Goal: Information Seeking & Learning: Check status

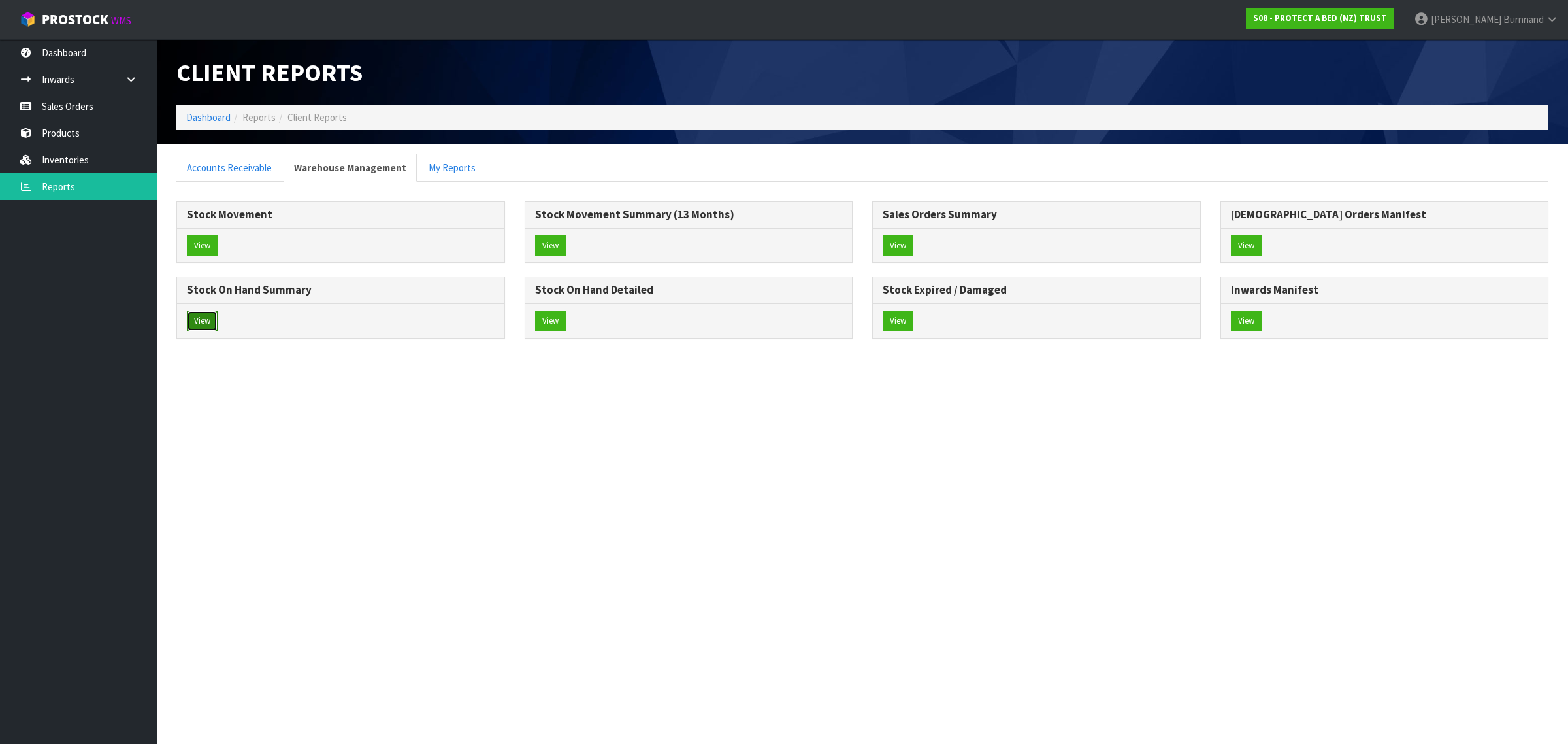
click at [196, 324] on button "View" at bounding box center [202, 321] width 31 height 21
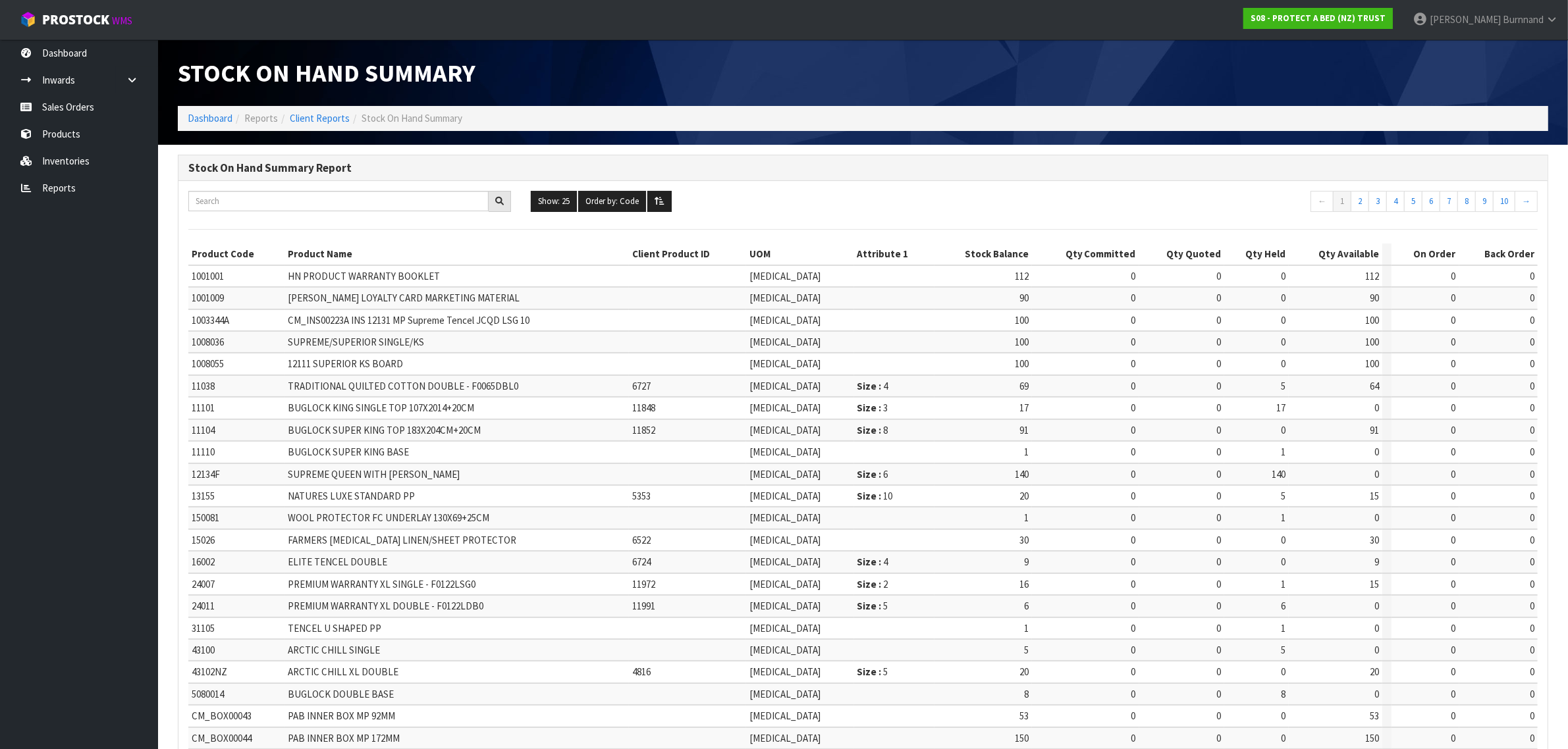
scroll to position [158, 0]
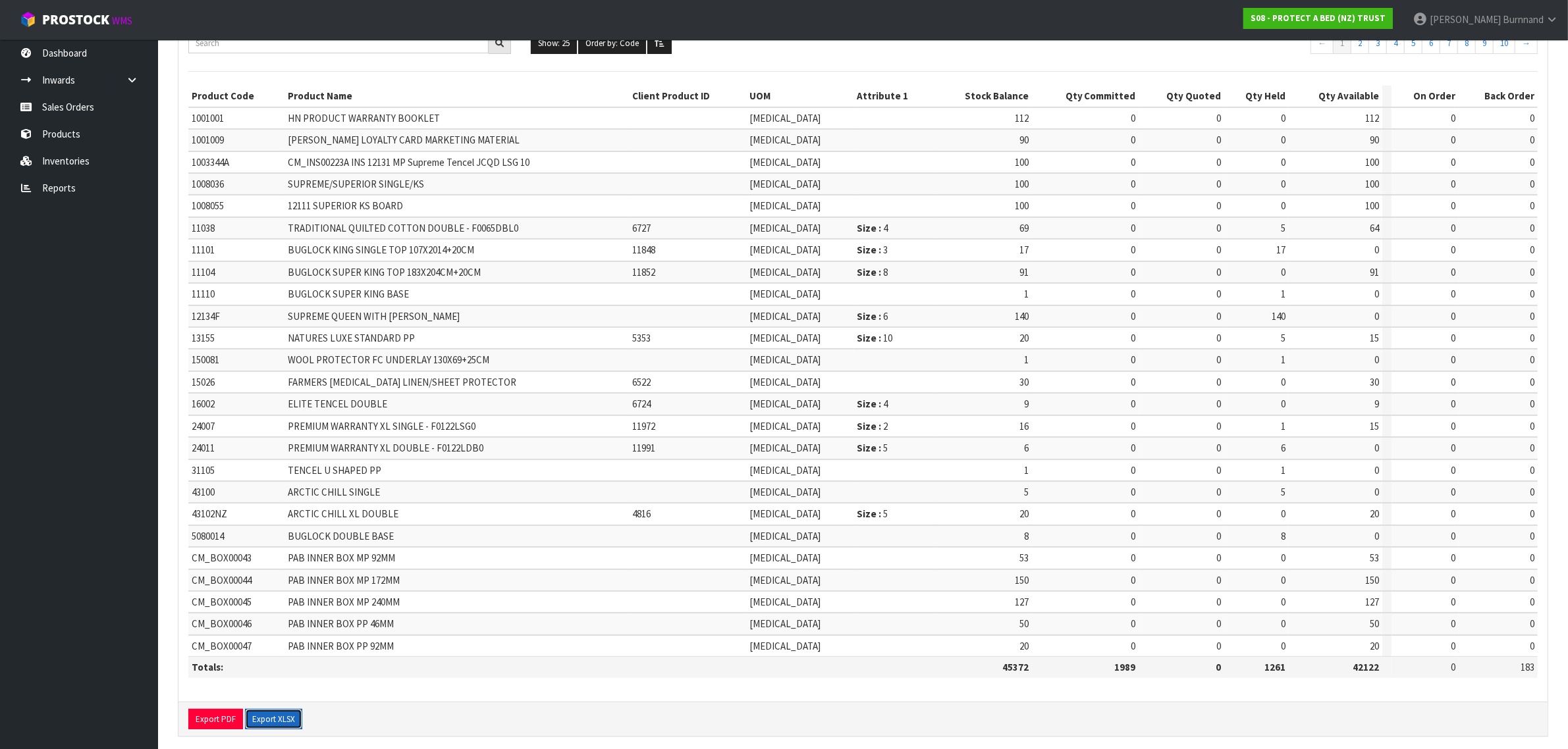
click at [280, 709] on button "Export XLSX" at bounding box center [274, 719] width 58 height 21
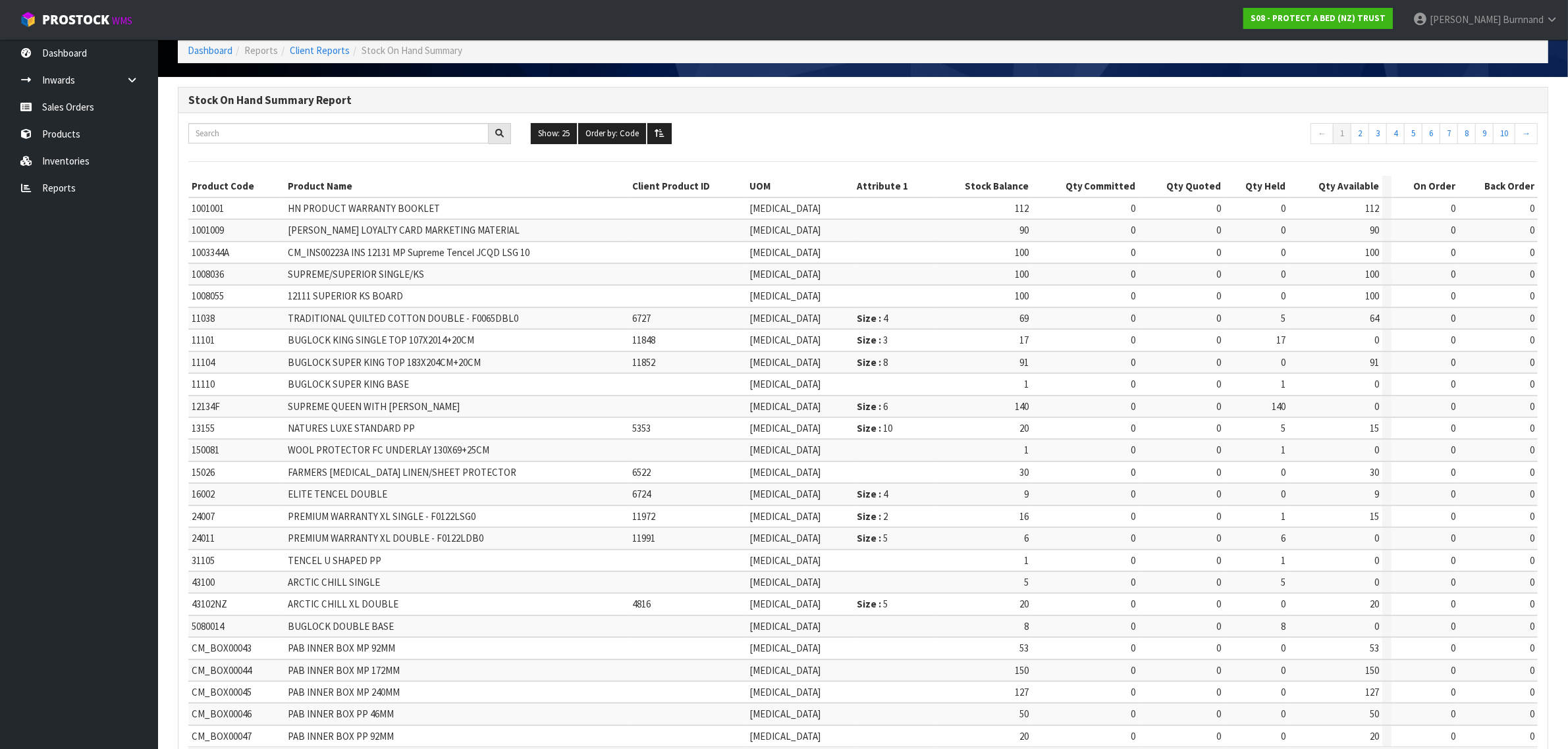
scroll to position [0, 0]
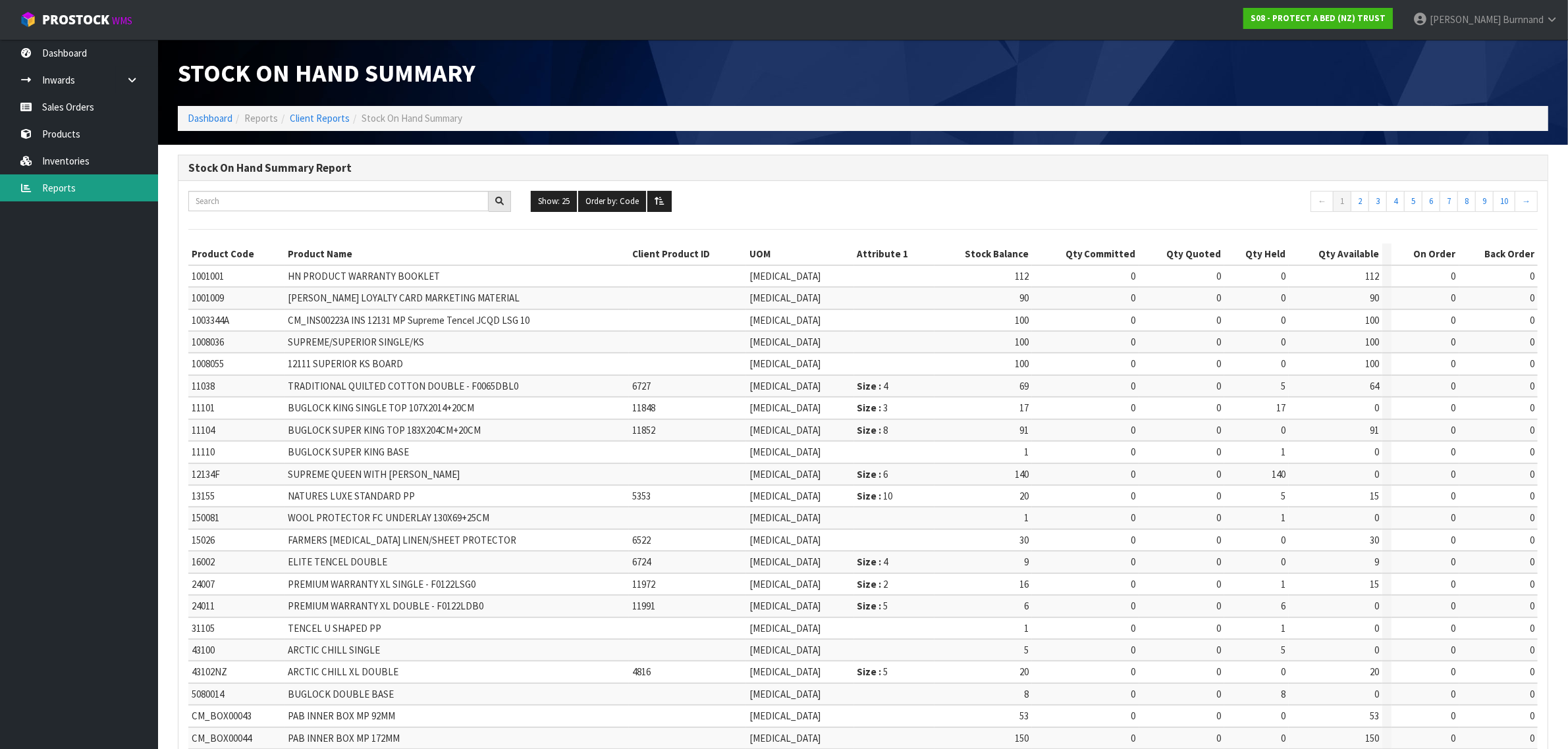
click at [54, 190] on link "Reports" at bounding box center [79, 188] width 158 height 27
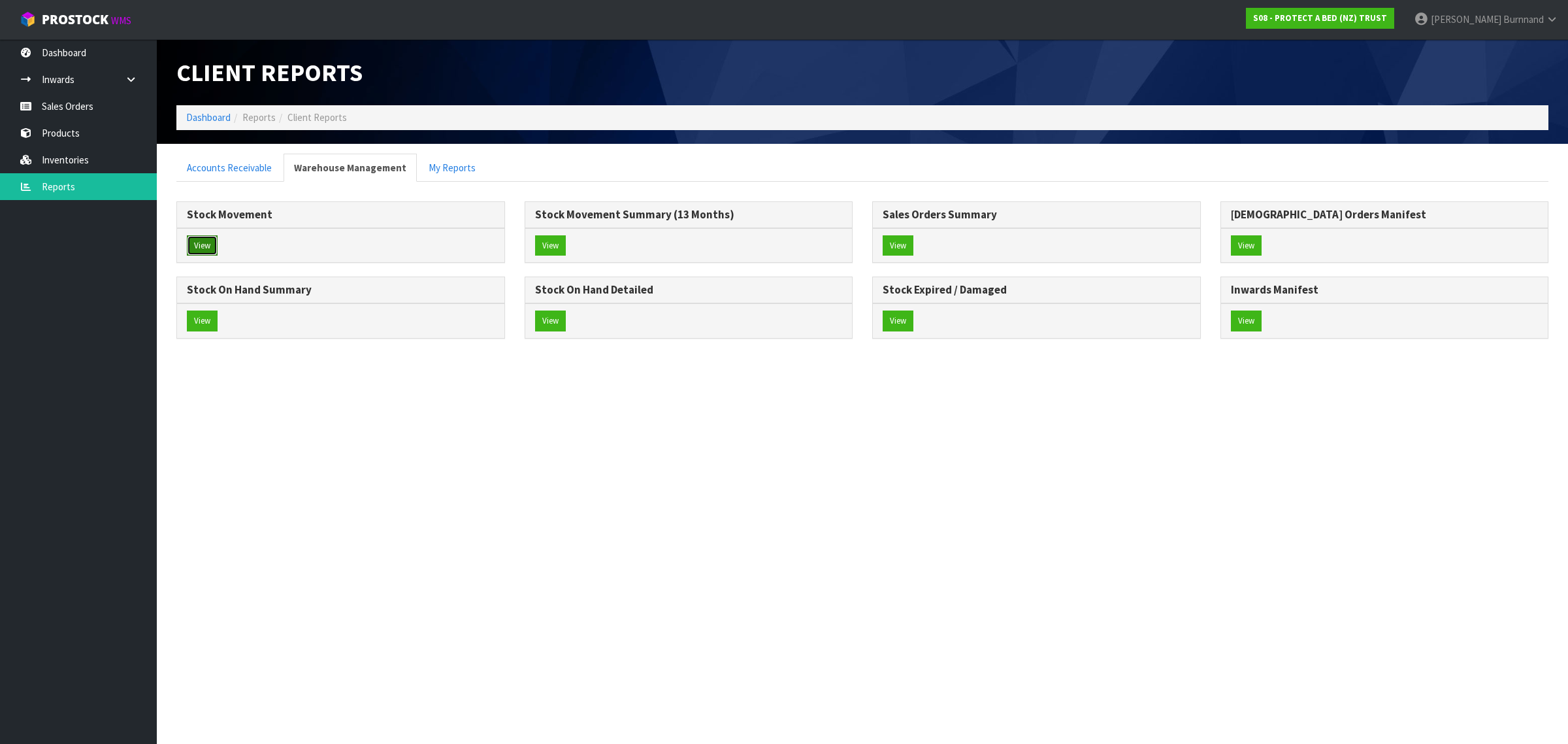
click at [206, 243] on button "View" at bounding box center [202, 246] width 31 height 21
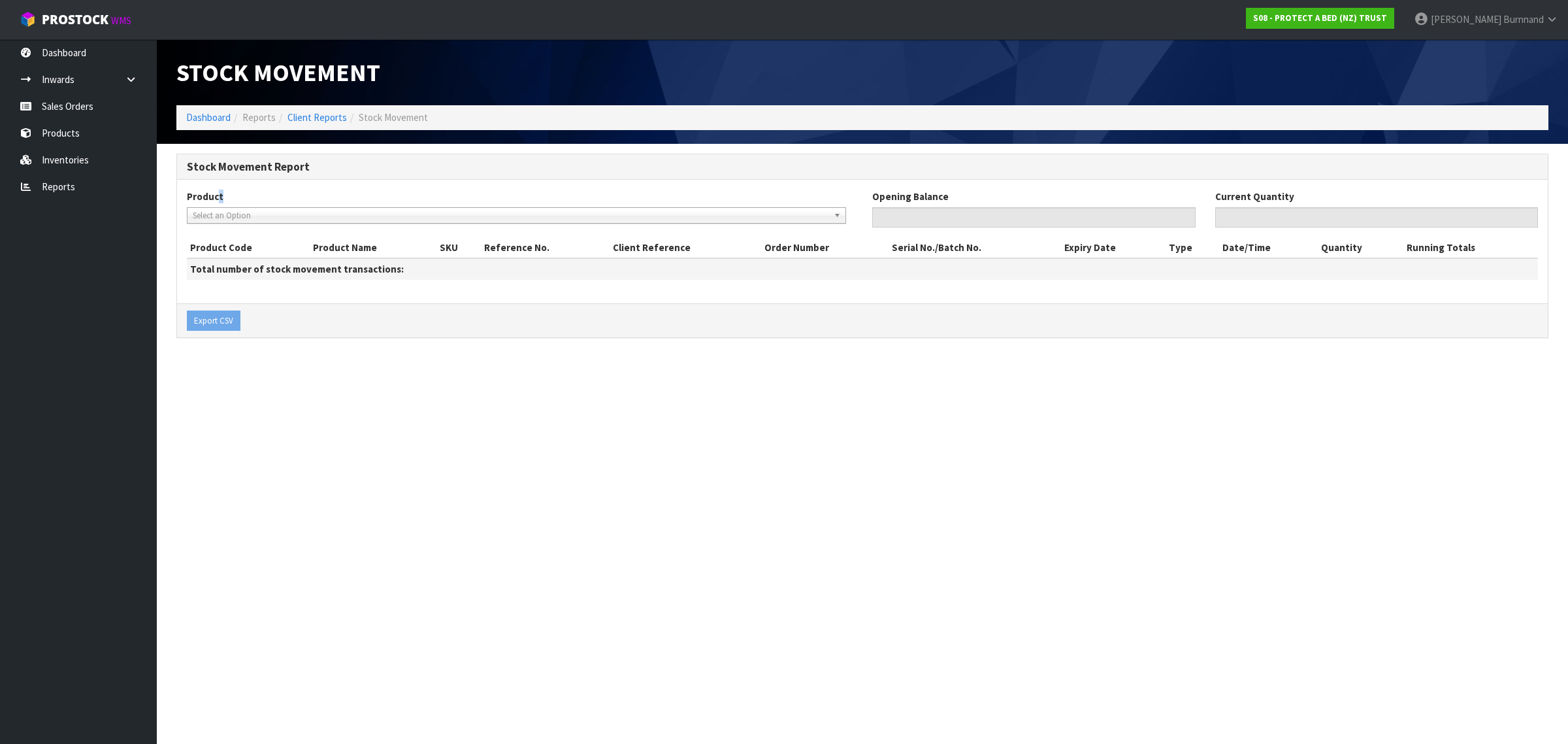
click at [215, 206] on div "Product 010 - ZZ COTTON OPULENCE SINGLE 011 - ZZ COTTON OPULENCE KING SINGLE 01…" at bounding box center [520, 206] width 666 height 33
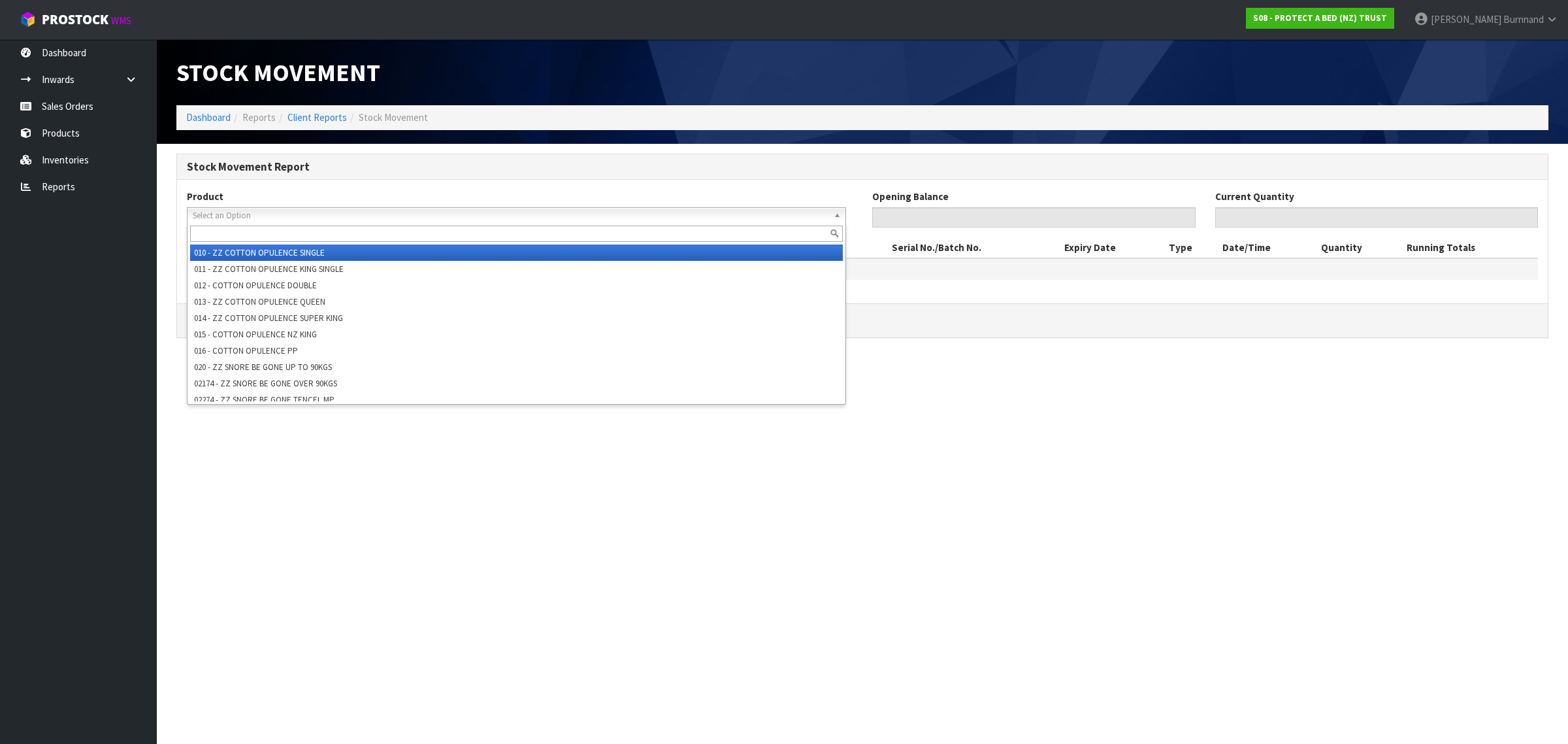
click at [211, 212] on span "Select an Option" at bounding box center [510, 216] width 635 height 16
paste input "F0461QUE0"
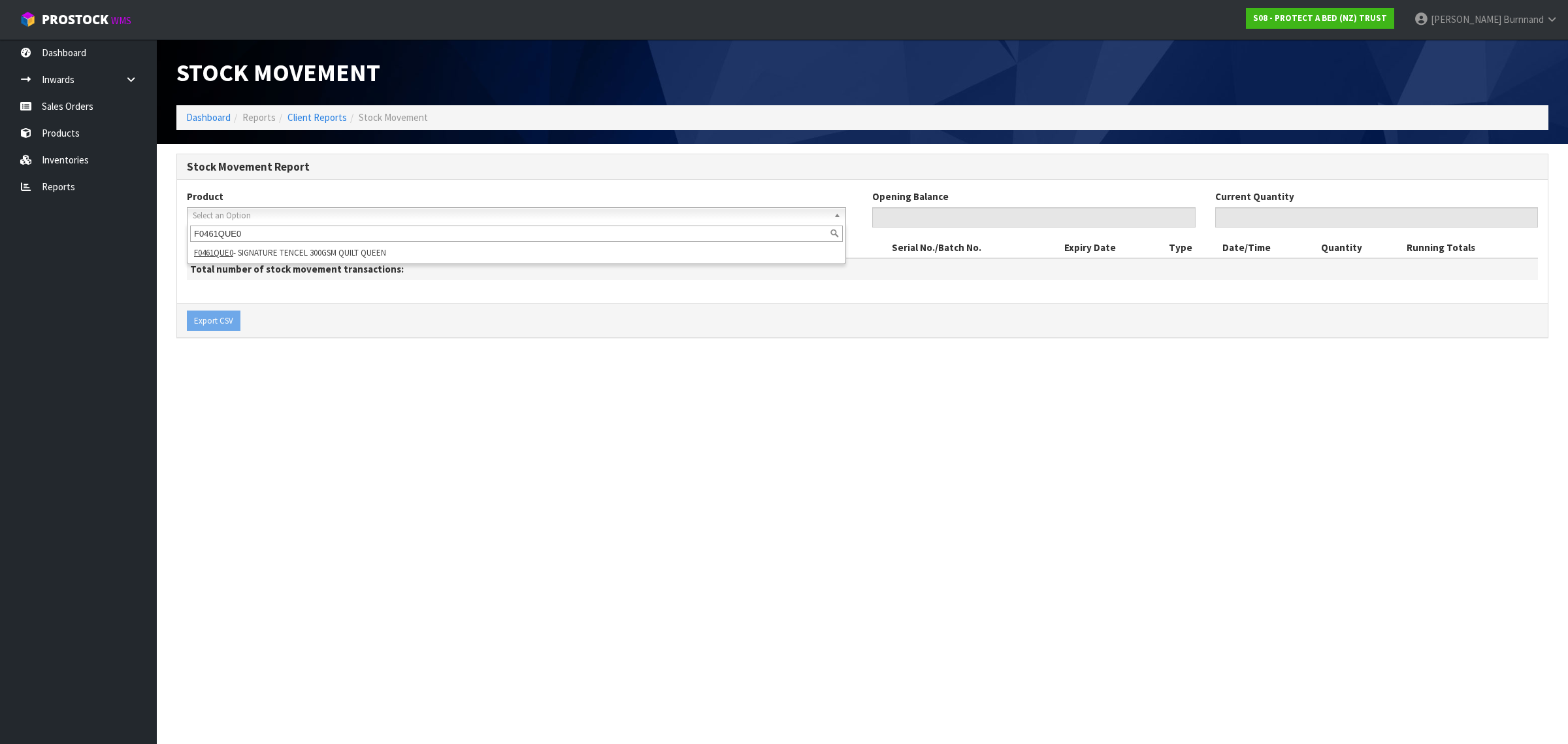
type input "F0461QUE0"
click at [326, 242] on div "F0461QUE0" at bounding box center [517, 234] width 658 height 22
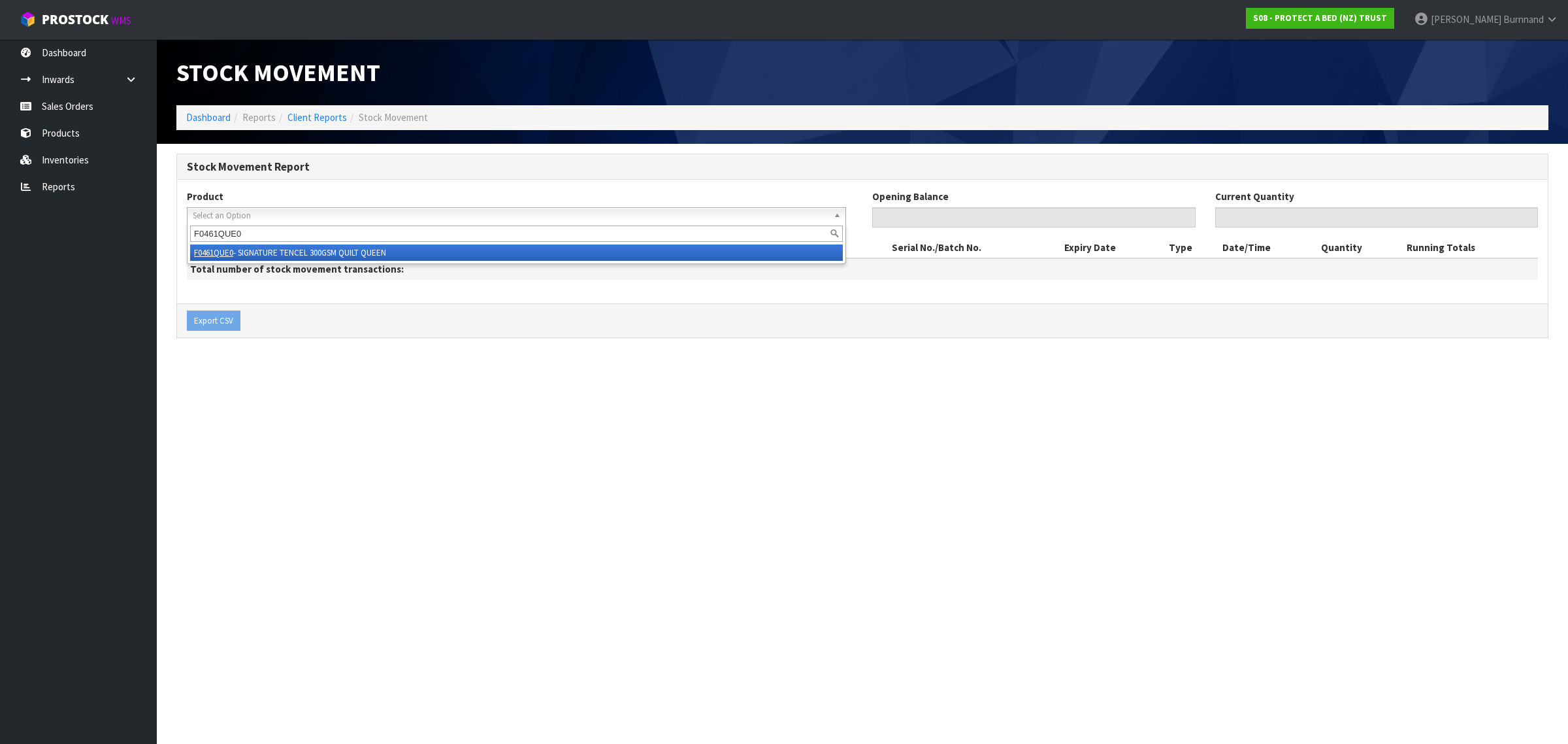
click at [326, 249] on li "F0461QUE0 - SIGNATURE TENCEL 300GSM QUILT QUEEN" at bounding box center [517, 253] width 652 height 16
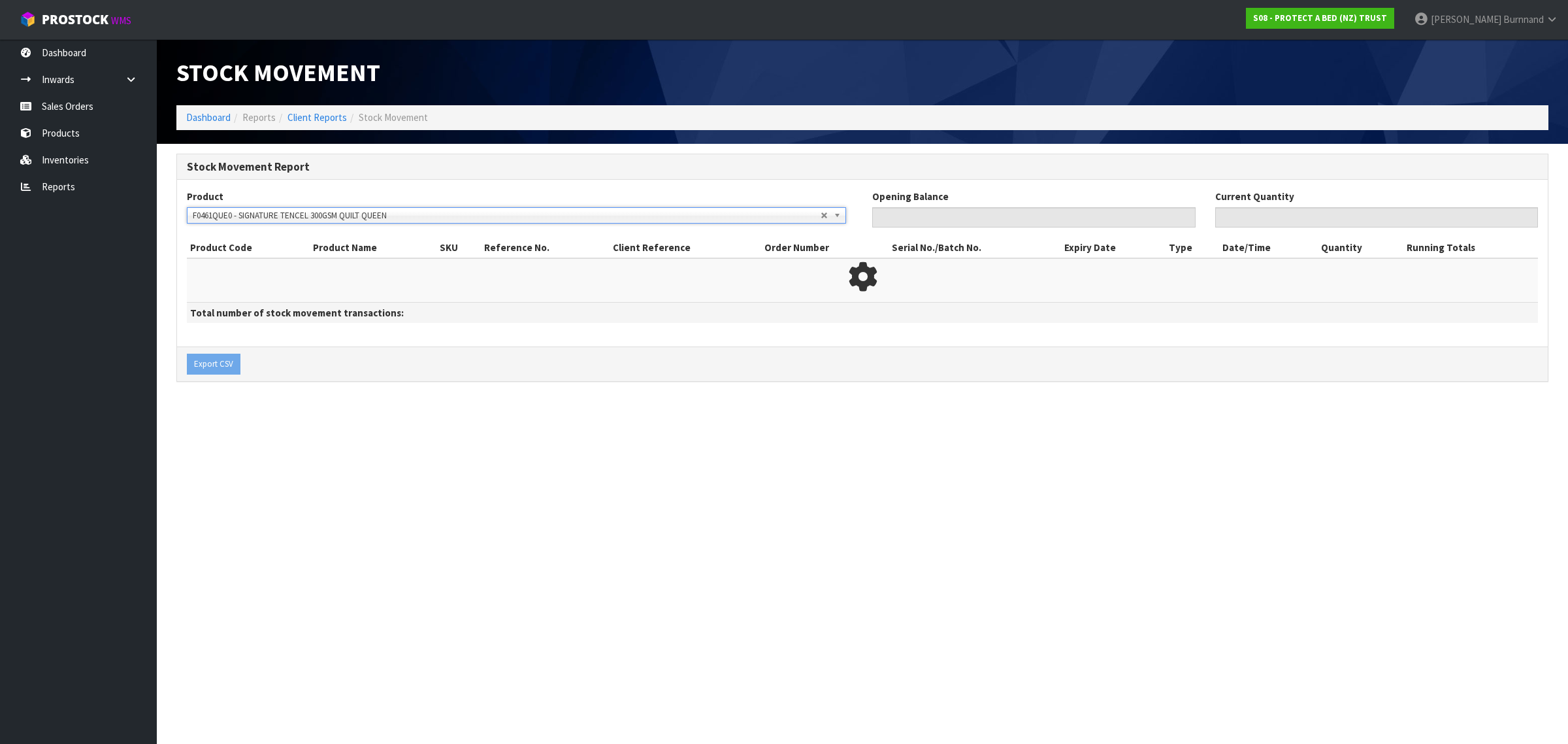
type input "0"
type input "62"
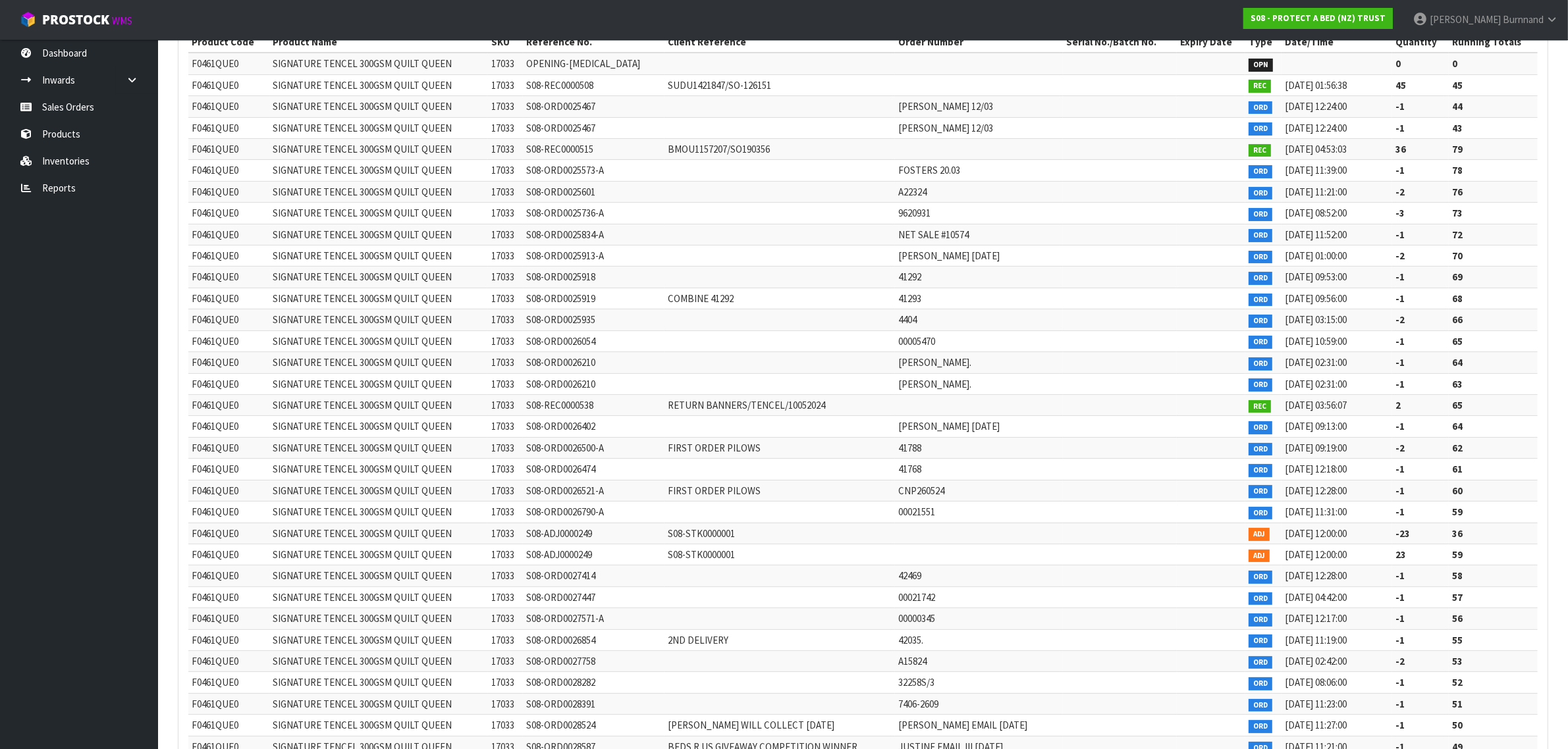
scroll to position [107, 0]
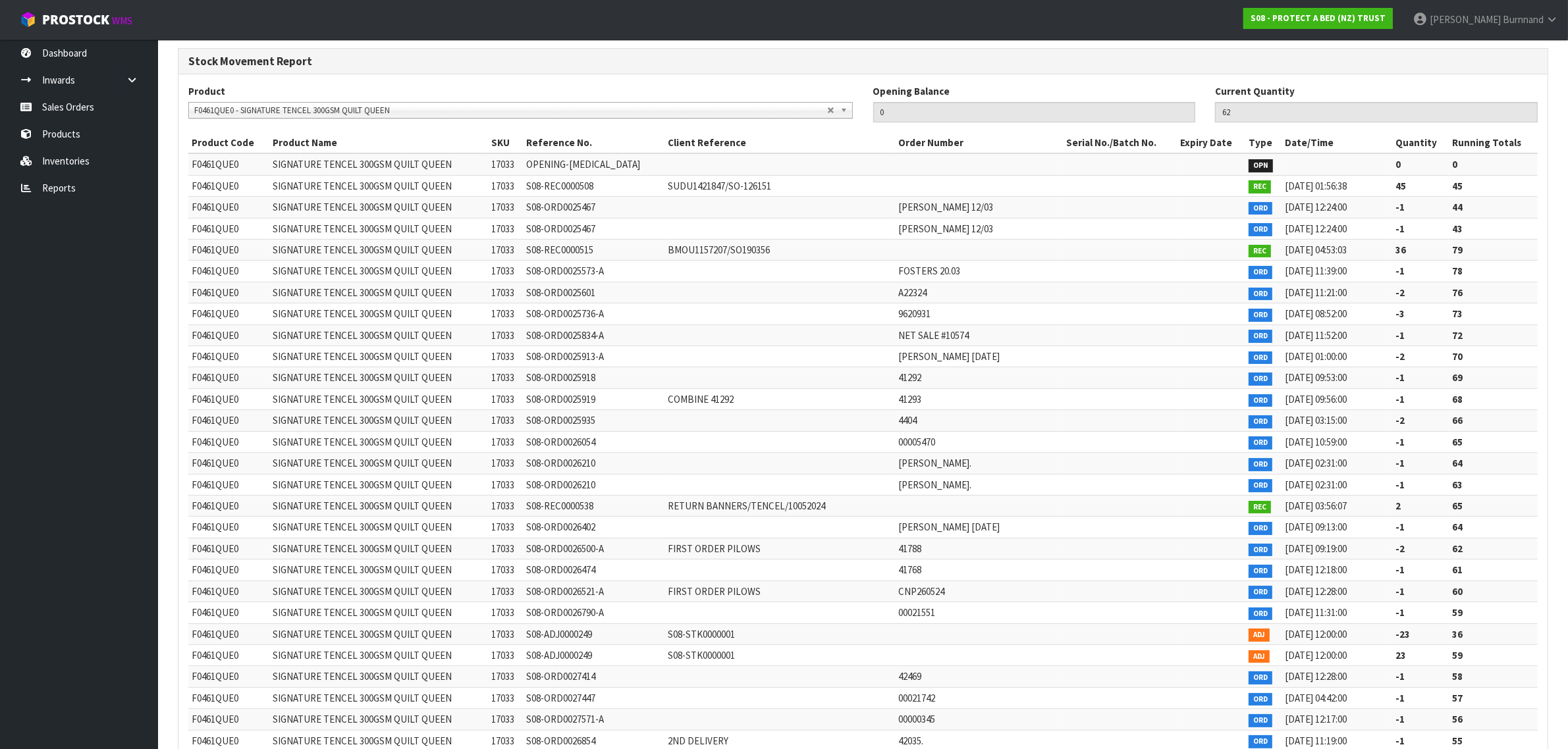
click at [403, 110] on span "F0461QUE0 - SIGNATURE TENCEL 300GSM QUILT QUEEN" at bounding box center [511, 110] width 633 height 16
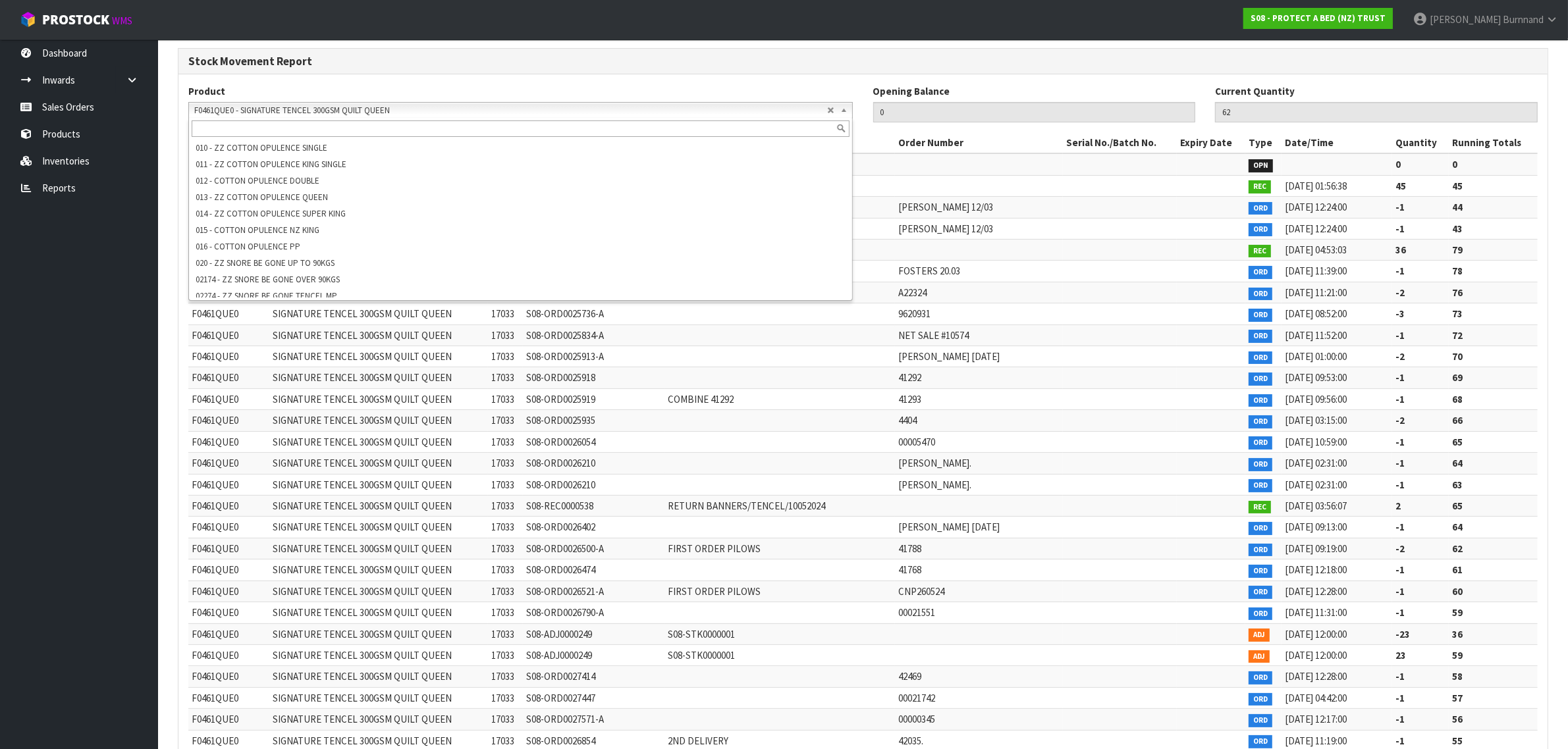
scroll to position [21297, 0]
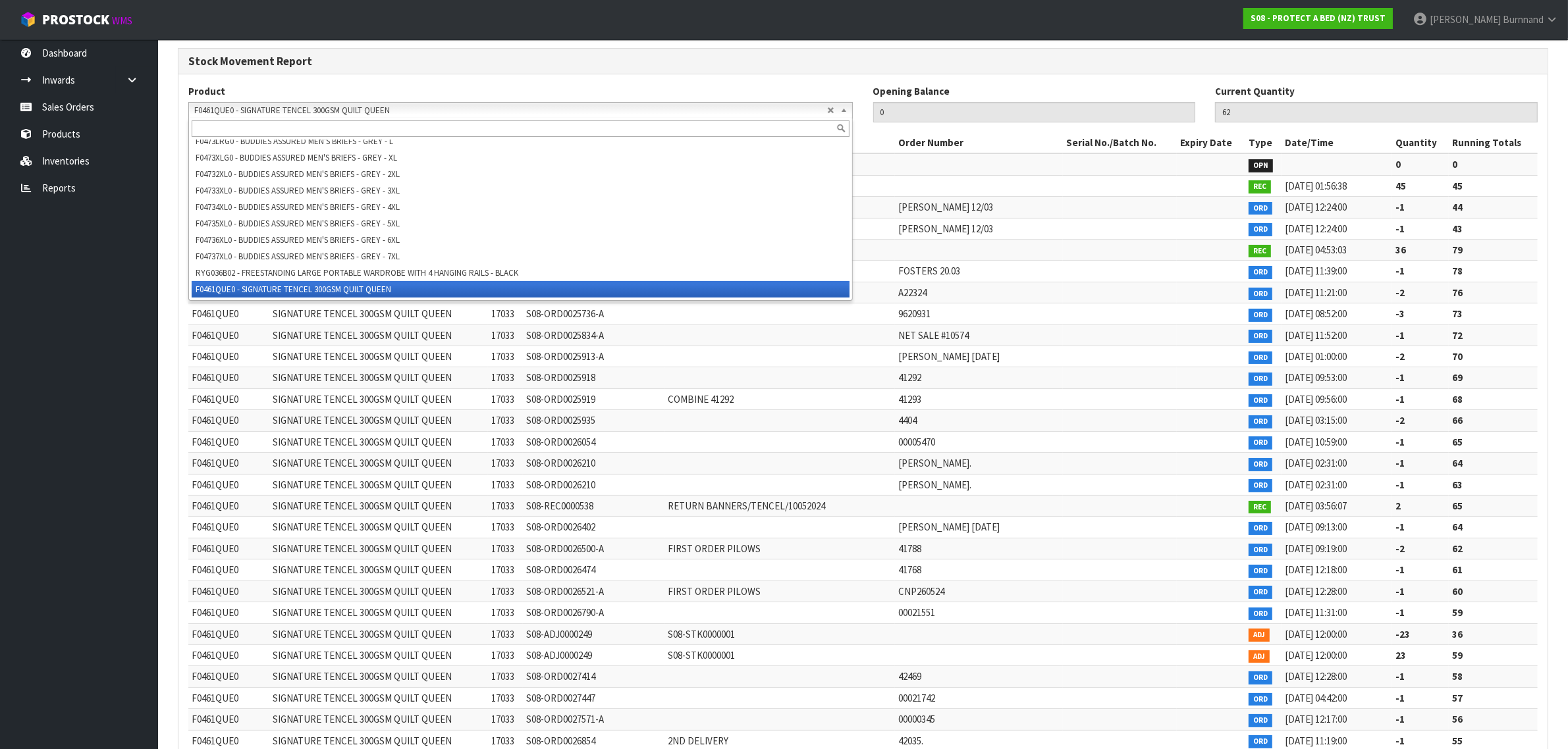
paste input "F0461SGL0"
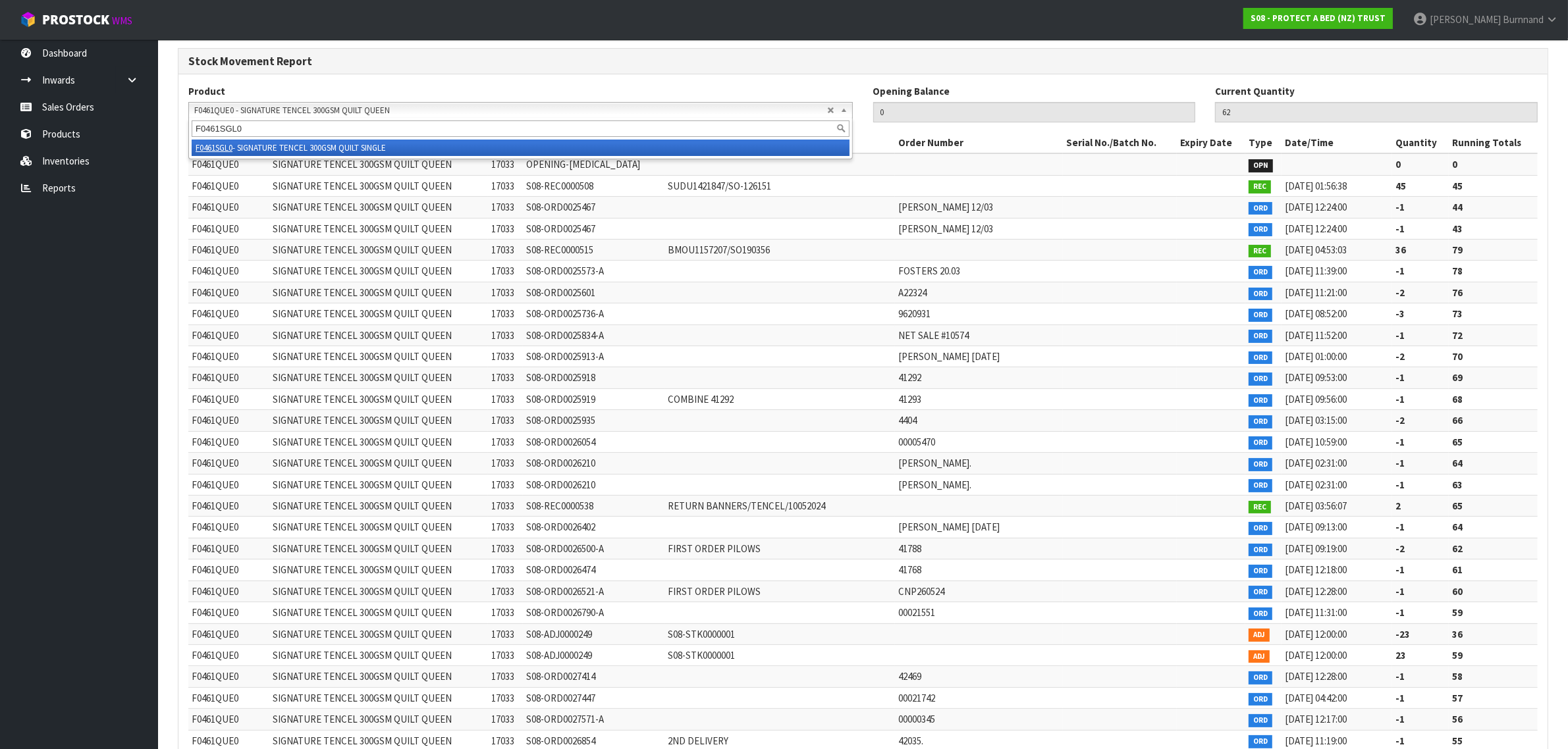
type input "F0461SGL0"
click at [379, 145] on li "F0461SGL0 - SIGNATURE TENCEL 300GSM QUILT SINGLE" at bounding box center [521, 148] width 658 height 16
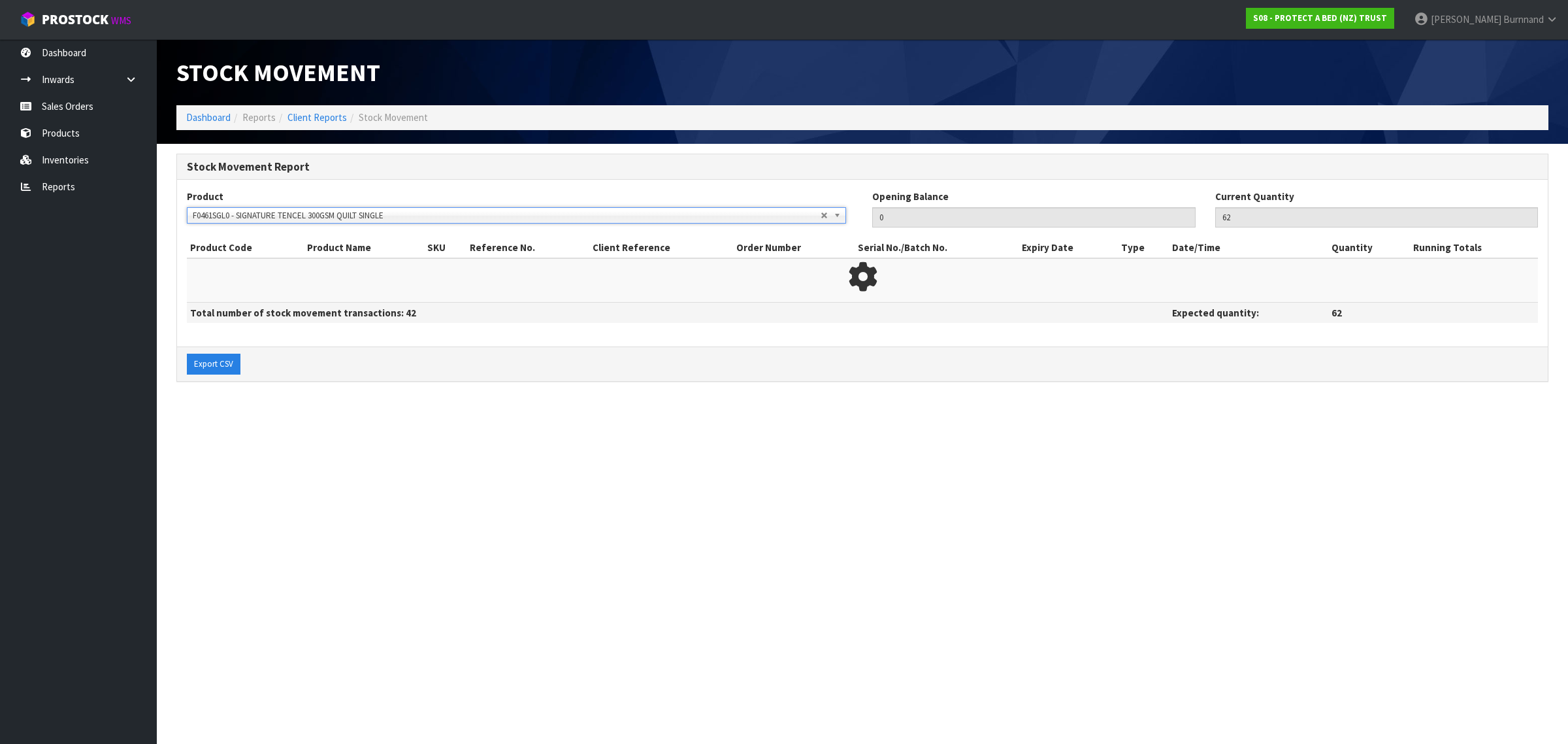
type input "67"
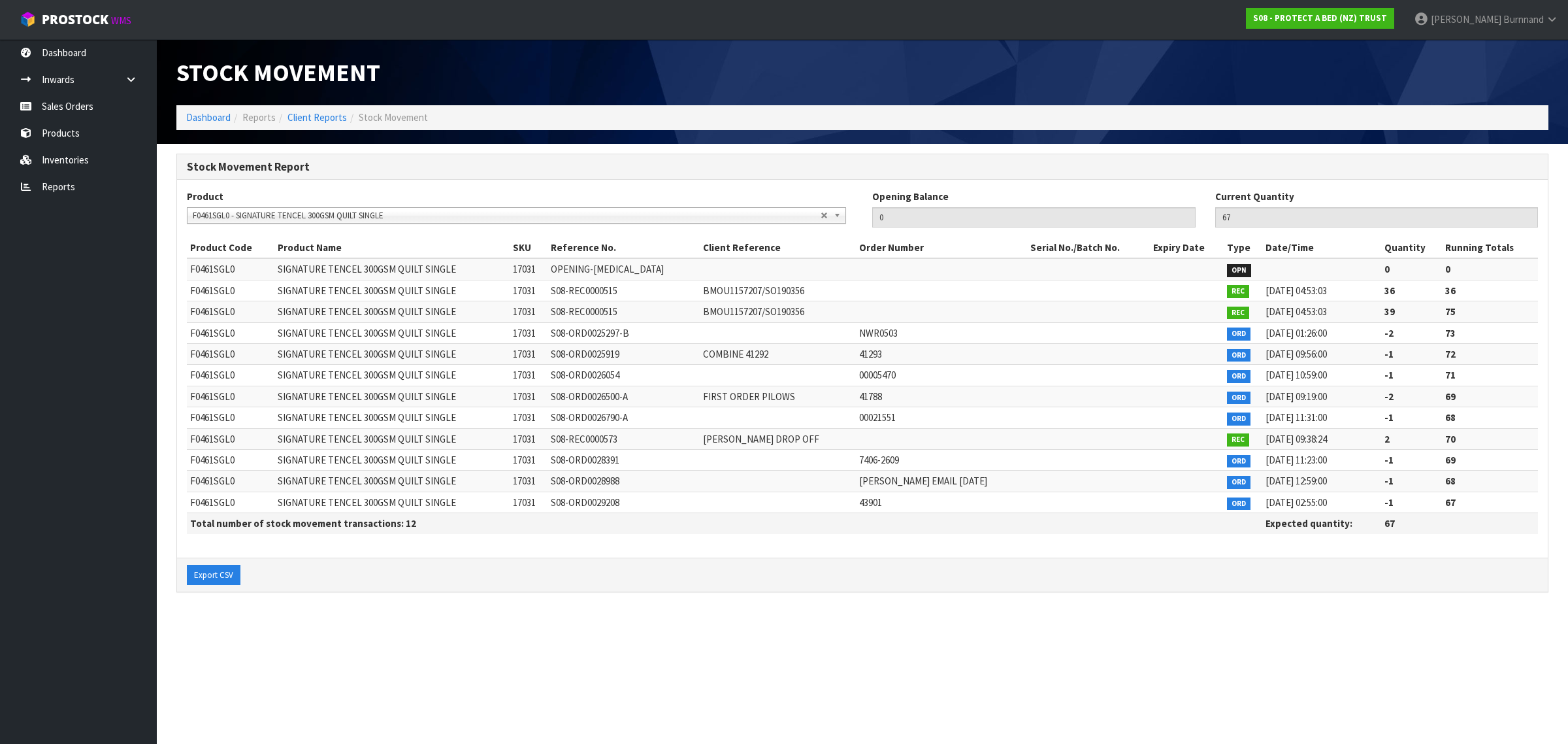
click at [394, 219] on span "F0461SGL0 - SIGNATURE TENCEL 300GSM QUILT SINGLE" at bounding box center [507, 216] width 628 height 16
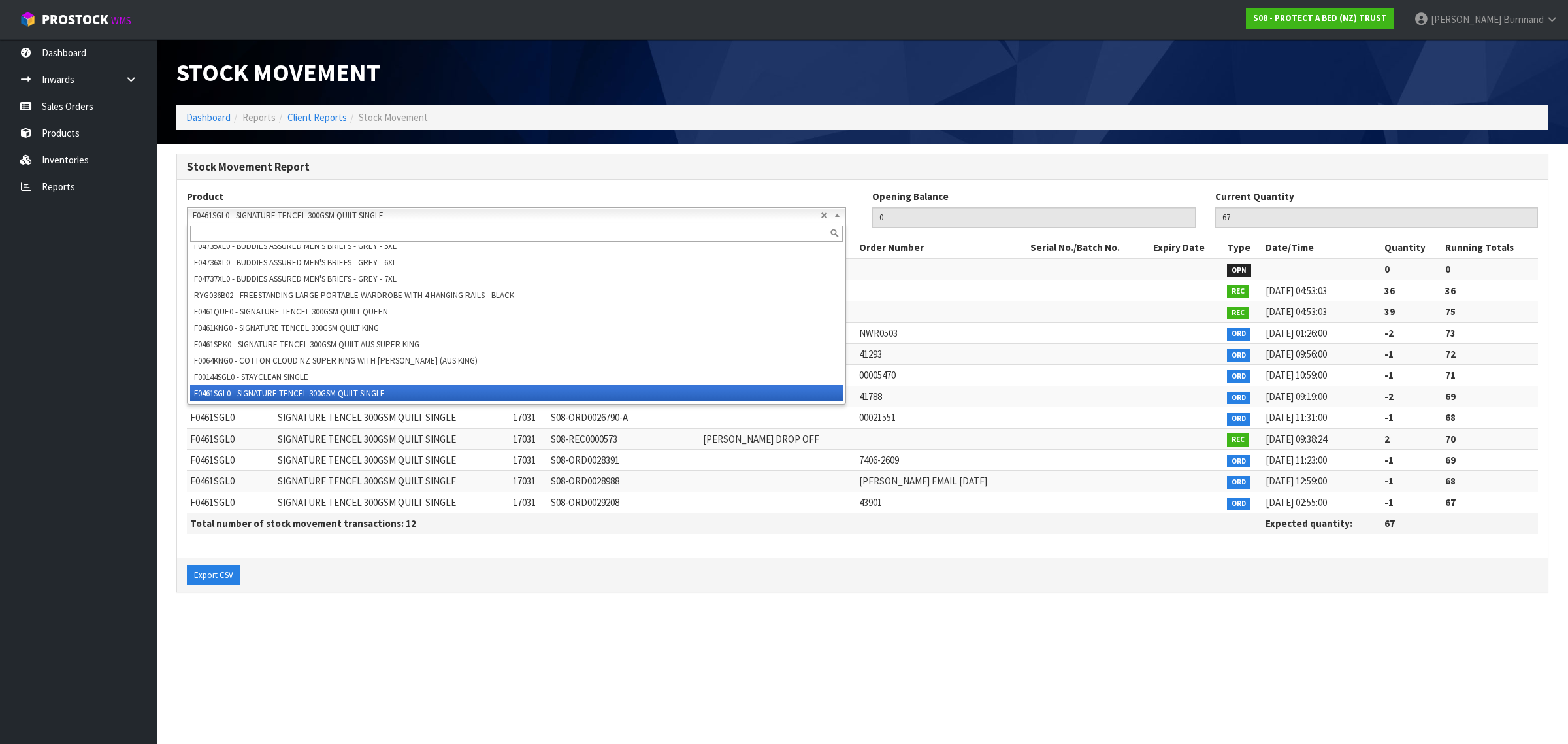
scroll to position [21229, 0]
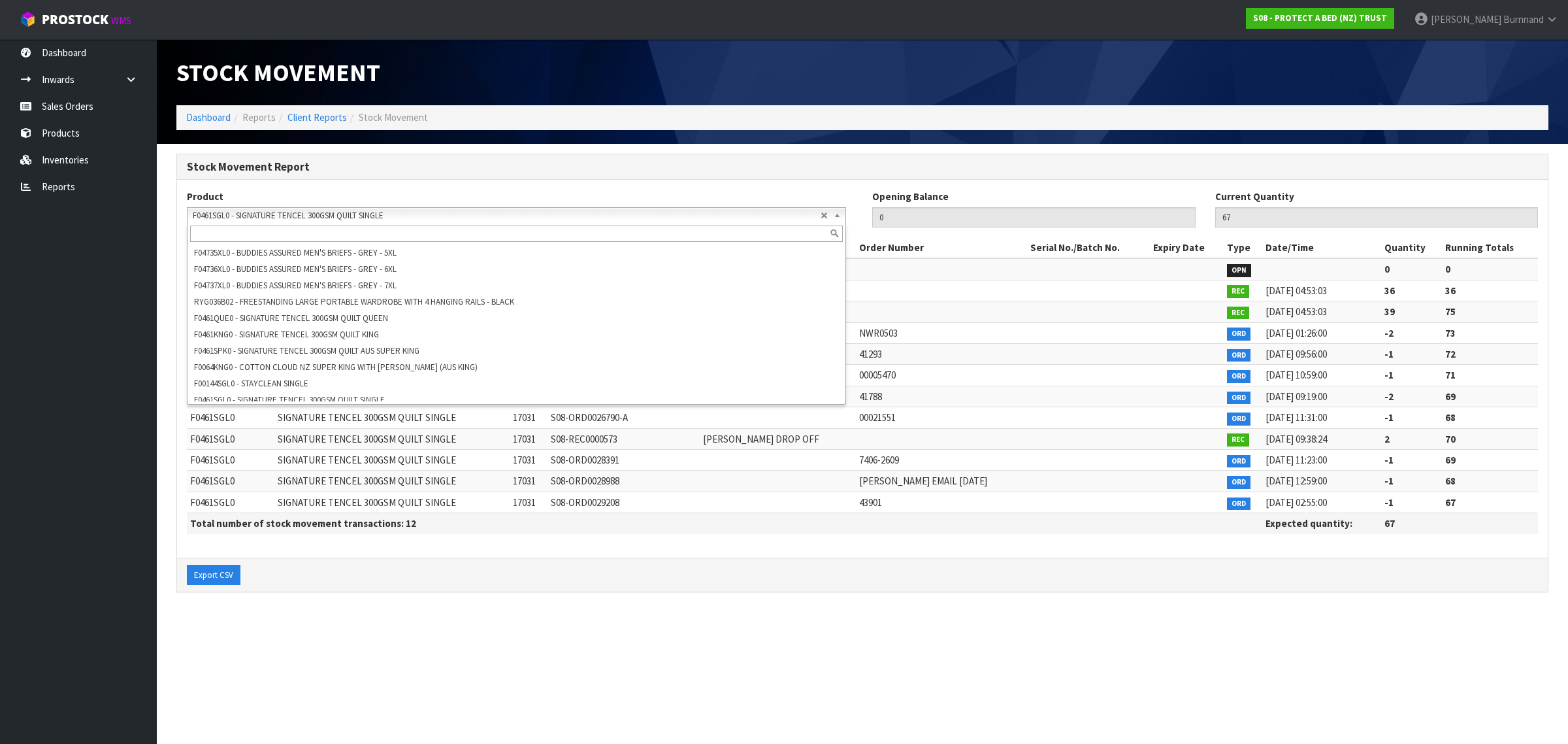
click at [207, 233] on input "text" at bounding box center [517, 234] width 652 height 16
paste input "F0461KNG0"
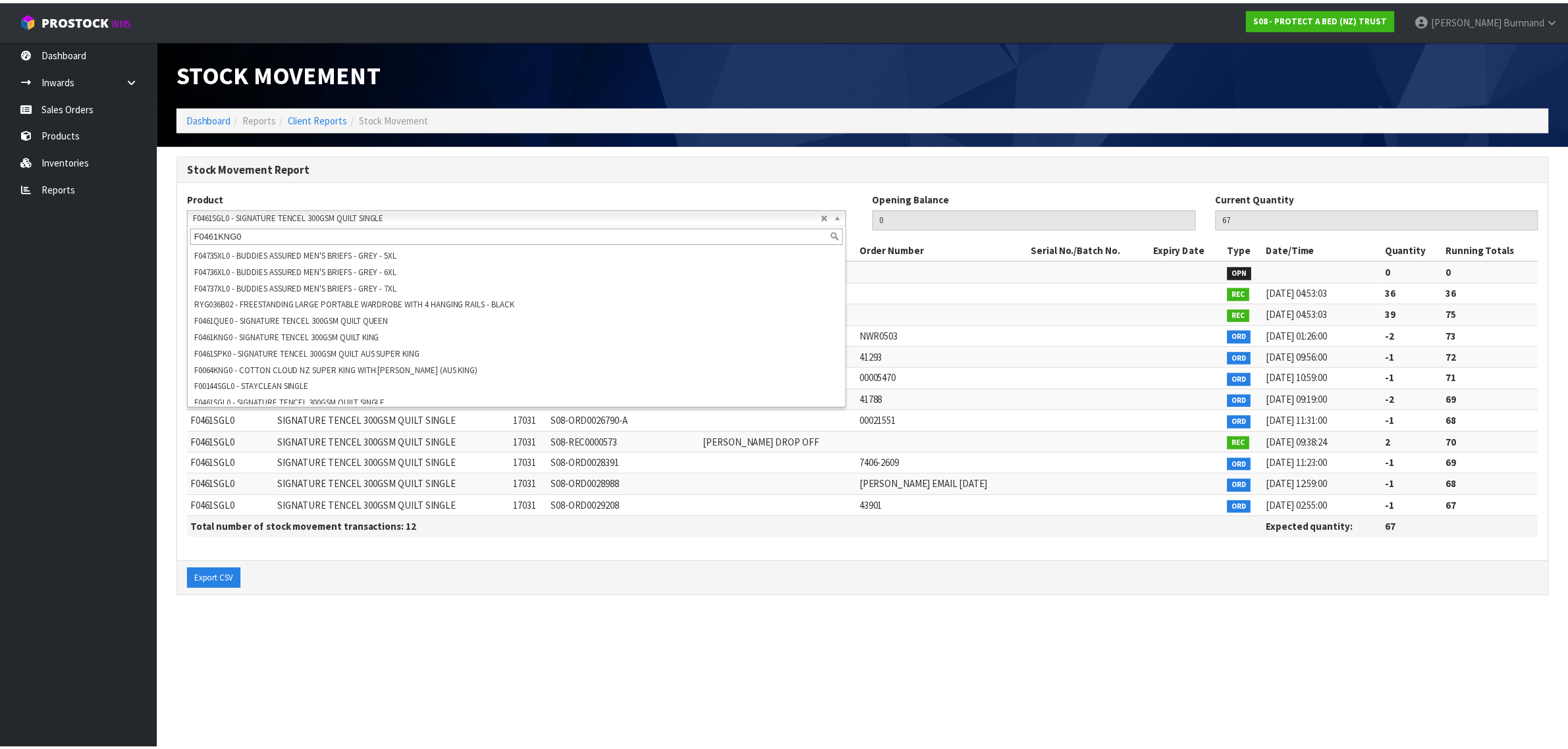
scroll to position [0, 0]
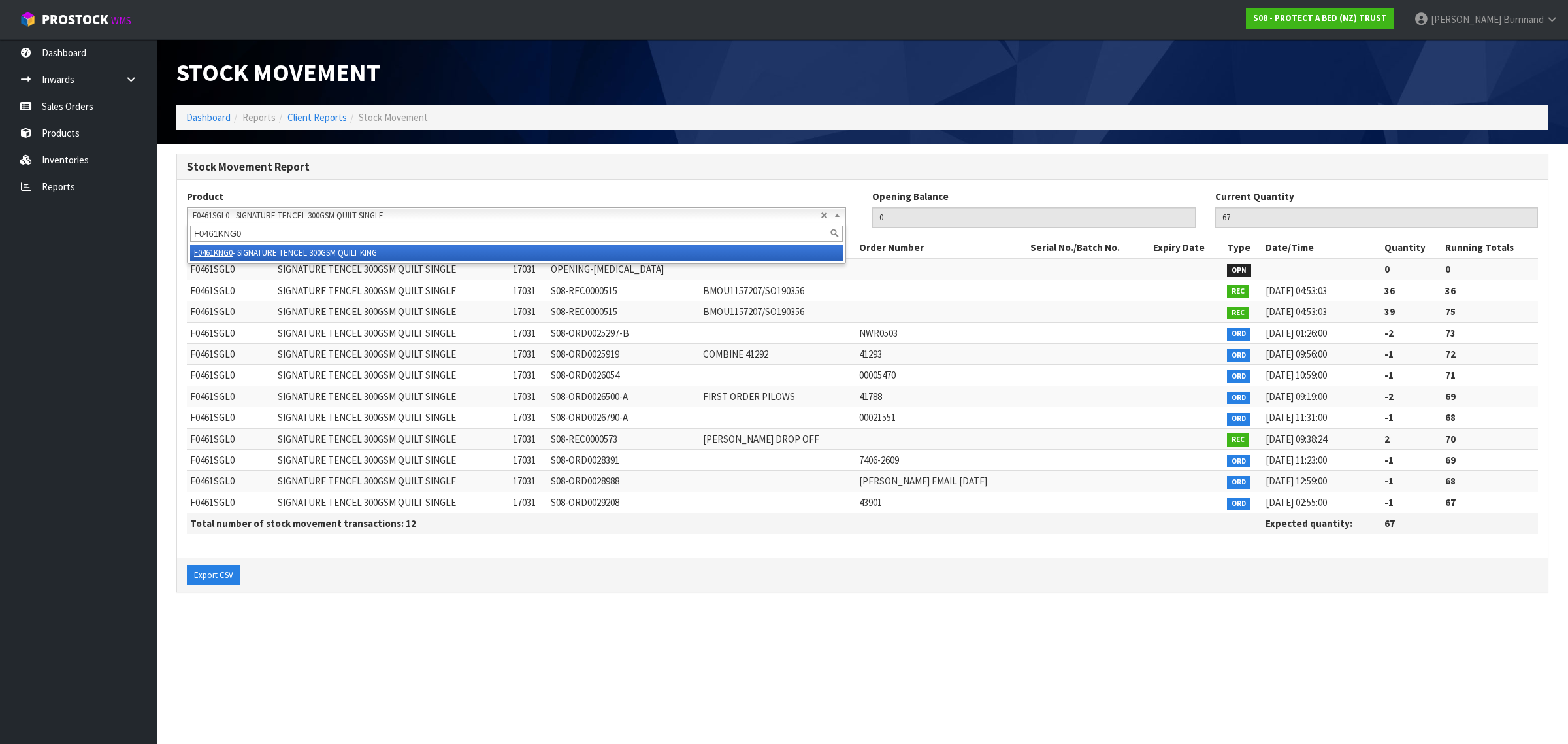
type input "F0461KNG0"
click at [304, 252] on li "F0461KNG0 - SIGNATURE TENCEL 300GSM QUILT KING" at bounding box center [517, 253] width 652 height 16
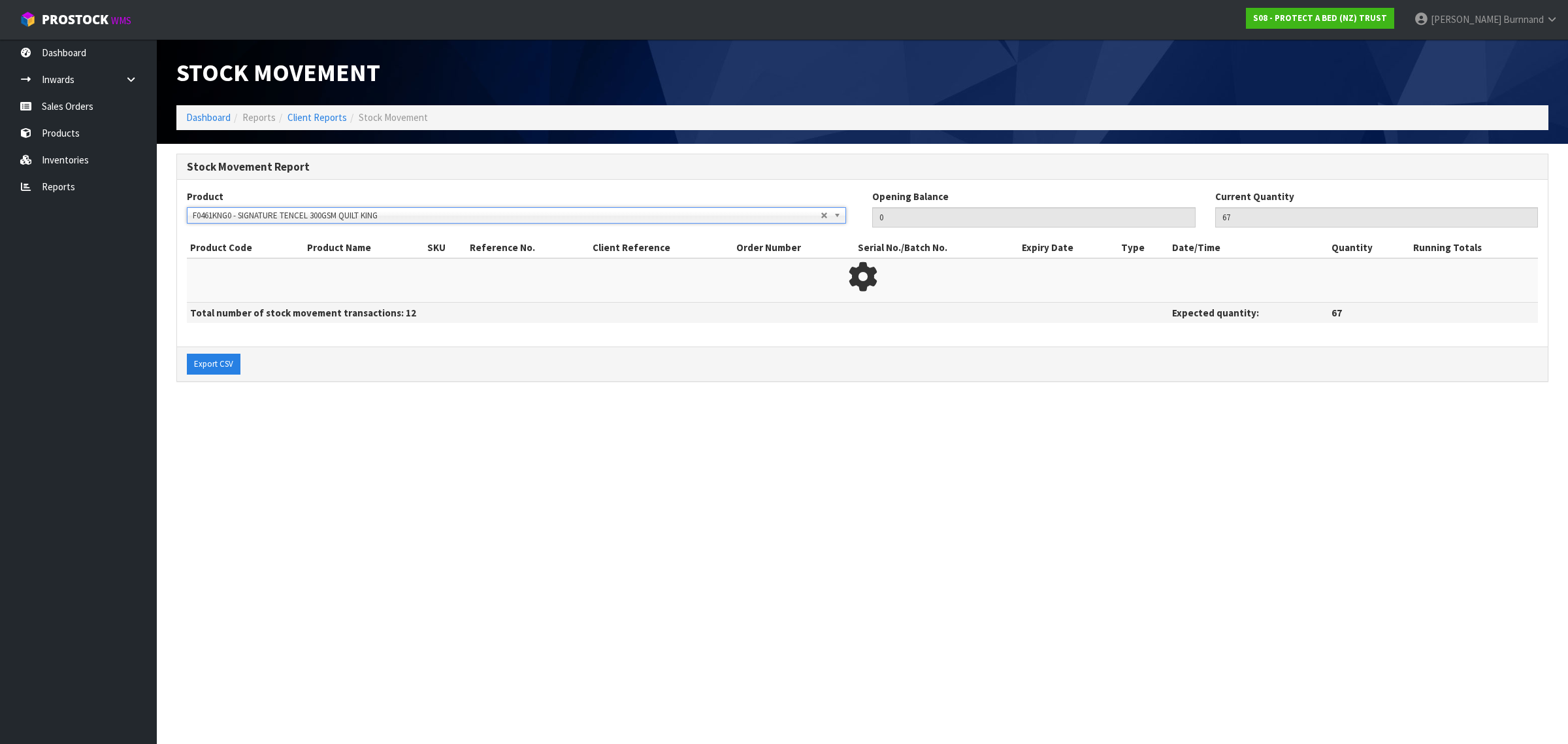
type input "70"
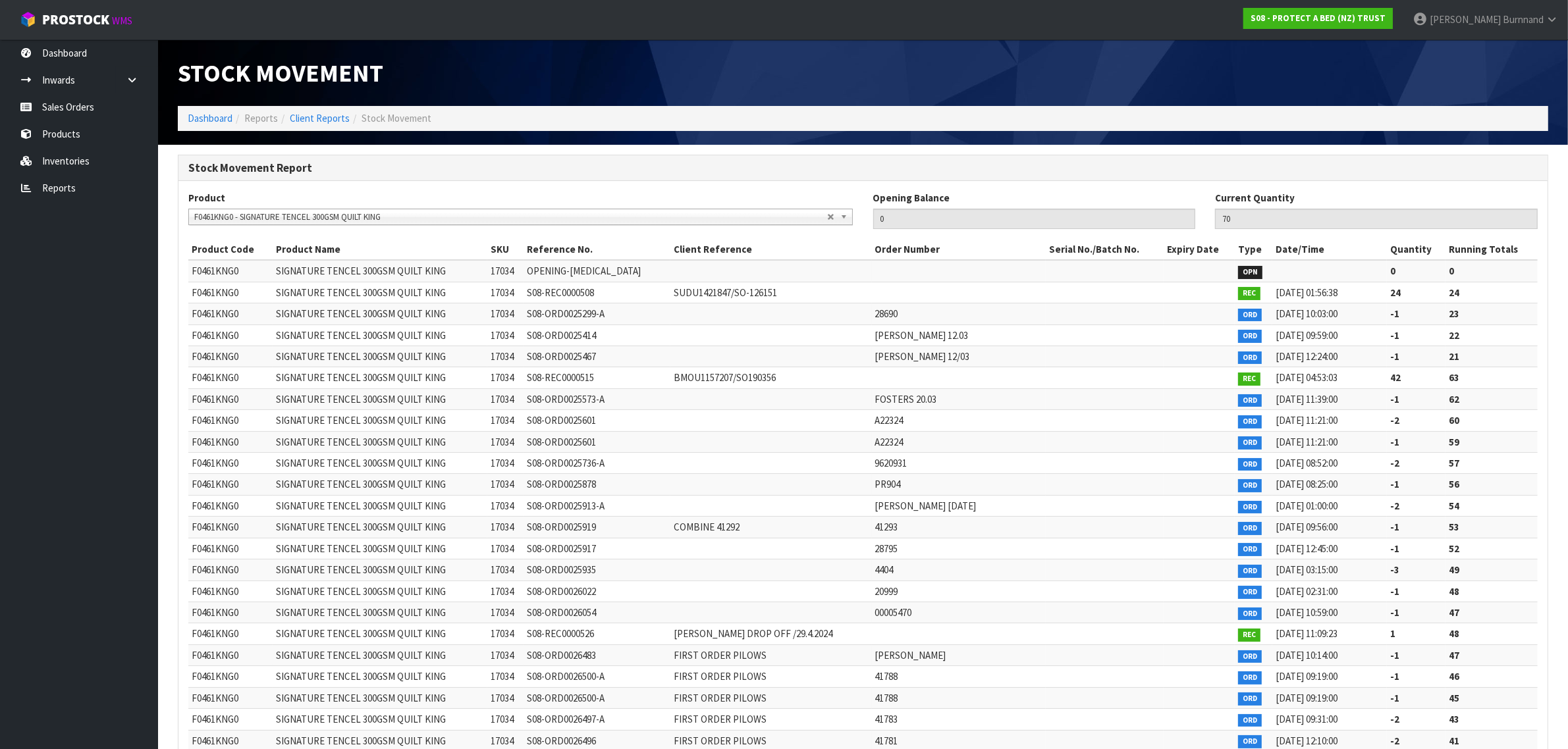
click at [256, 215] on span "F0461KNG0 - SIGNATURE TENCEL 300GSM QUILT KING" at bounding box center [511, 217] width 633 height 16
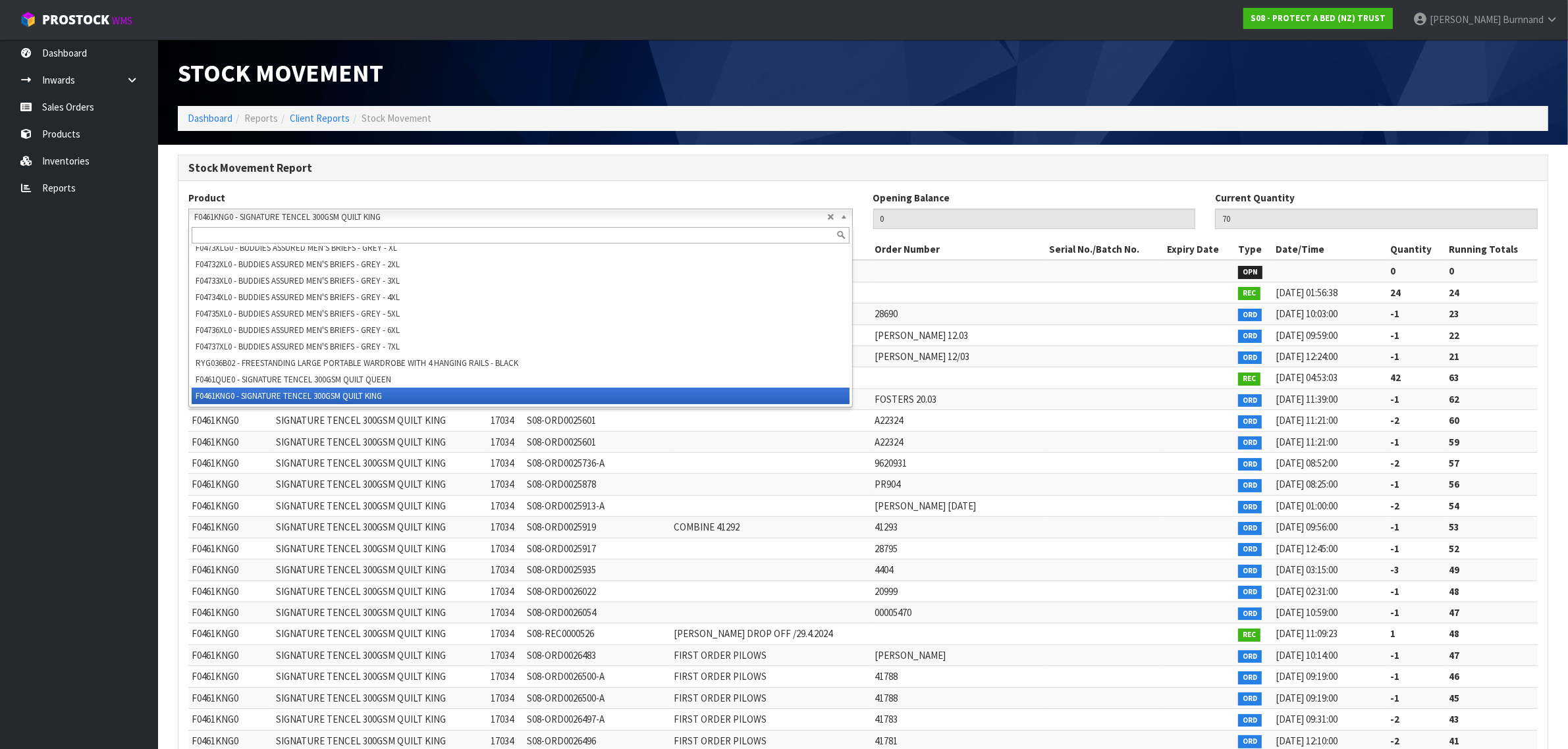
paste input "F0461DBL0"
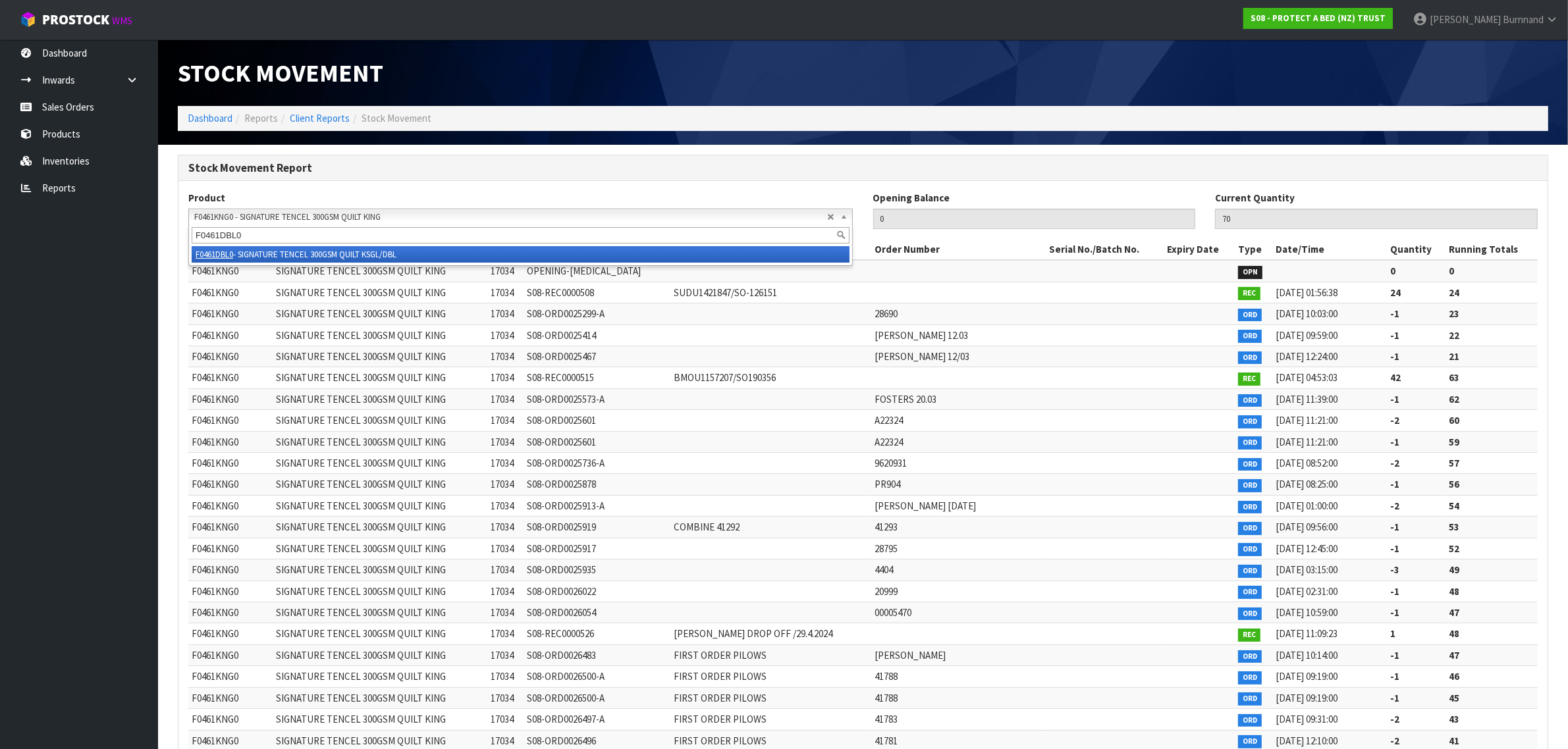
type input "F0461DBL0"
click at [324, 254] on li "F0461DBL0 - SIGNATURE TENCEL 300GSM QUILT KSGL/DBL" at bounding box center [521, 255] width 658 height 16
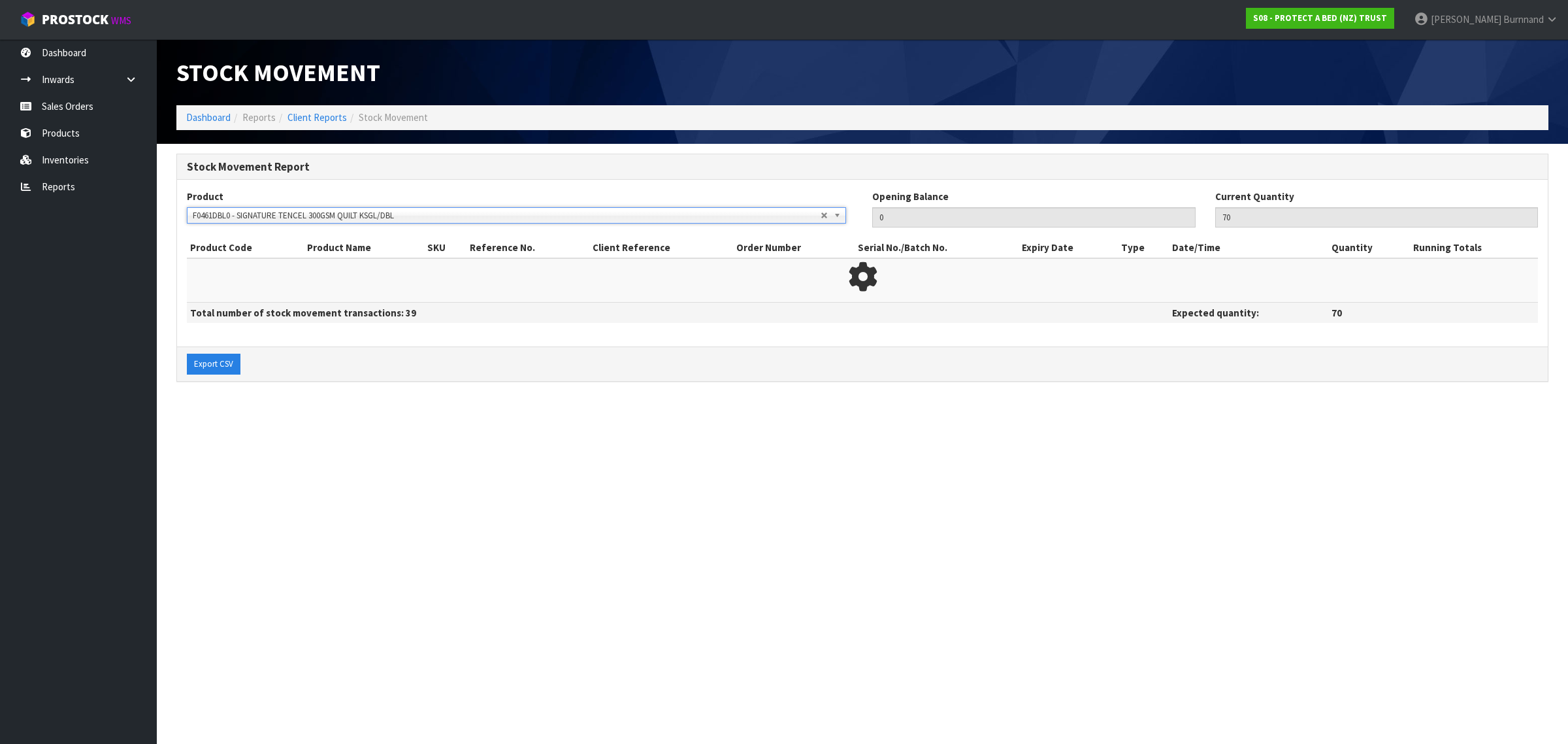
type input "58"
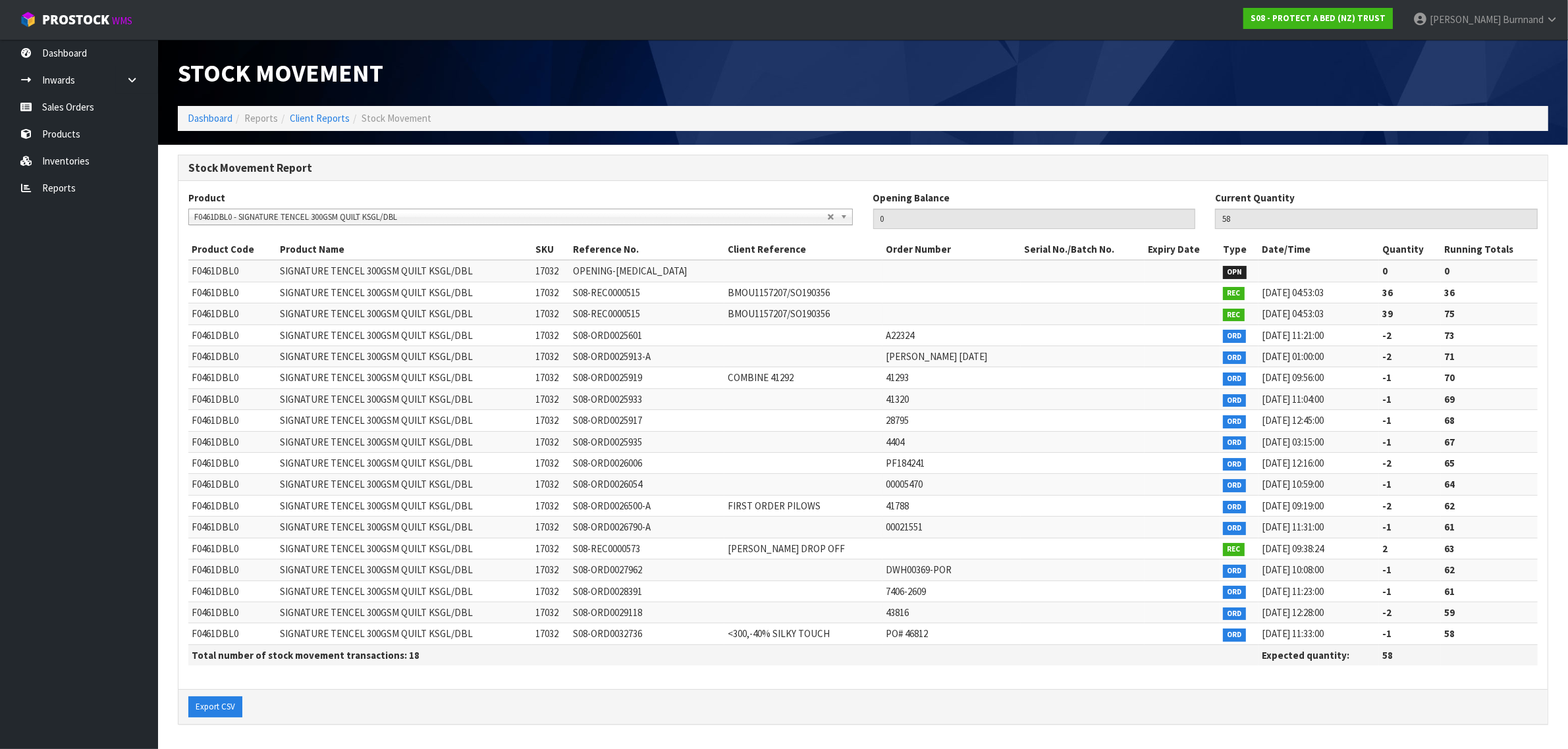
click at [418, 216] on span "F0461DBL0 - SIGNATURE TENCEL 300GSM QUILT KSGL/DBL" at bounding box center [511, 217] width 633 height 16
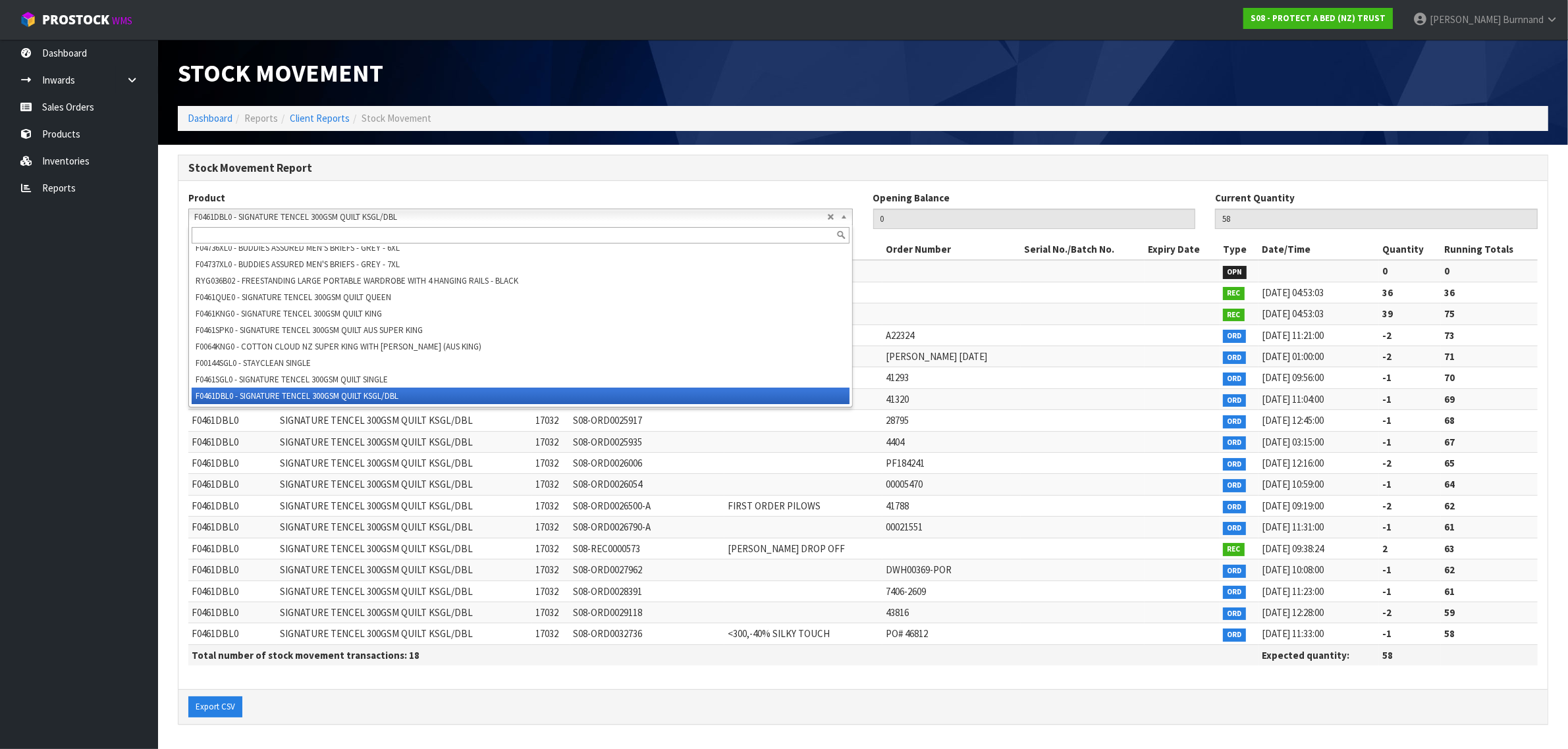
paste input "F0461SPK0"
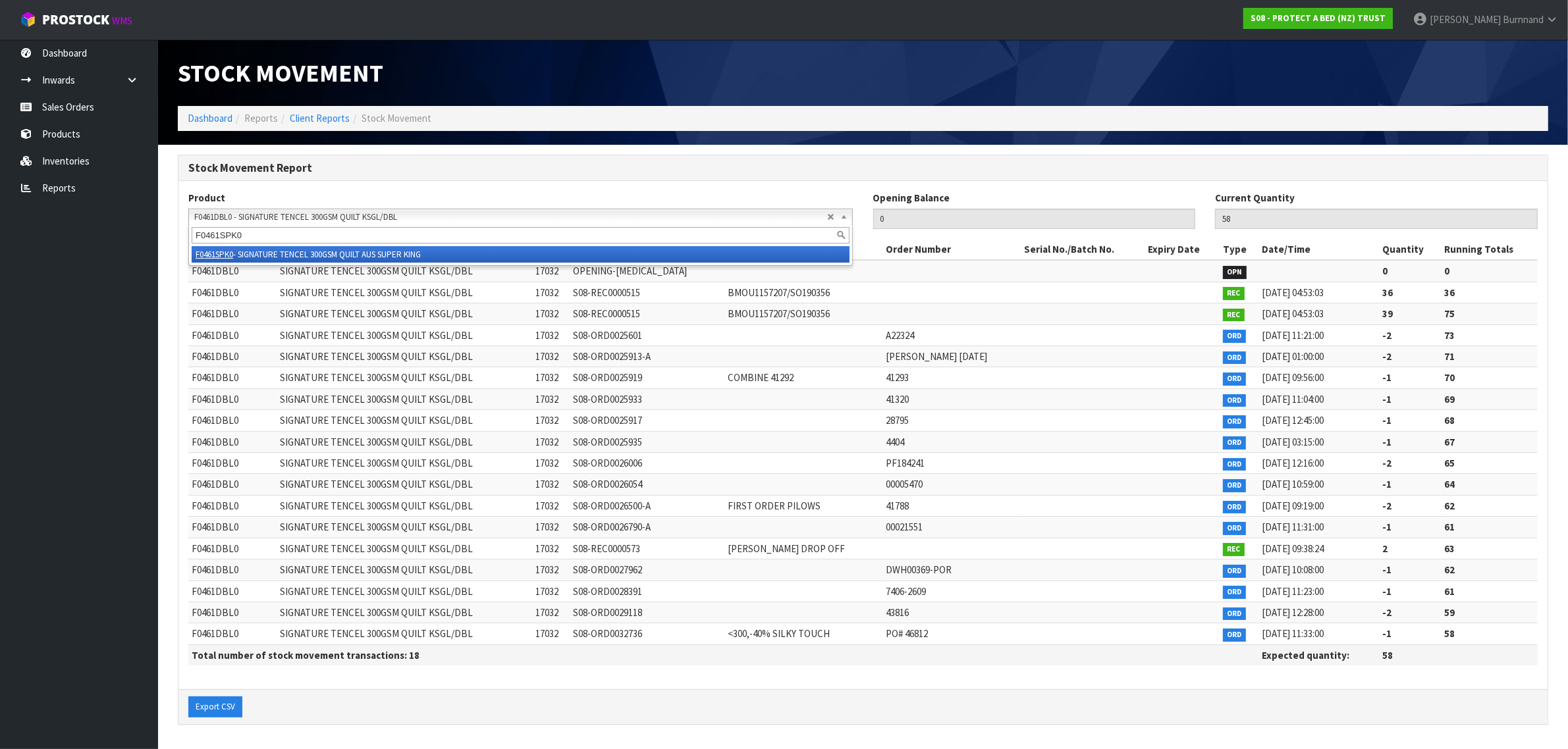
type input "F0461SPK0"
click at [394, 254] on li "F0461SPK0 - SIGNATURE TENCEL 300GSM QUILT AUS SUPER KING" at bounding box center [521, 255] width 658 height 16
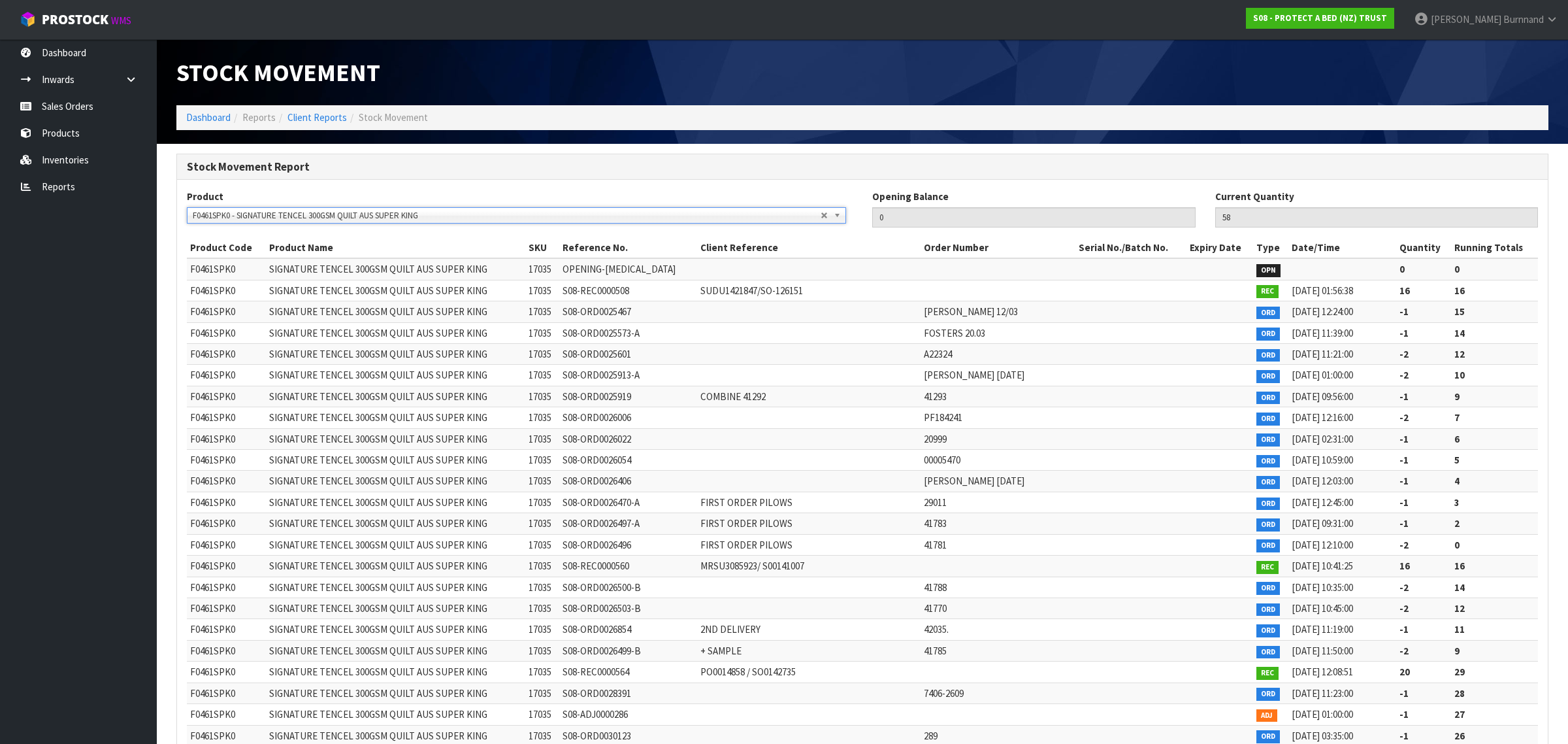
type input "18"
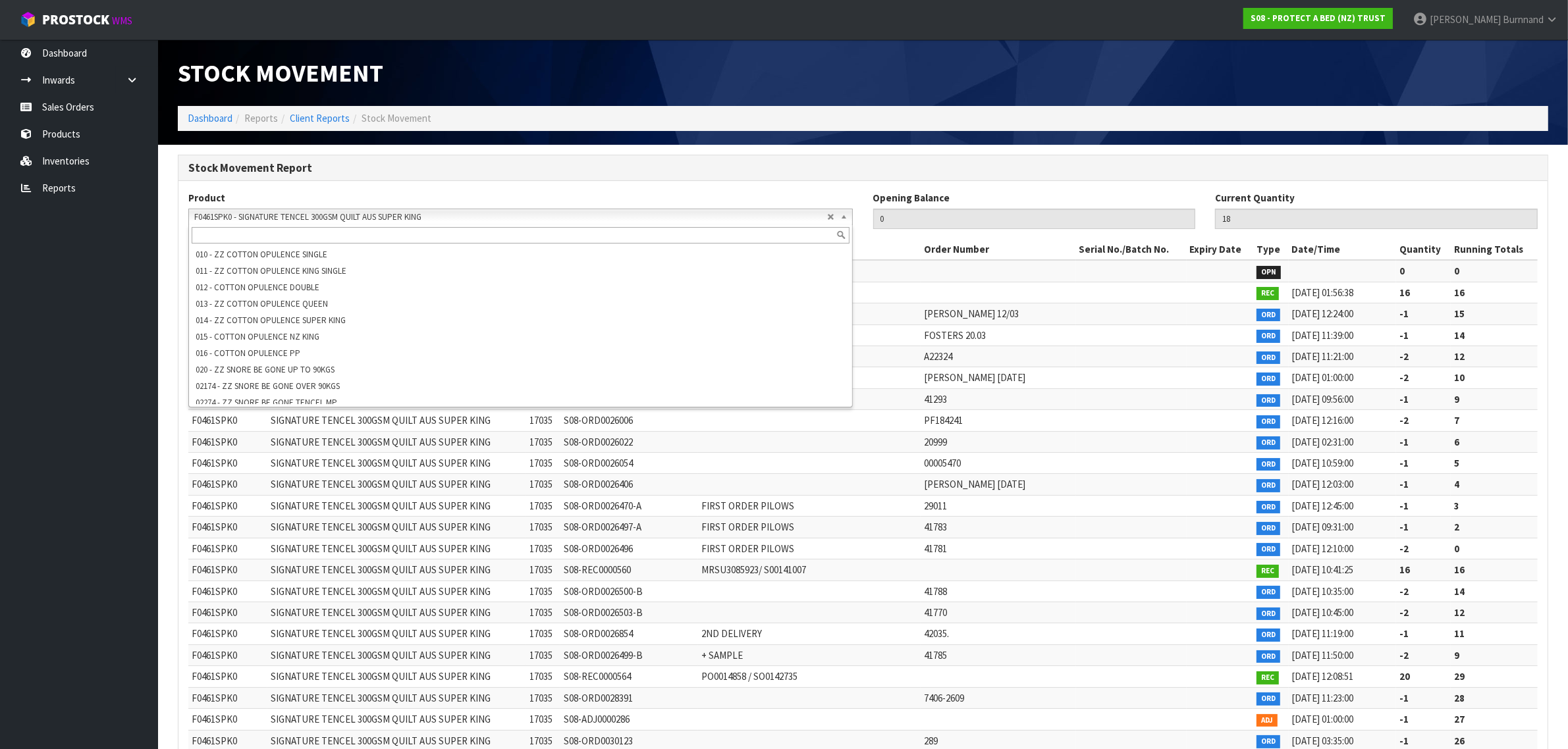
click at [438, 219] on span "F0461SPK0 - SIGNATURE TENCEL 300GSM QUILT AUS SUPER KING" at bounding box center [511, 217] width 633 height 16
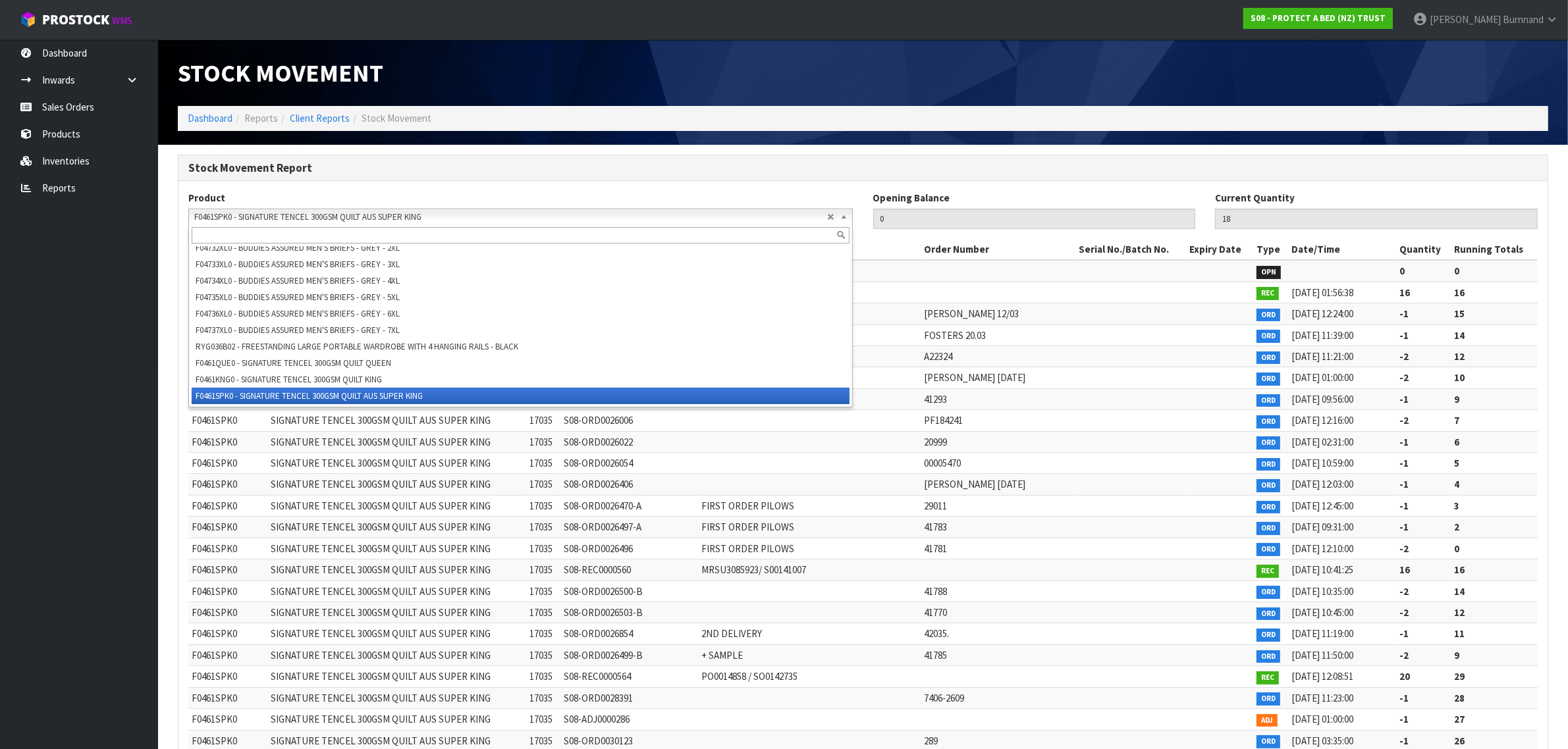
paste input "F0461SKN0"
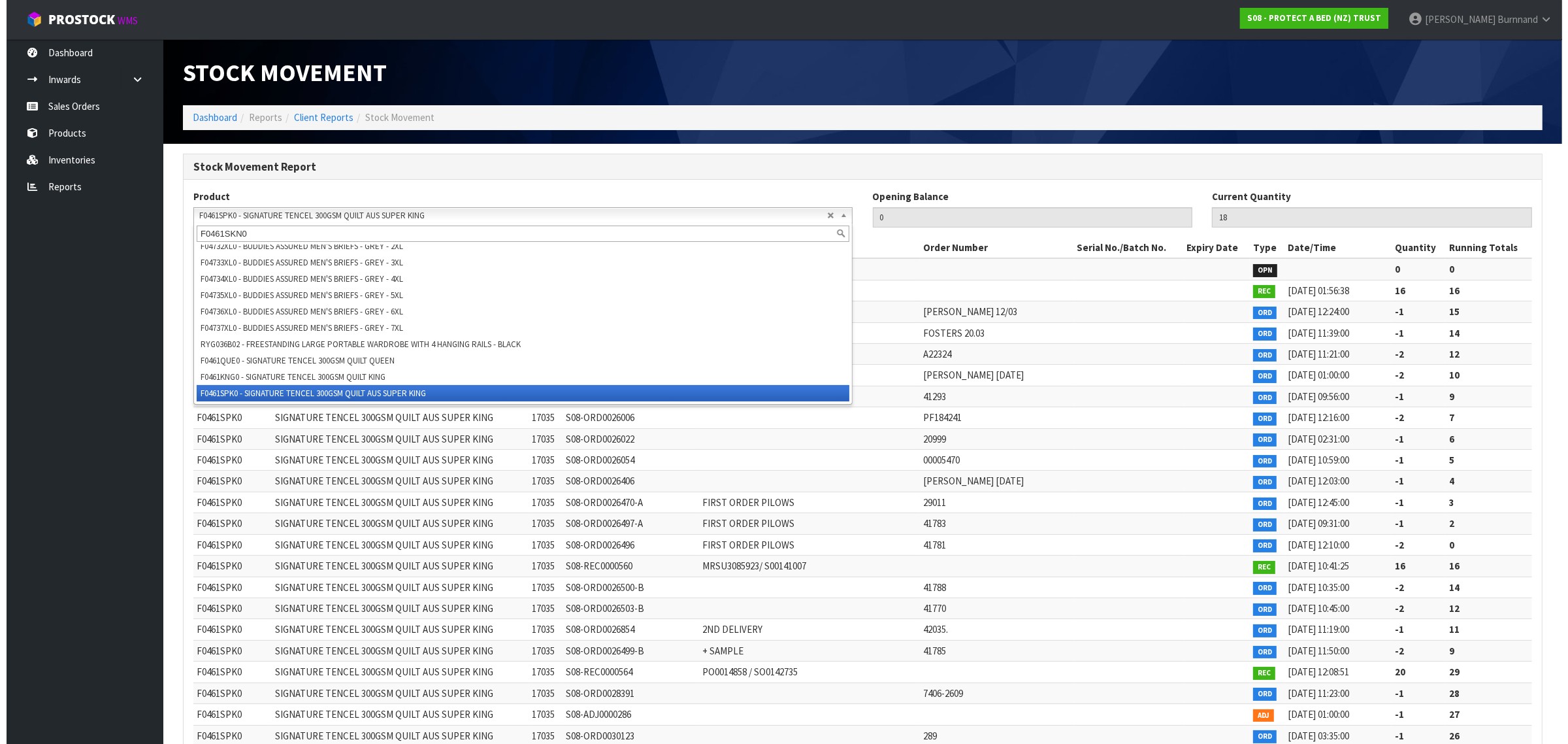
scroll to position [0, 0]
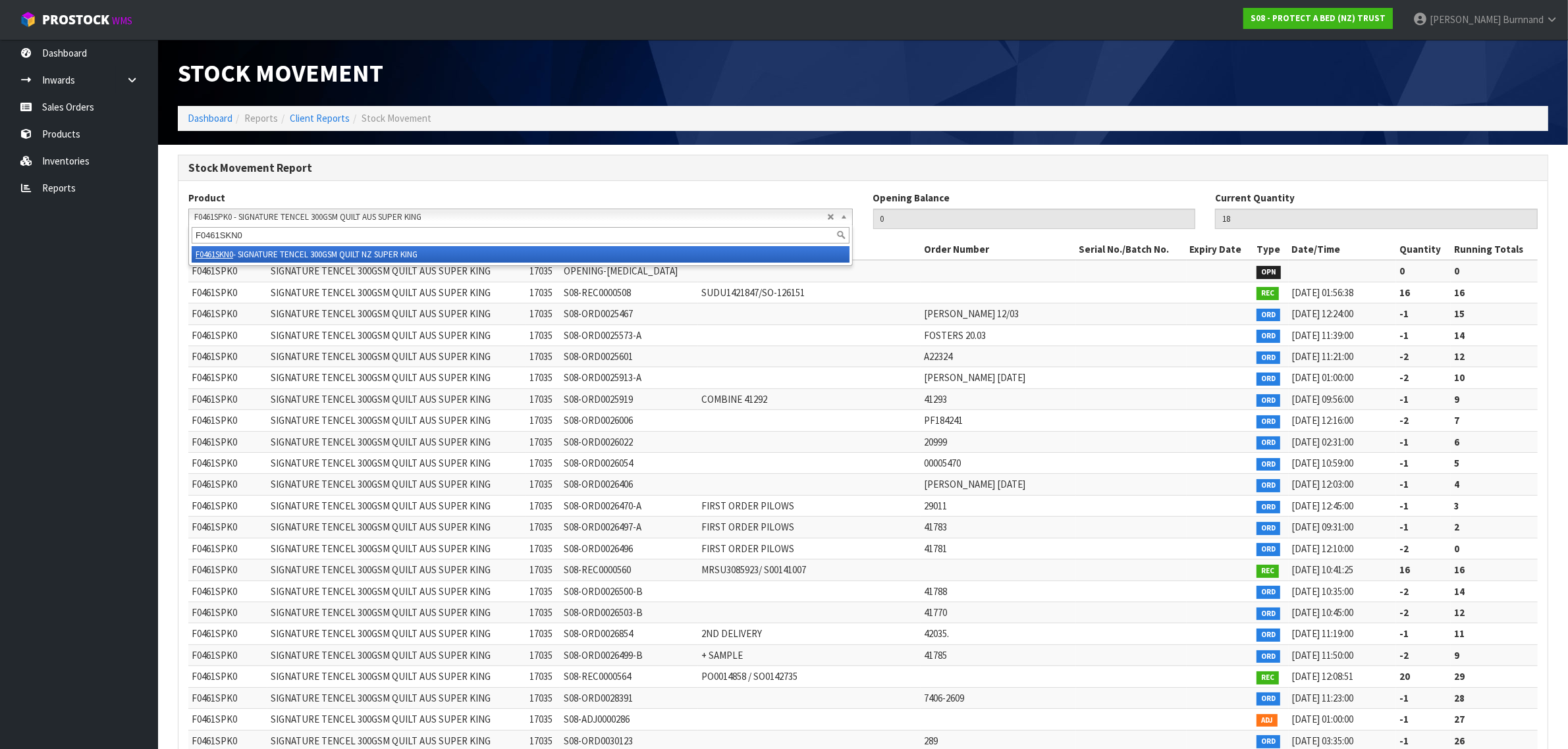
type input "F0461SKN0"
click at [393, 251] on li "F0461SKN0 - SIGNATURE TENCEL 300GSM QUILT NZ SUPER KING" at bounding box center [521, 255] width 658 height 16
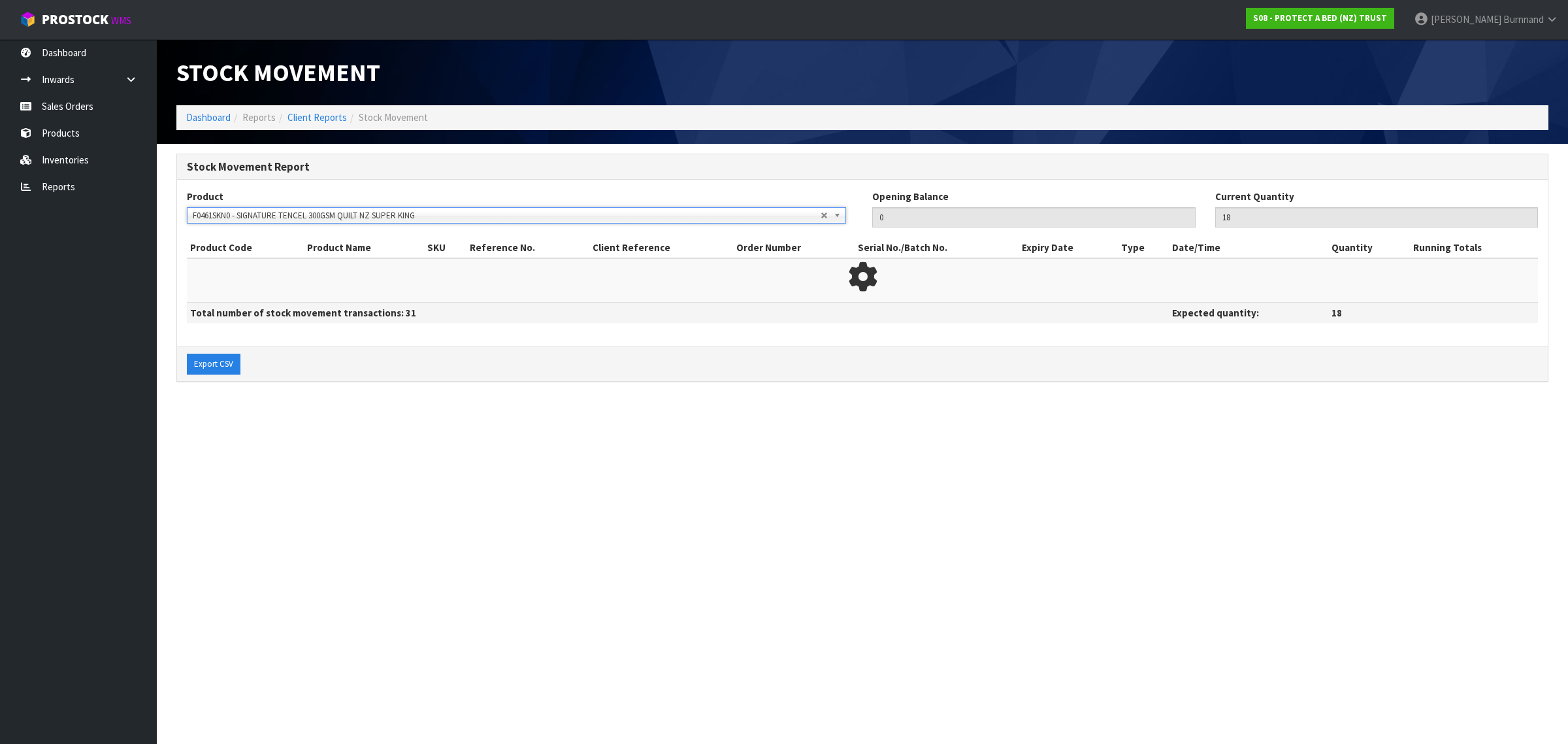
type input "37"
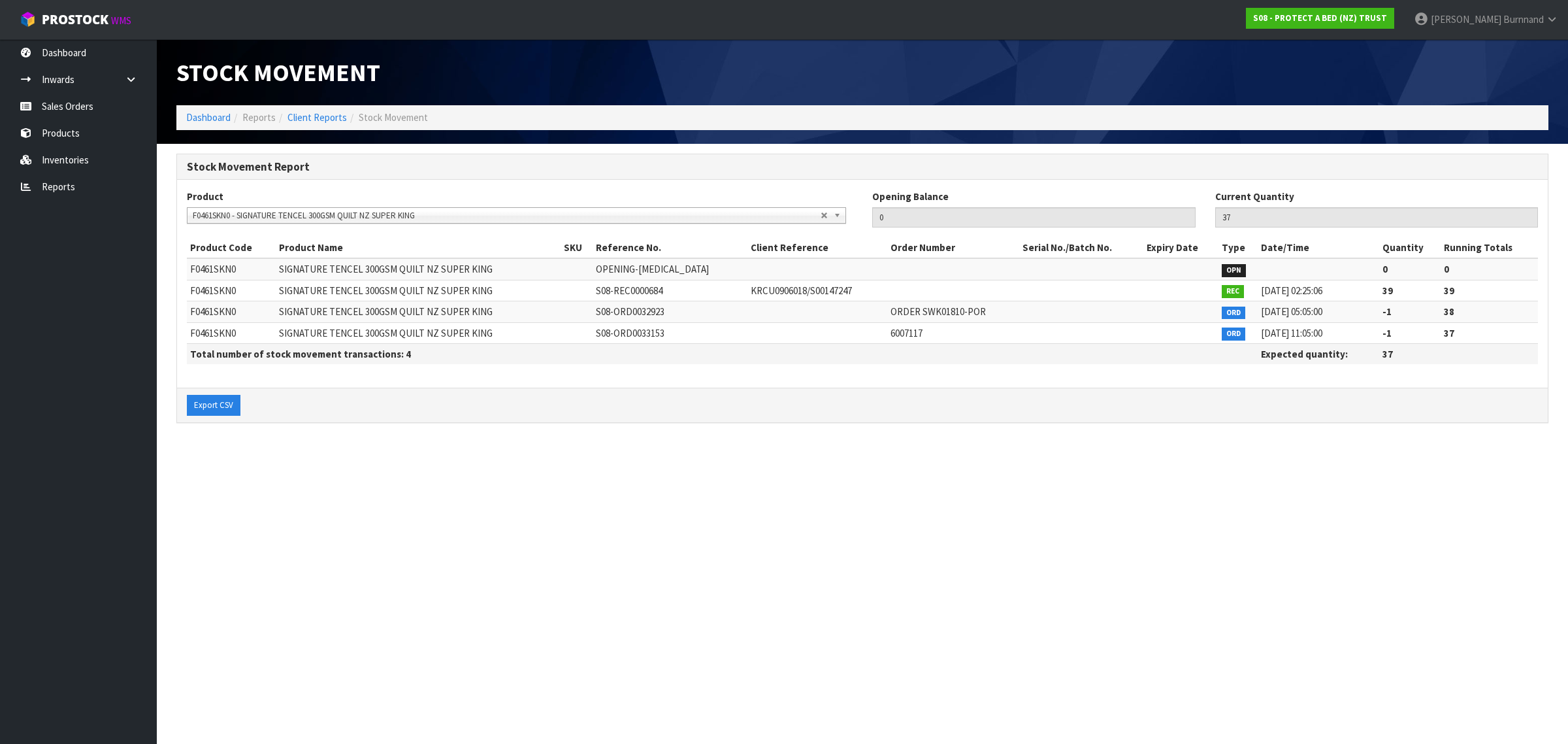
click at [229, 216] on span "F0461SKN0 - SIGNATURE TENCEL 300GSM QUILT NZ SUPER KING" at bounding box center [507, 216] width 628 height 16
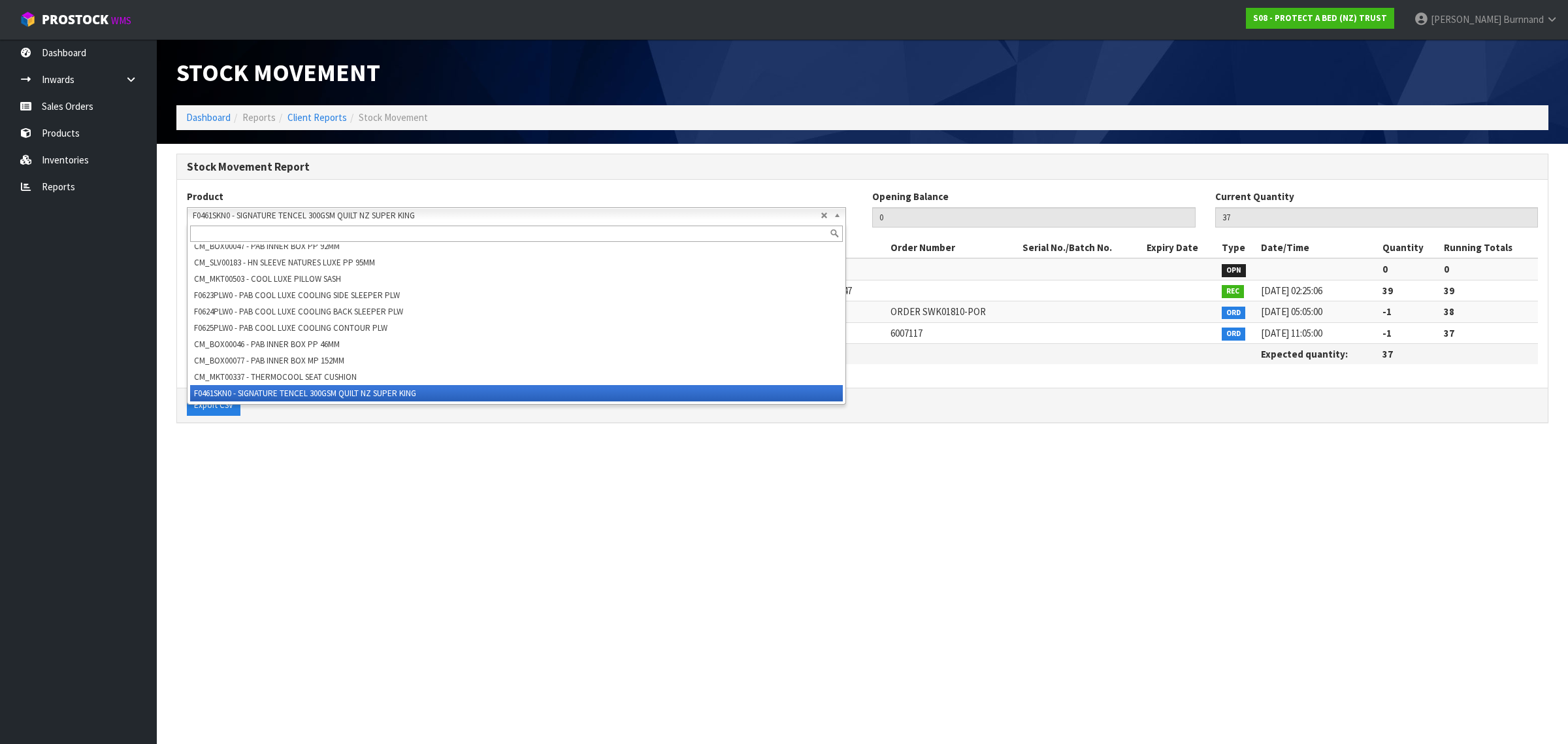
paste input "F0463KNG0"
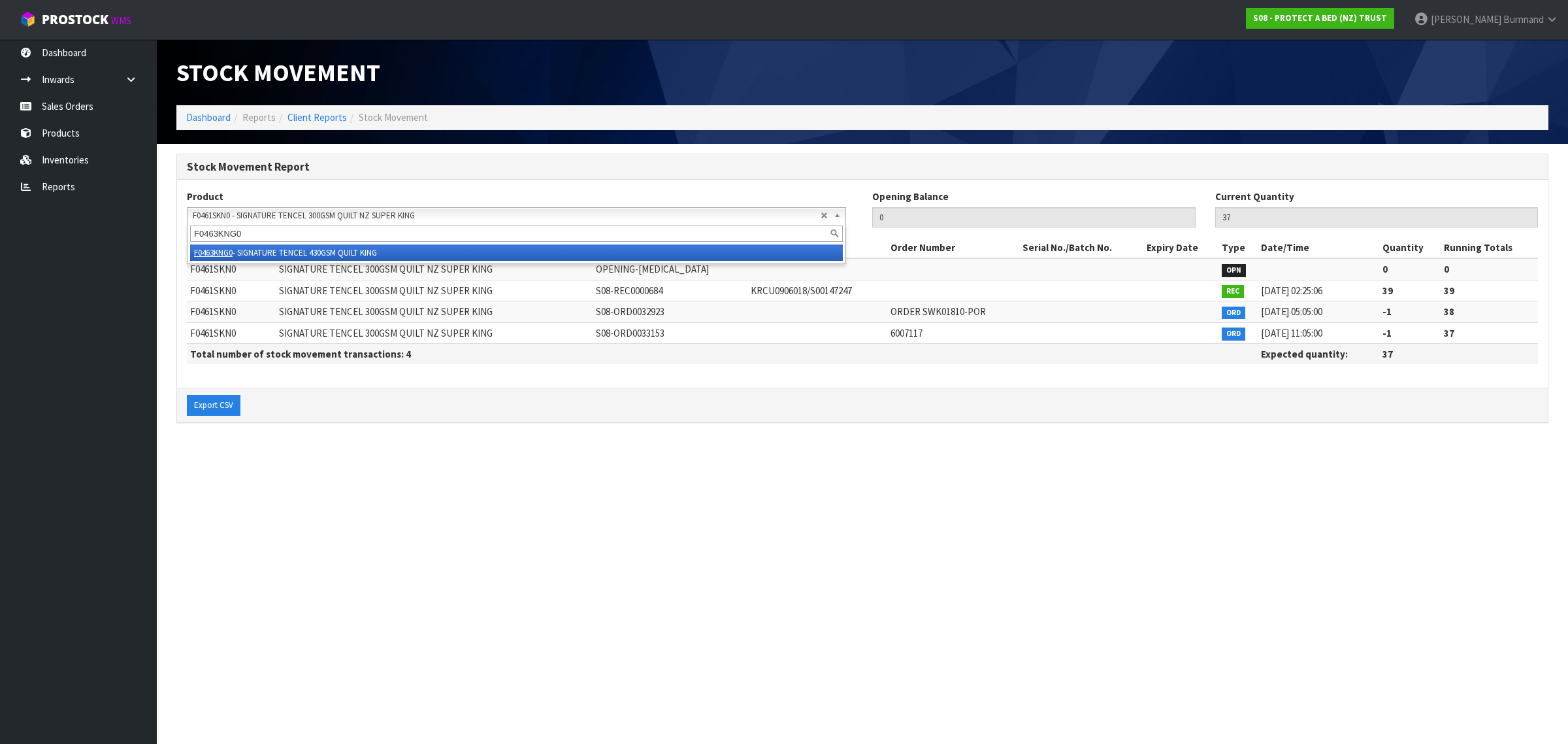
type input "F0463KNG0"
click at [344, 254] on li "F0463KNG0 - SIGNATURE TENCEL 430GSM QUILT KING" at bounding box center [517, 253] width 652 height 16
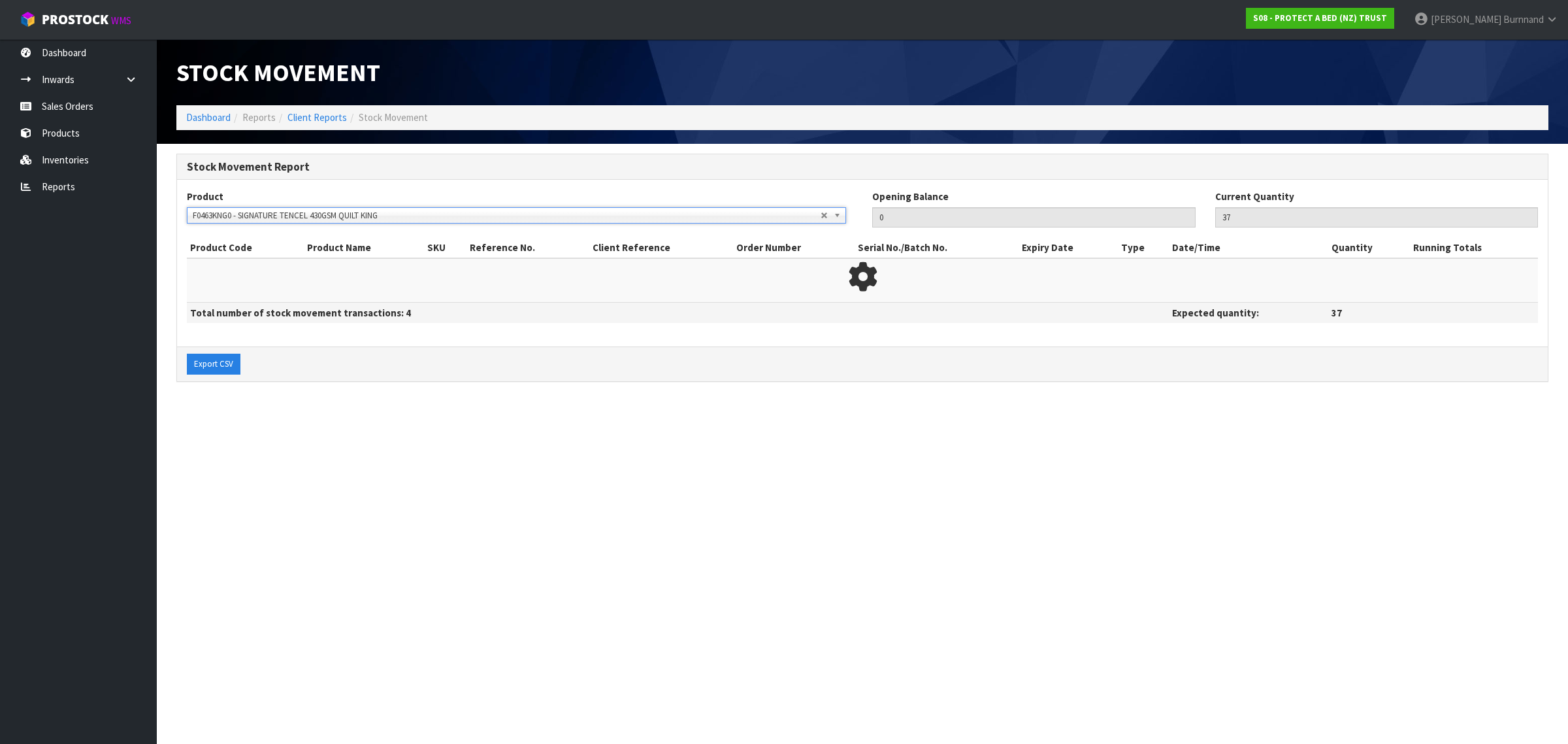
type input "58"
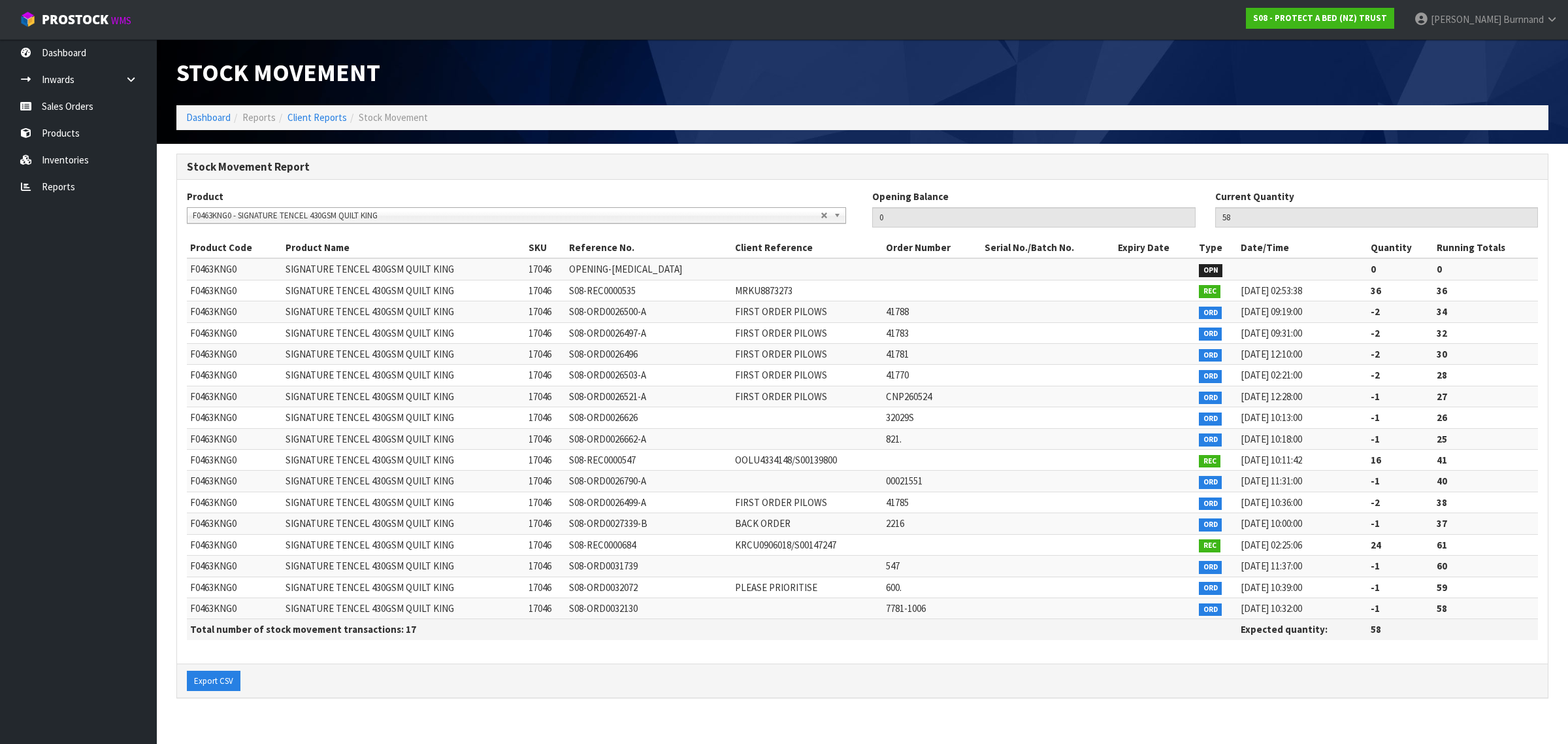
click at [266, 217] on span "F0463KNG0 - SIGNATURE TENCEL 430GSM QUILT KING" at bounding box center [507, 216] width 628 height 16
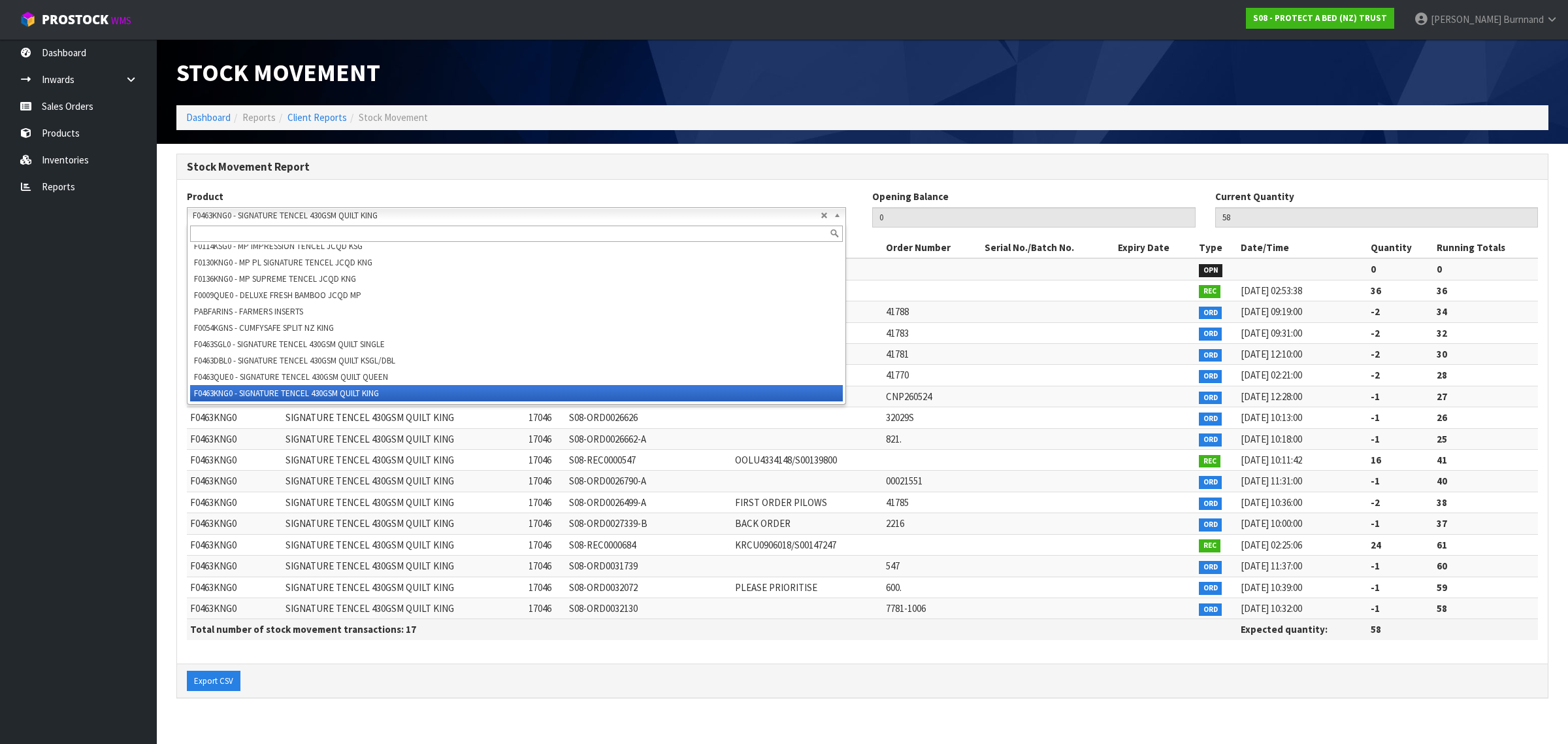
scroll to position [21802, 0]
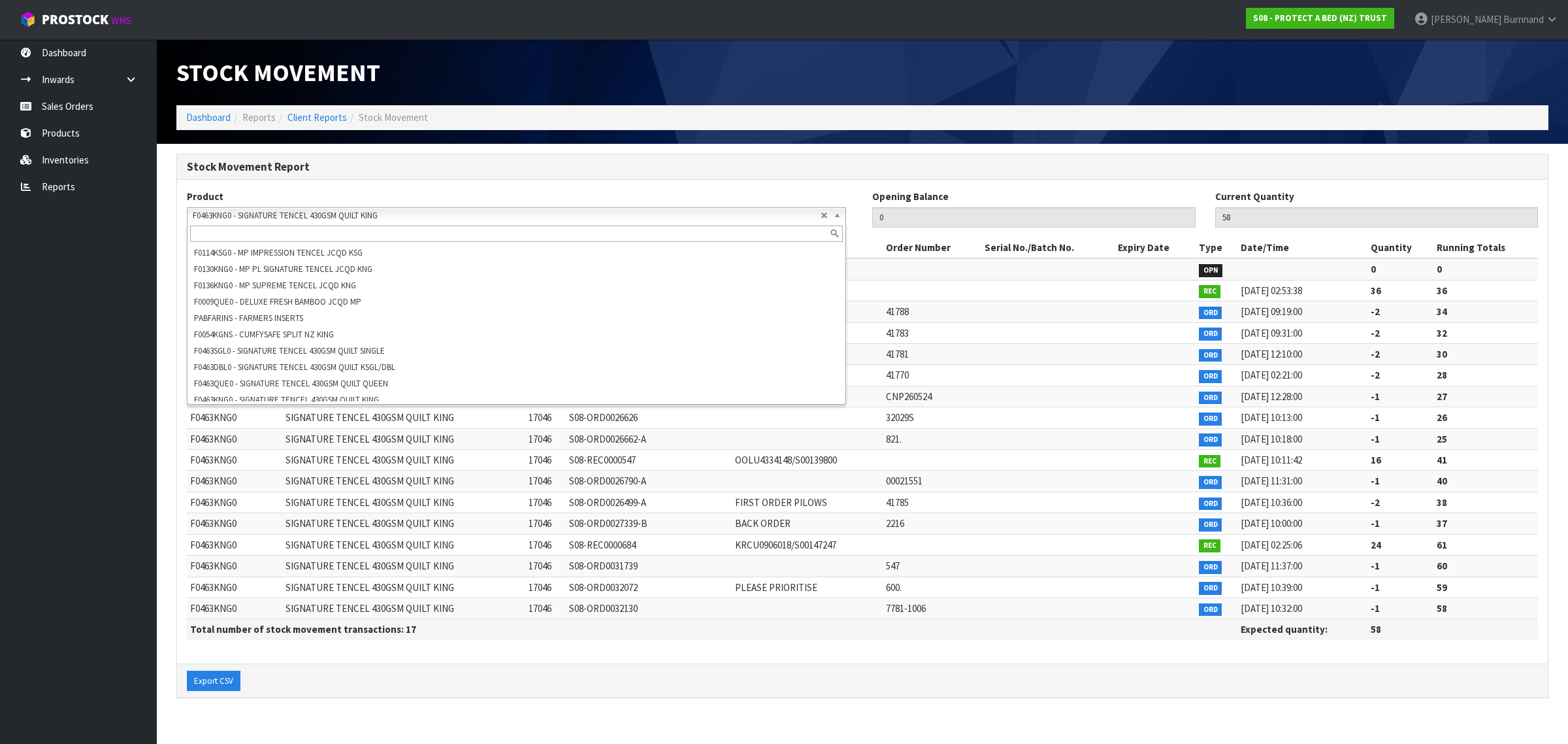
paste input "F0463SGL0"
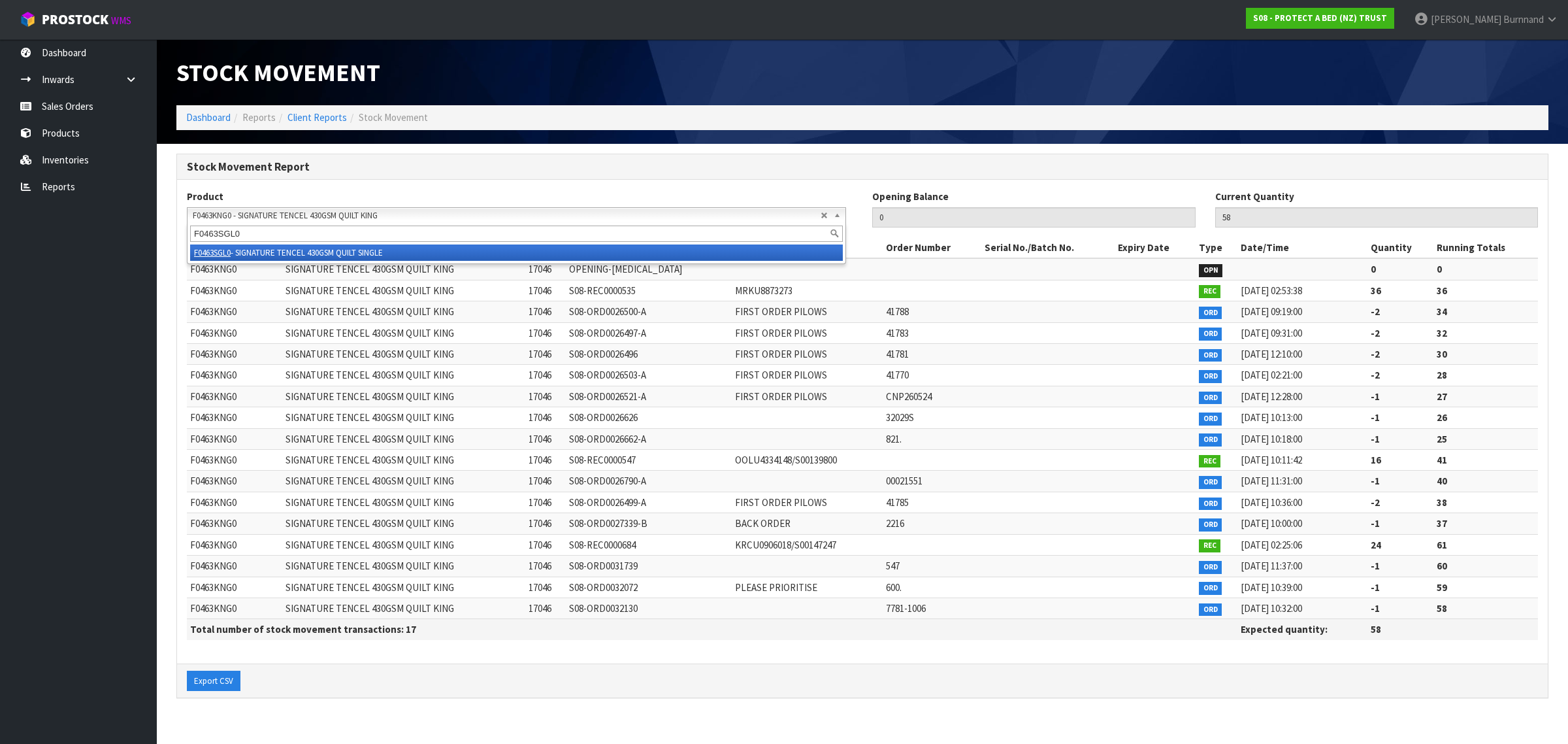
scroll to position [0, 0]
type input "F0463SGL0"
click at [321, 250] on li "F0463SGL0 - SIGNATURE TENCEL 430GSM QUILT SINGLE" at bounding box center [517, 253] width 652 height 16
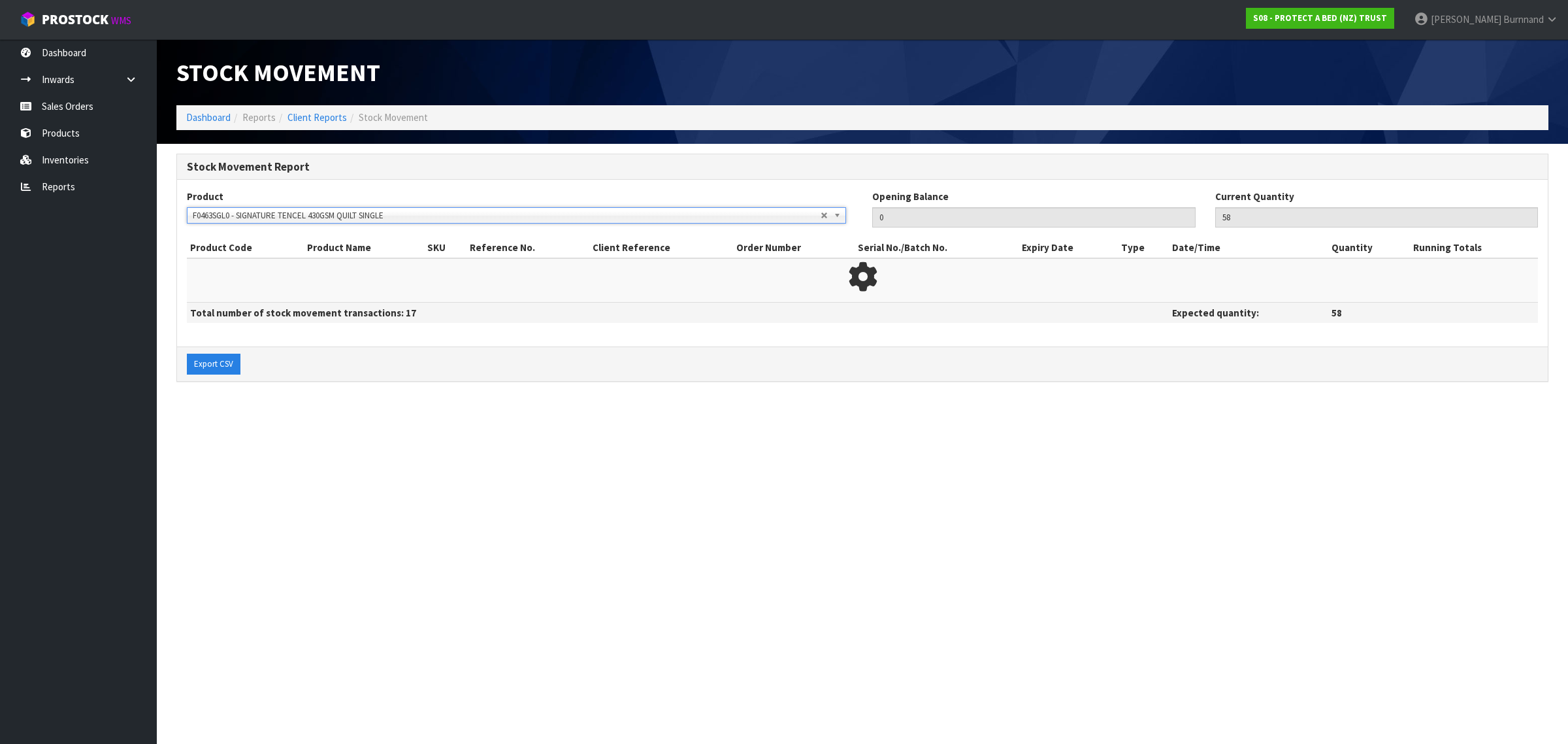
type input "44"
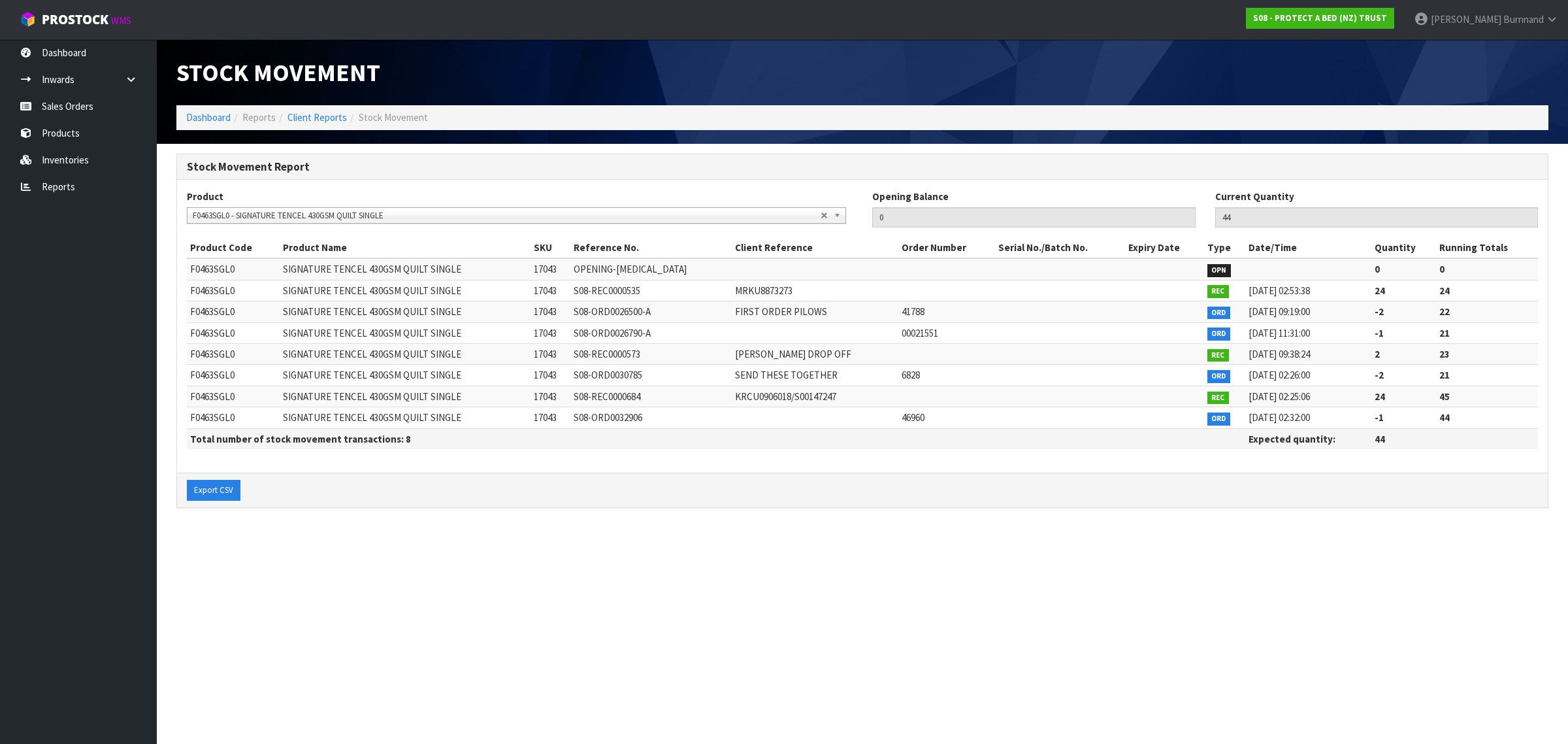
click at [374, 217] on span "F0463SGL0 - SIGNATURE TENCEL 430GSM QUILT SINGLE" at bounding box center [507, 216] width 628 height 16
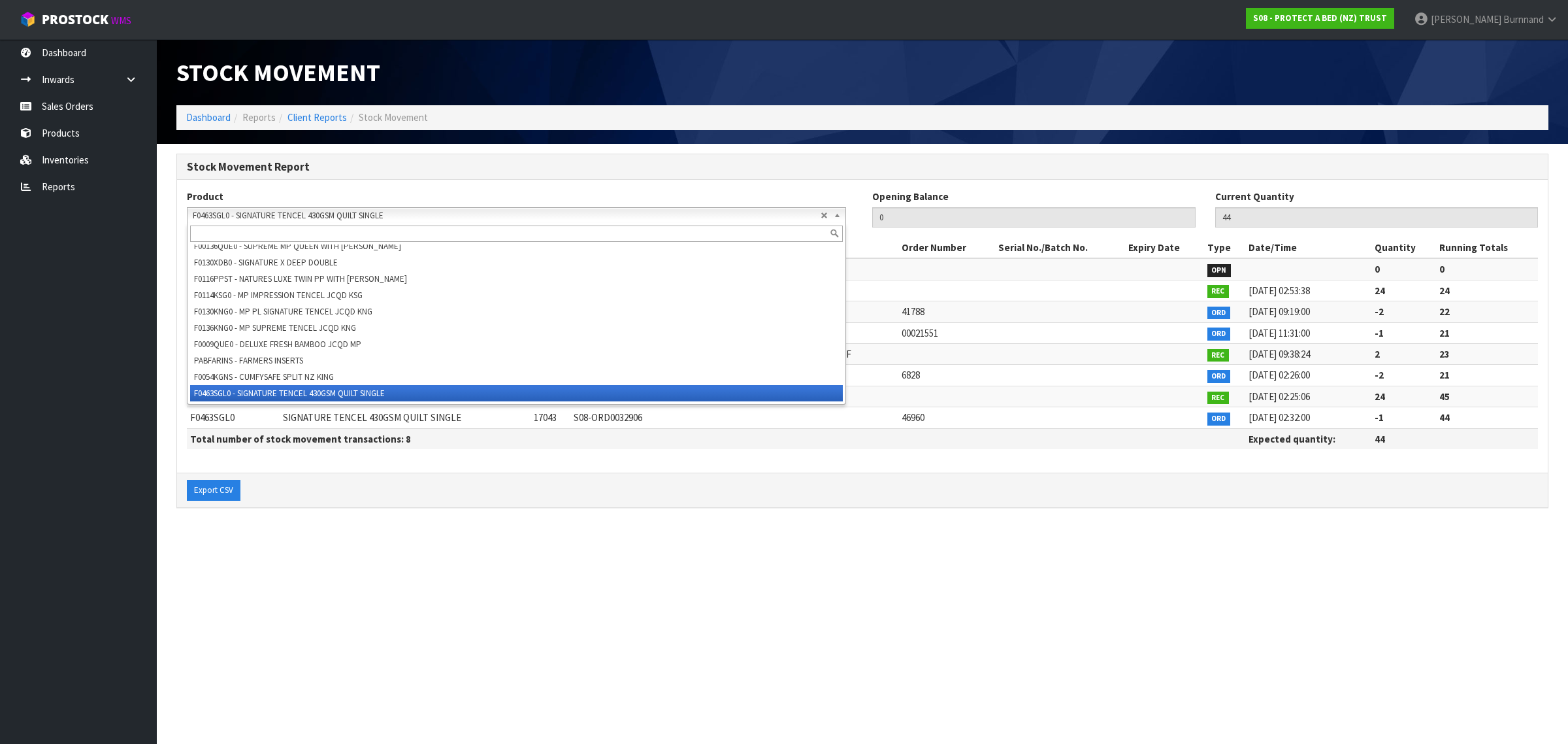
paste input "F0463SPK0"
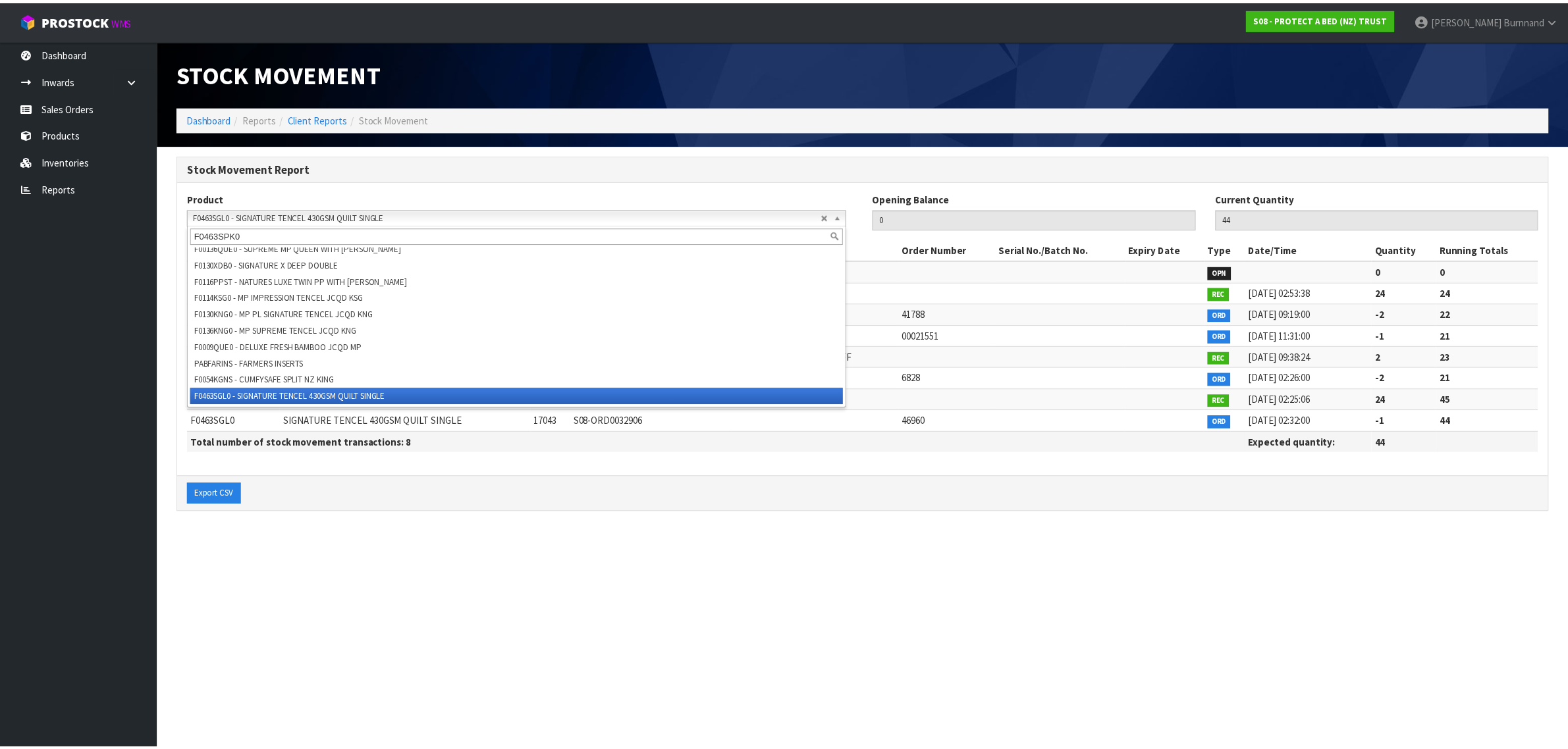
scroll to position [0, 0]
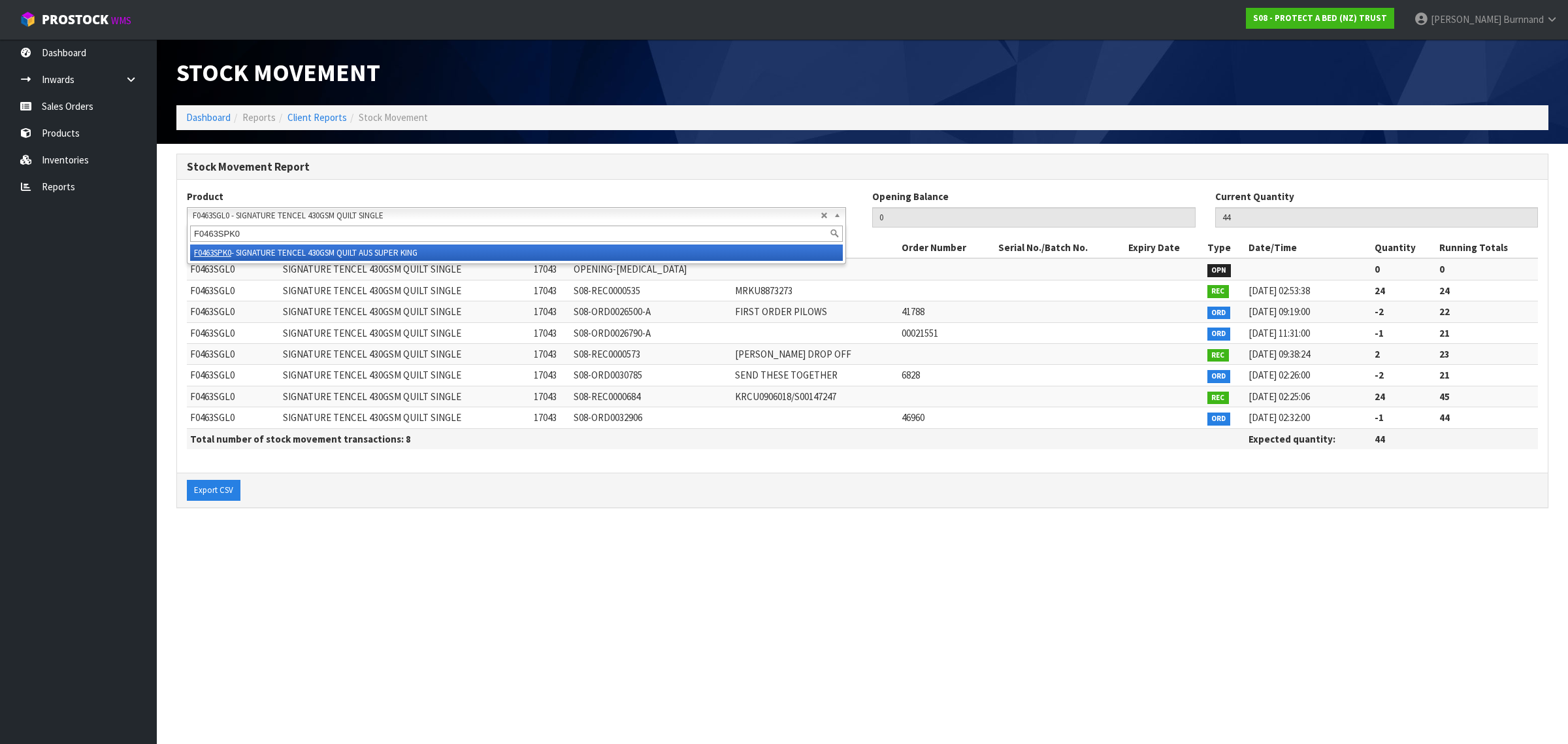
type input "F0463SPK0"
click at [358, 250] on li "F0463SPK0 - SIGNATURE TENCEL 430GSM QUILT AUS SUPER KING" at bounding box center [517, 253] width 652 height 16
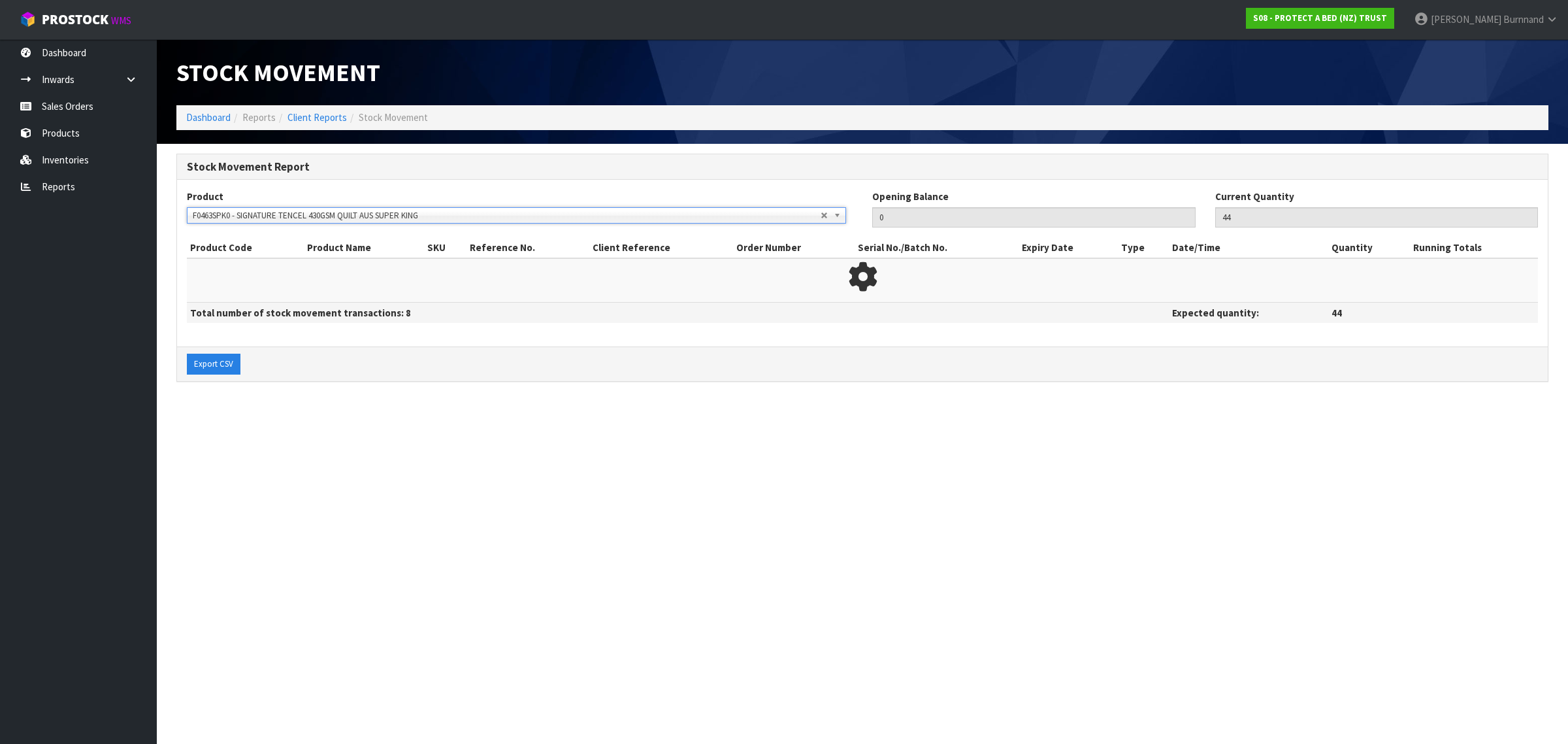
type input "51"
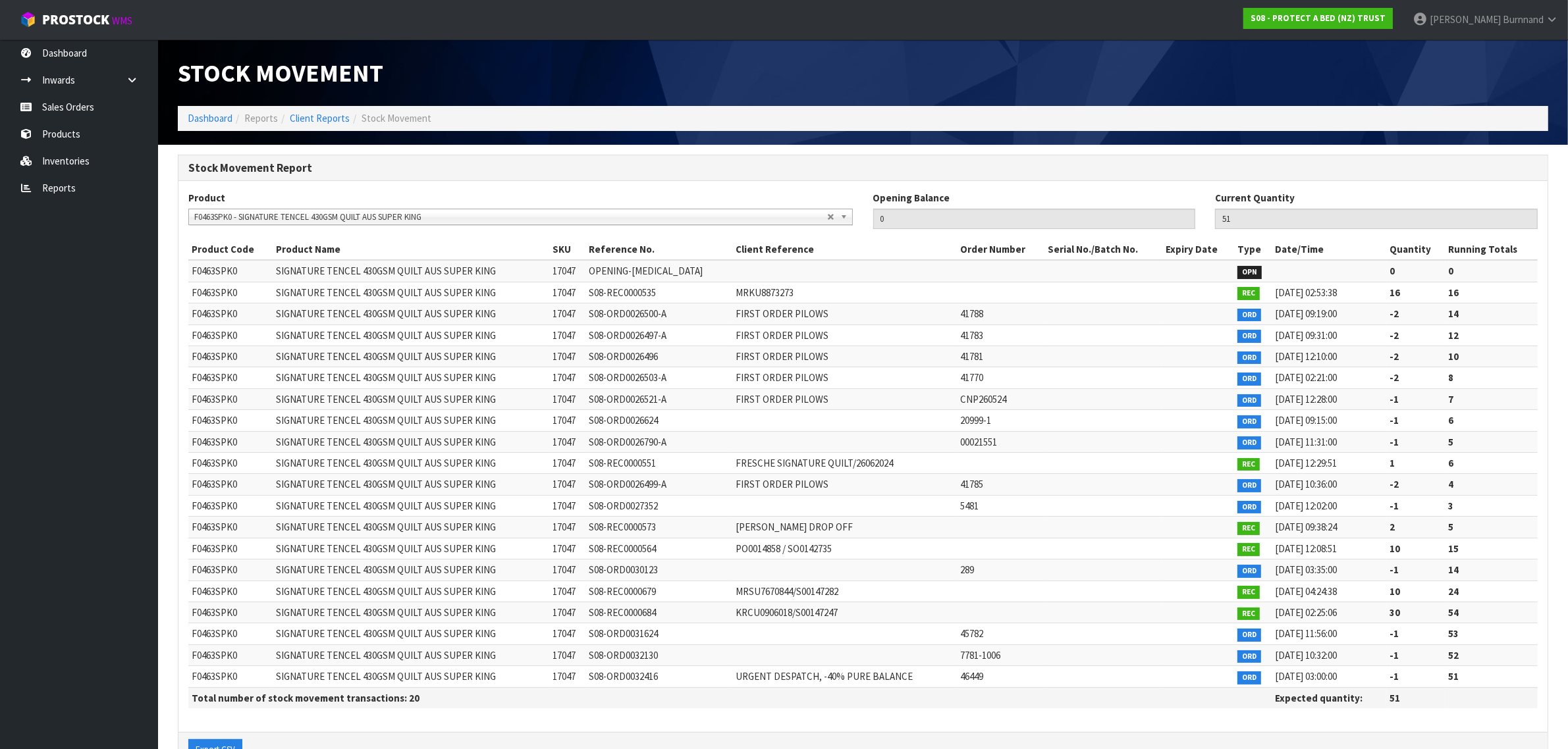
click at [433, 216] on span "F0463SPK0 - SIGNATURE TENCEL 430GSM QUILT AUS SUPER KING" at bounding box center [511, 217] width 633 height 16
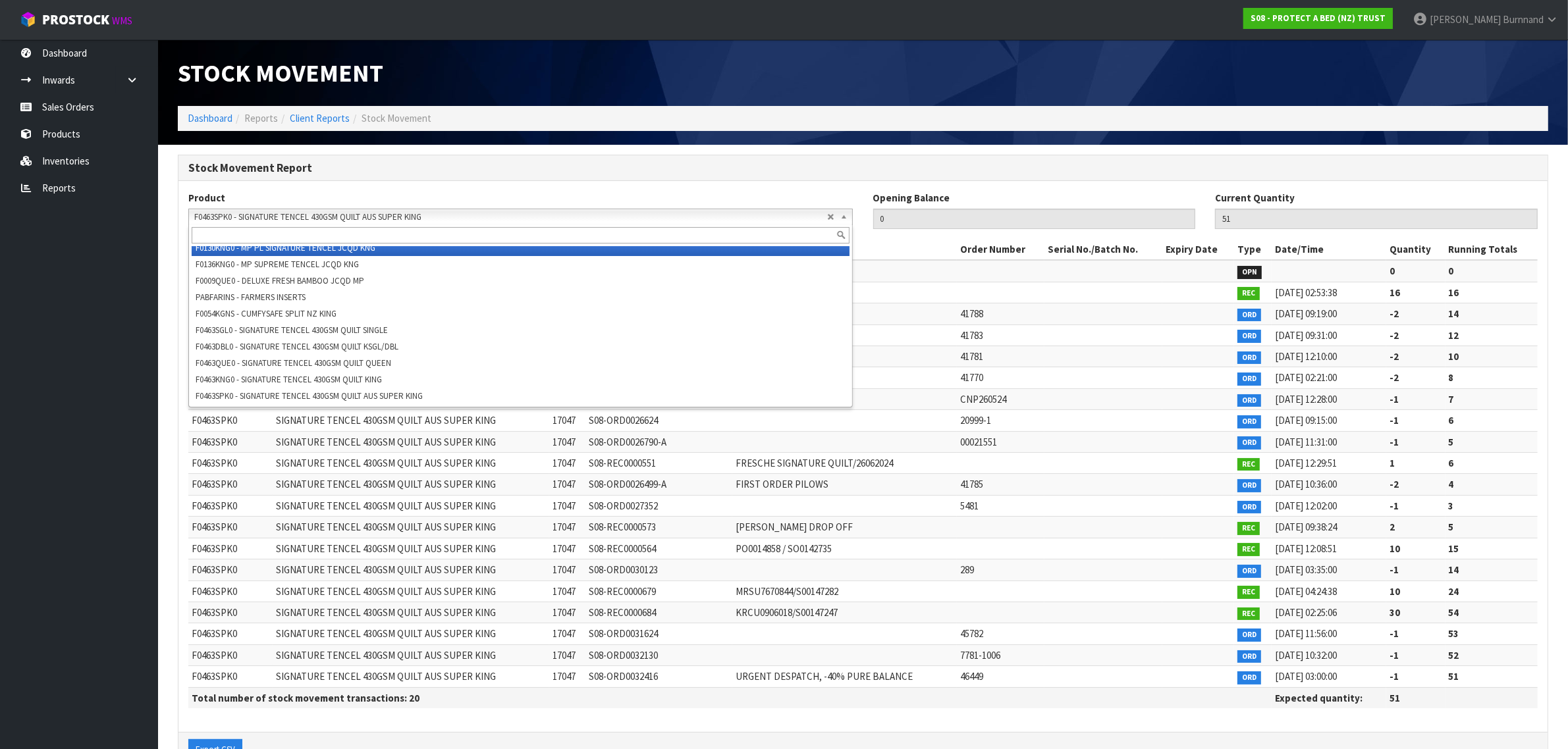
scroll to position [21965, 0]
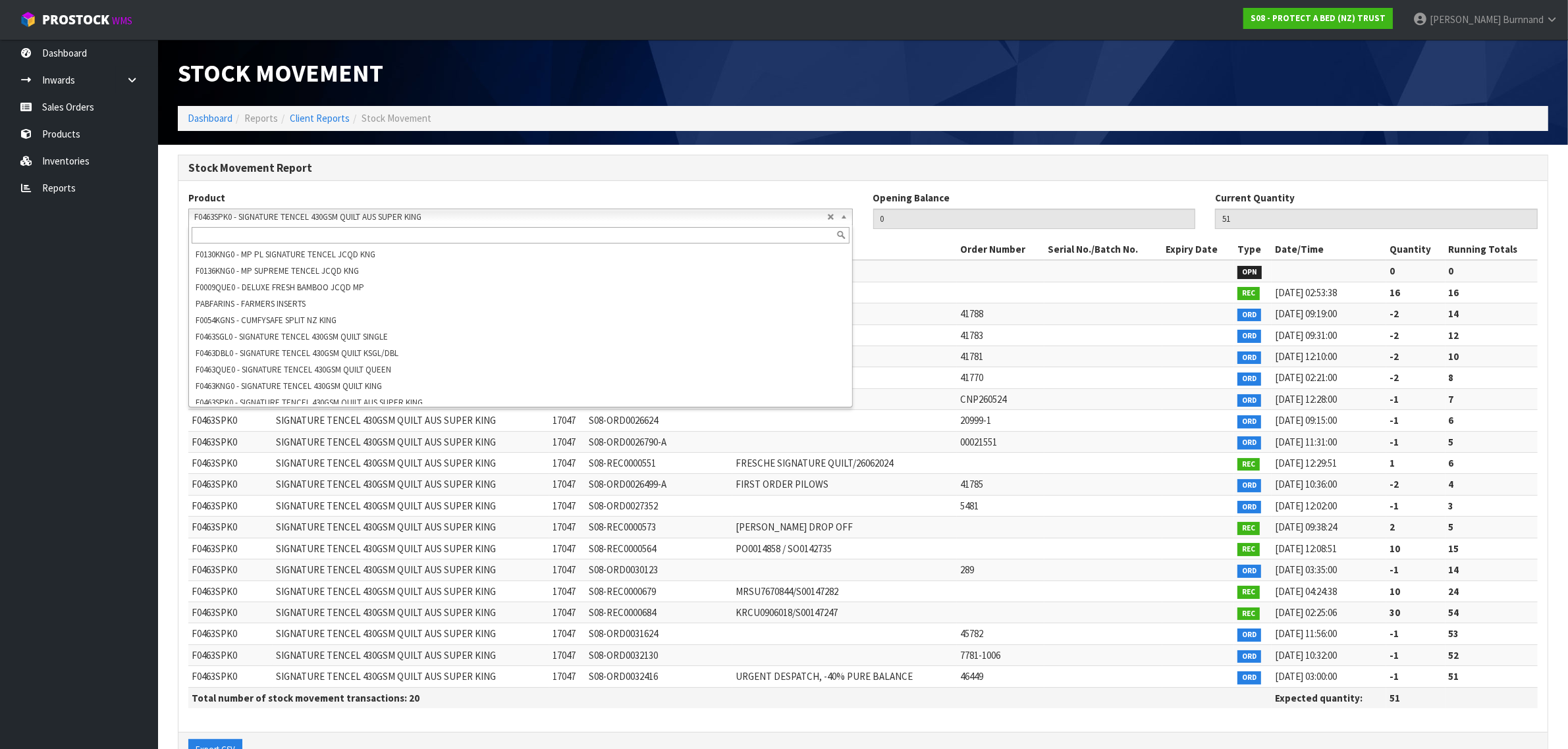
paste input "F0591CLK0"
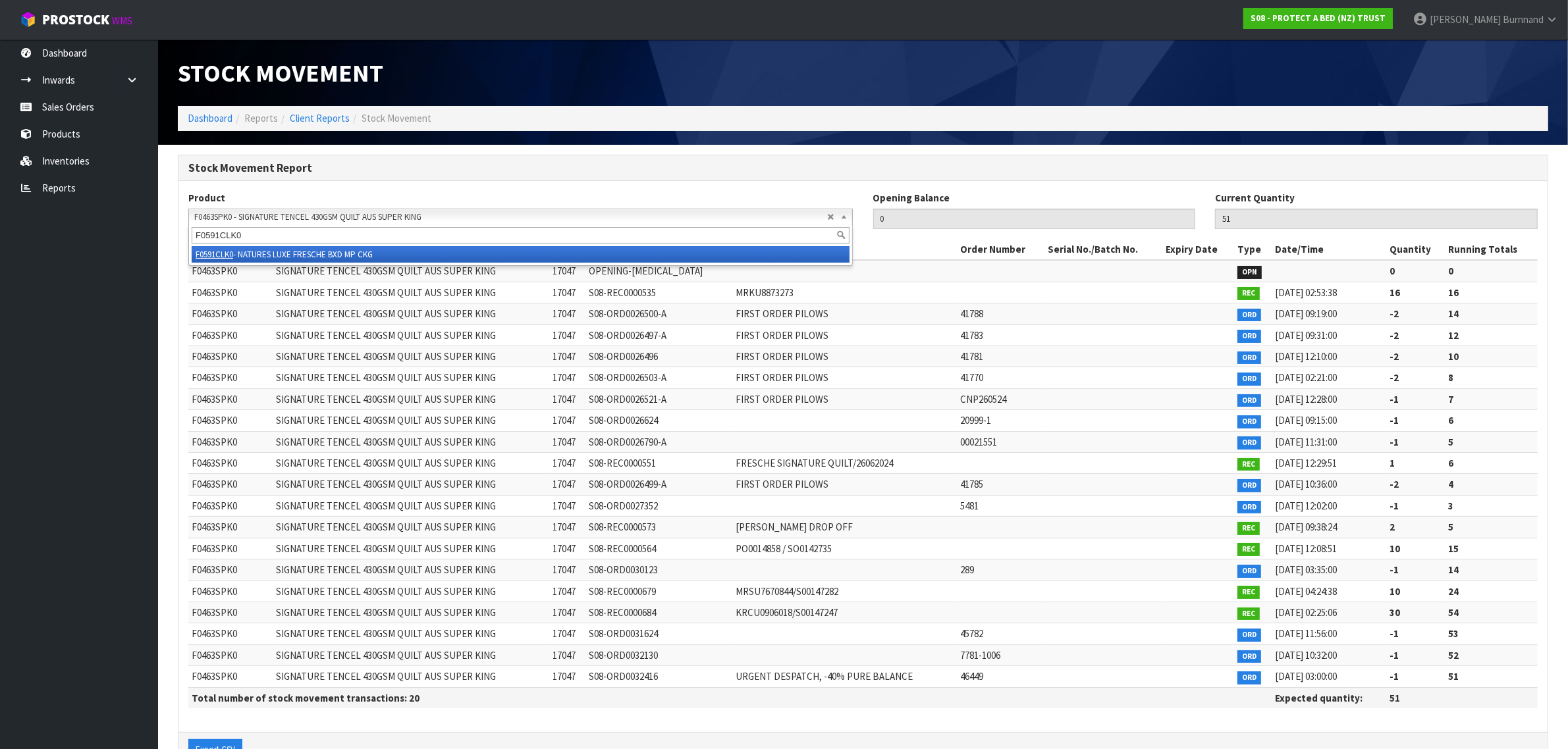
type input "F0591CLK0"
click at [354, 251] on li "F0591CLK0 - NATURES LUXE FRESCHE BXD MP CKG" at bounding box center [521, 255] width 658 height 16
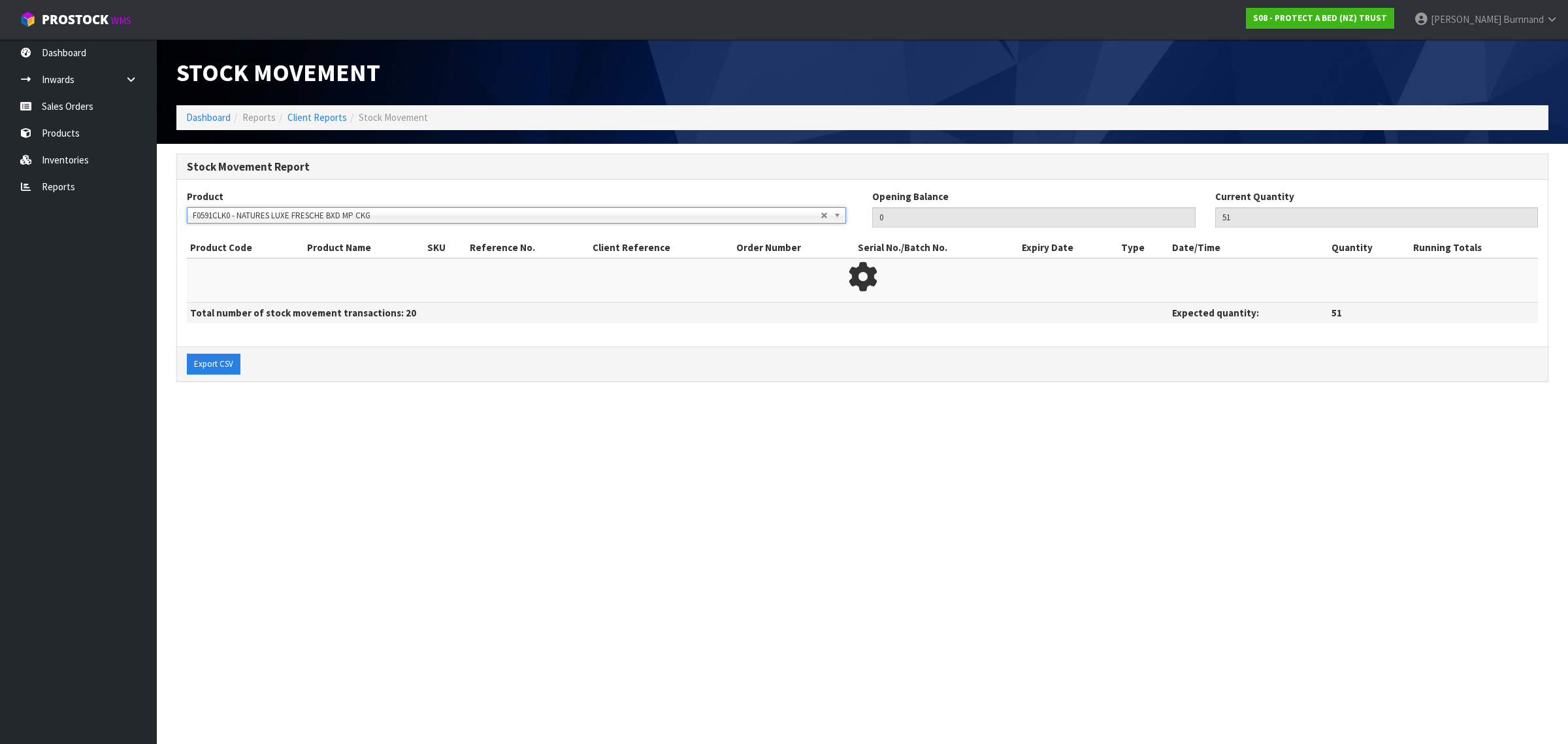
type input "1"
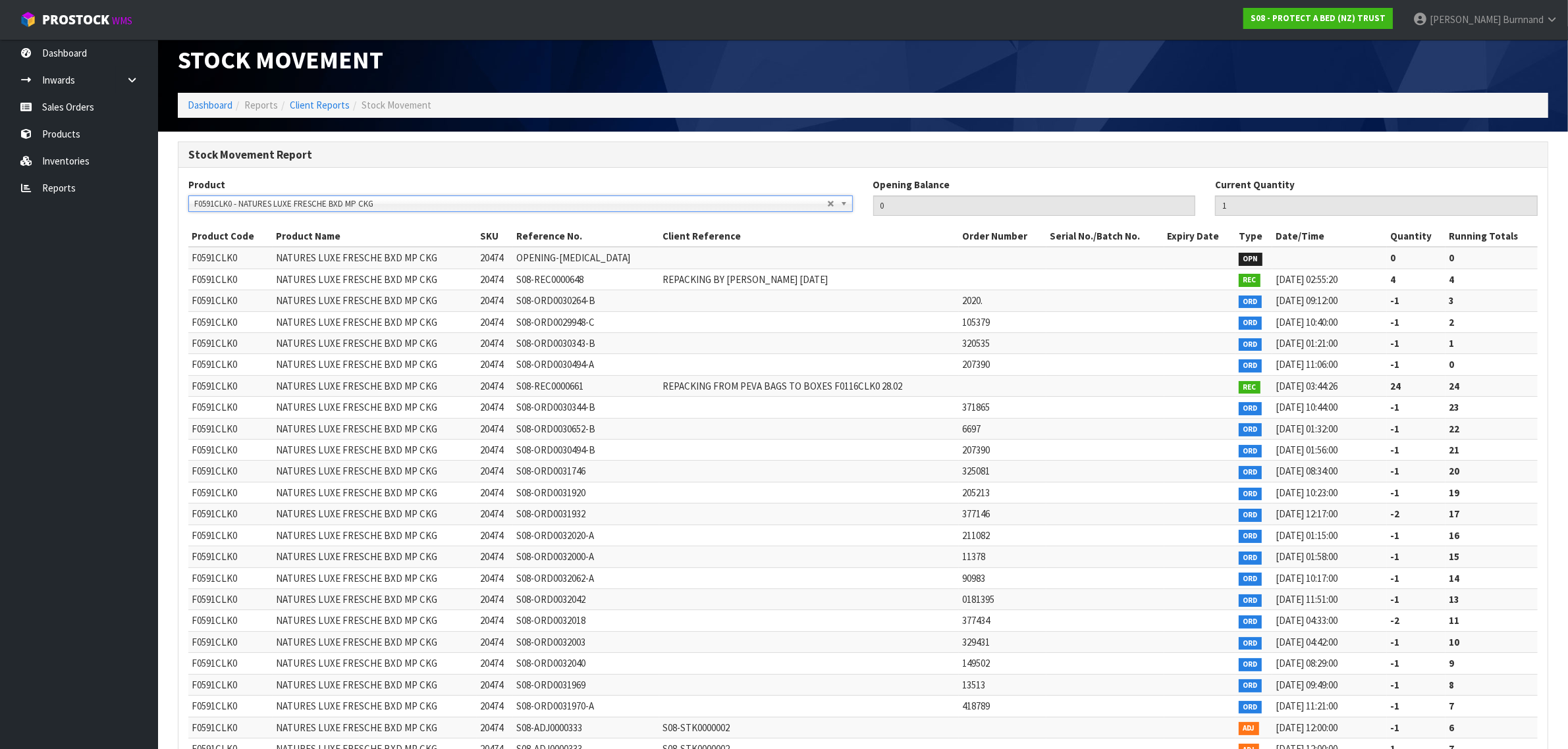
scroll to position [95, 0]
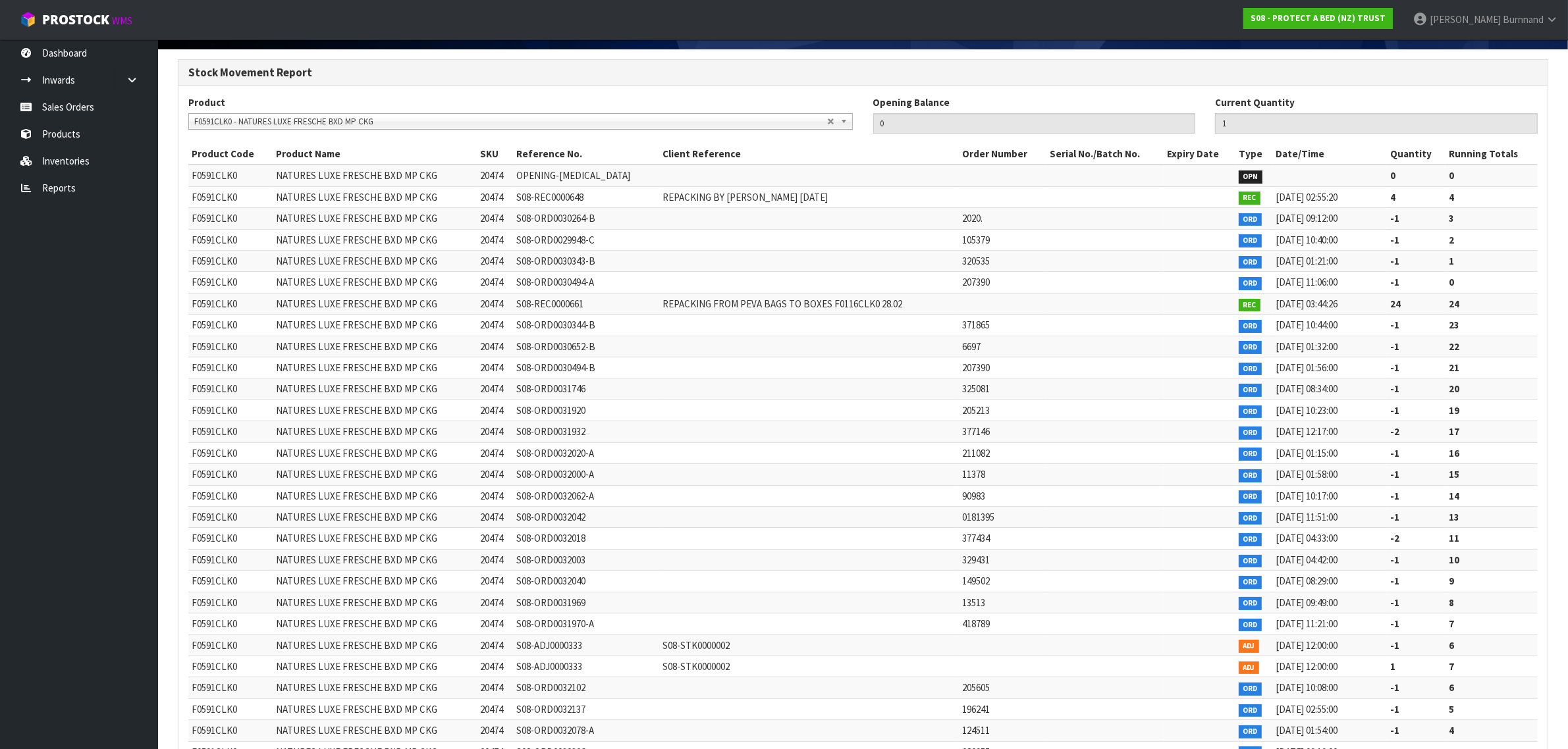
click at [387, 116] on span "F0591CLK0 - NATURES LUXE FRESCHE BXD MP CKG" at bounding box center [511, 121] width 633 height 16
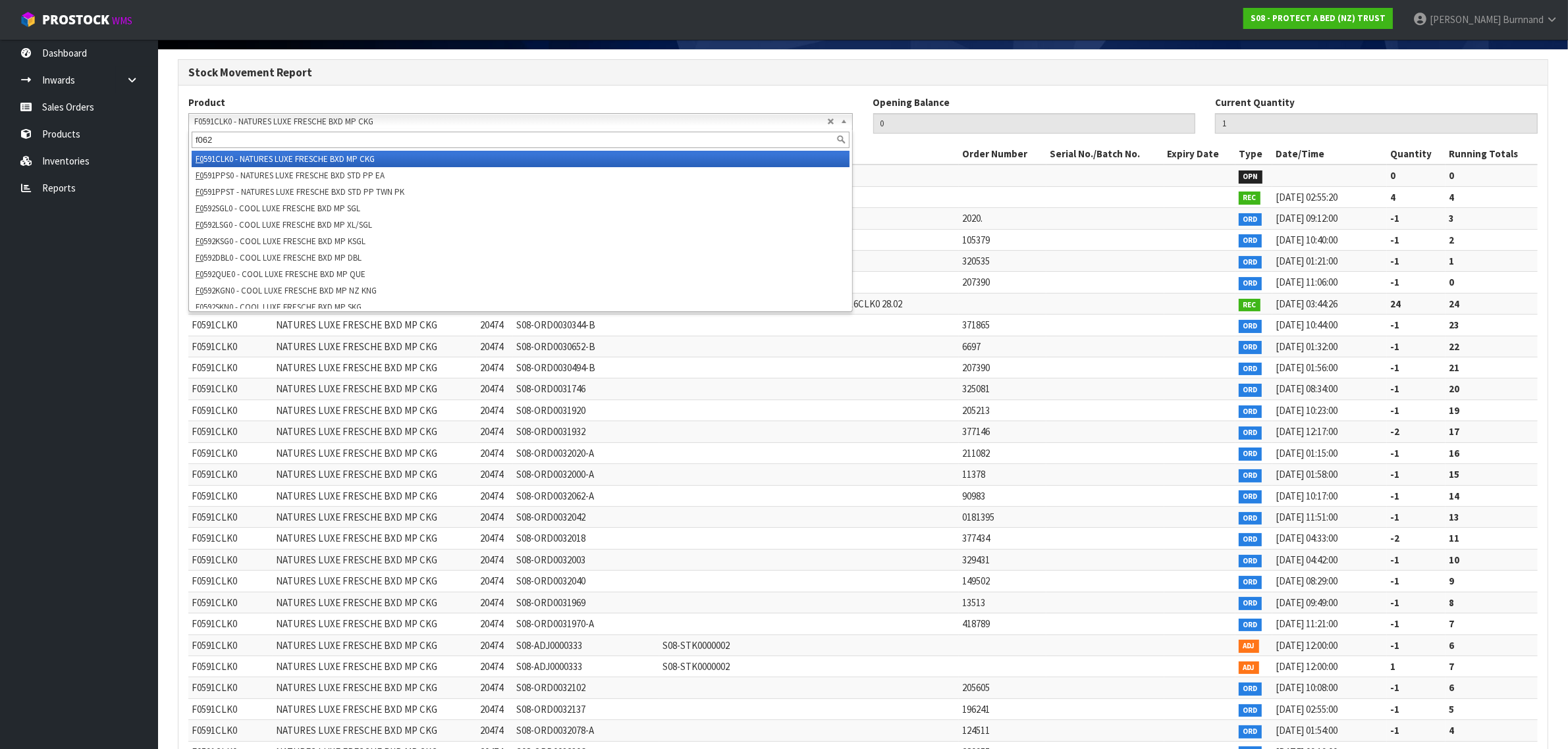
scroll to position [0, 0]
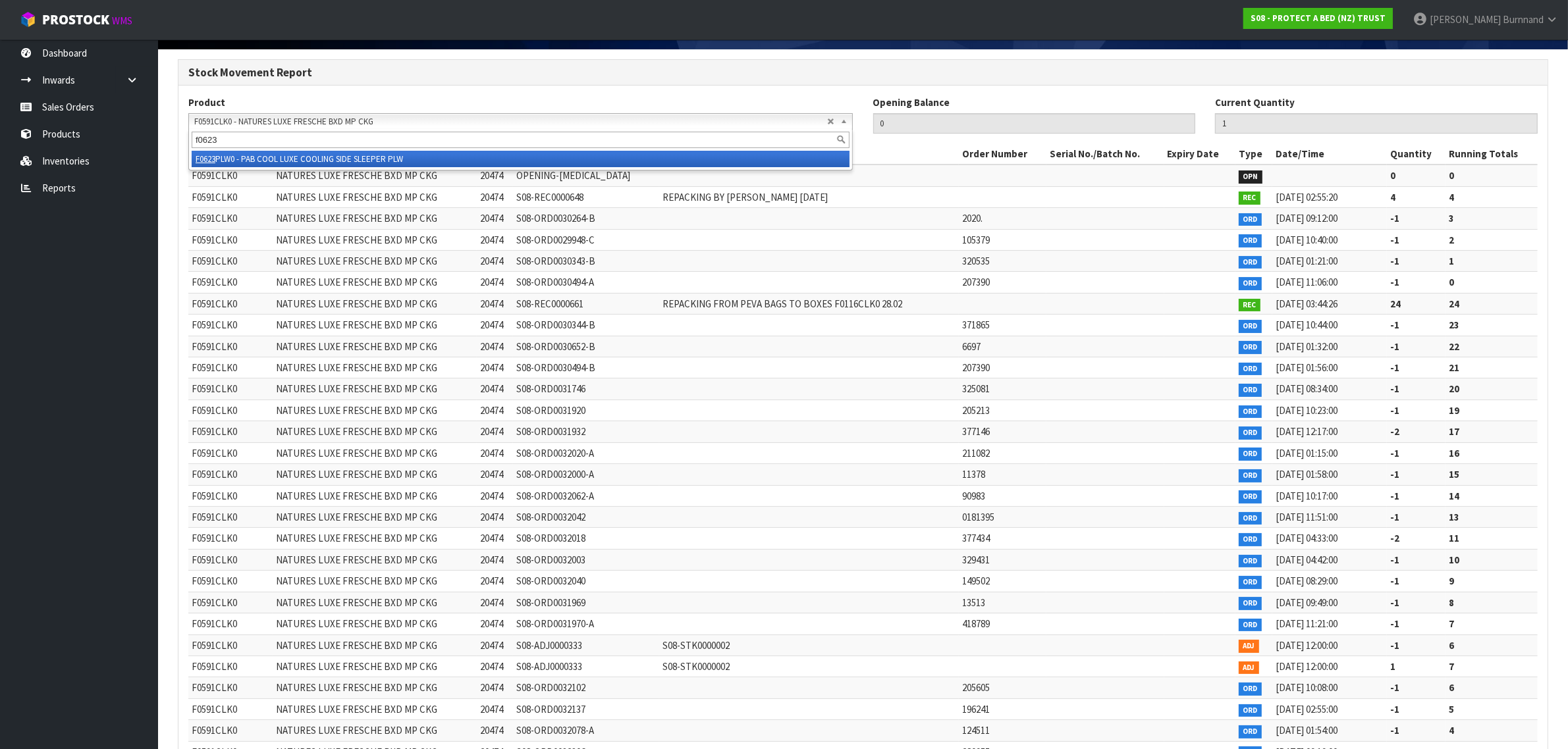
type input "f0623"
click at [372, 151] on li "F0623 PLW0 - PAB COOL LUXE COOLING SIDE SLEEPER PLW" at bounding box center [521, 159] width 658 height 16
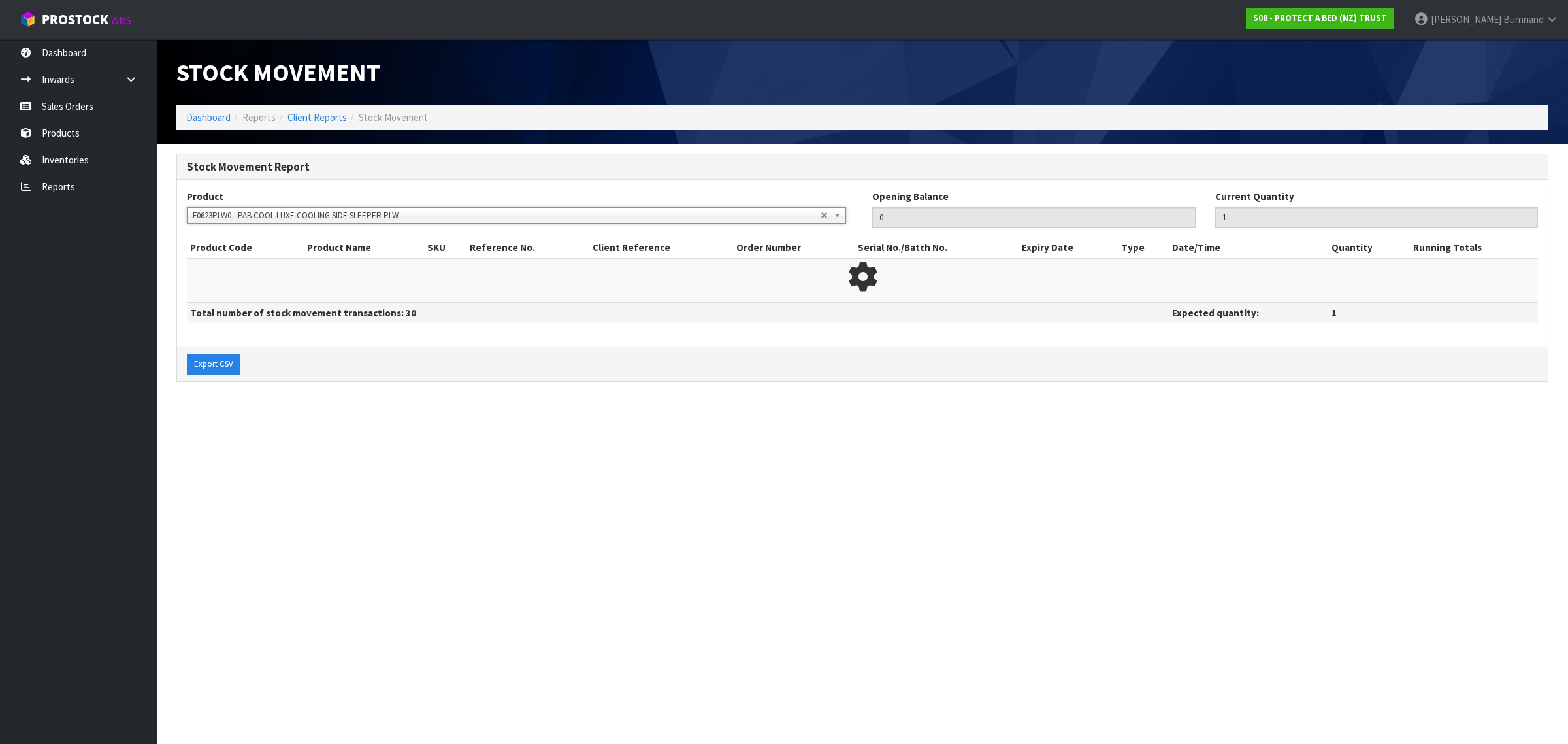
type input "217"
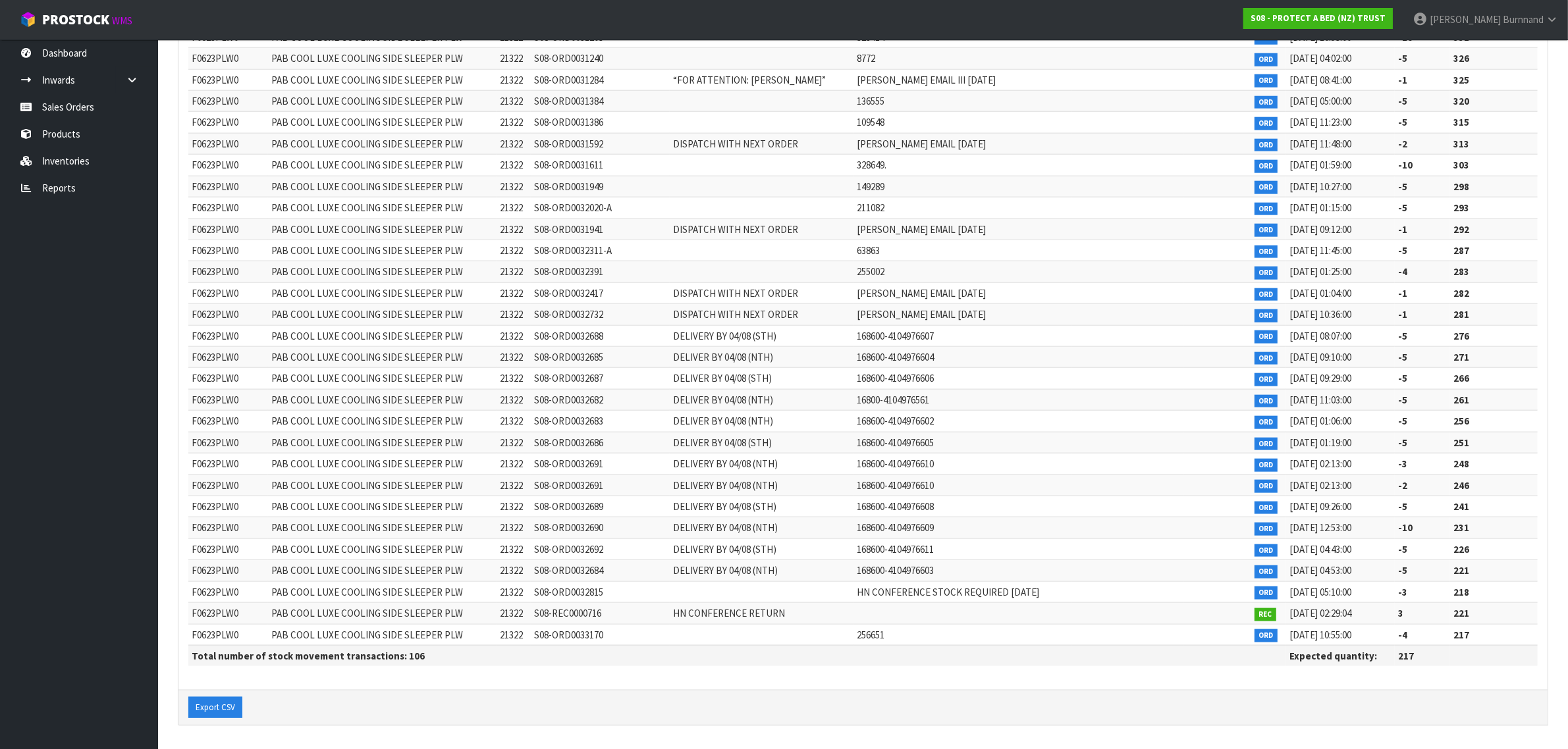
scroll to position [1894, 0]
click at [66, 158] on link "Inventories" at bounding box center [79, 160] width 158 height 27
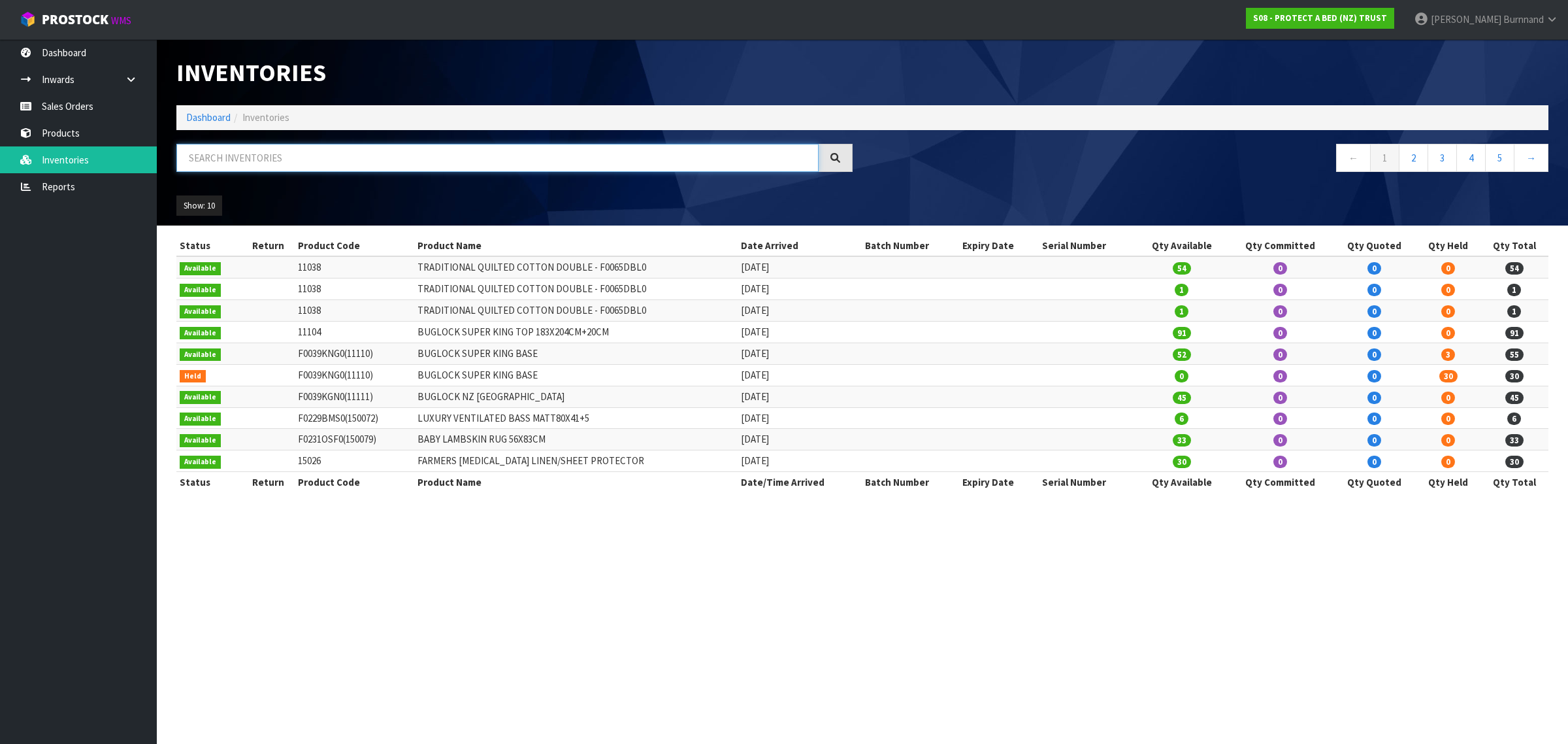
click at [194, 158] on input "text" at bounding box center [498, 157] width 642 height 28
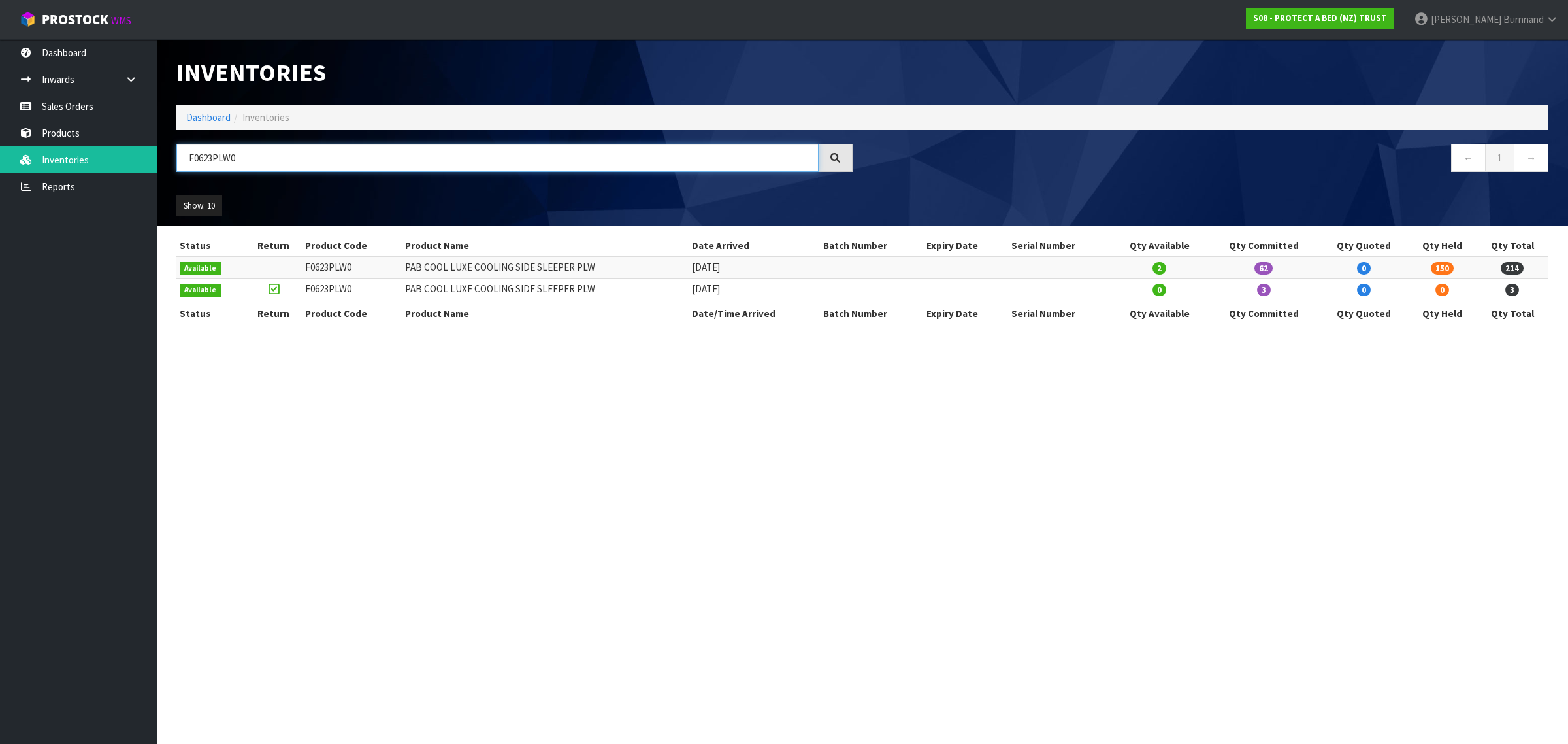
click at [212, 157] on input "F0623PLW0" at bounding box center [498, 157] width 642 height 28
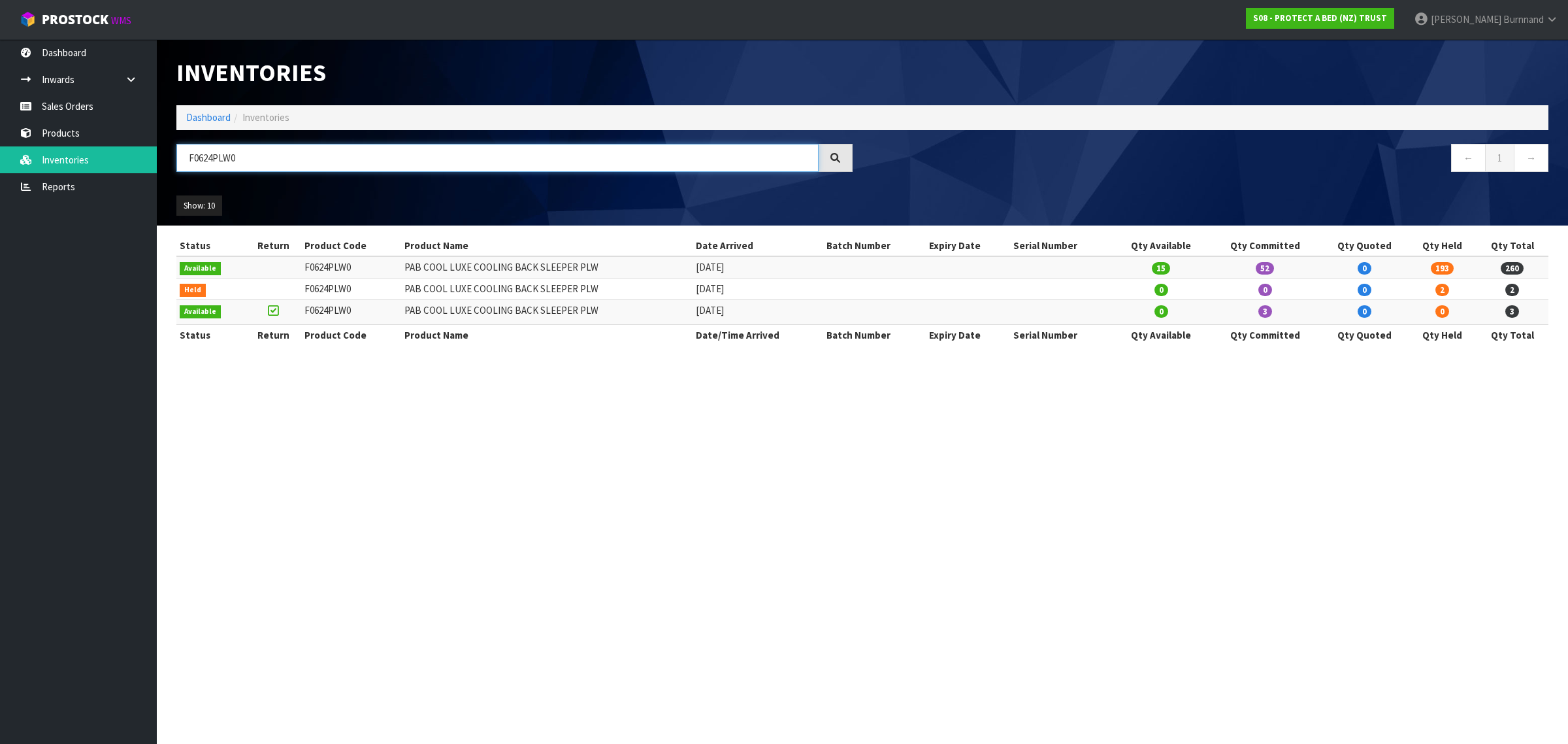
click at [213, 156] on input "F0624PLW0" at bounding box center [498, 157] width 642 height 28
type input "F0625PLW0"
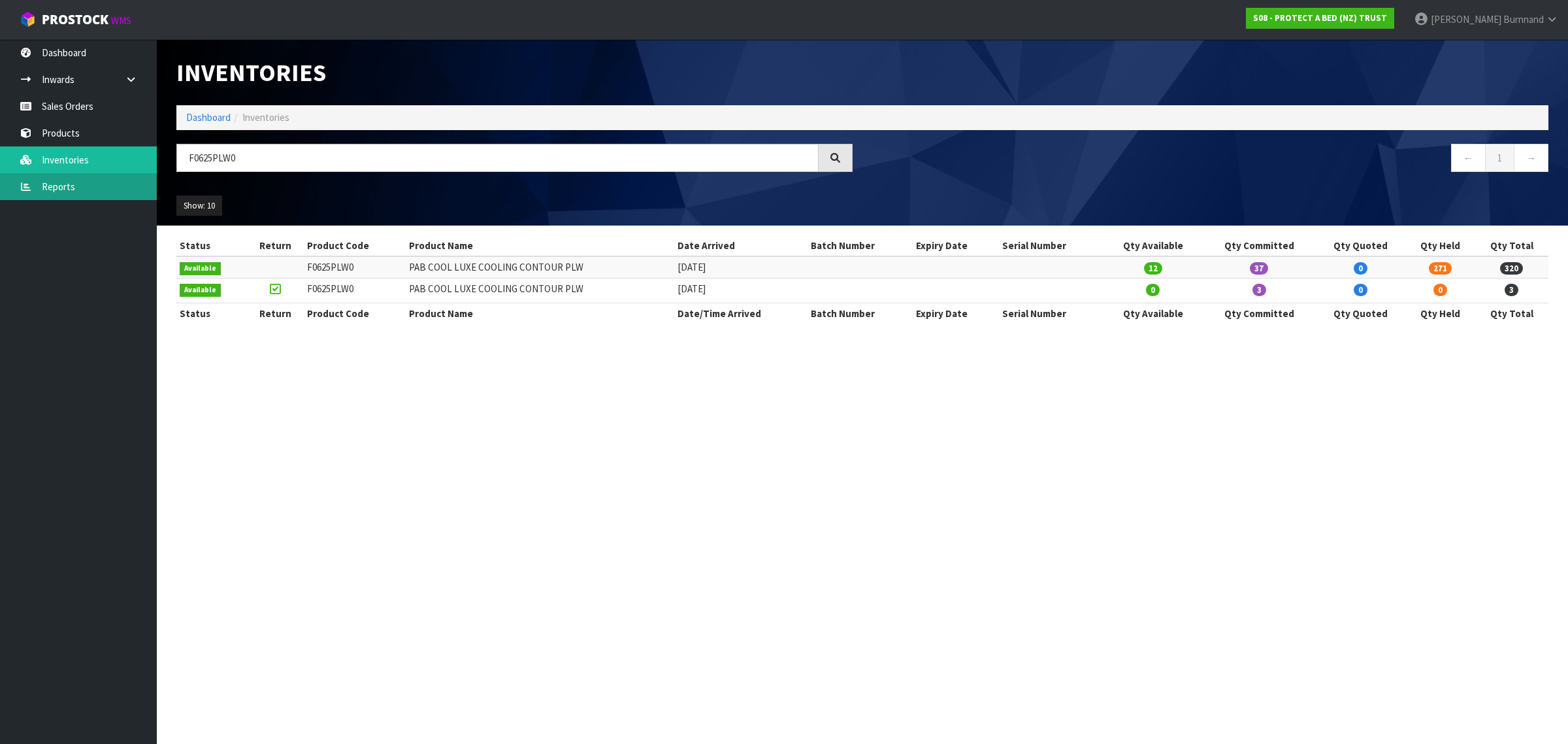
click at [51, 180] on link "Reports" at bounding box center [78, 186] width 157 height 27
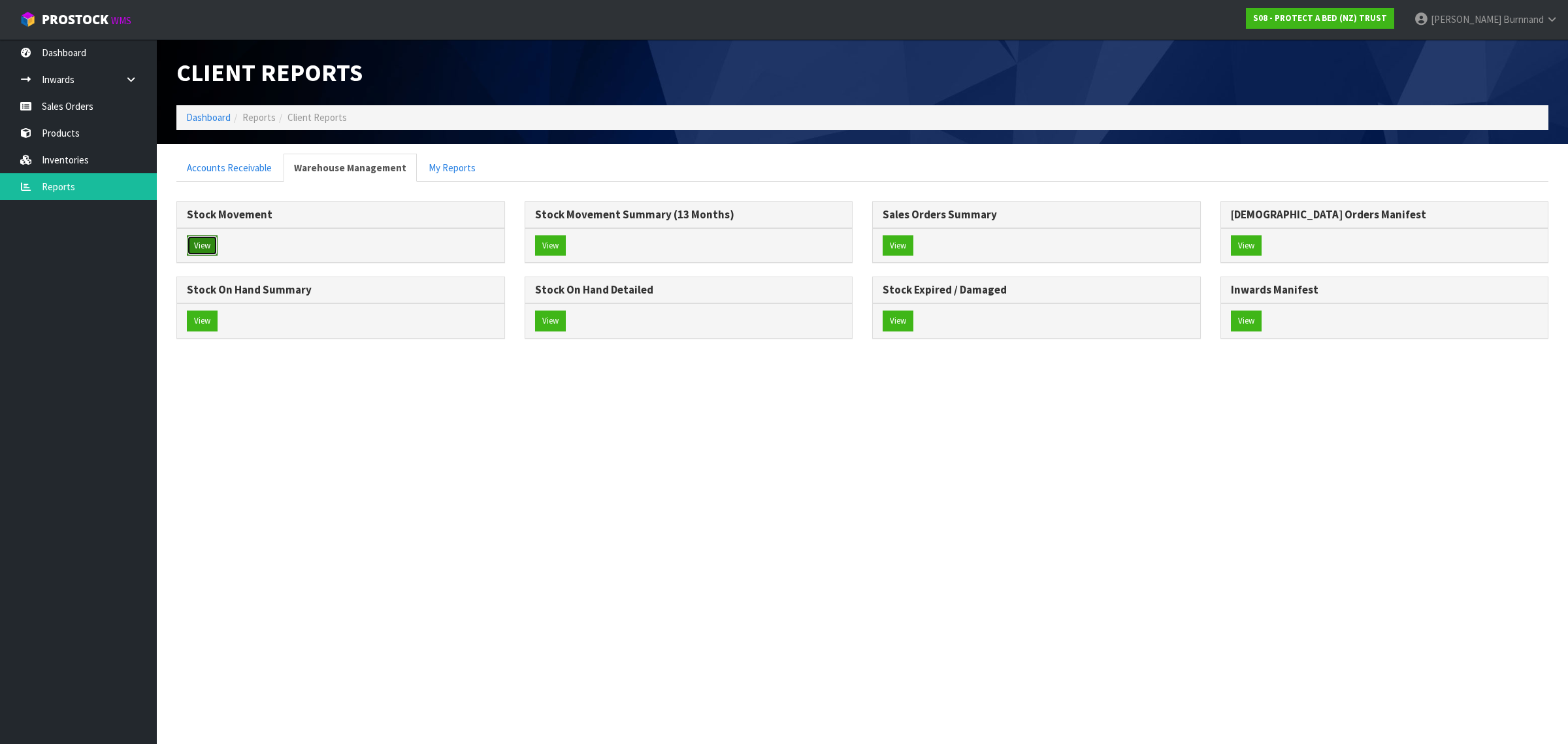
click at [199, 244] on button "View" at bounding box center [202, 246] width 31 height 21
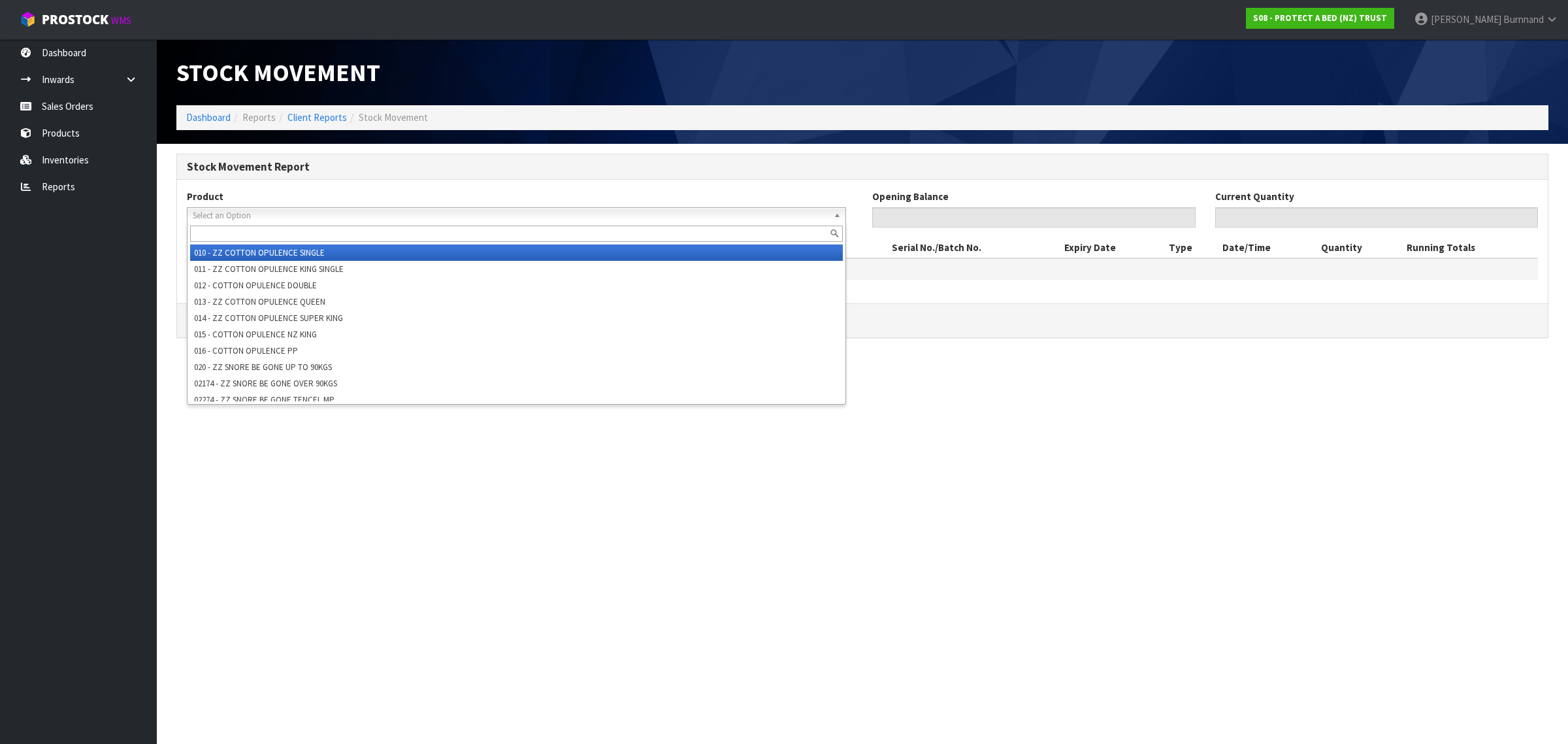
click at [200, 212] on span "Select an Option" at bounding box center [510, 216] width 635 height 16
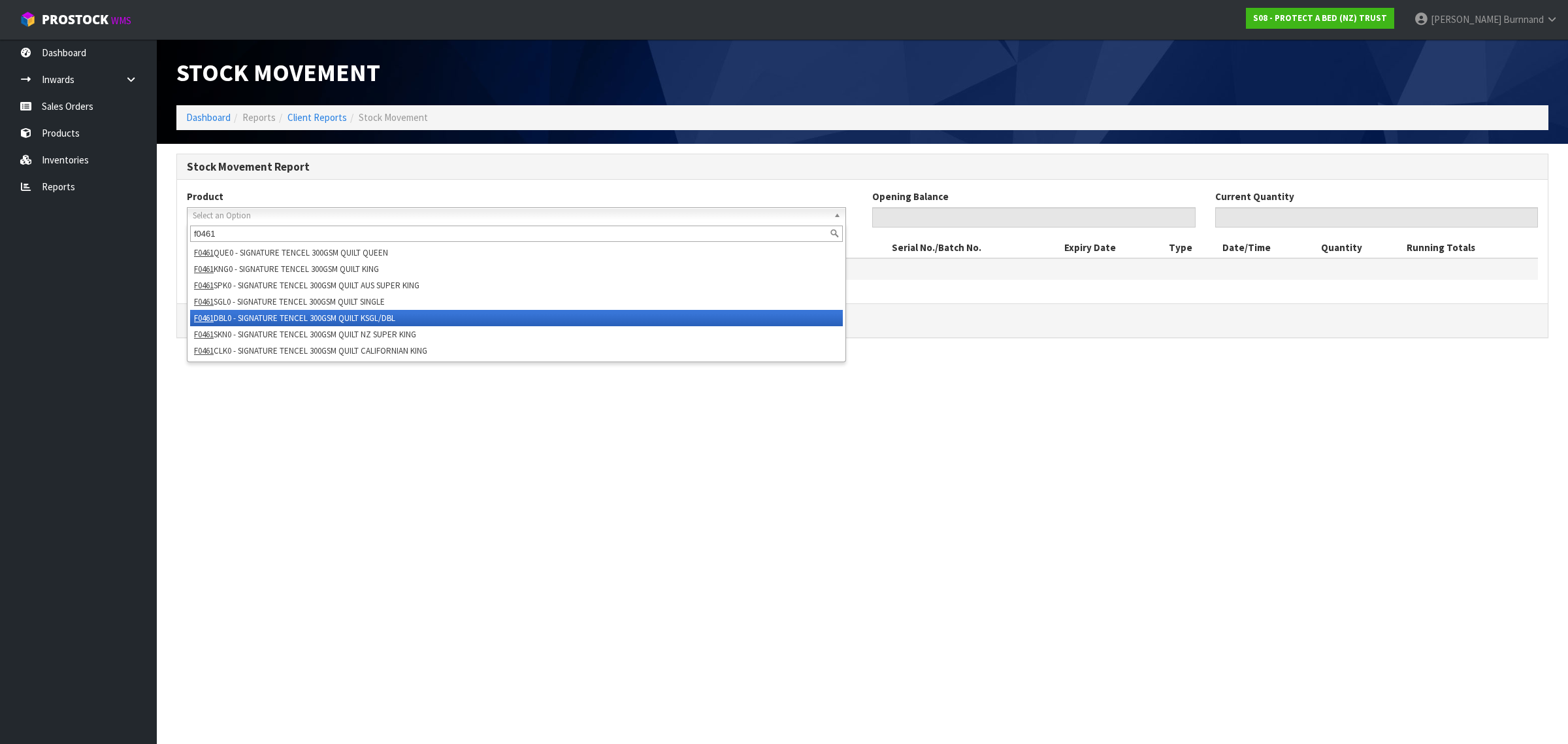
type input "f0461"
click at [340, 312] on li "F0461 DBL0 - SIGNATURE TENCEL 300GSM QUILT KSGL/DBL" at bounding box center [517, 318] width 652 height 16
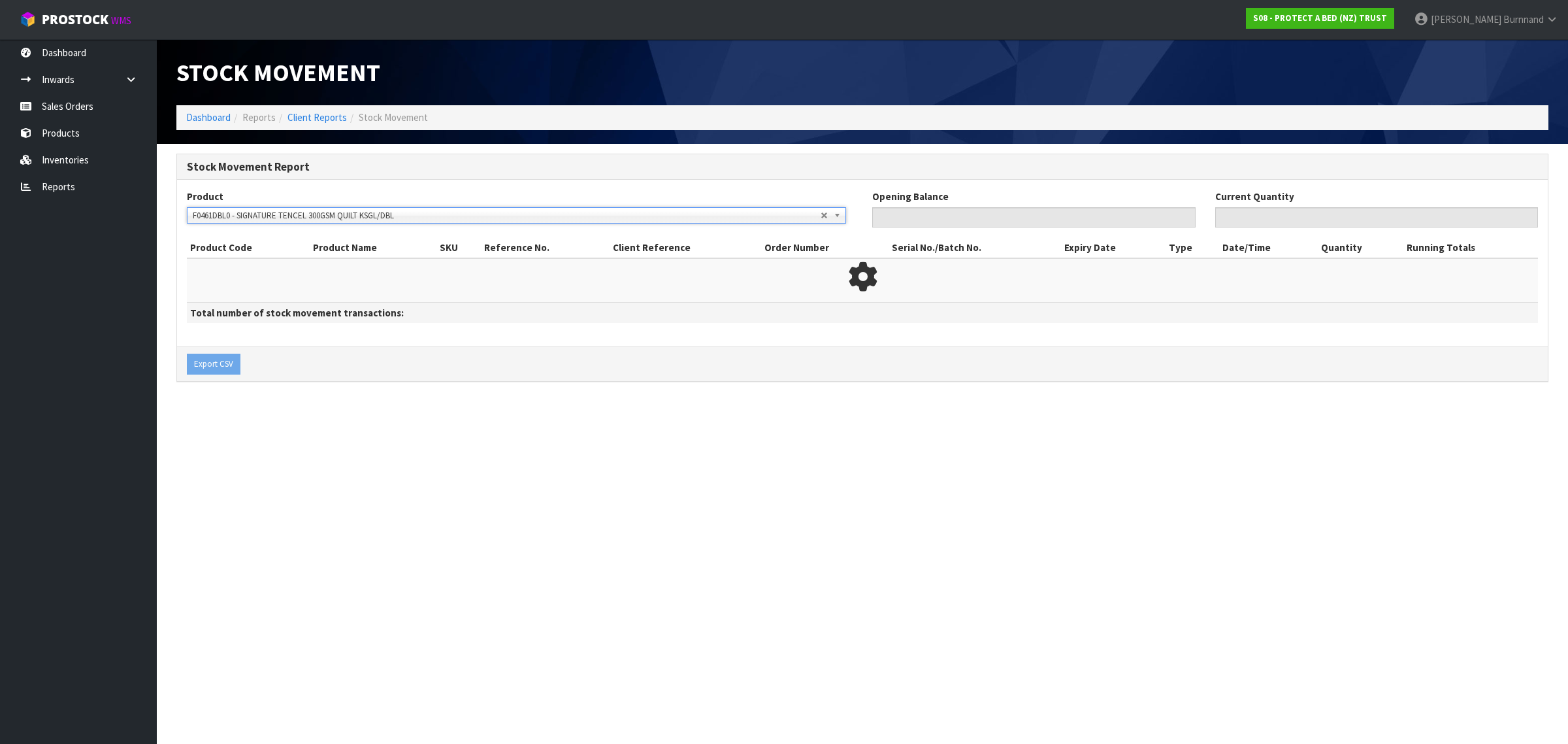
type input "0"
type input "58"
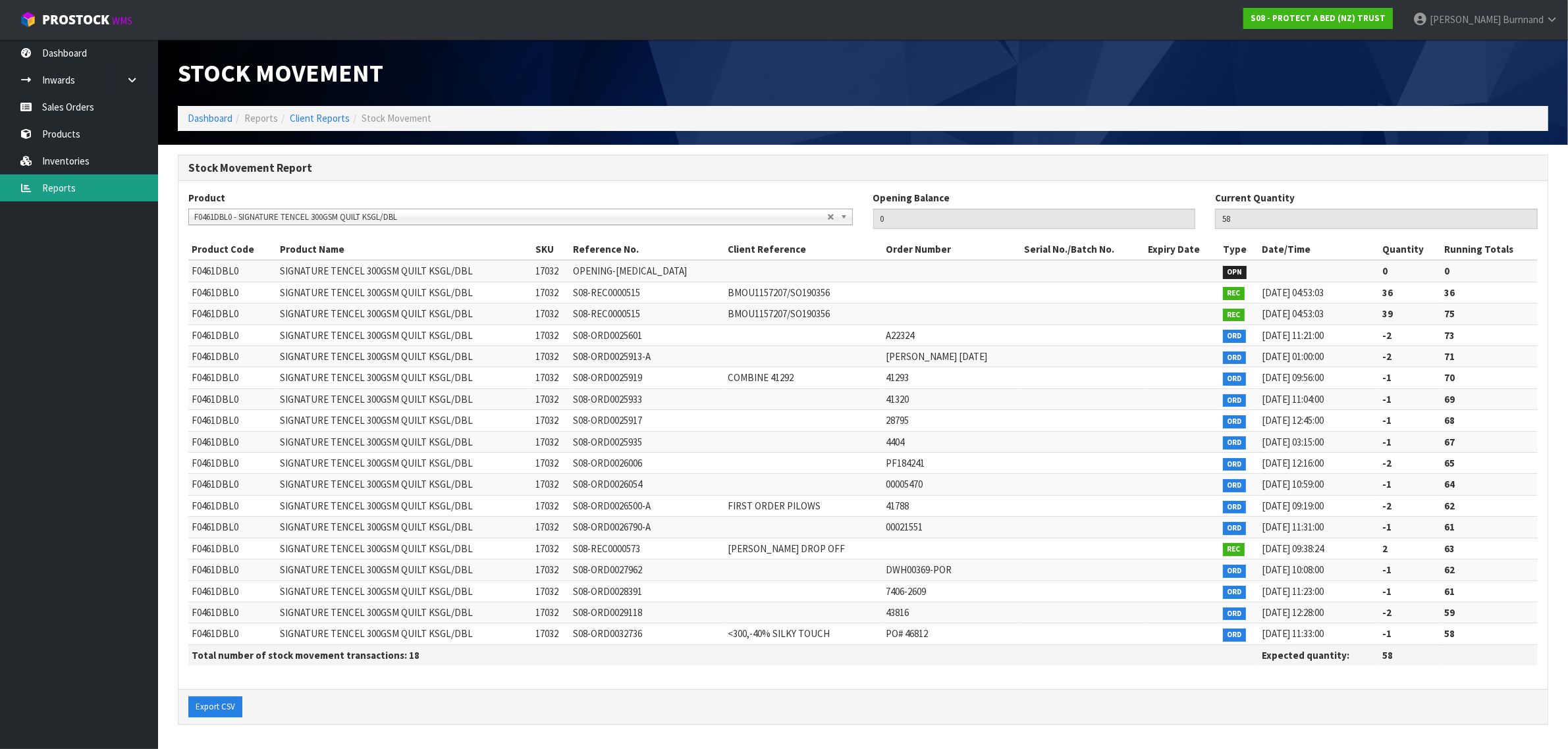
click at [53, 189] on link "Reports" at bounding box center [79, 188] width 158 height 27
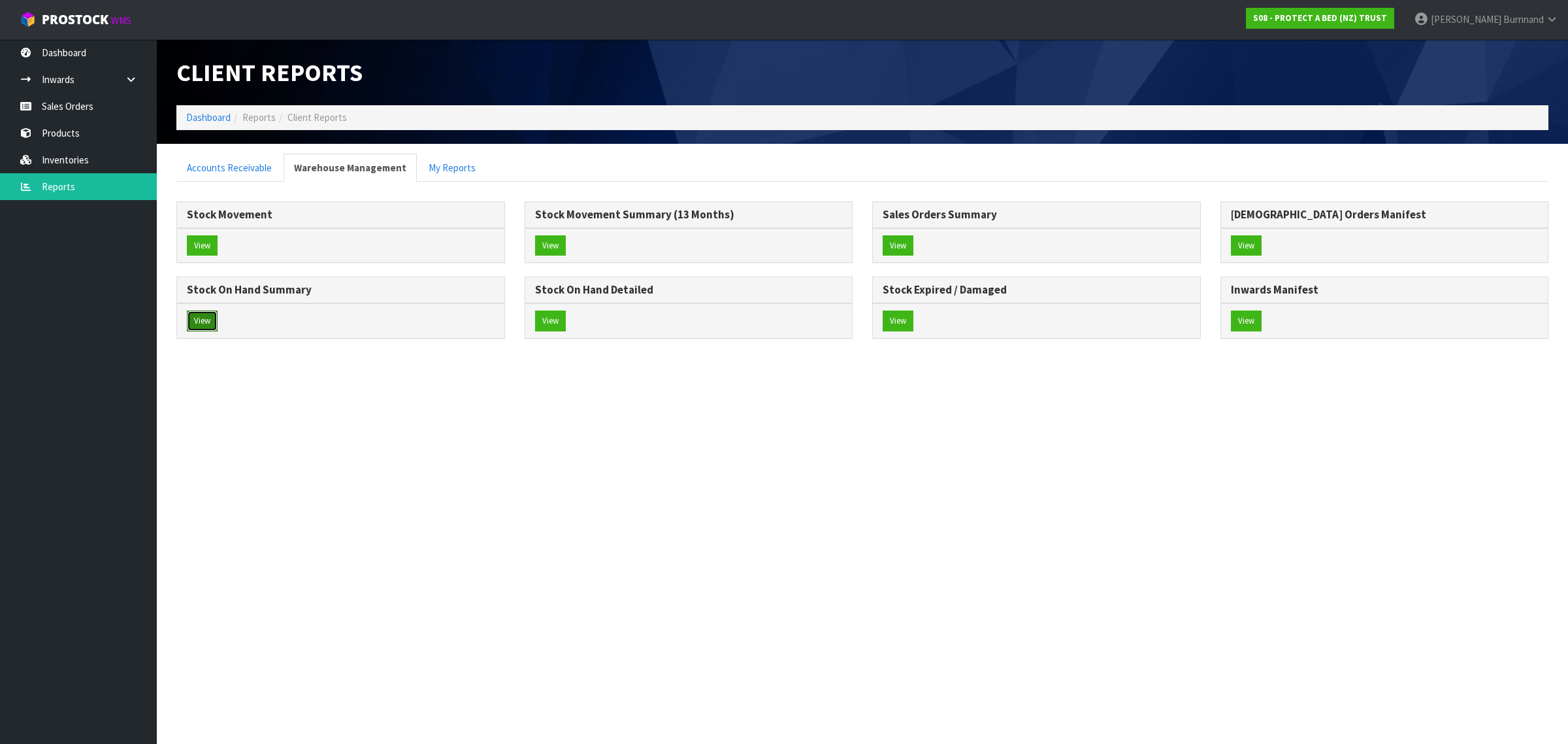
click at [200, 327] on button "View" at bounding box center [202, 321] width 31 height 21
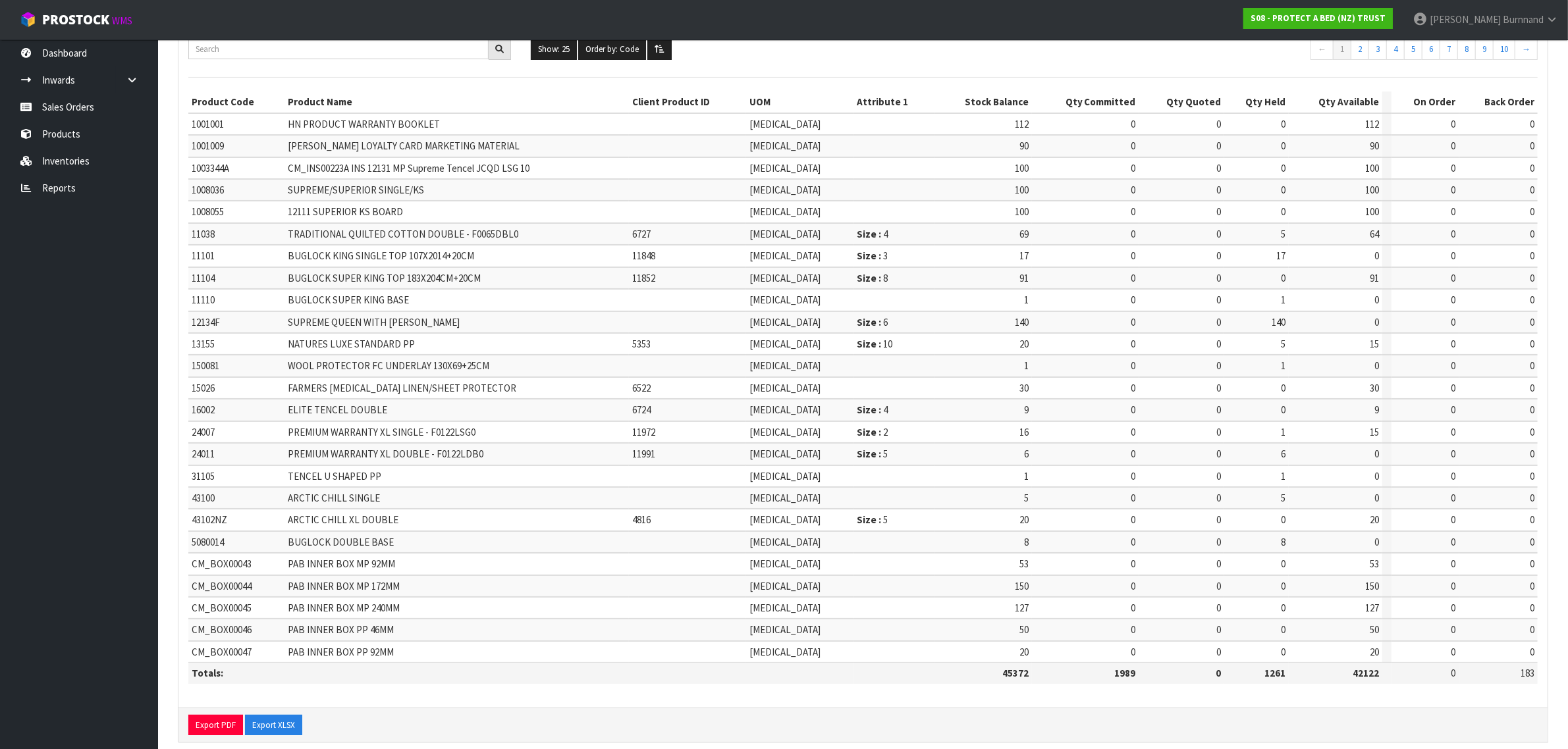
scroll to position [158, 0]
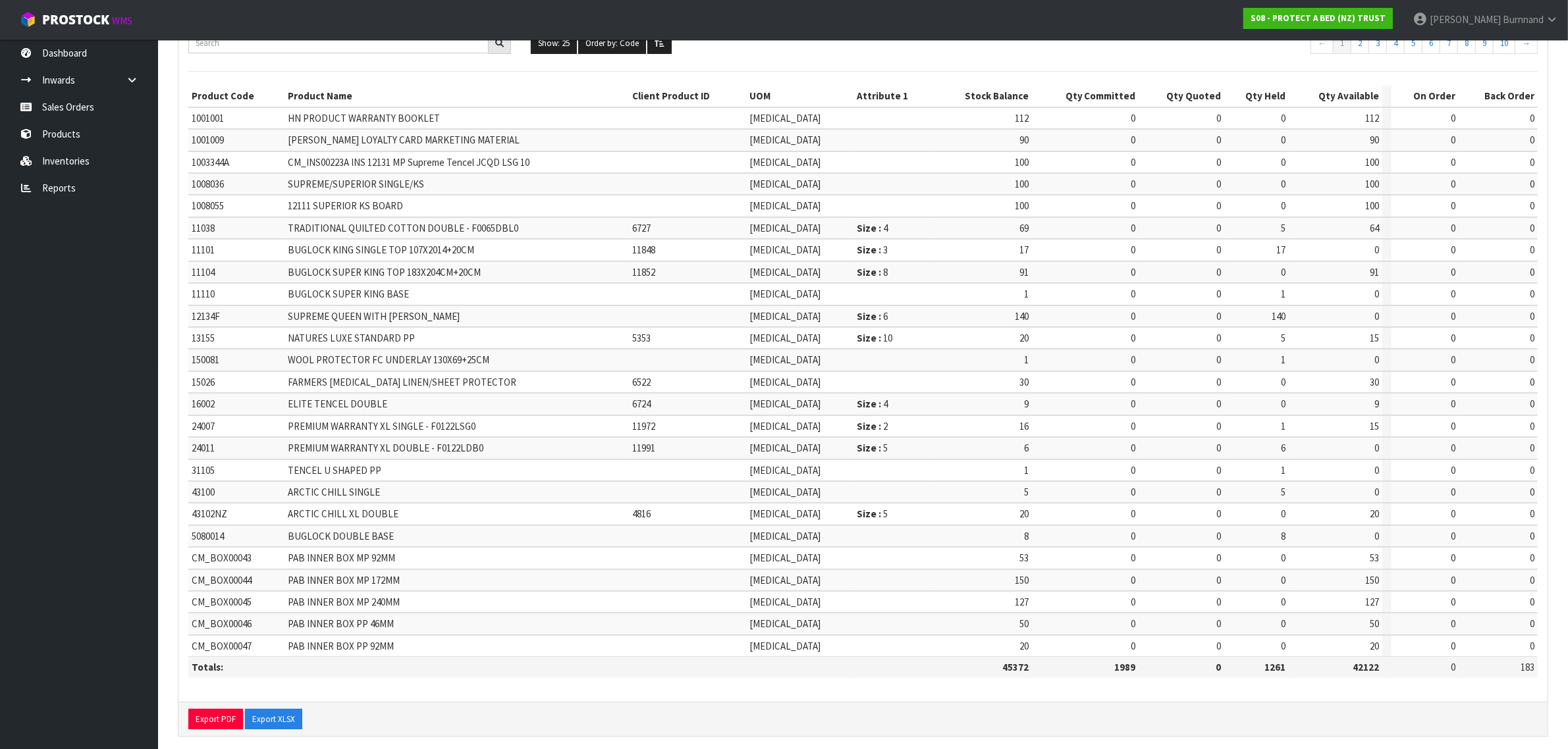
click at [340, 272] on span "BUGLOCK SUPER KING TOP 183X204CM+20CM" at bounding box center [384, 272] width 193 height 12
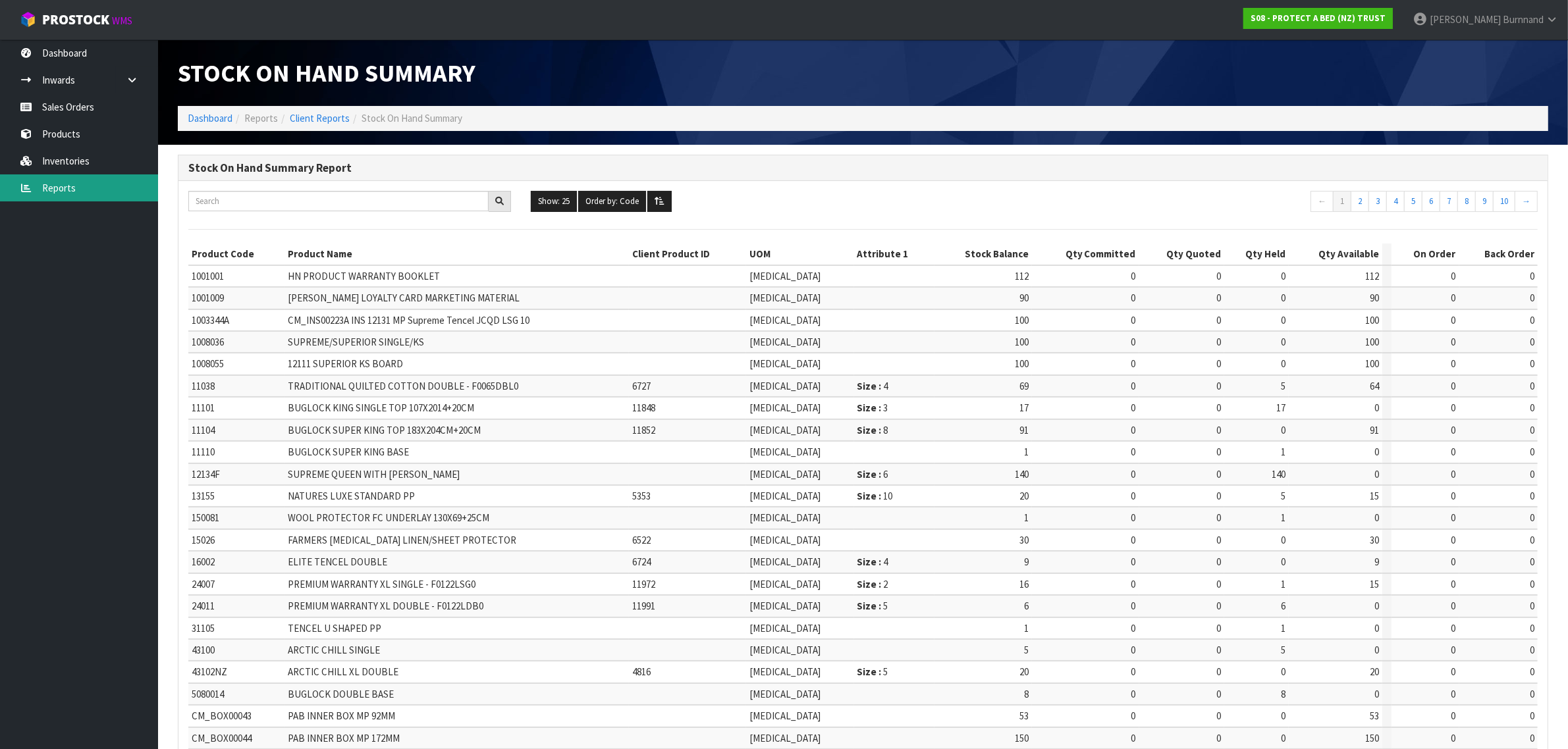
click at [58, 188] on link "Reports" at bounding box center [79, 188] width 158 height 27
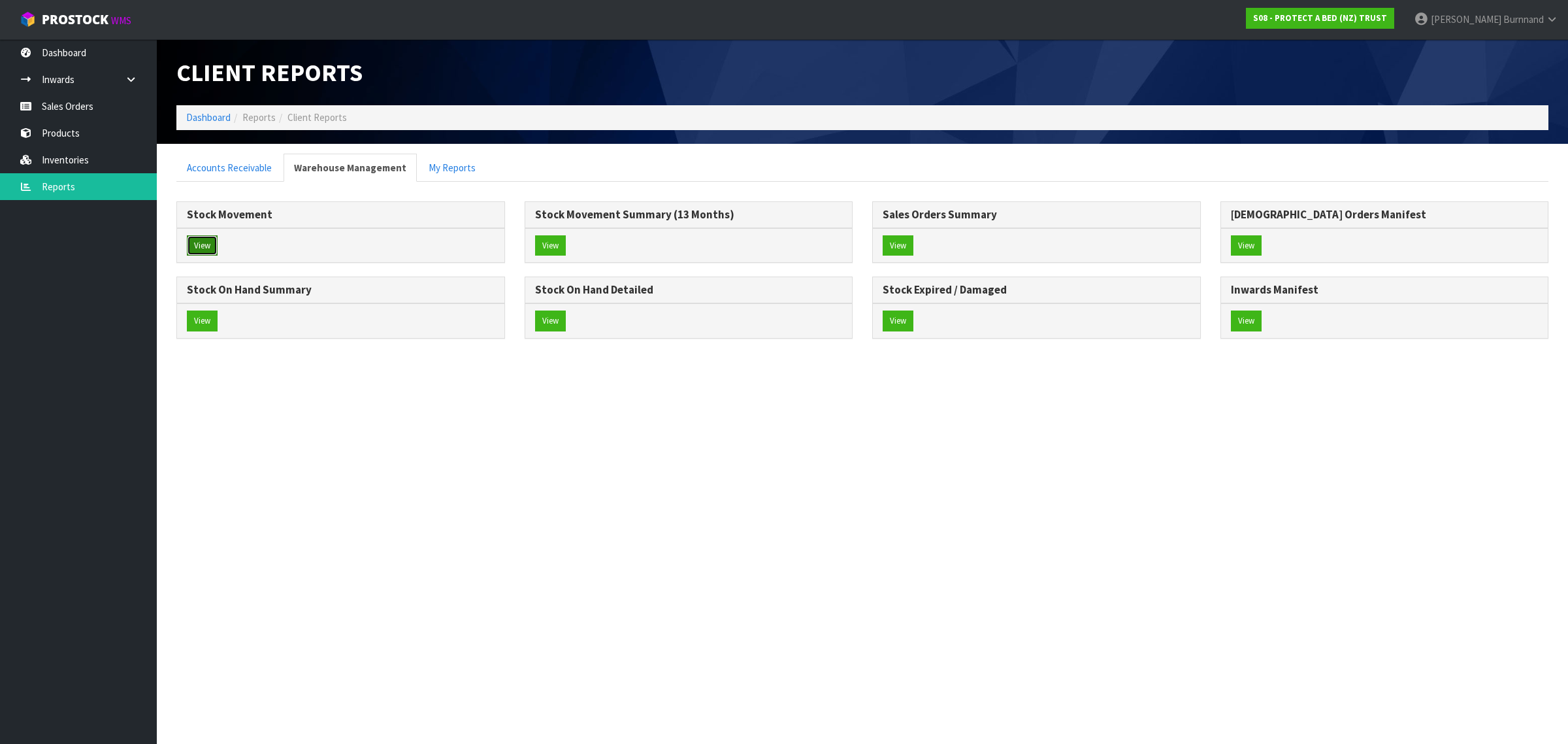
click at [211, 246] on button "View" at bounding box center [202, 246] width 31 height 21
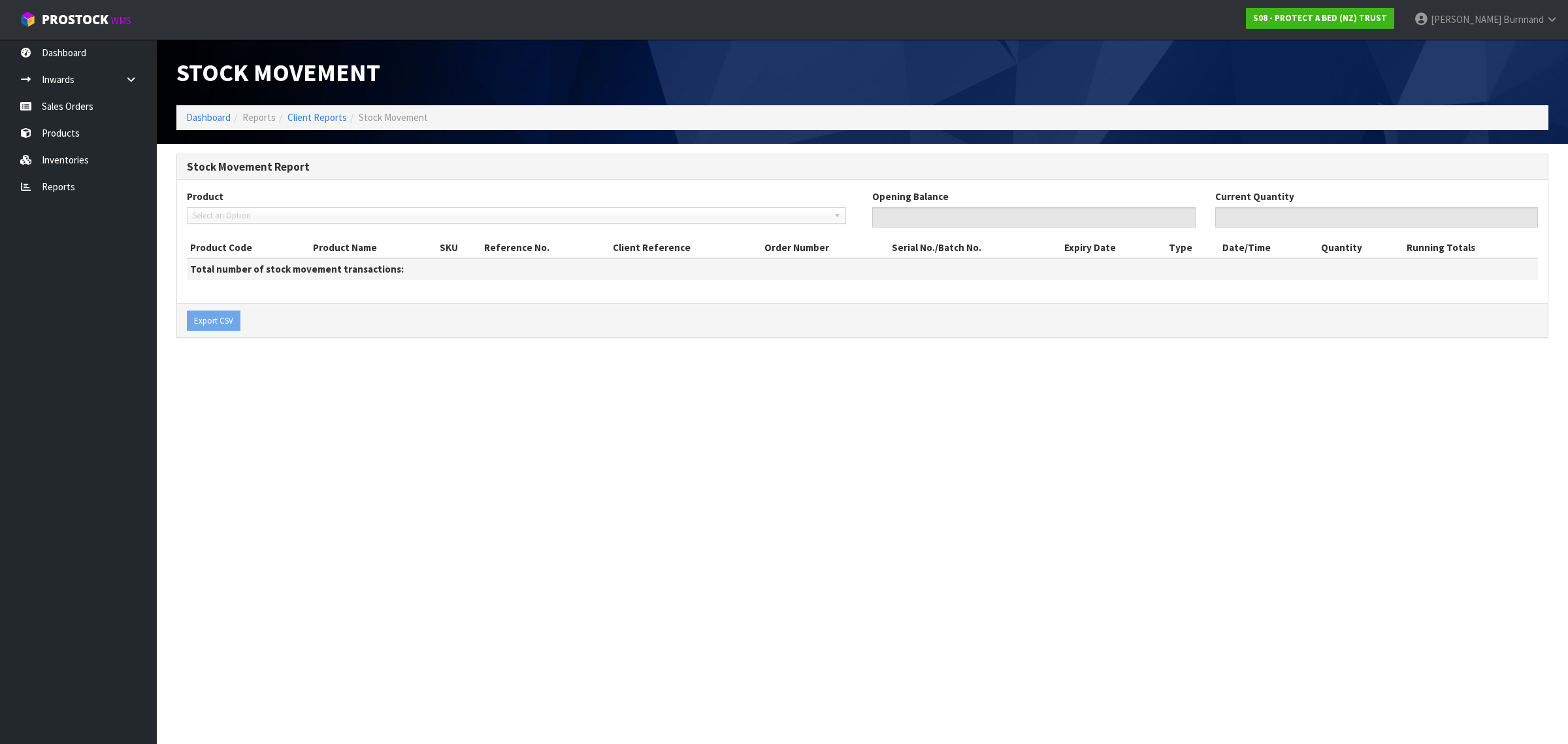
click at [226, 214] on span "Select an Option" at bounding box center [510, 216] width 635 height 16
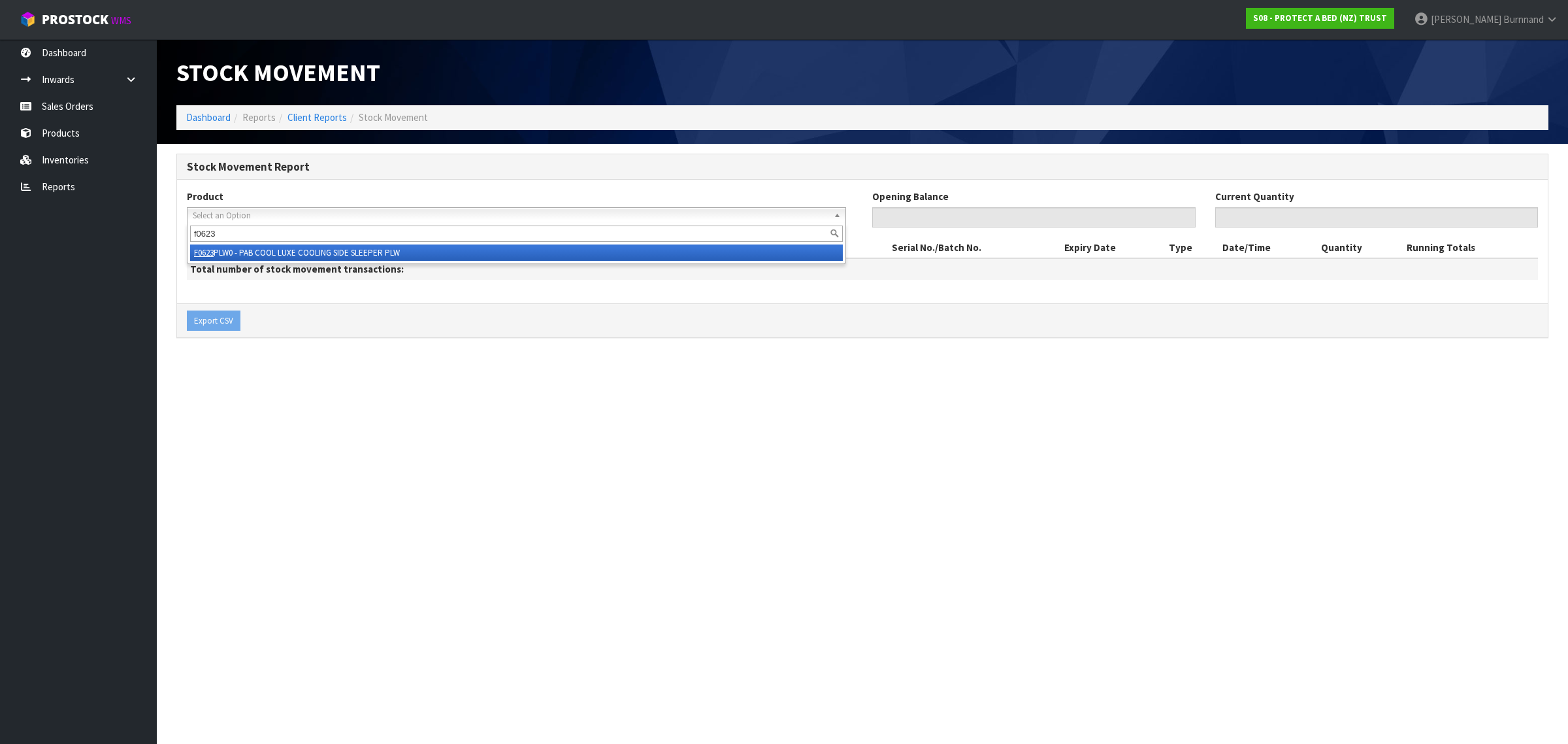
type input "f0623"
click at [300, 245] on li "F0623 PLW0 - PAB COOL LUXE COOLING SIDE SLEEPER PLW" at bounding box center [517, 253] width 652 height 16
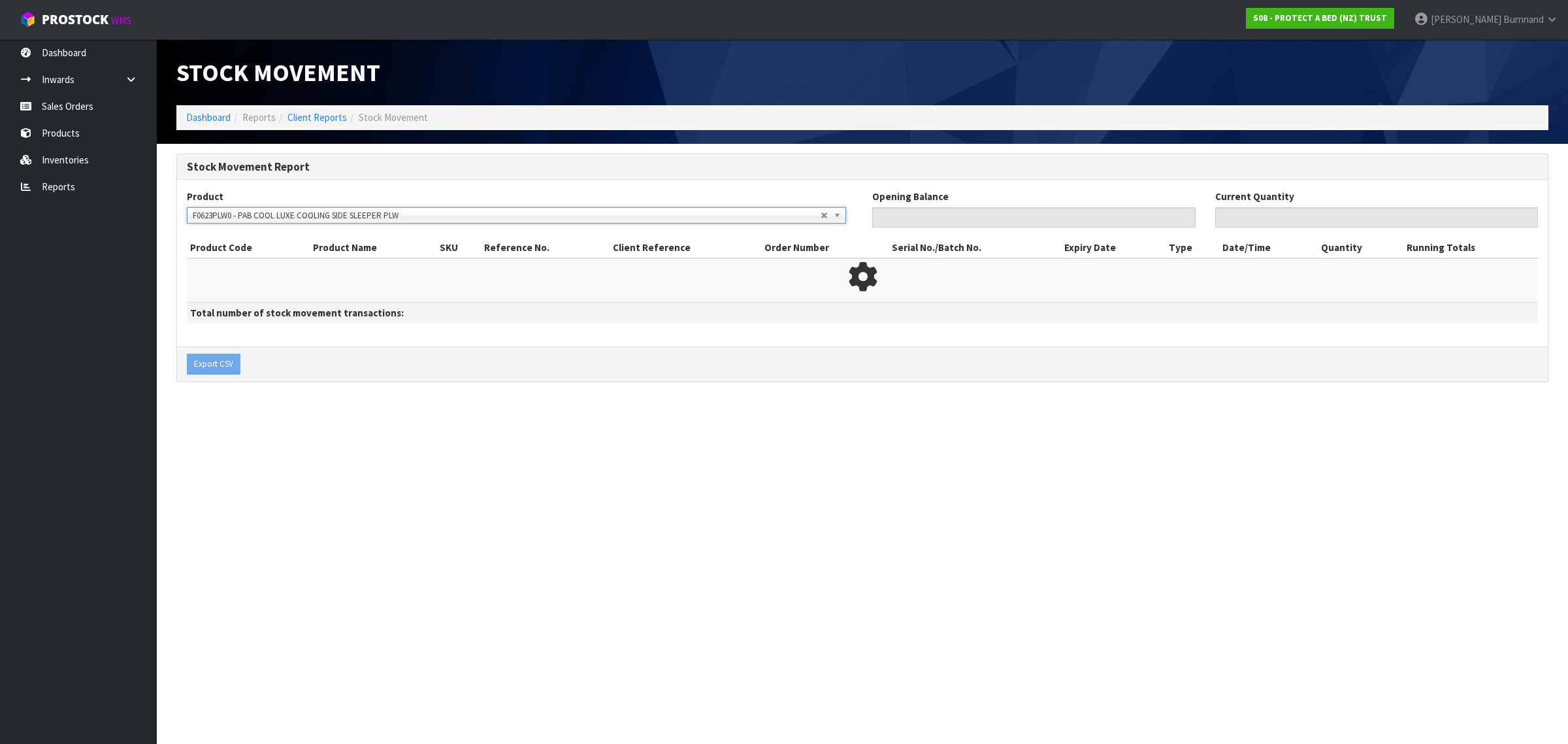
type input "0"
type input "217"
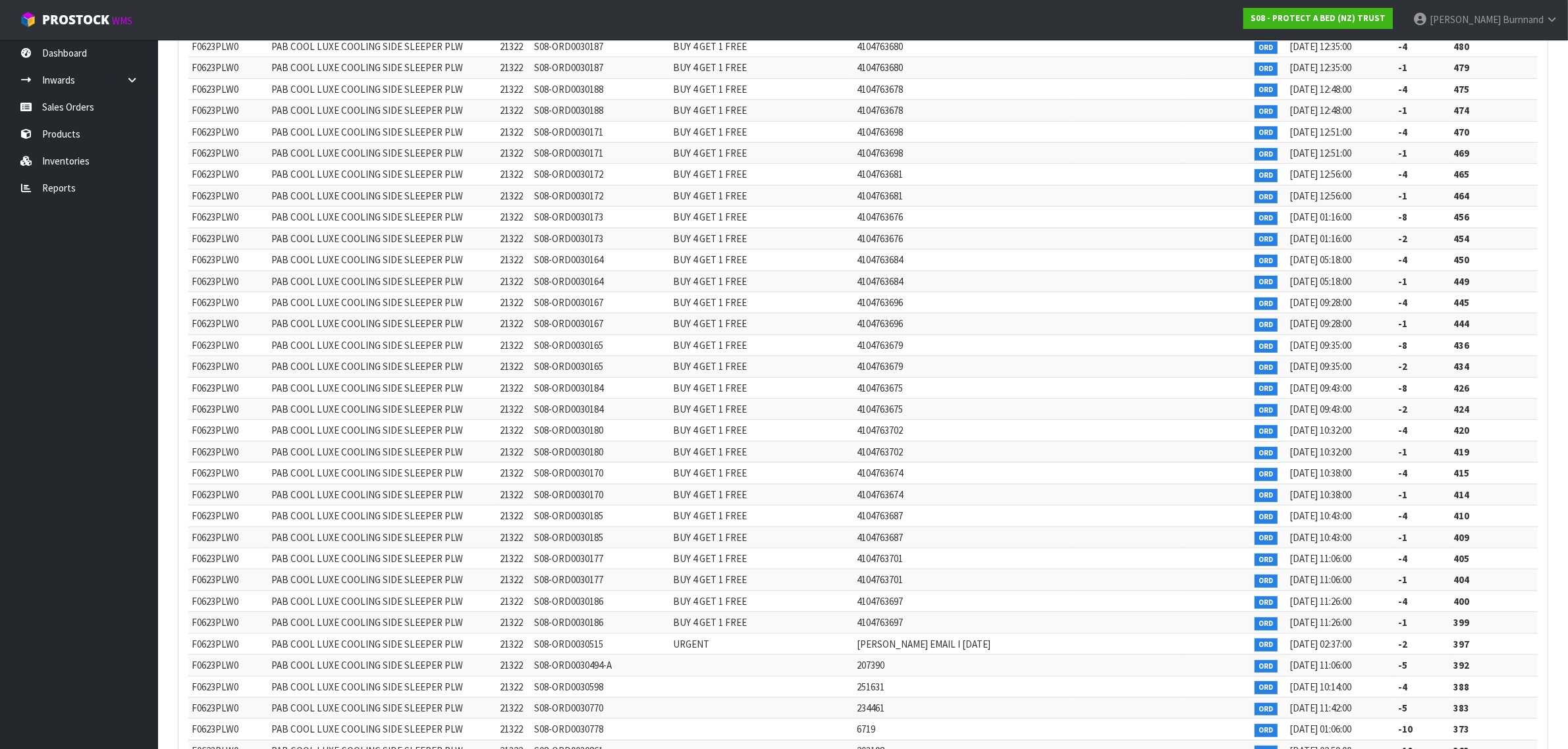
scroll to position [987, 0]
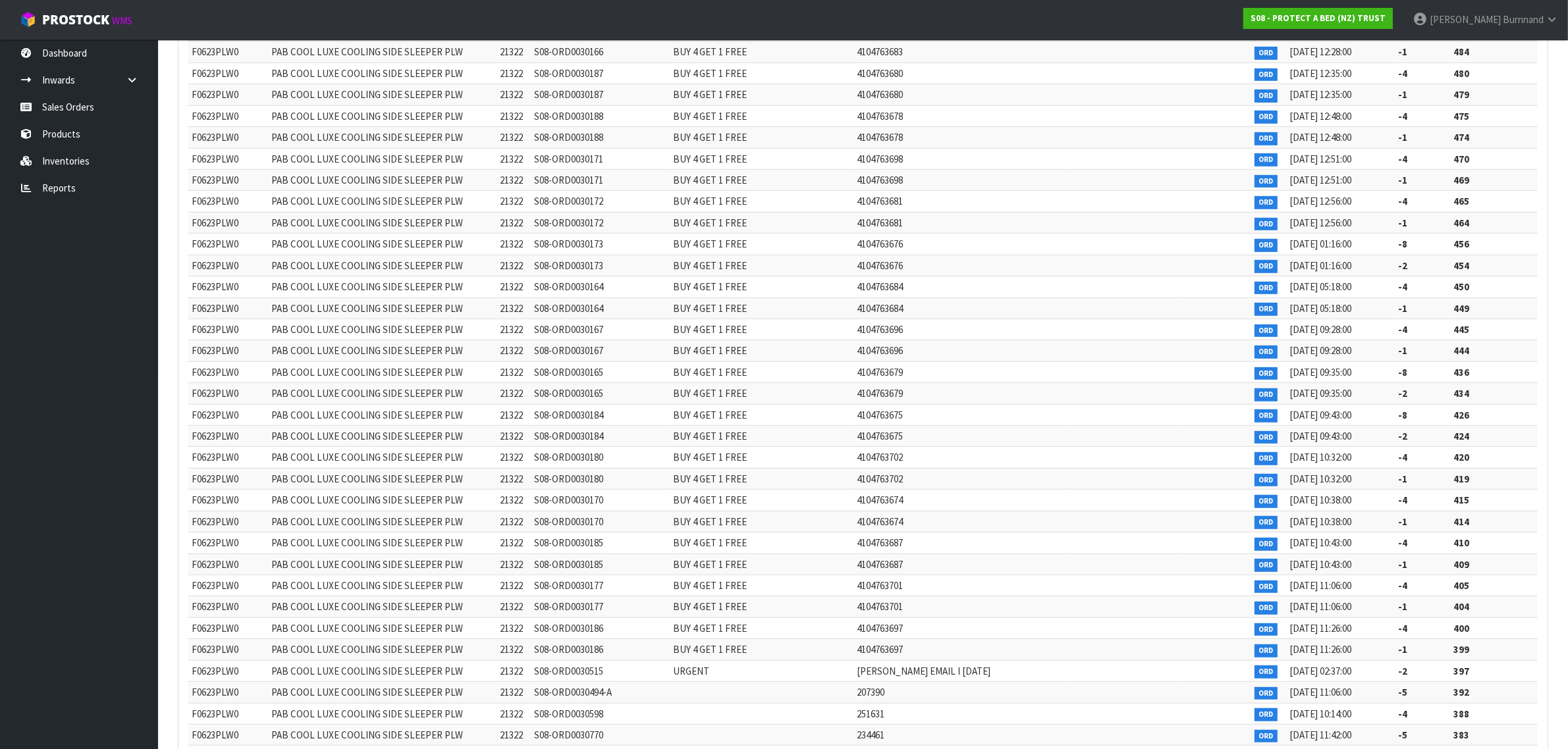
click at [1491, 275] on td "454" at bounding box center [1494, 265] width 88 height 21
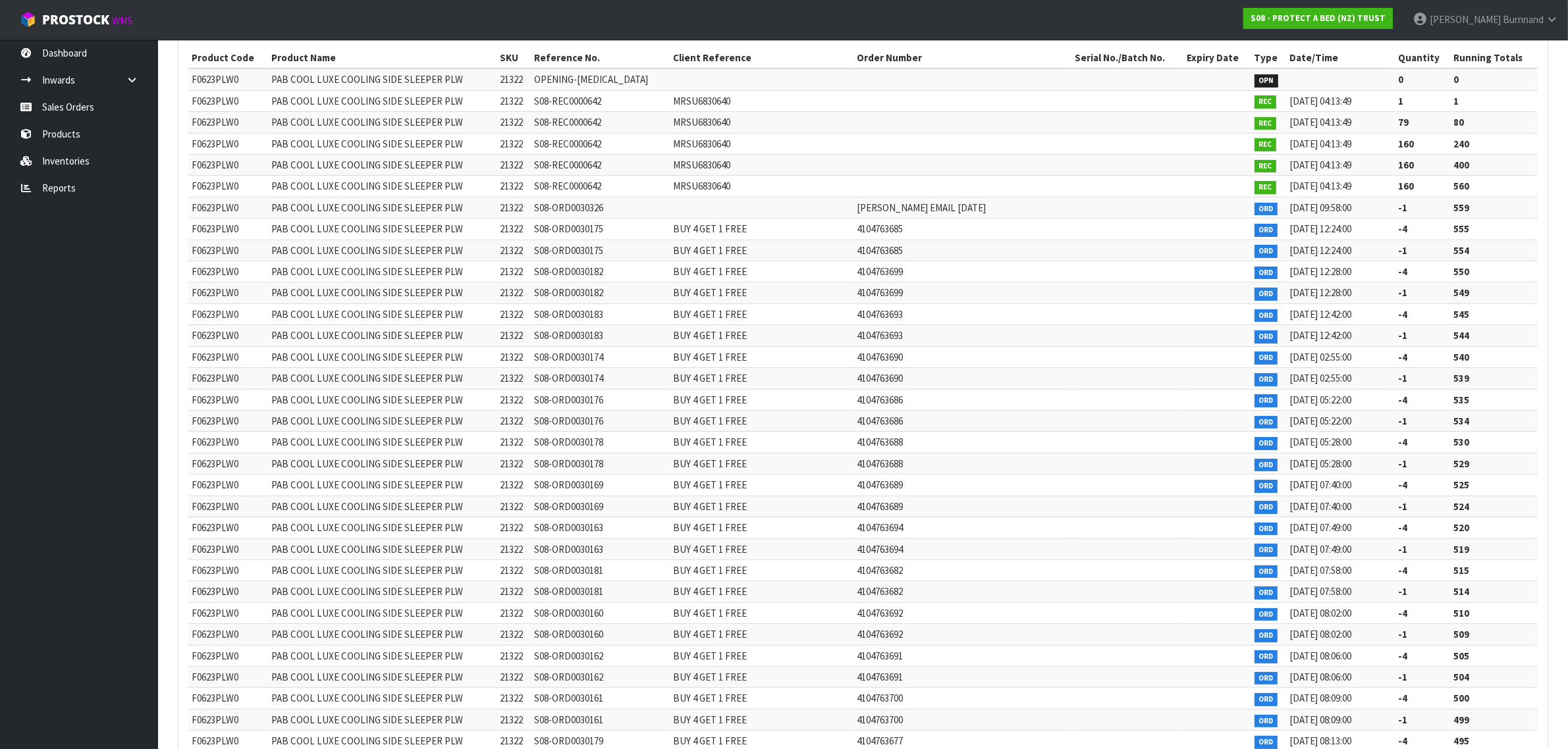
scroll to position [166, 0]
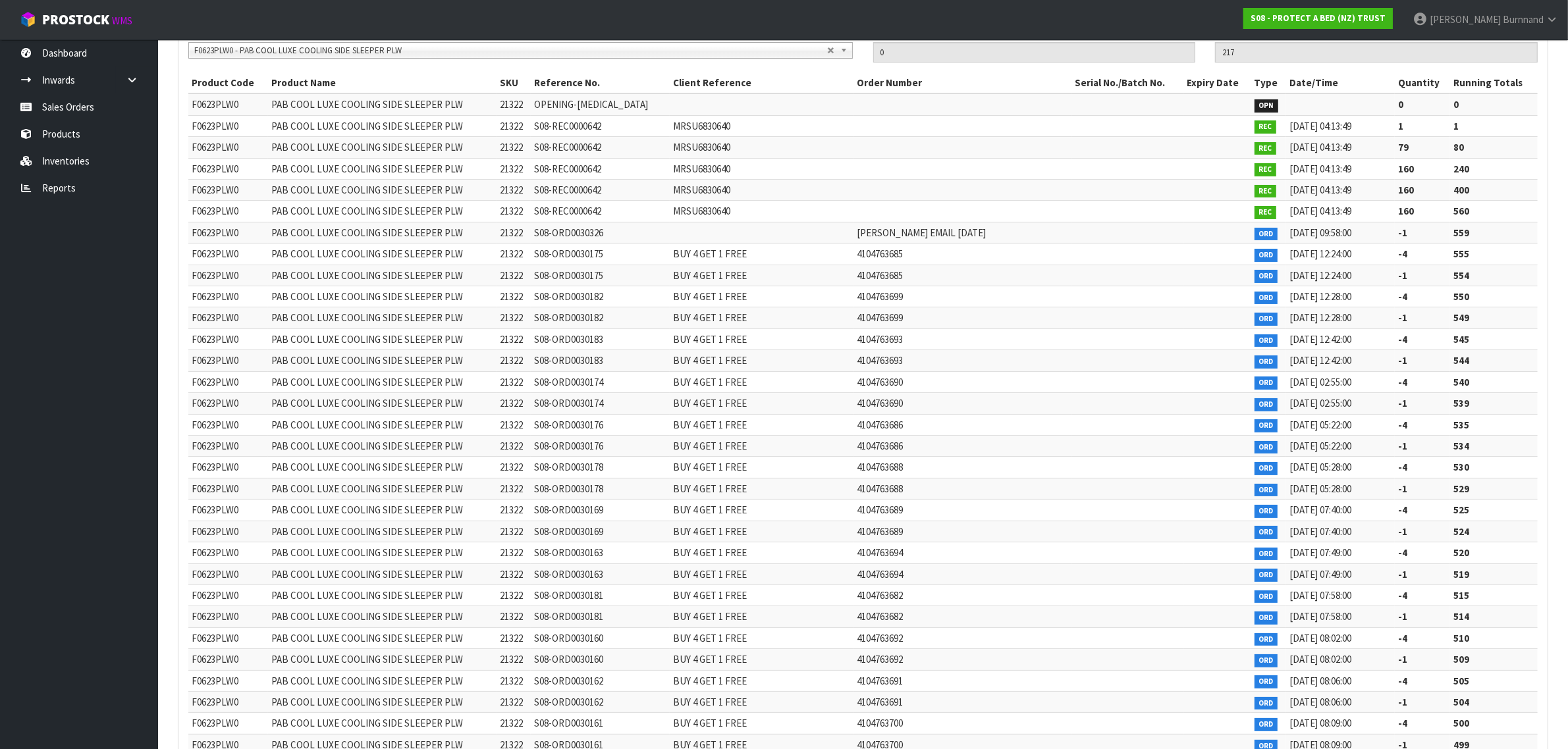
click at [1096, 508] on td at bounding box center [1127, 510] width 112 height 21
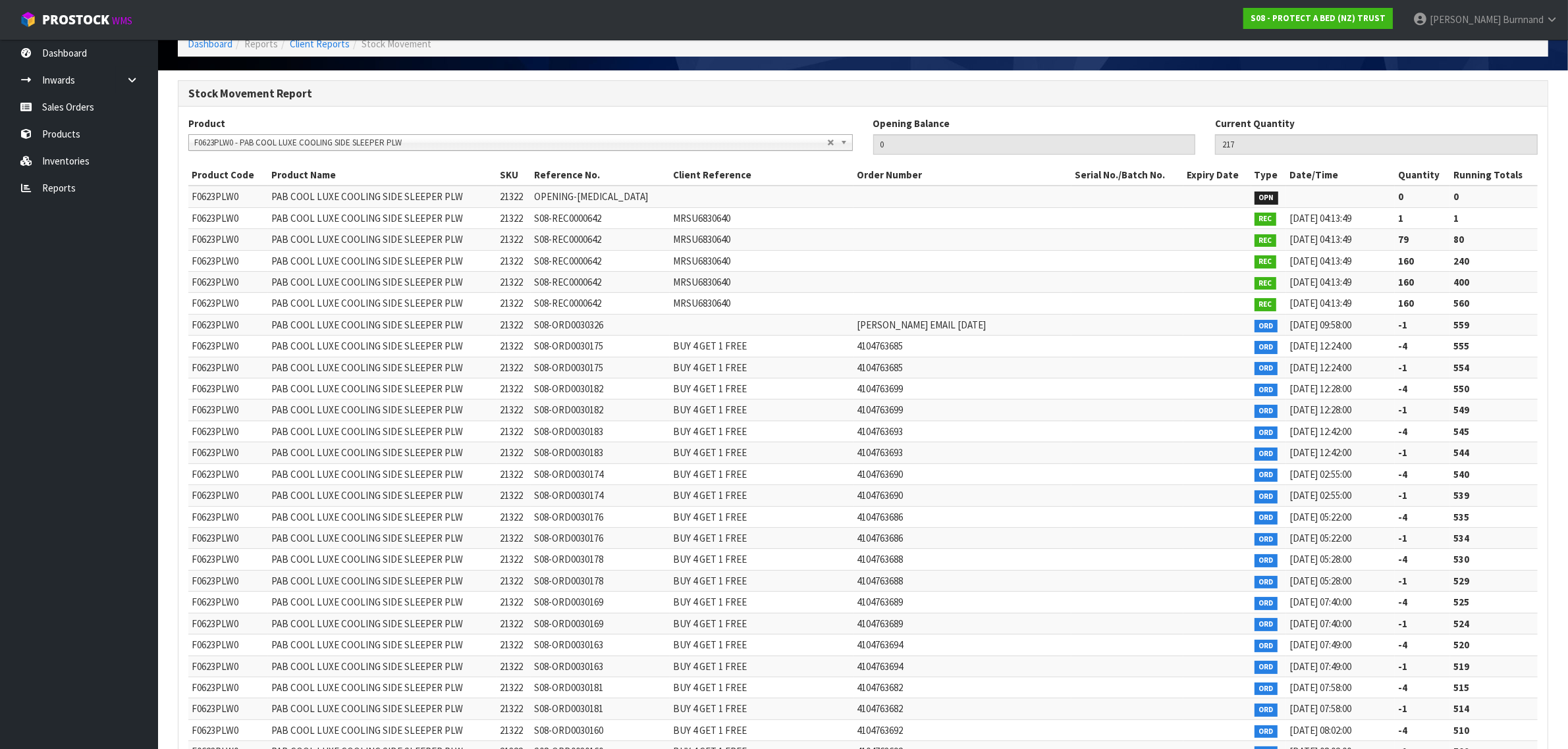
scroll to position [0, 0]
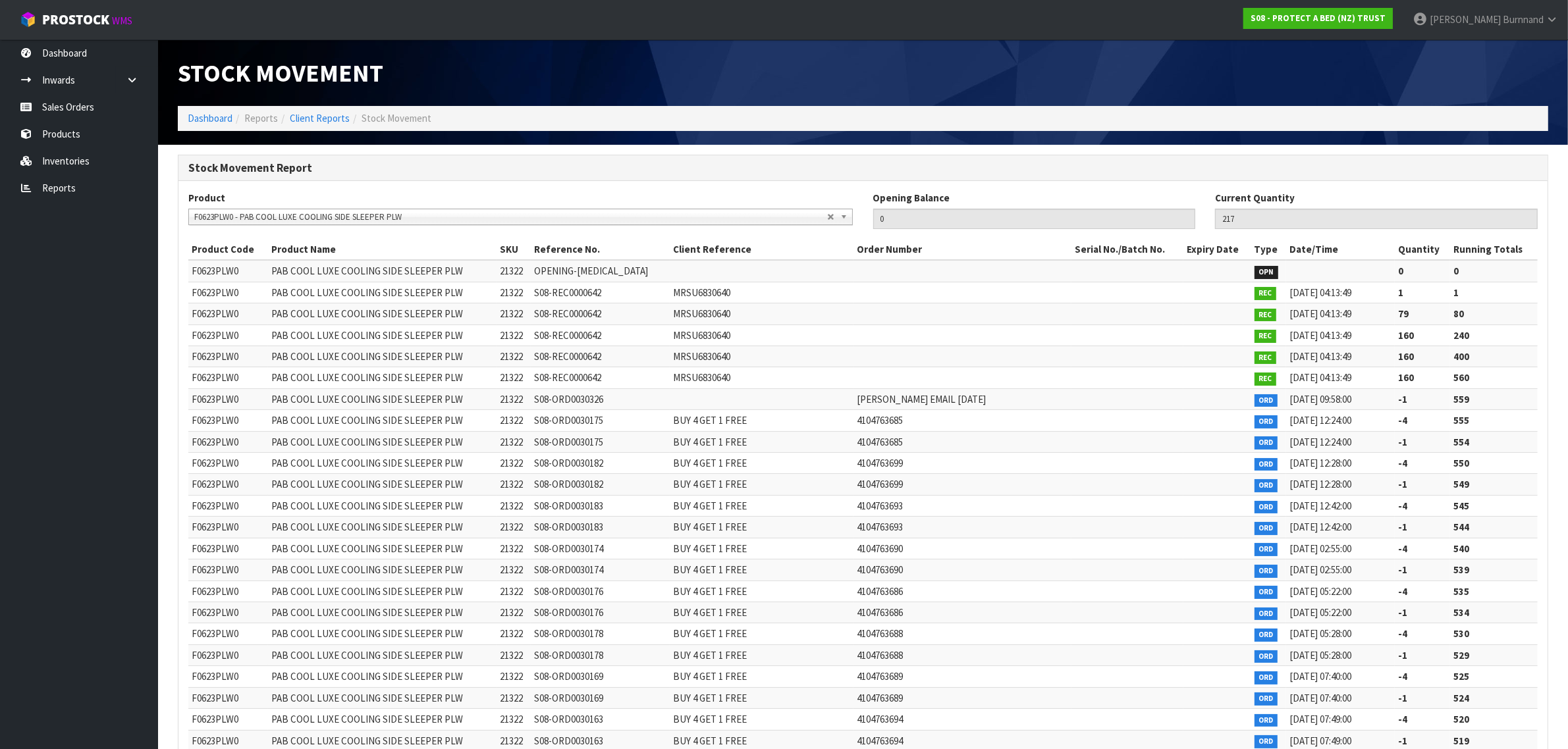
click at [214, 219] on span "F0623PLW0 - PAB COOL LUXE COOLING SIDE SLEEPER PLW" at bounding box center [511, 217] width 633 height 16
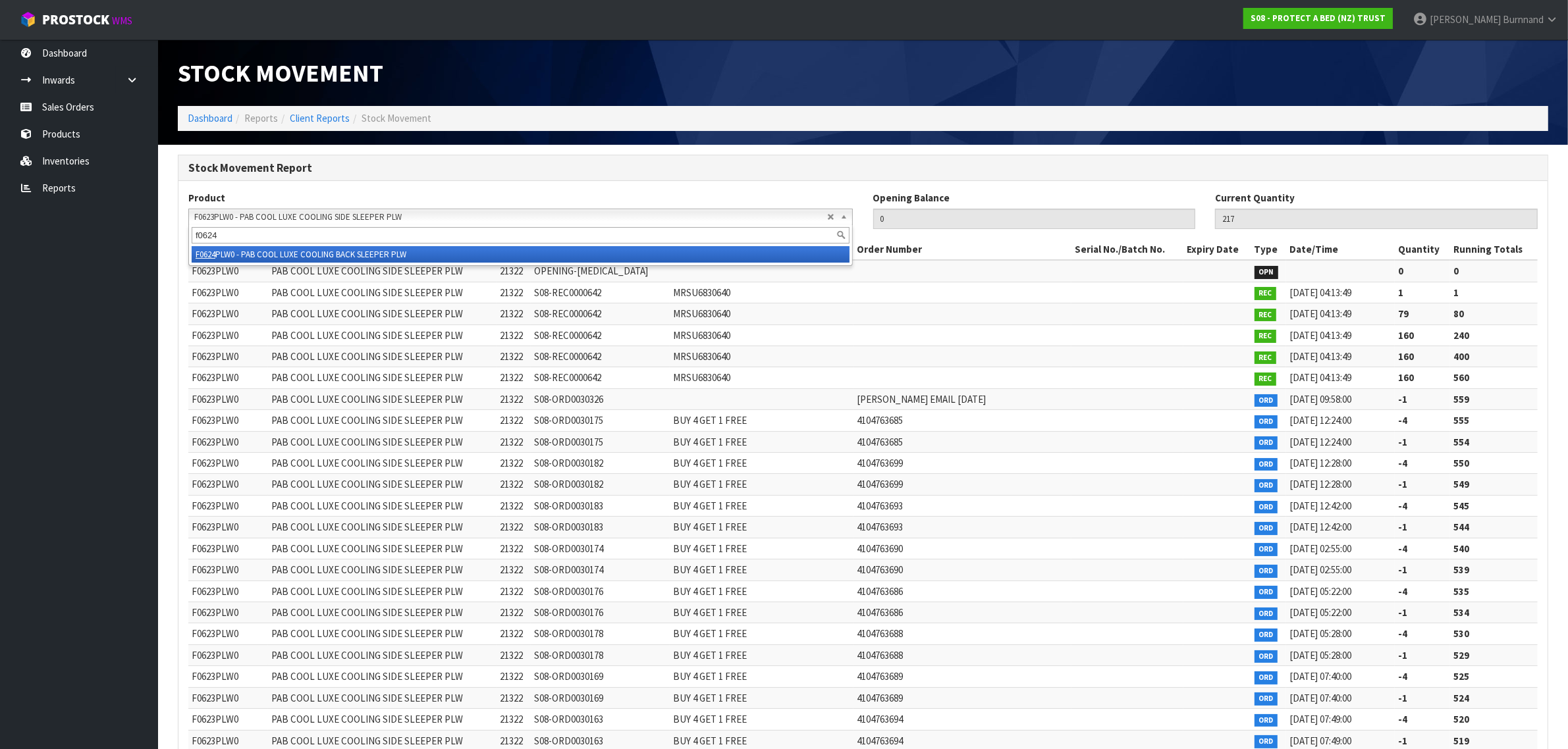
type input "f0624"
click at [323, 251] on li "F0624 PLW0 - PAB COOL LUXE COOLING BACK SLEEPER PLW" at bounding box center [521, 255] width 658 height 16
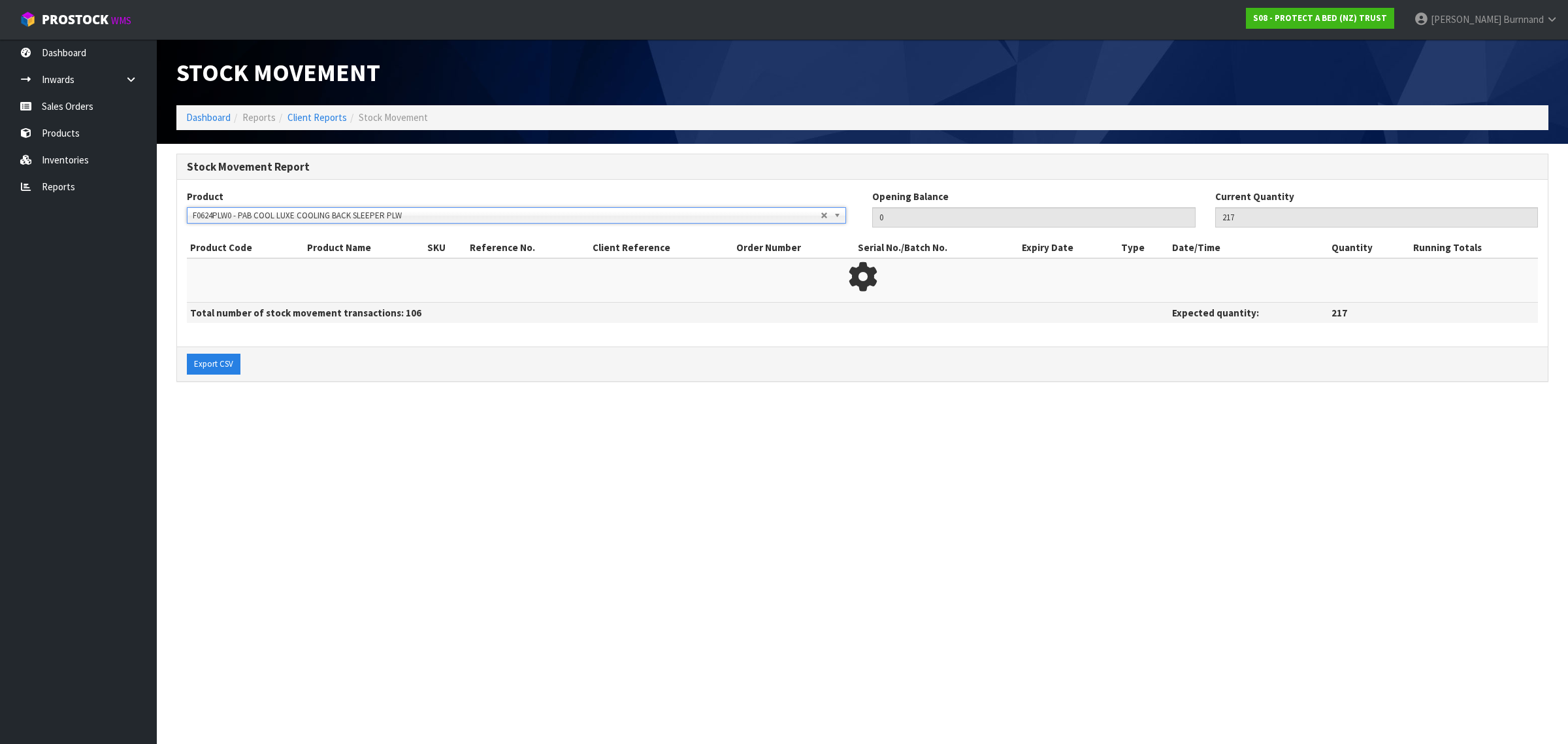
type input "265"
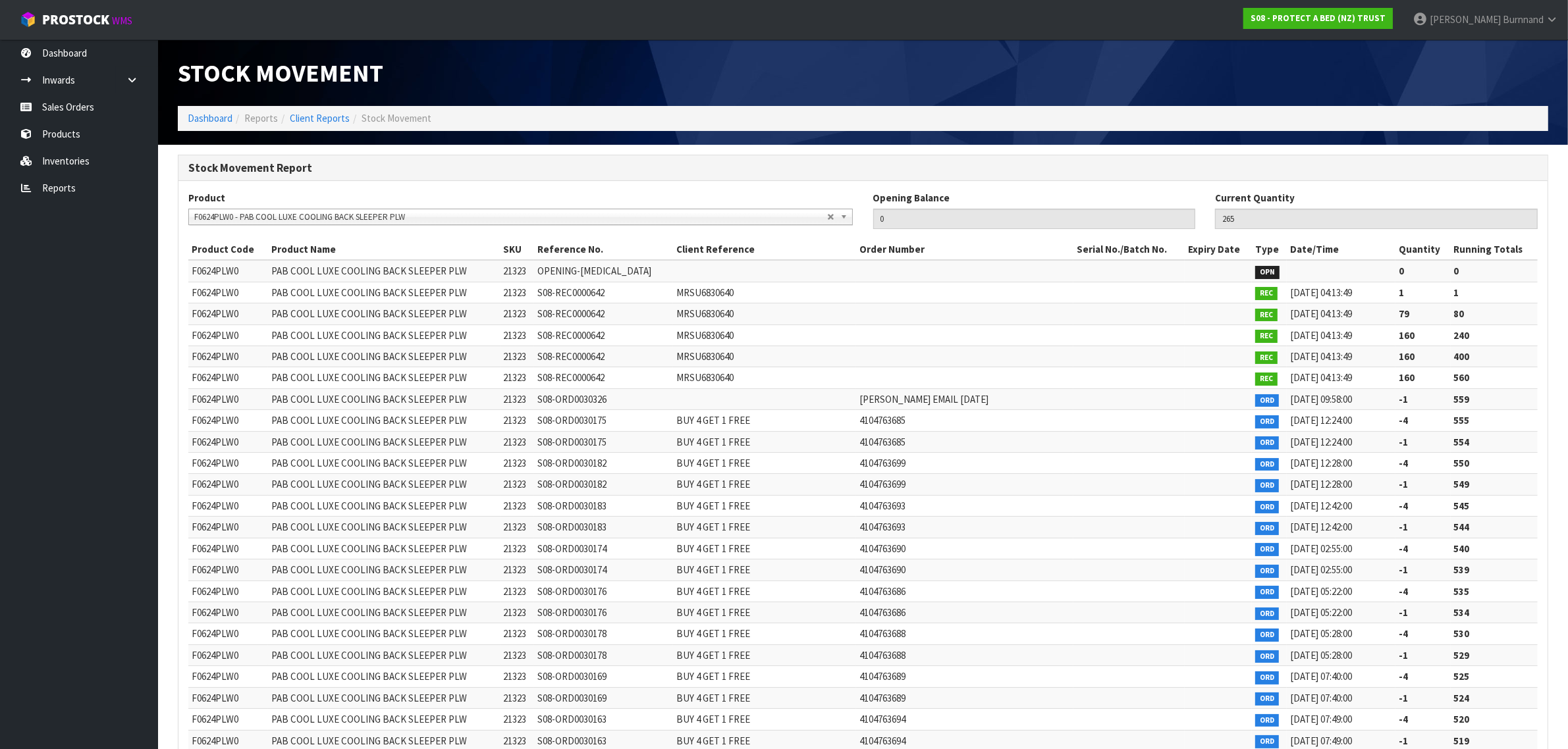
click at [217, 216] on span "F0624PLW0 - PAB COOL LUXE COOLING BACK SLEEPER PLW" at bounding box center [511, 217] width 633 height 16
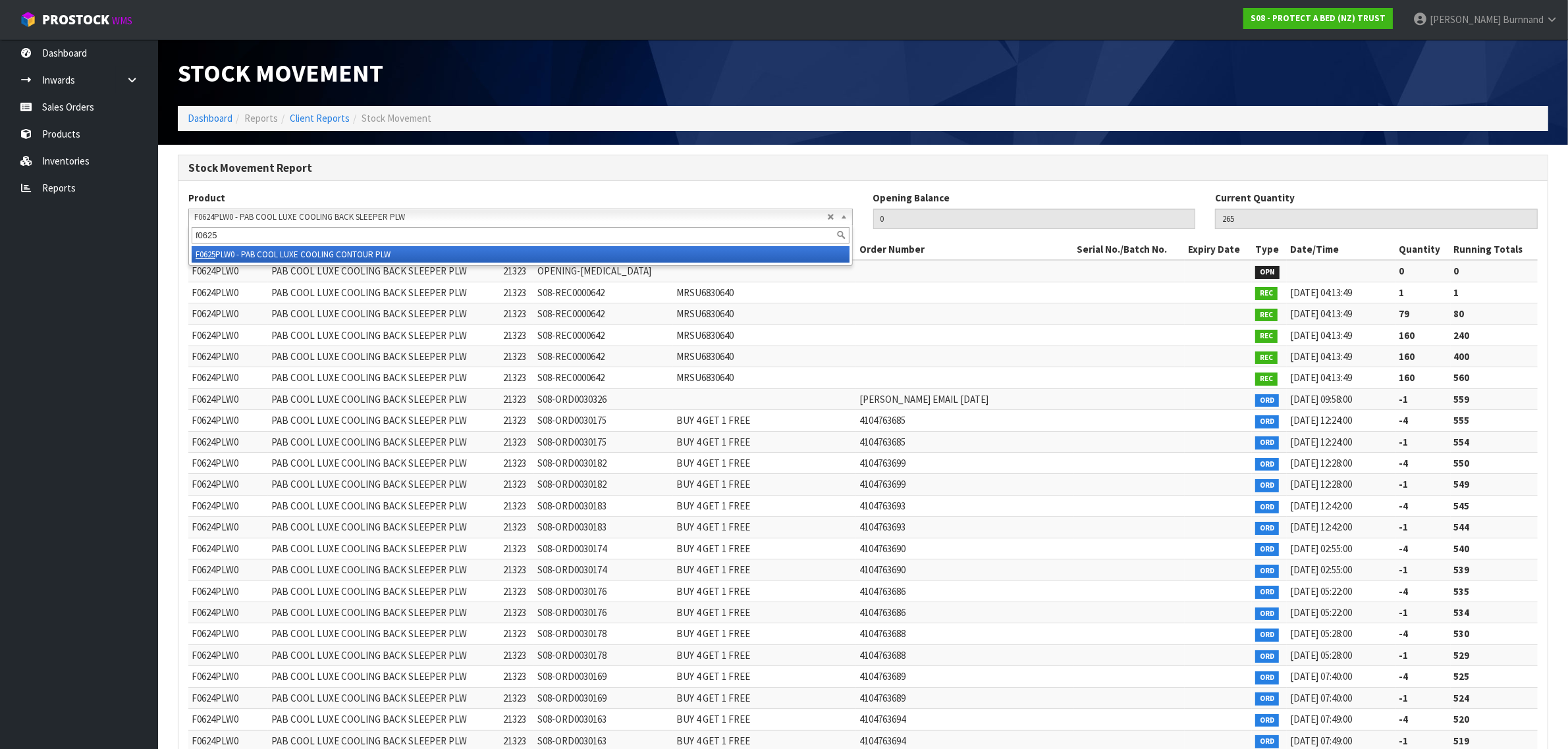
type input "f0625"
click at [267, 251] on li "F0625 PLW0 - PAB COOL LUXE COOLING CONTOUR PLW" at bounding box center [521, 255] width 658 height 16
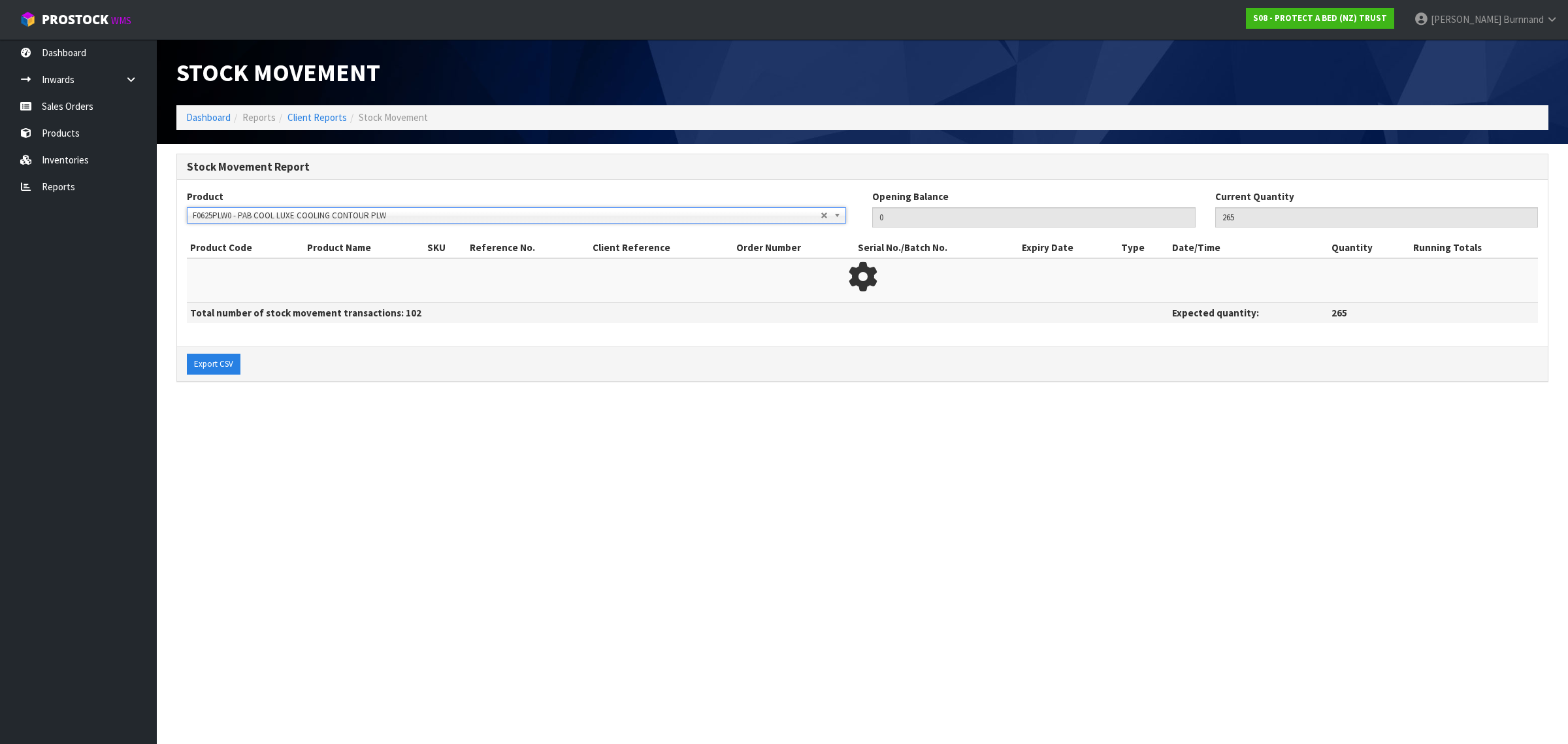
type input "323"
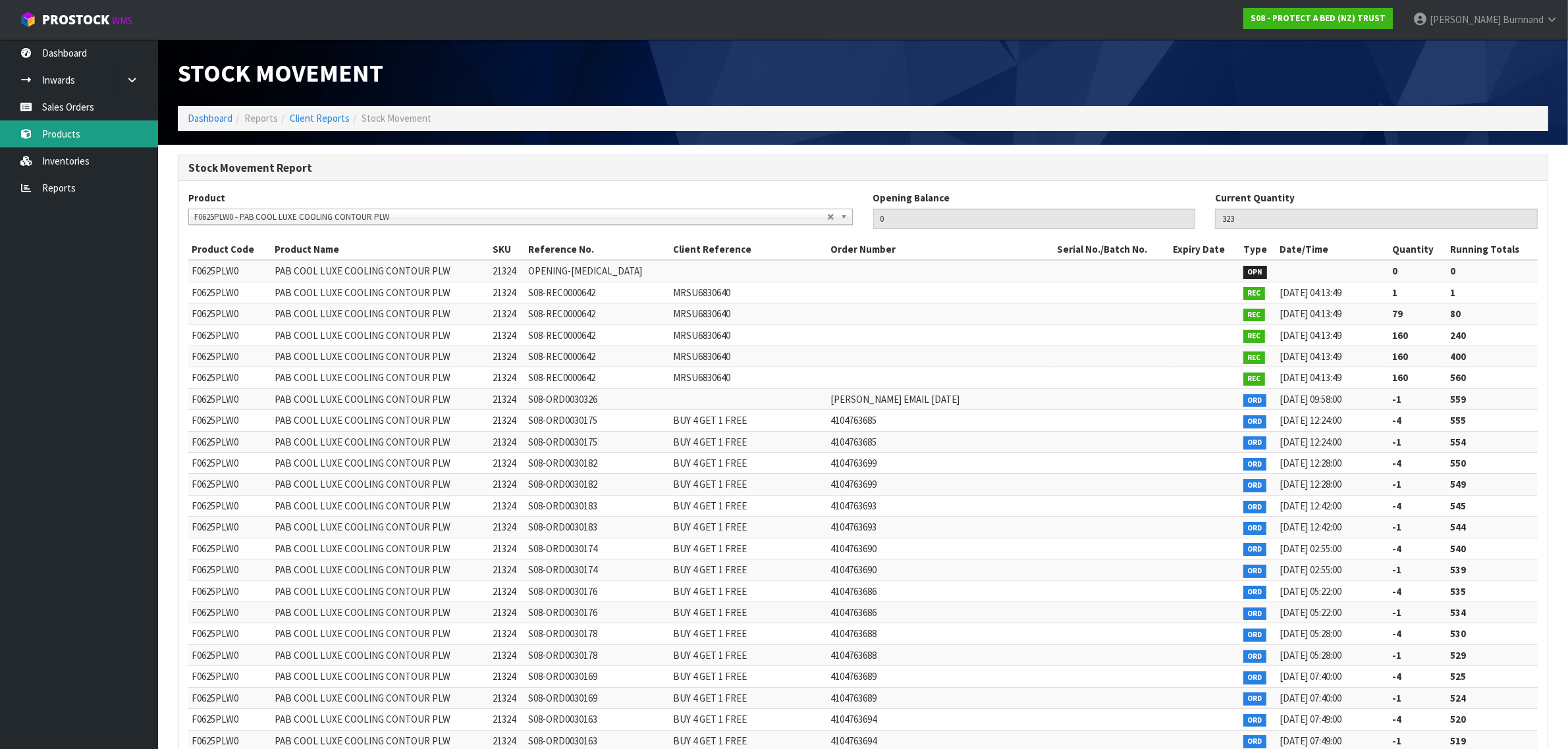
click at [66, 132] on link "Products" at bounding box center [79, 134] width 158 height 27
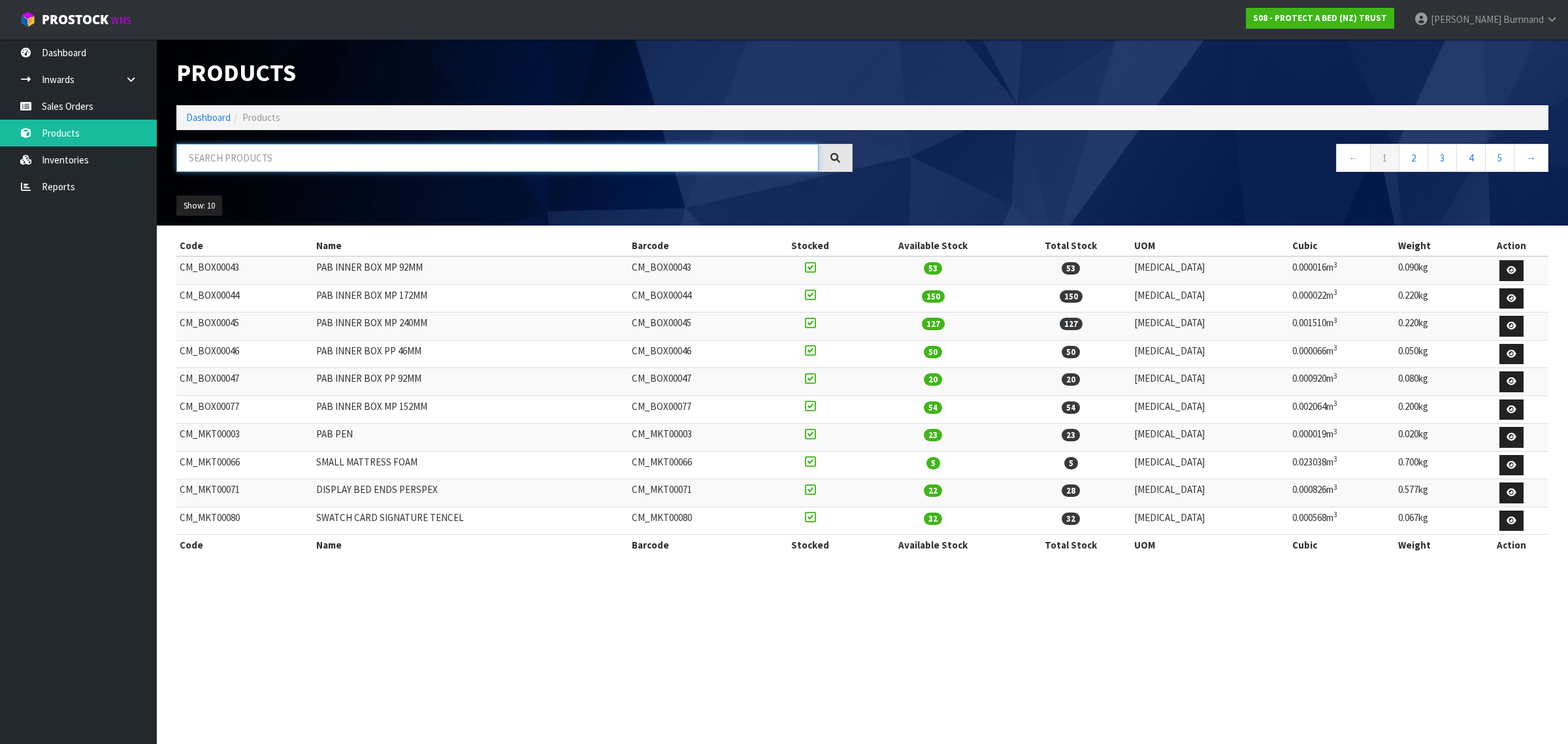
click at [206, 160] on input "text" at bounding box center [498, 157] width 642 height 28
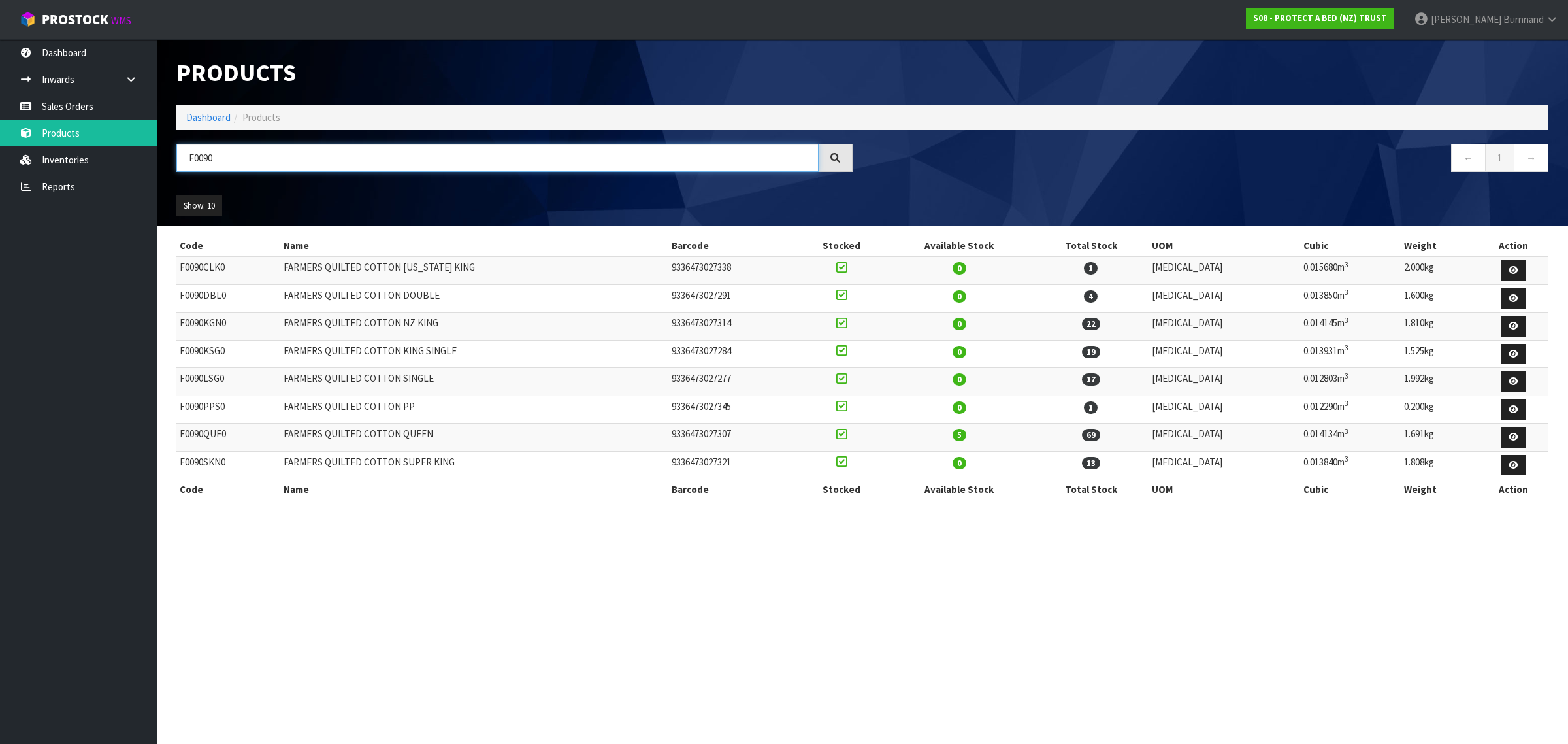
drag, startPoint x: 228, startPoint y: 158, endPoint x: 171, endPoint y: 148, distance: 57.9
click at [171, 148] on div "F0090" at bounding box center [515, 163] width 696 height 38
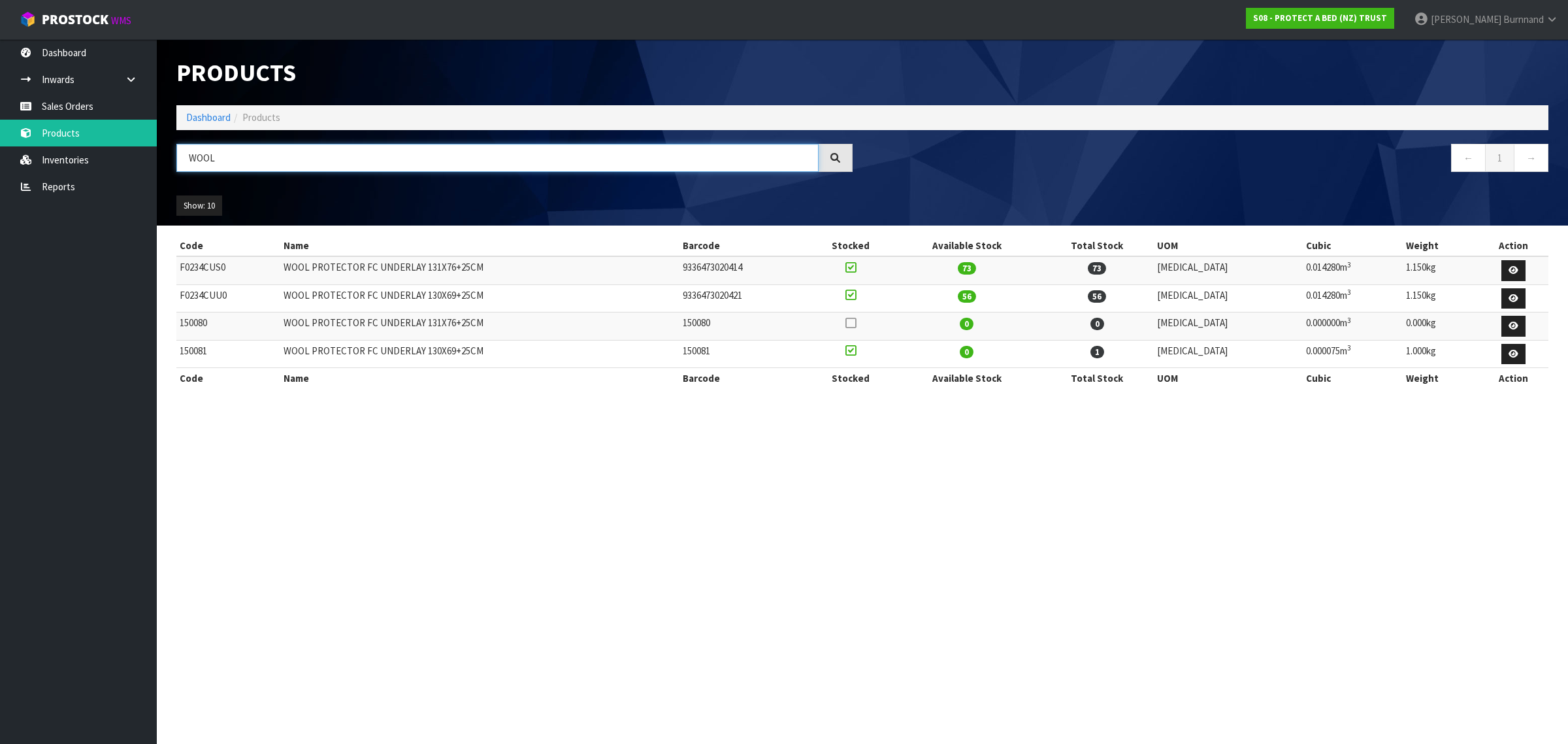
type input "WOOL"
click at [59, 186] on link "Reports" at bounding box center [78, 186] width 157 height 27
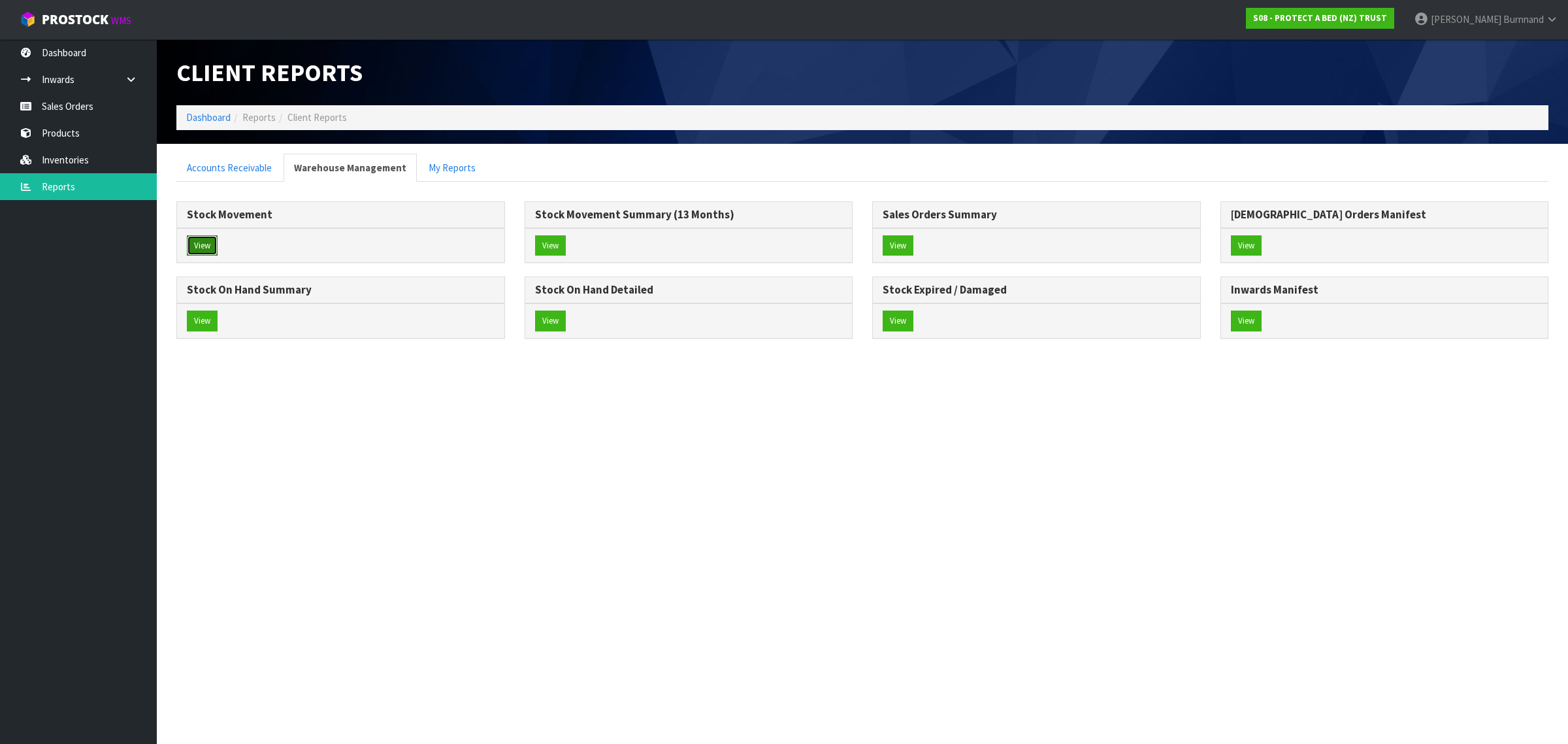
click at [205, 243] on button "View" at bounding box center [202, 246] width 31 height 21
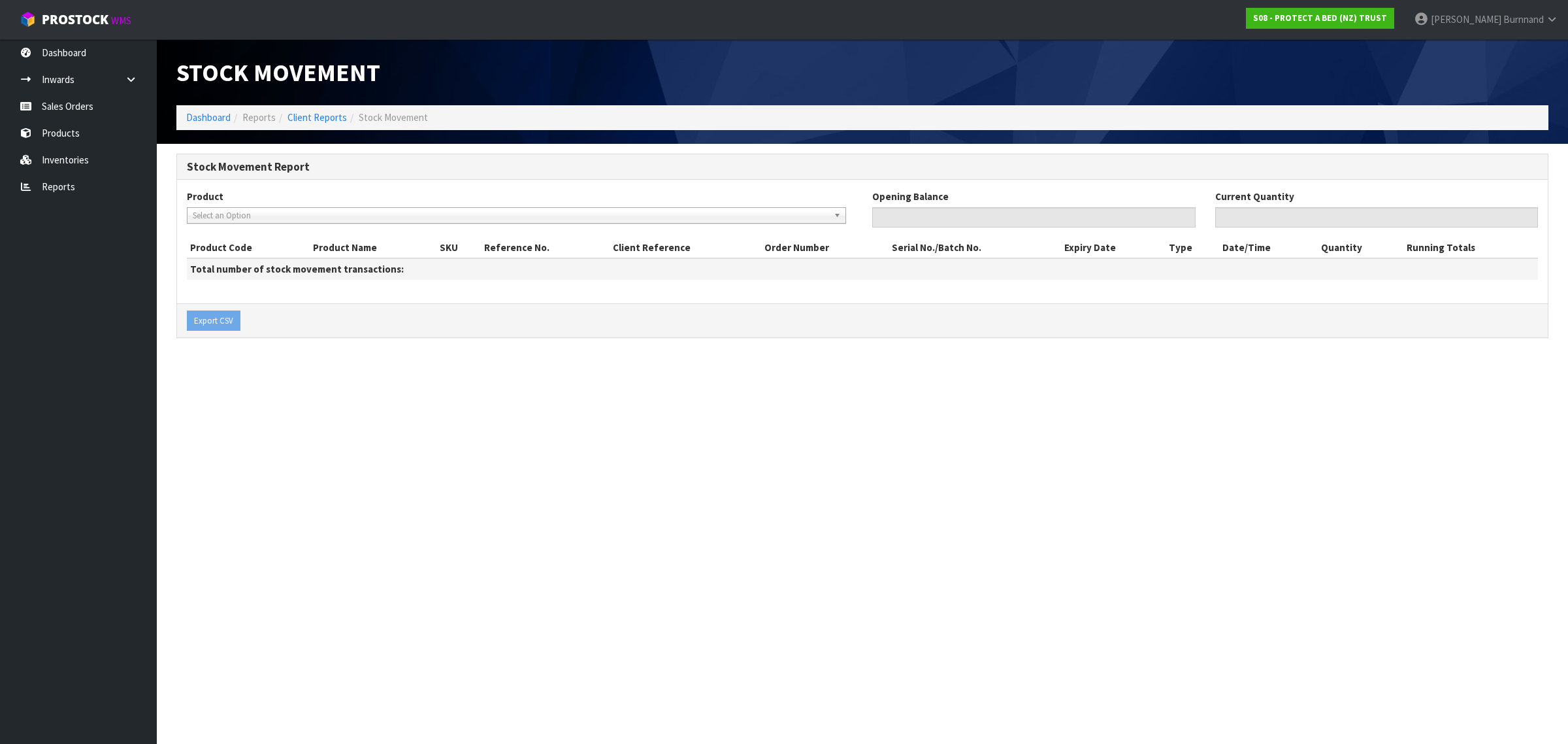
click at [206, 216] on span "Select an Option" at bounding box center [510, 216] width 635 height 16
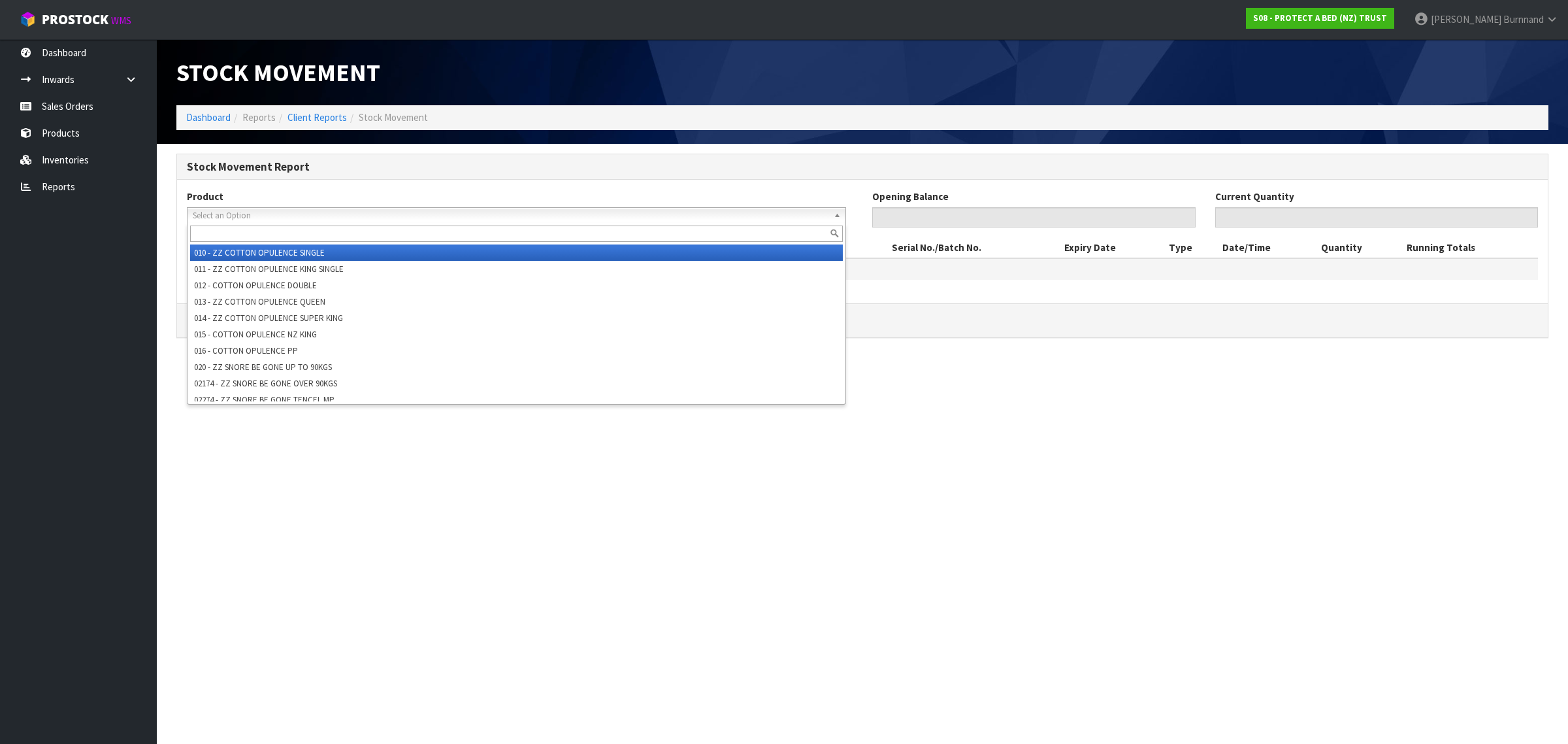
paste input "F0088QUE0"
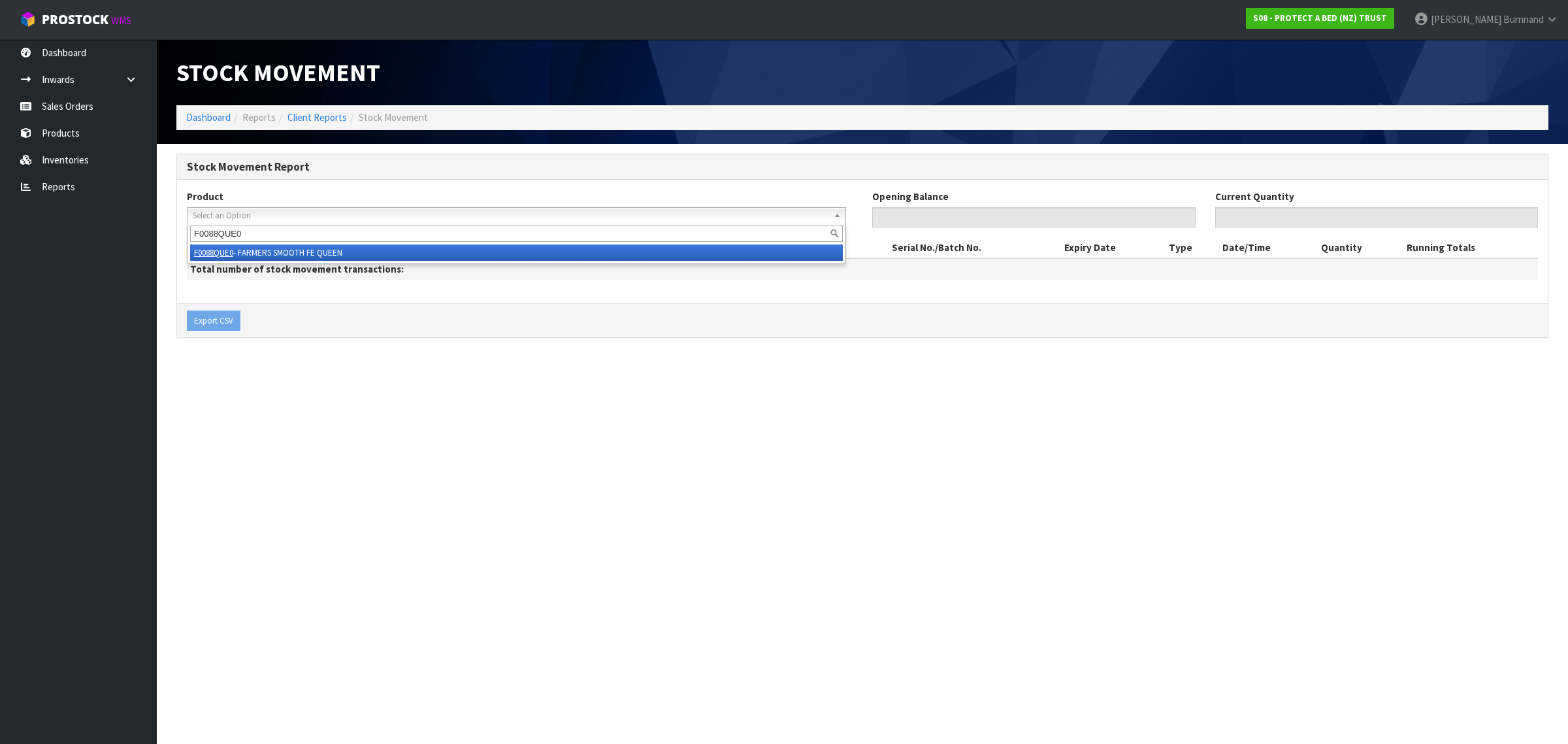
type input "F0088QUE0"
click at [309, 250] on li "F0088QUE0 - FARMERS SMOOTH FE QUEEN" at bounding box center [517, 253] width 652 height 16
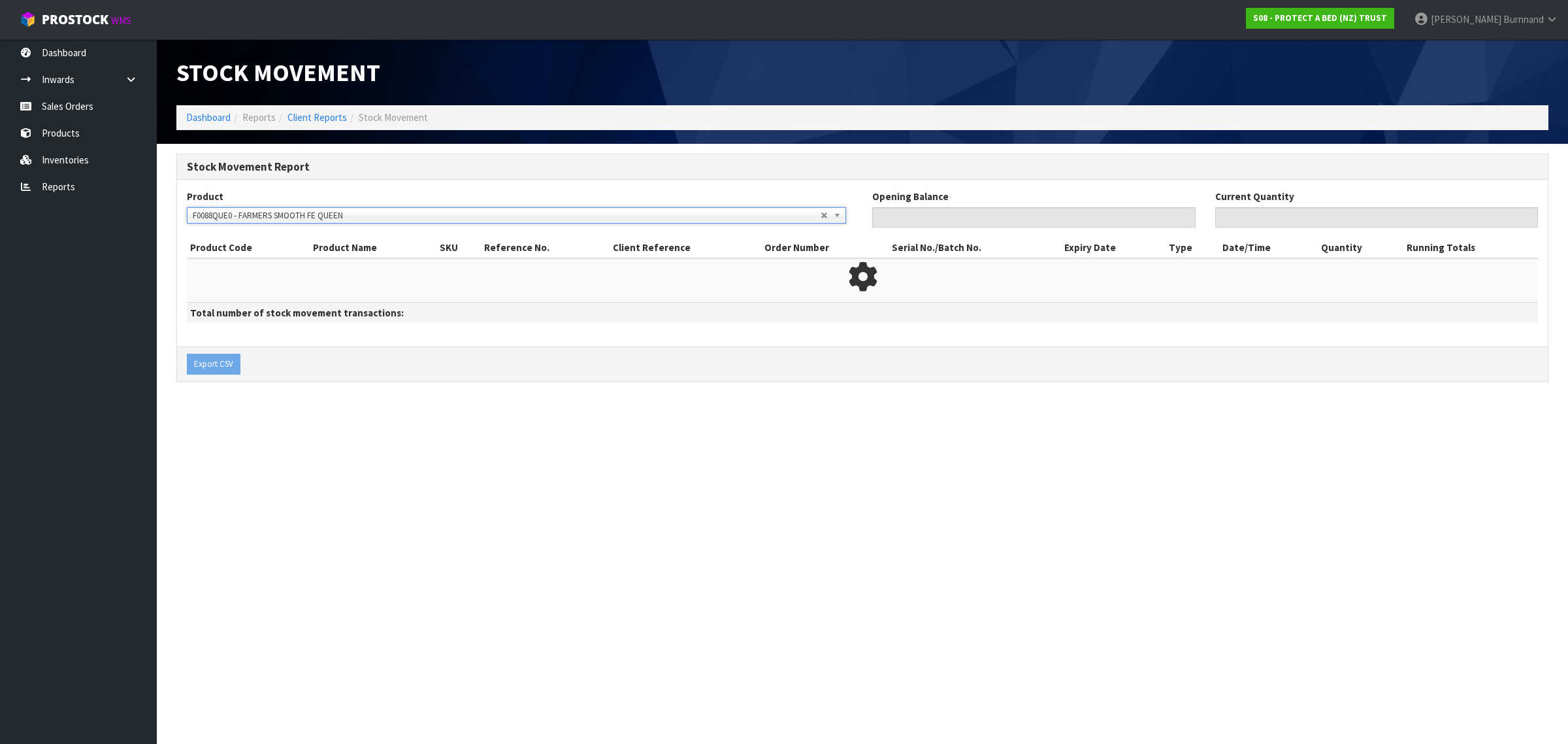
type input "175"
type input "116"
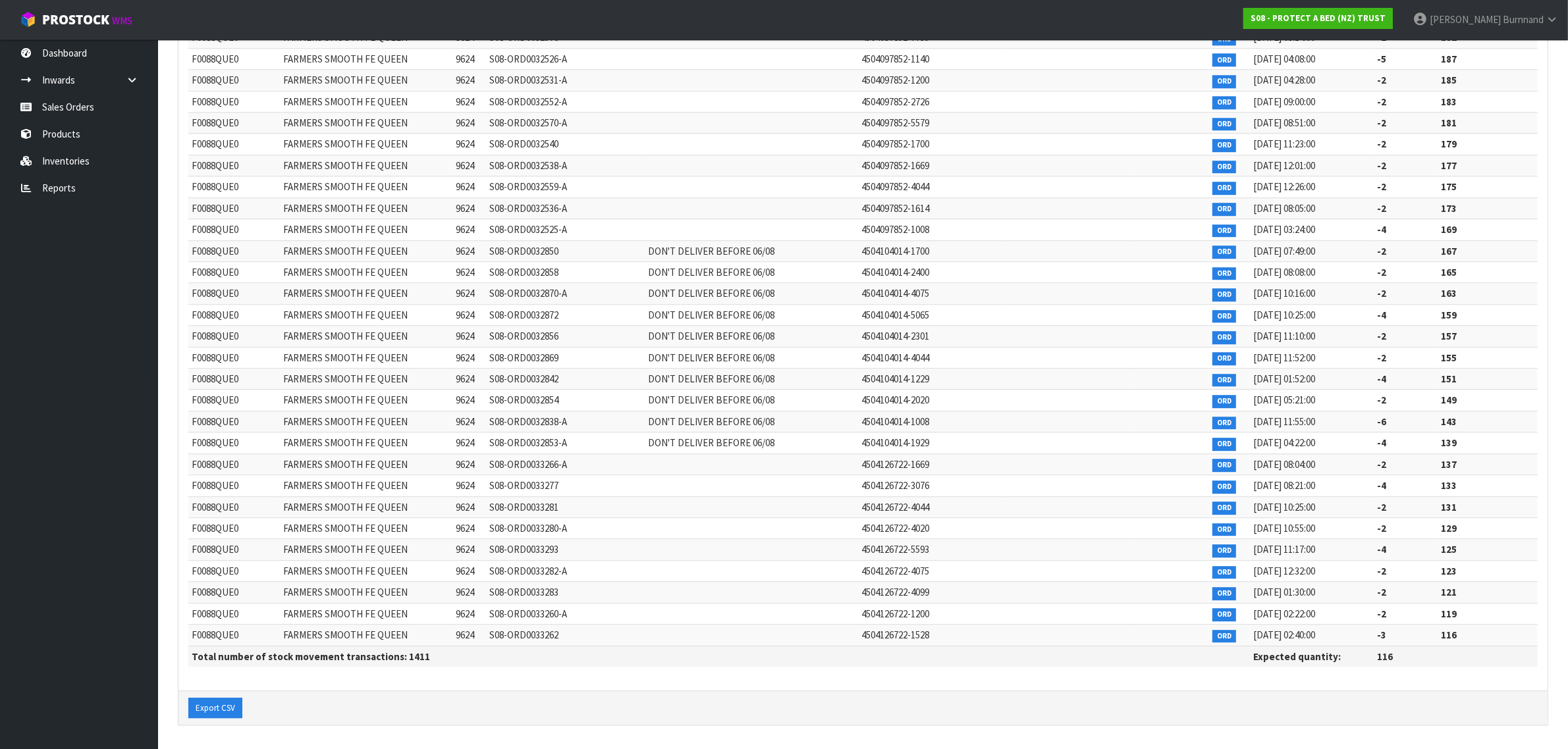
scroll to position [29794, 0]
click at [47, 192] on link "Reports" at bounding box center [79, 188] width 158 height 27
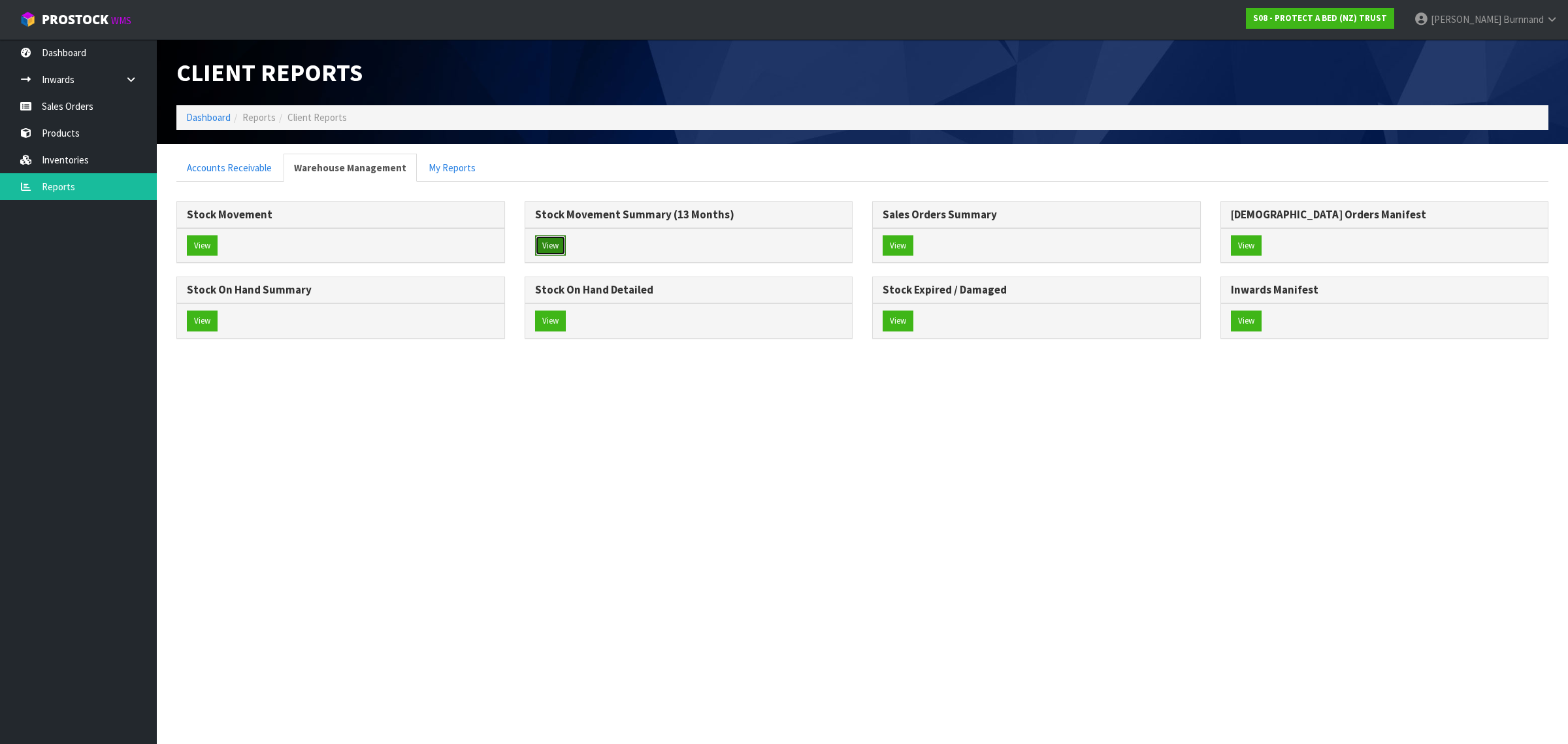
click at [544, 241] on button "View" at bounding box center [550, 246] width 31 height 21
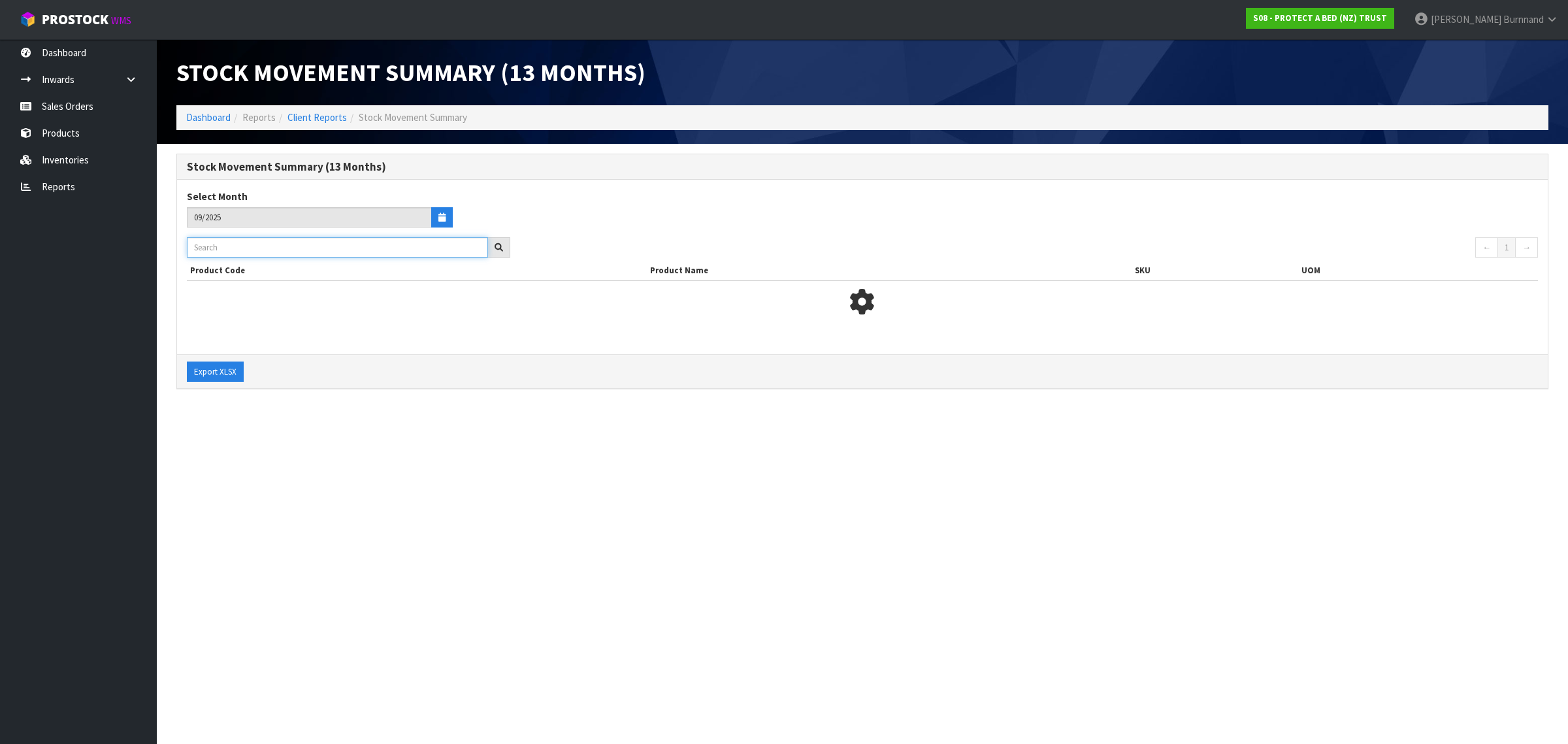
click at [210, 246] on input "text" at bounding box center [337, 248] width 301 height 20
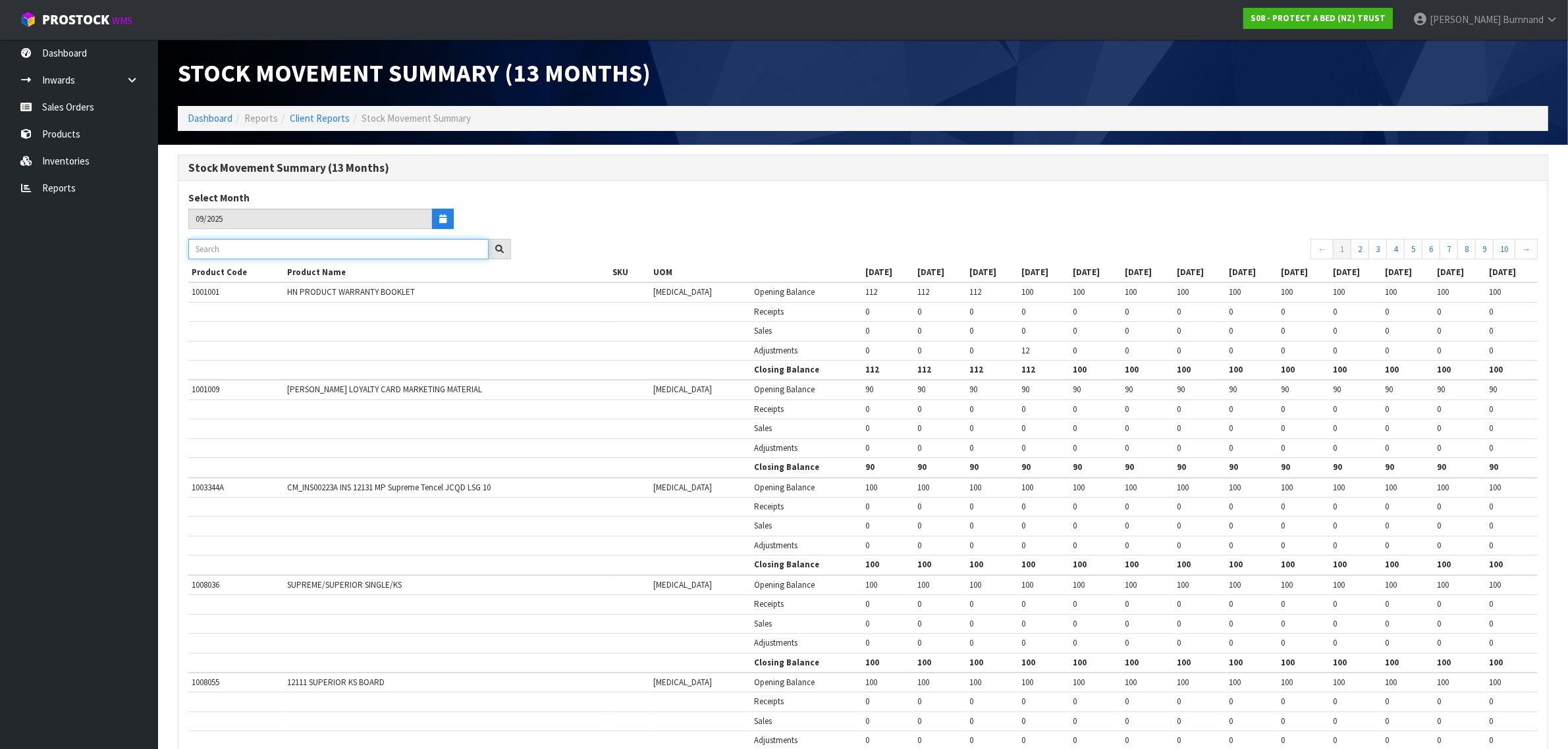
paste input "F0088QUE0"
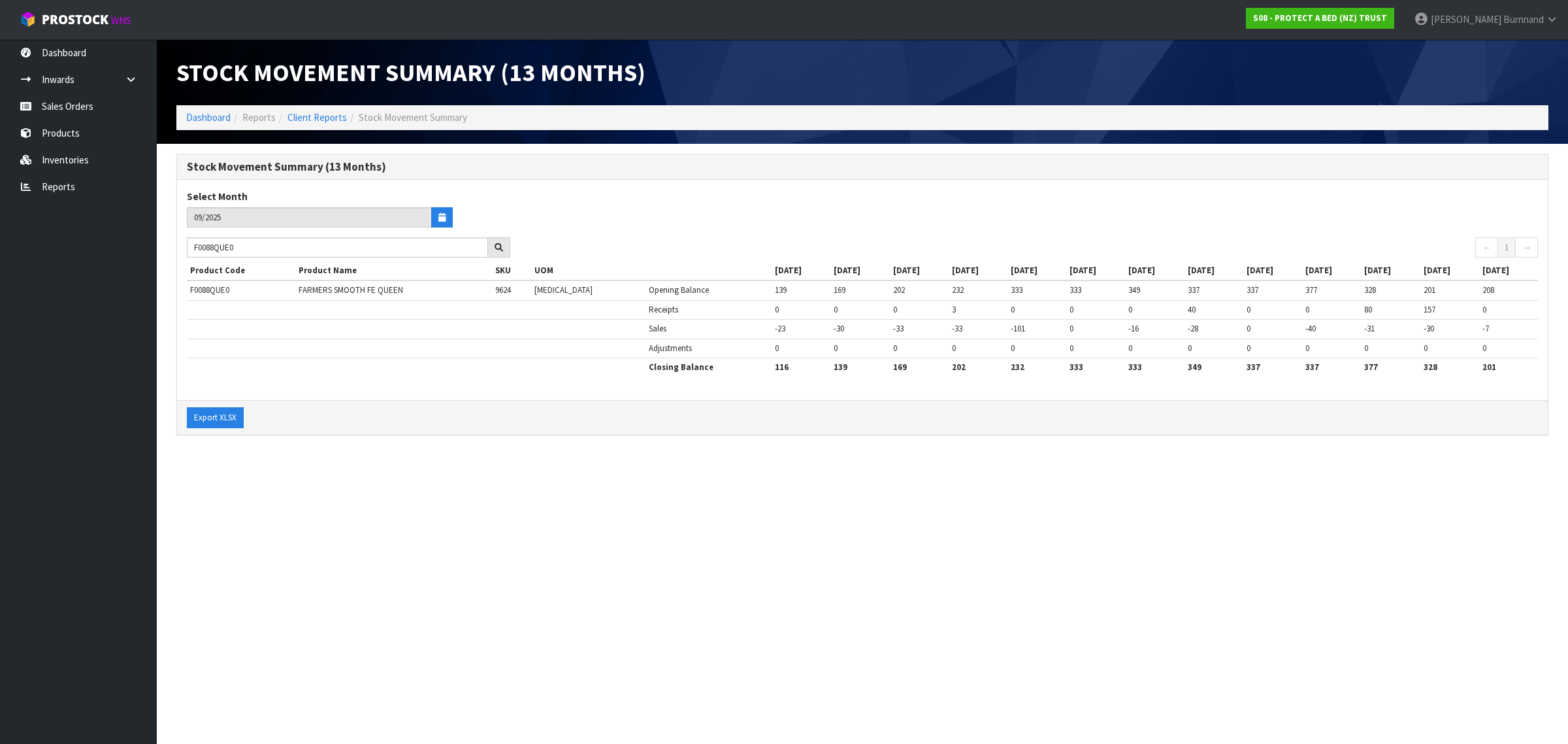
click at [438, 481] on section "Stock Movement Summary (13 Months) Dashboard Reports Client Reports Stock Movem…" at bounding box center [784, 372] width 1568 height 744
drag, startPoint x: 256, startPoint y: 246, endPoint x: 173, endPoint y: 246, distance: 83.0
click at [173, 246] on div "Stock Movement Summary (13 Months) Select Month 09/2025 F0088QUE0 ← 1 → Product…" at bounding box center [862, 301] width 1391 height 295
paste input "90KGN"
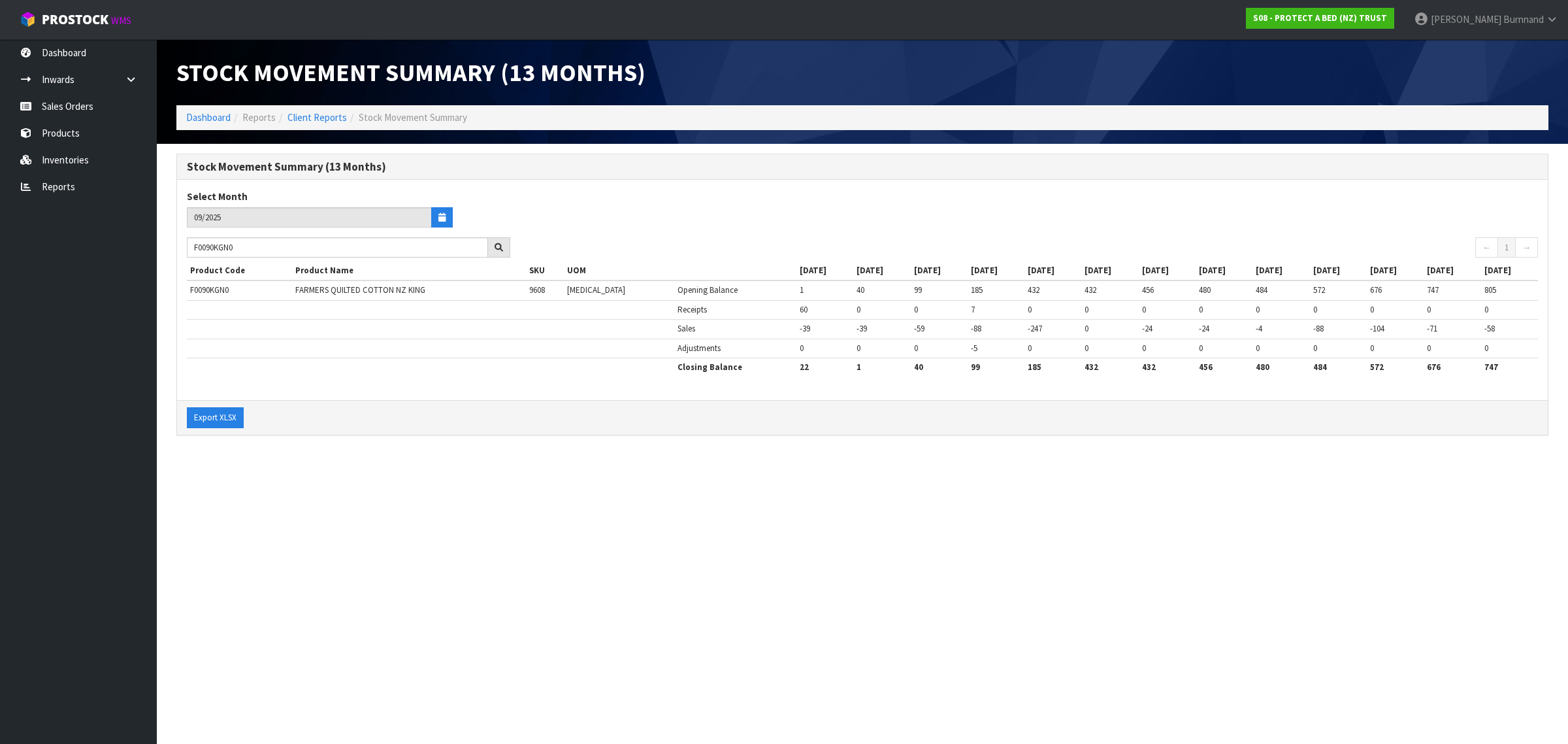
click at [841, 468] on section "Stock Movement Summary (13 Months) Dashboard Reports Client Reports Stock Movem…" at bounding box center [784, 372] width 1568 height 744
drag, startPoint x: 249, startPoint y: 248, endPoint x: 191, endPoint y: 247, distance: 58.0
click at [191, 247] on input "F0090KGN0" at bounding box center [337, 248] width 301 height 20
paste input "1PPS"
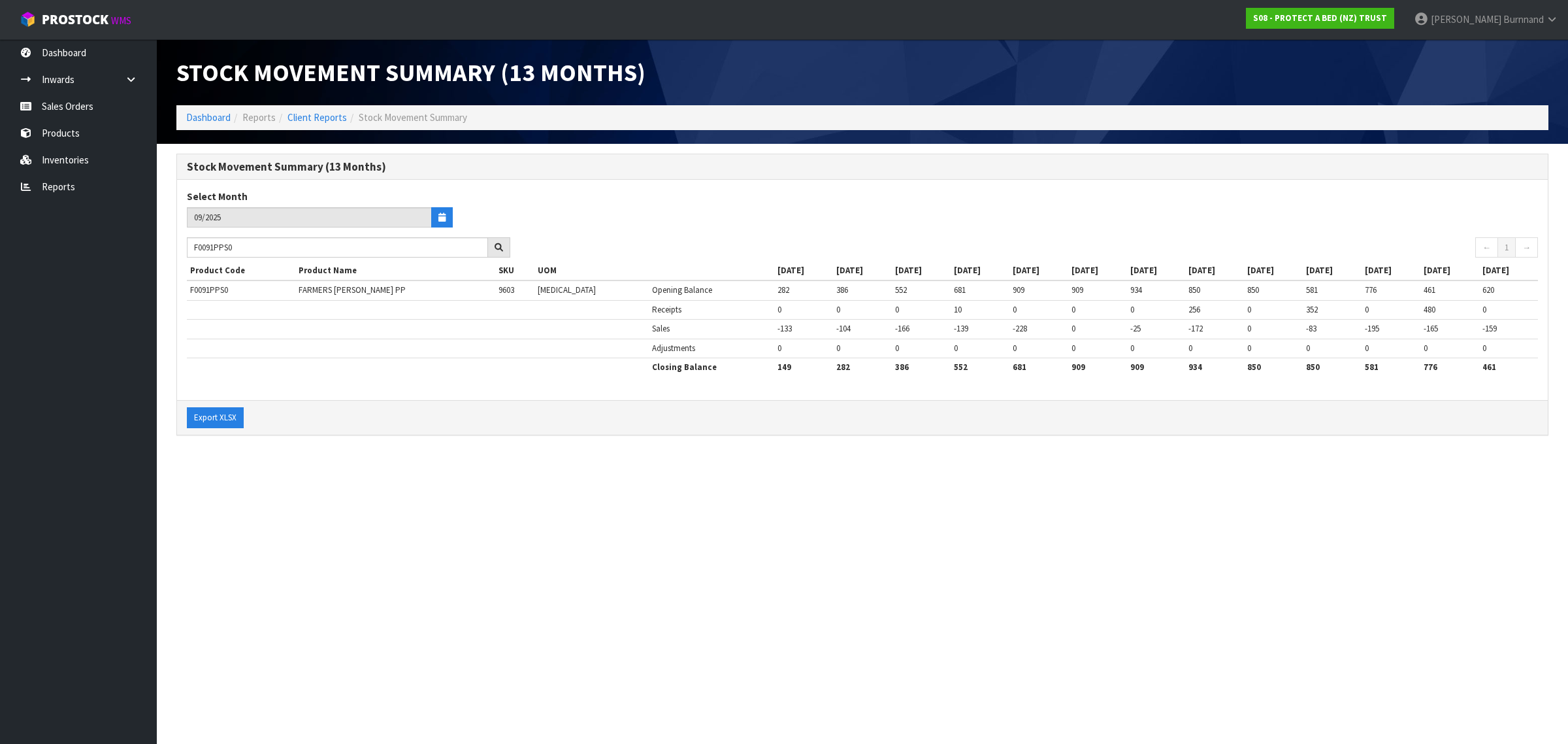
click at [379, 501] on section "Stock Movement Summary (13 Months) Dashboard Reports Client Reports Stock Movem…" at bounding box center [784, 372] width 1568 height 744
drag, startPoint x: 243, startPoint y: 248, endPoint x: 188, endPoint y: 246, distance: 55.0
click at [188, 246] on input "F0091PPS0" at bounding box center [337, 248] width 301 height 20
paste input "LSG"
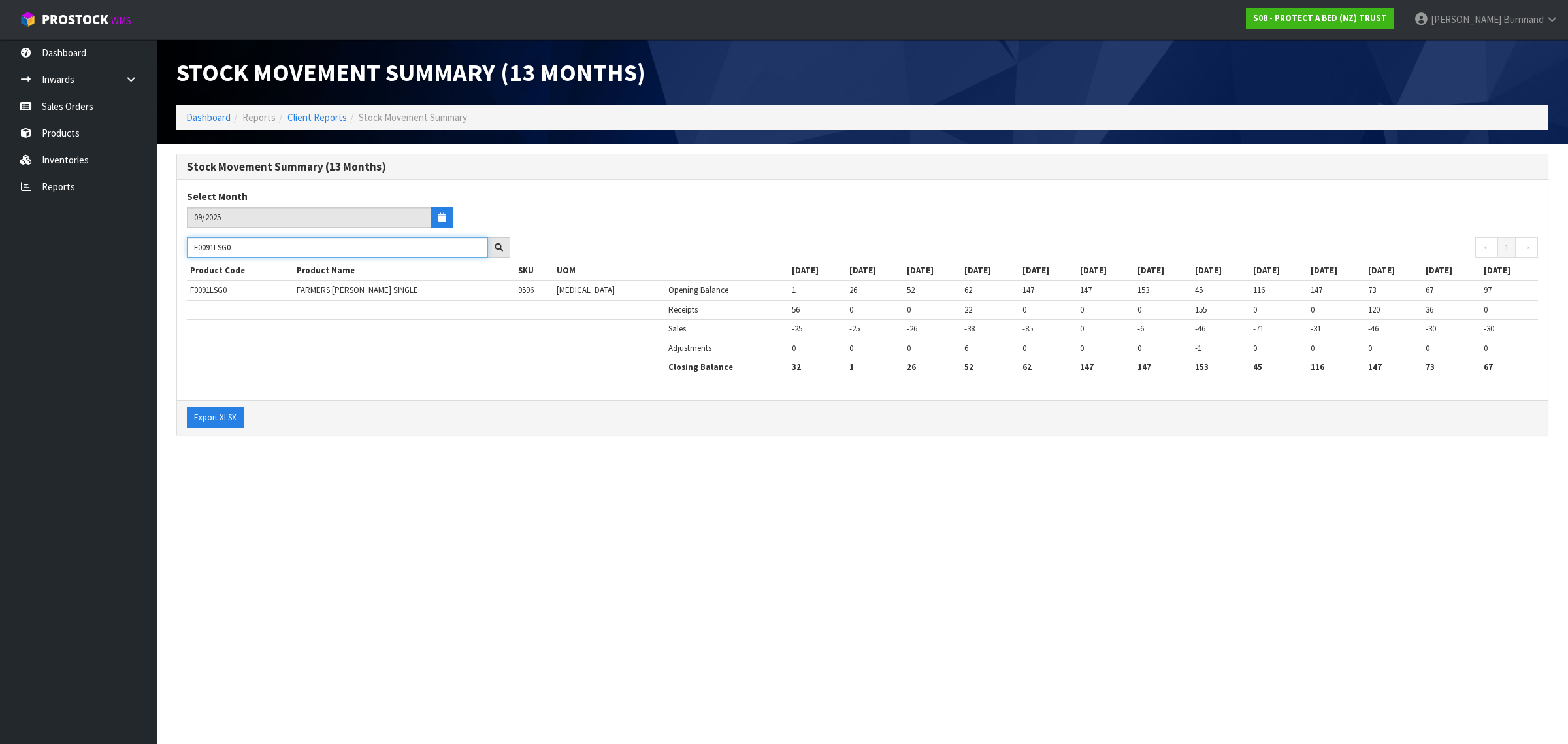
drag, startPoint x: 243, startPoint y: 247, endPoint x: 184, endPoint y: 246, distance: 59.0
click at [184, 246] on div "F0091LSG0" at bounding box center [348, 248] width 343 height 21
paste input "88DBL"
drag, startPoint x: 244, startPoint y: 248, endPoint x: 175, endPoint y: 245, distance: 69.1
click at [175, 245] on div "Stock Movement Summary (13 Months) Select Month 09/2025 F0088DBL0 ← 1 → Product…" at bounding box center [862, 301] width 1391 height 295
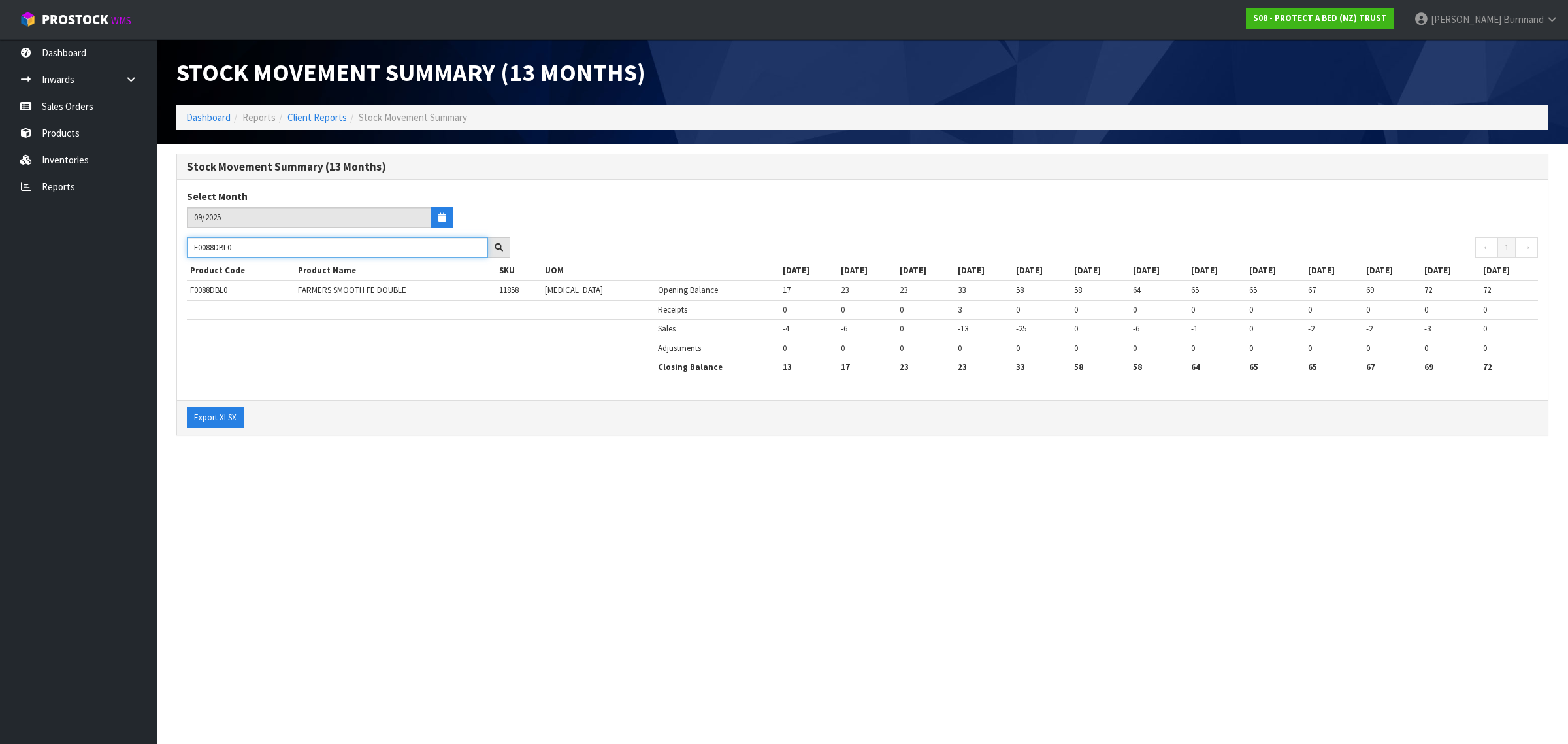
paste input "KGN"
drag, startPoint x: 244, startPoint y: 250, endPoint x: 181, endPoint y: 249, distance: 63.0
click at [181, 249] on div "F0088KGN0" at bounding box center [348, 248] width 343 height 21
paste input "LSG"
drag, startPoint x: 247, startPoint y: 246, endPoint x: 177, endPoint y: 246, distance: 70.0
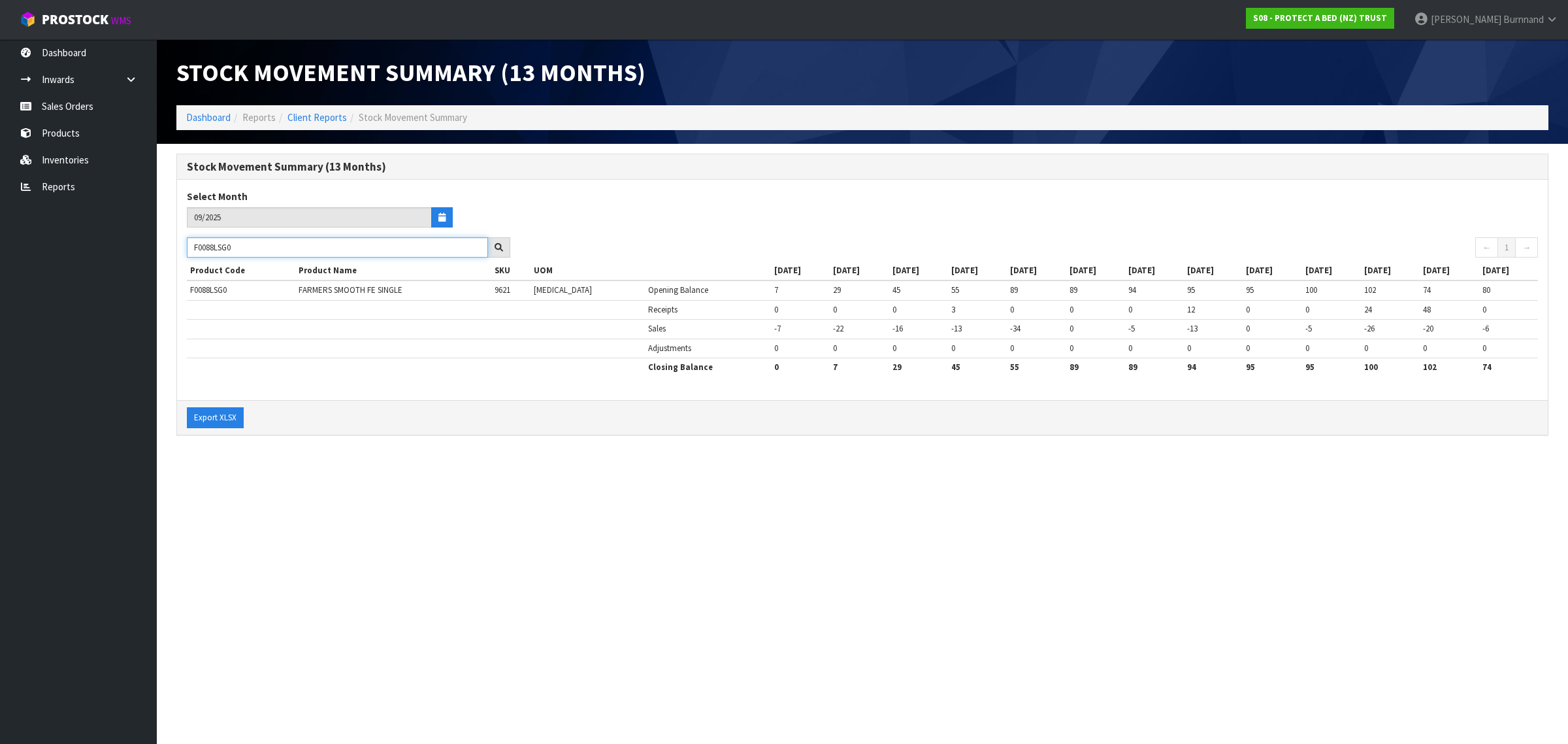
click at [177, 246] on div "F0088LSG0" at bounding box center [348, 248] width 343 height 21
paste input "QUE"
click at [489, 471] on section "Stock Movement Summary (13 Months) Dashboard Reports Client Reports Stock Movem…" at bounding box center [784, 372] width 1568 height 744
drag, startPoint x: 249, startPoint y: 246, endPoint x: 179, endPoint y: 246, distance: 70.0
click at [179, 246] on div "F0088QUE0" at bounding box center [348, 248] width 343 height 21
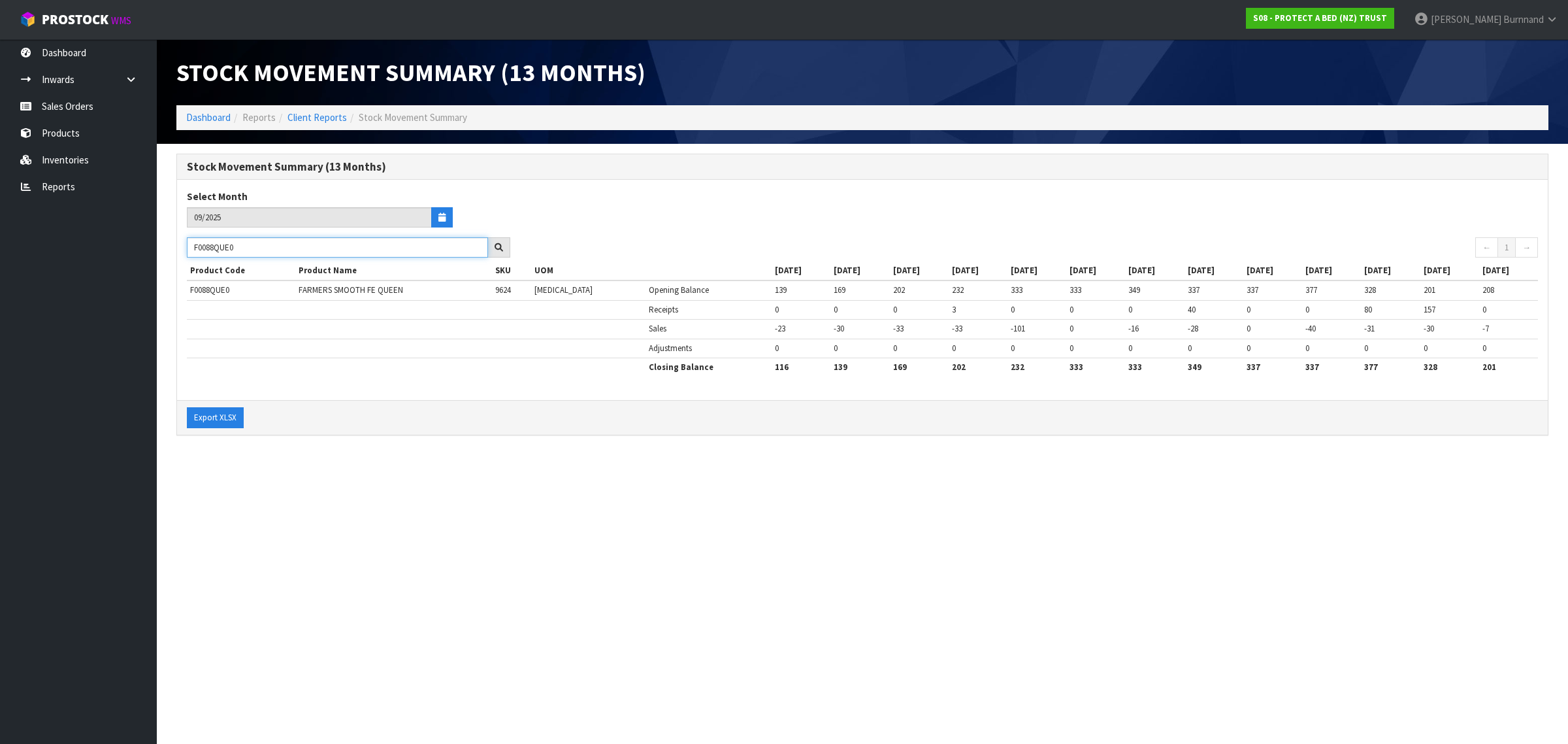
paste input "SKN"
drag, startPoint x: 258, startPoint y: 245, endPoint x: 194, endPoint y: 246, distance: 64.0
click at [194, 246] on input "F0088SKN0" at bounding box center [337, 248] width 301 height 20
paste input "90CLK"
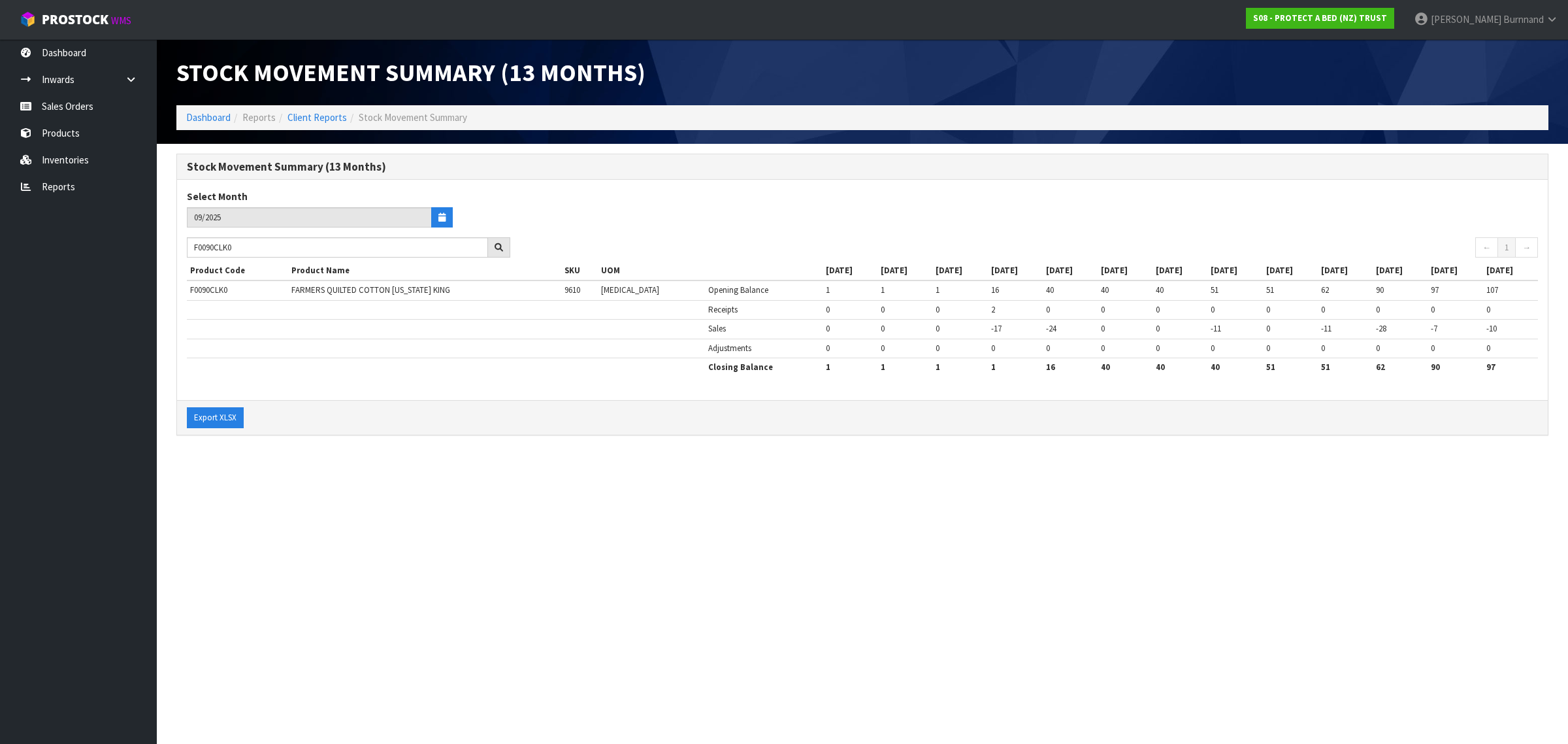
click at [329, 510] on section "Stock Movement Summary (13 Months) Dashboard Reports Client Reports Stock Movem…" at bounding box center [784, 372] width 1568 height 744
drag, startPoint x: 260, startPoint y: 246, endPoint x: 188, endPoint y: 245, distance: 72.0
click at [188, 245] on input "F0090CLK0" at bounding box center [337, 248] width 301 height 20
paste input "LSG"
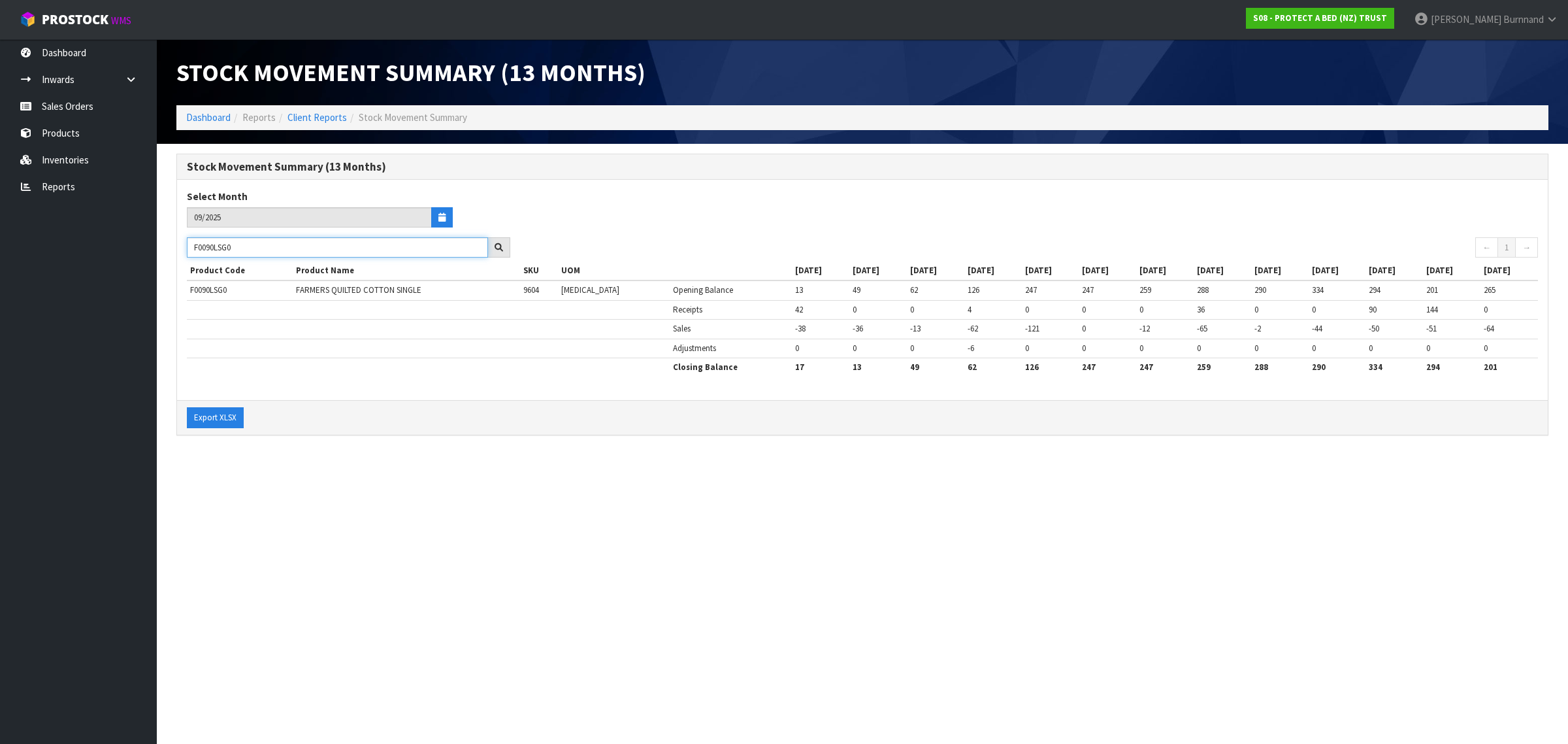
drag, startPoint x: 258, startPoint y: 244, endPoint x: 174, endPoint y: 246, distance: 84.0
click at [174, 246] on div "Stock Movement Summary (13 Months) Select Month 09/2025 F0090LSG0 ← 1 → Product…" at bounding box center [862, 301] width 1391 height 295
paste input "1K"
drag, startPoint x: 259, startPoint y: 252, endPoint x: 181, endPoint y: 248, distance: 78.1
click at [181, 248] on div "F0091KSG0" at bounding box center [348, 248] width 343 height 21
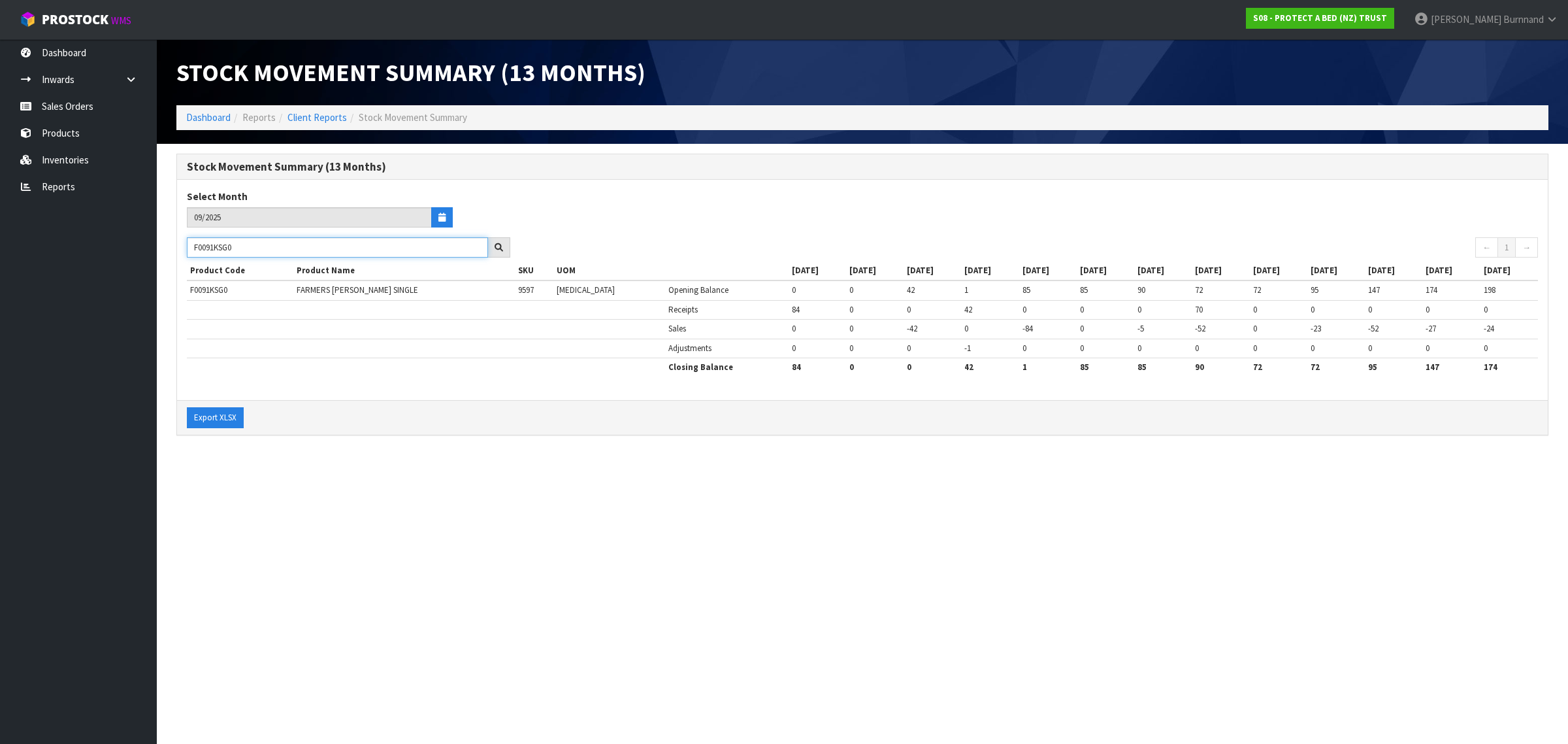
paste input "L"
drag, startPoint x: 243, startPoint y: 248, endPoint x: 188, endPoint y: 245, distance: 55.1
click at [188, 245] on input "F0091LSG0" at bounding box center [337, 248] width 301 height 20
paste input "QUE"
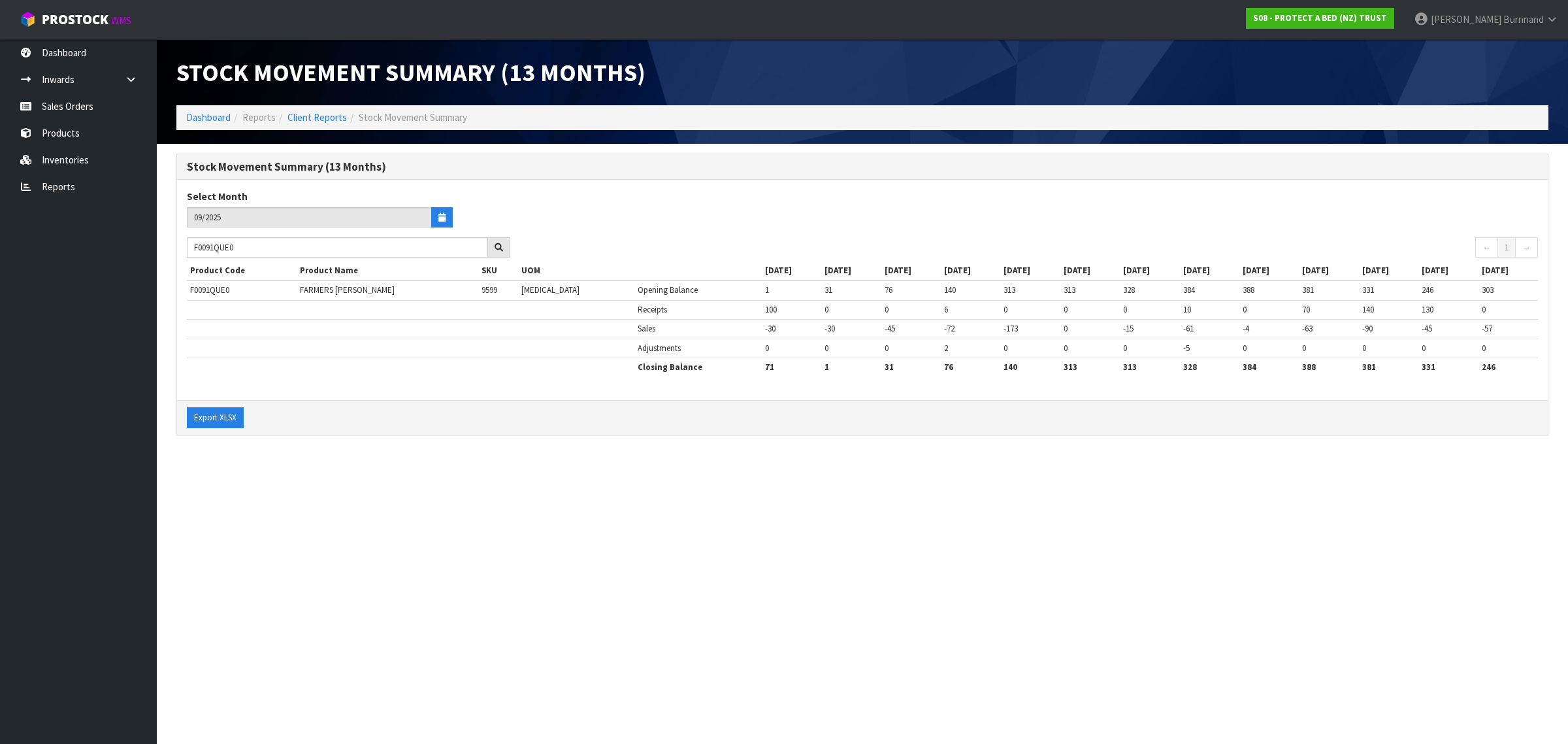
click at [446, 505] on section "Stock Movement Summary (13 Months) Dashboard Reports Client Reports Stock Movem…" at bounding box center [784, 372] width 1568 height 744
drag, startPoint x: 251, startPoint y: 249, endPoint x: 184, endPoint y: 244, distance: 67.2
click at [184, 244] on div "F0091QUE0" at bounding box center [348, 248] width 343 height 21
paste input "SKN"
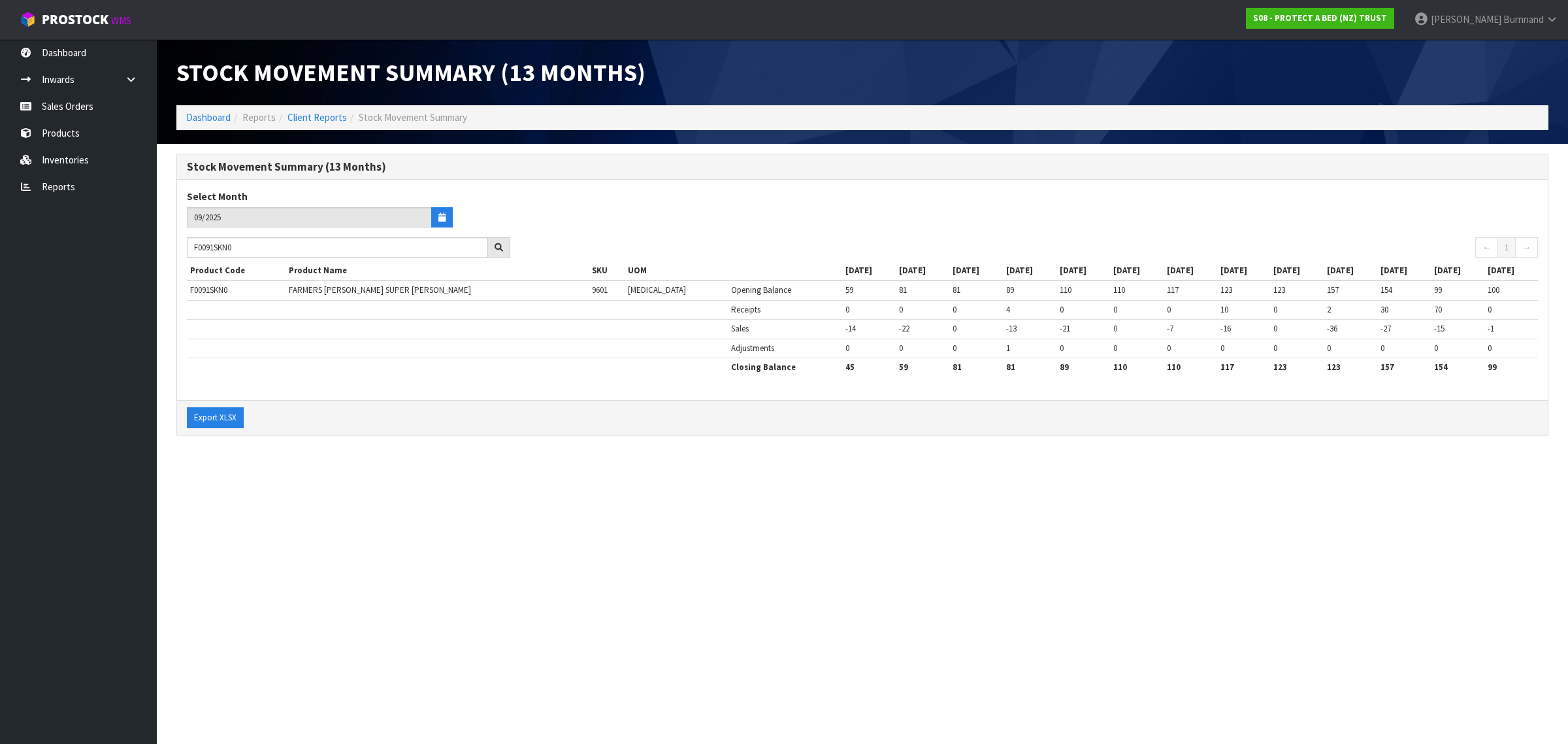
click at [546, 521] on section "Stock Movement Summary (13 Months) Dashboard Reports Client Reports Stock Movem…" at bounding box center [784, 372] width 1568 height 744
drag, startPoint x: 251, startPoint y: 252, endPoint x: 165, endPoint y: 244, distance: 86.4
click at [165, 244] on section "Stock Movement Summary (13 Months) Select Month 09/2025 F0091SKN0 ← 1 → Product…" at bounding box center [863, 301] width 1411 height 315
paste input "100PCS"
click at [457, 590] on section "Stock Movement Summary (13 Months) Dashboard Reports Client Reports Stock Movem…" at bounding box center [784, 372] width 1568 height 744
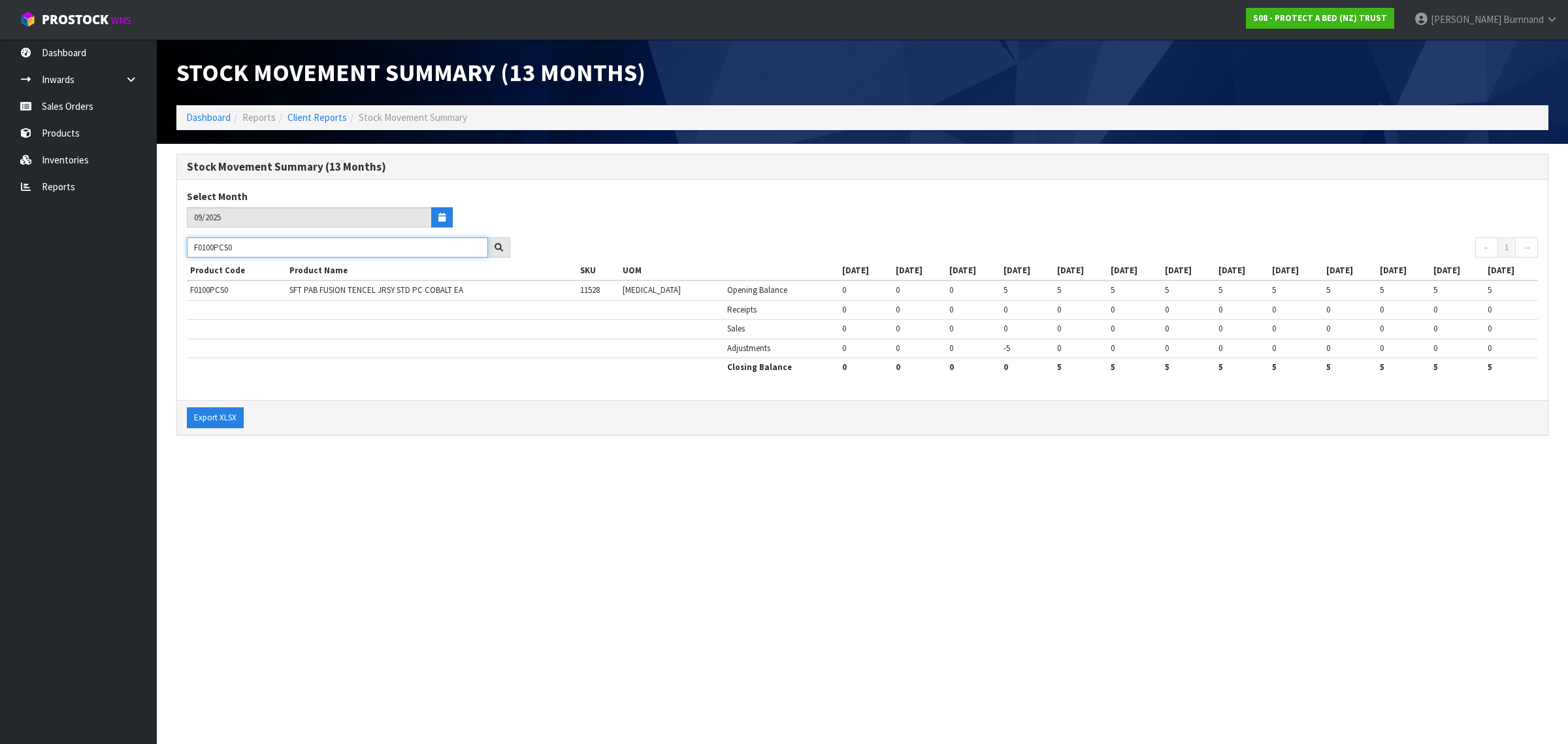
drag, startPoint x: 259, startPoint y: 246, endPoint x: 179, endPoint y: 246, distance: 80.0
click at [179, 246] on div "F0100PCS0" at bounding box center [348, 248] width 343 height 21
paste input "2PCST"
drag, startPoint x: 249, startPoint y: 250, endPoint x: 180, endPoint y: 246, distance: 69.1
click at [180, 246] on div "F0102PCST" at bounding box center [348, 248] width 343 height 21
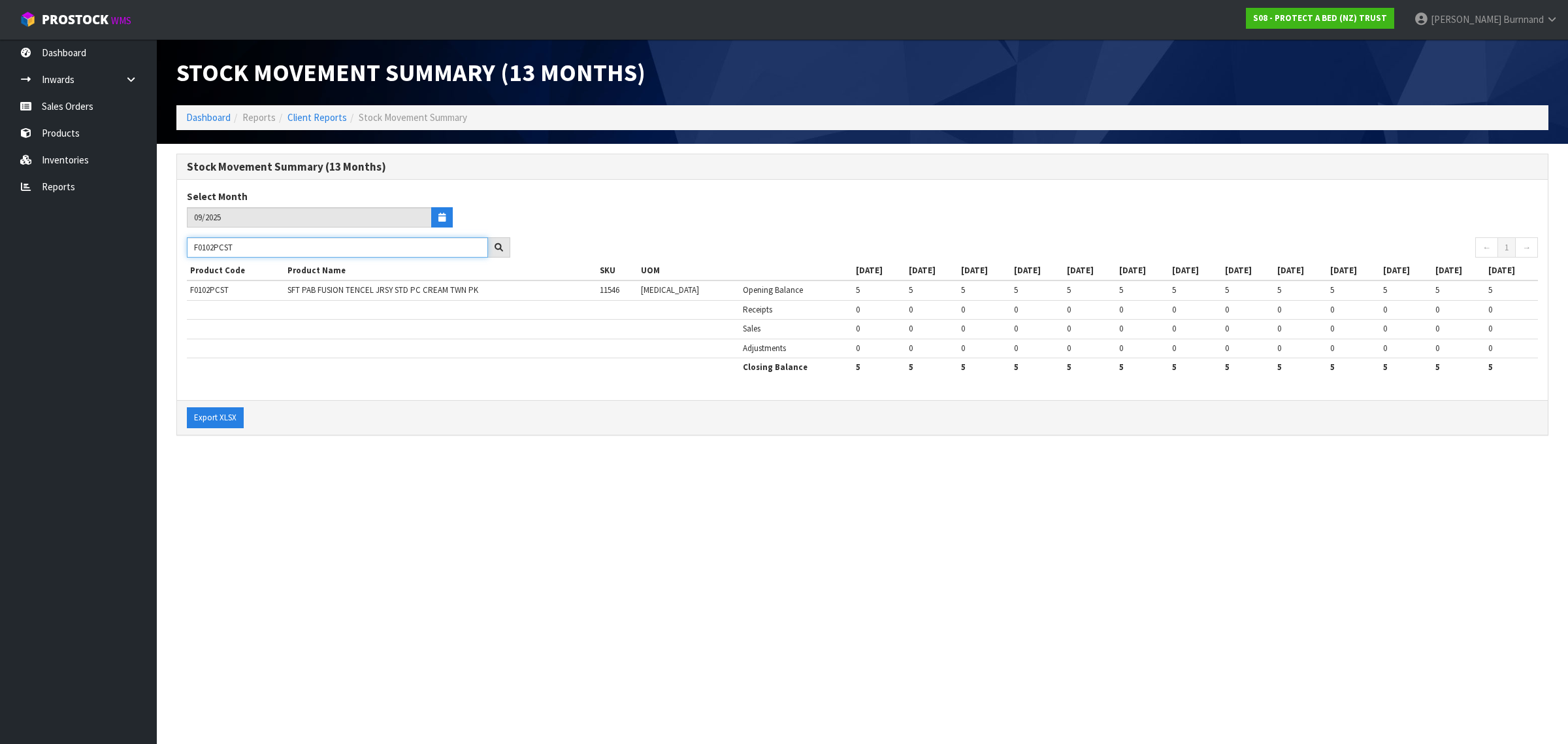
paste input "21PLW0"
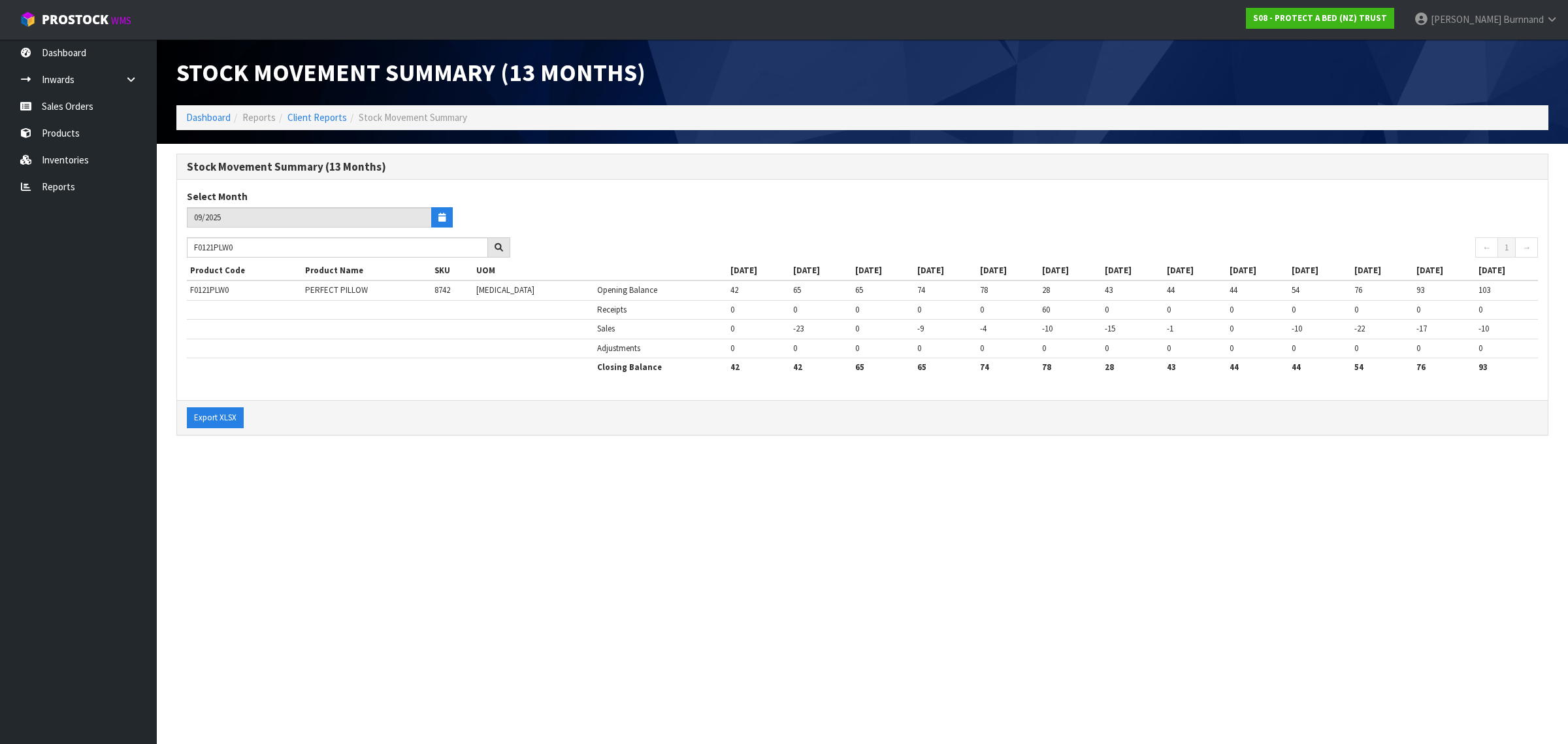
click at [562, 490] on section "Stock Movement Summary (13 Months) Dashboard Reports Client Reports Stock Movem…" at bounding box center [784, 372] width 1568 height 744
drag, startPoint x: 245, startPoint y: 247, endPoint x: 190, endPoint y: 244, distance: 55.1
click at [190, 244] on input "F0121PLW0" at bounding box center [337, 248] width 301 height 20
paste input "2LDB"
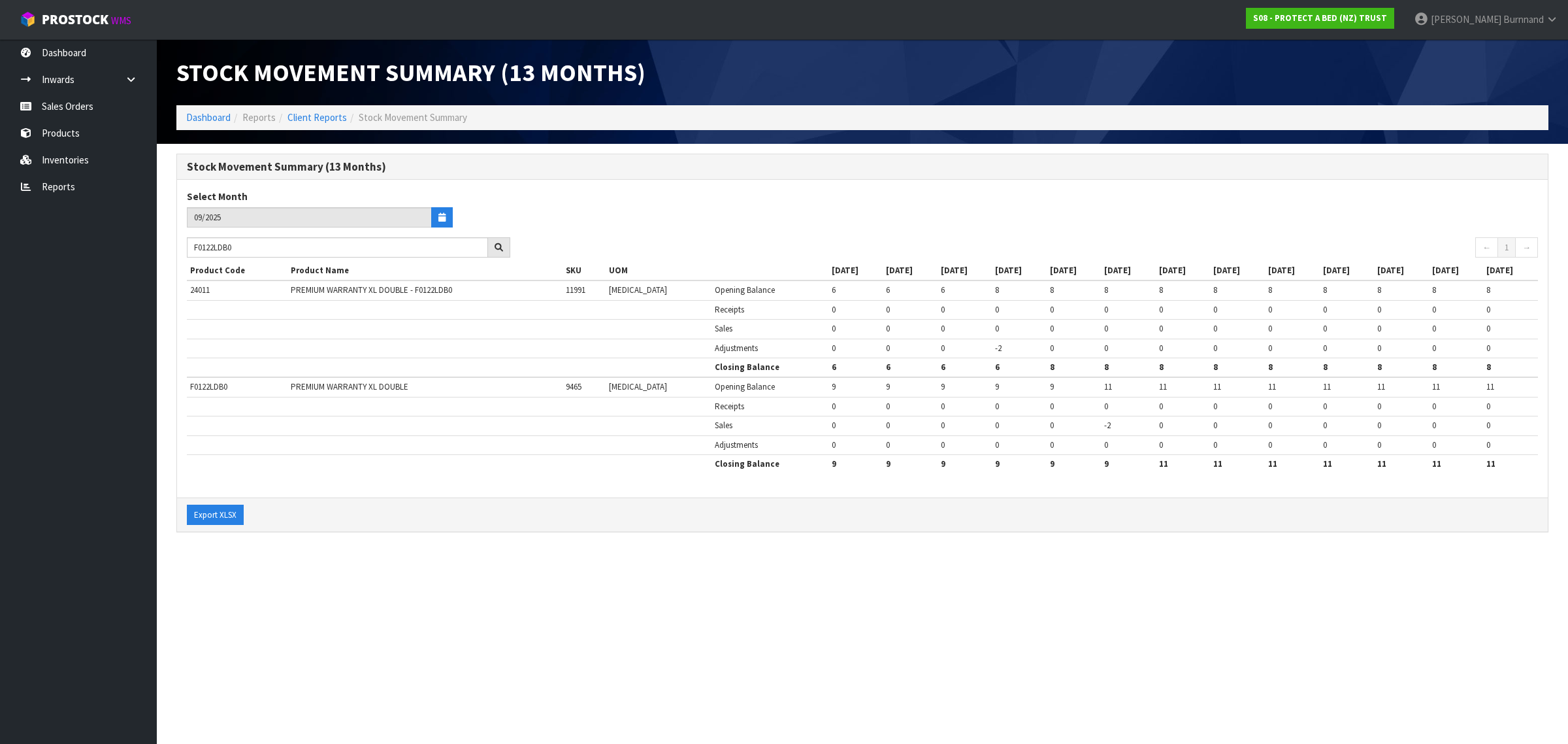
click at [435, 603] on section "Stock Movement Summary (13 Months) Dashboard Reports Client Reports Stock Movem…" at bounding box center [784, 372] width 1568 height 744
drag, startPoint x: 249, startPoint y: 246, endPoint x: 186, endPoint y: 245, distance: 63.0
click at [186, 245] on div "F0122LDB0" at bounding box center [348, 248] width 343 height 21
paste input "PPS"
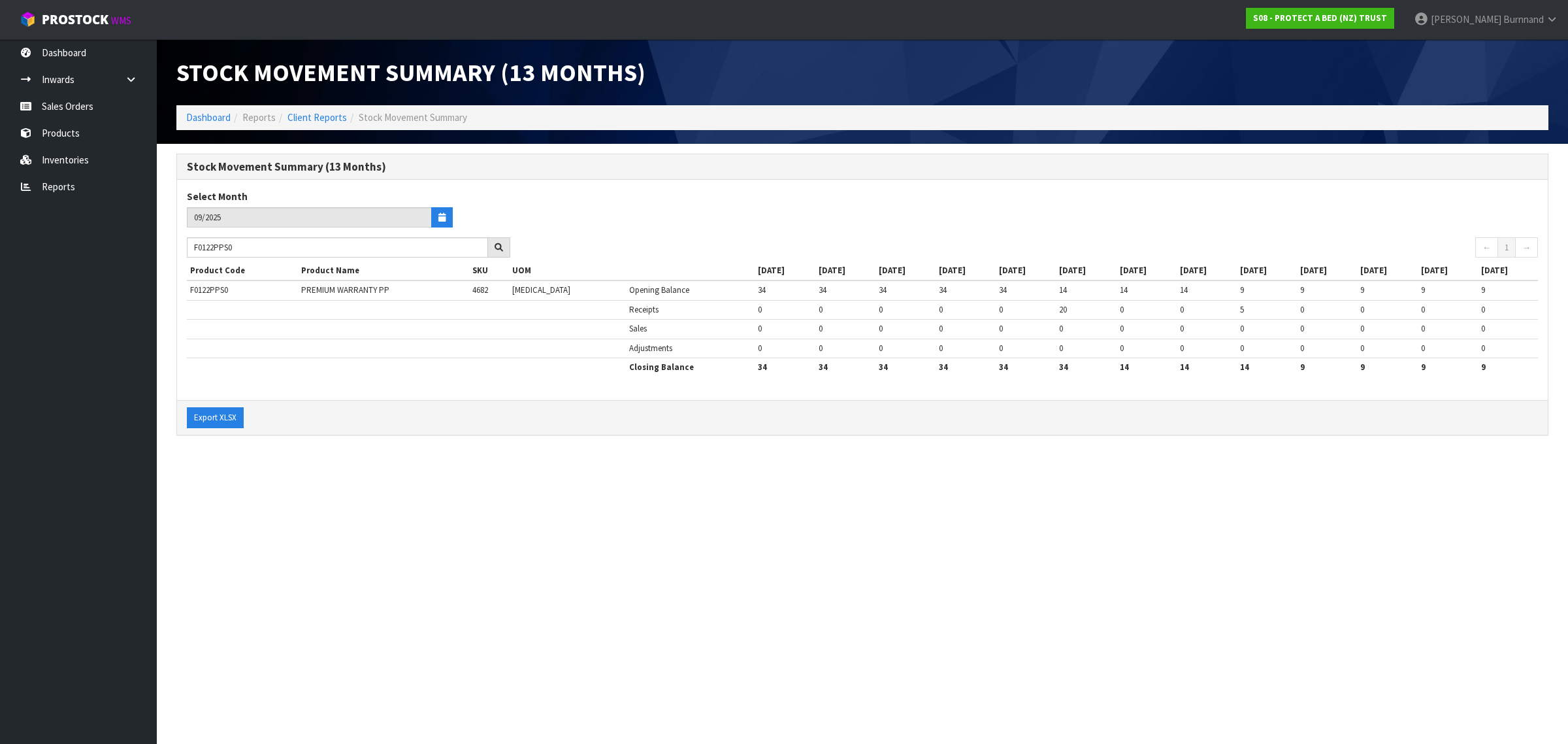
click at [544, 540] on section "Stock Movement Summary (13 Months) Dashboard Reports Client Reports Stock Movem…" at bounding box center [784, 372] width 1568 height 744
drag, startPoint x: 266, startPoint y: 247, endPoint x: 177, endPoint y: 243, distance: 89.1
click at [177, 243] on div "F0122PPS0" at bounding box center [348, 248] width 343 height 21
paste input "525PLW"
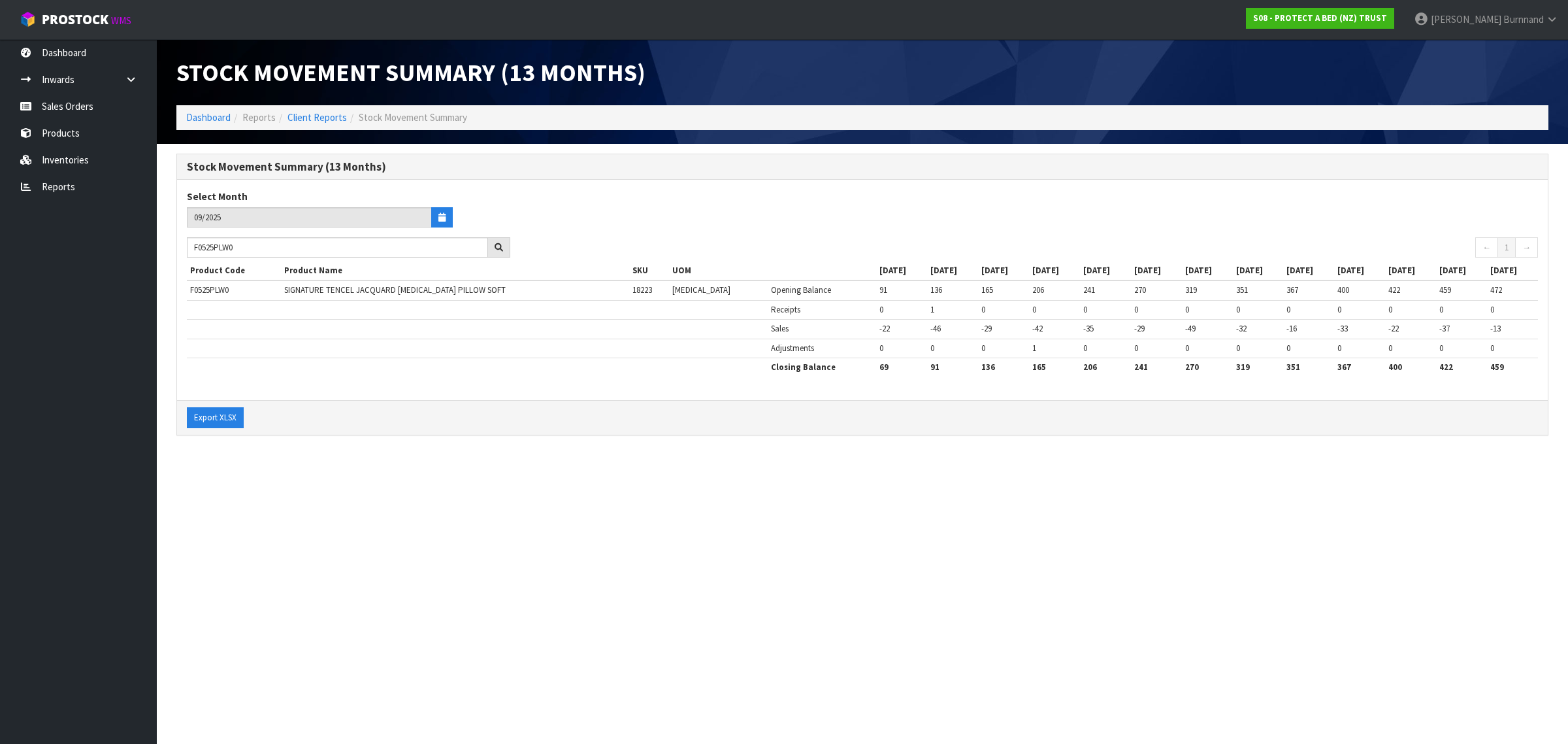
click at [542, 507] on section "Stock Movement Summary (13 Months) Dashboard Reports Client Reports Stock Movem…" at bounding box center [784, 372] width 1568 height 744
drag, startPoint x: 254, startPoint y: 248, endPoint x: 178, endPoint y: 246, distance: 76.0
click at [178, 246] on div "F0525PLW0" at bounding box center [348, 248] width 343 height 21
paste input "6"
click at [426, 507] on section "Stock Movement Summary (13 Months) Dashboard Reports Client Reports Stock Movem…" at bounding box center [784, 372] width 1568 height 744
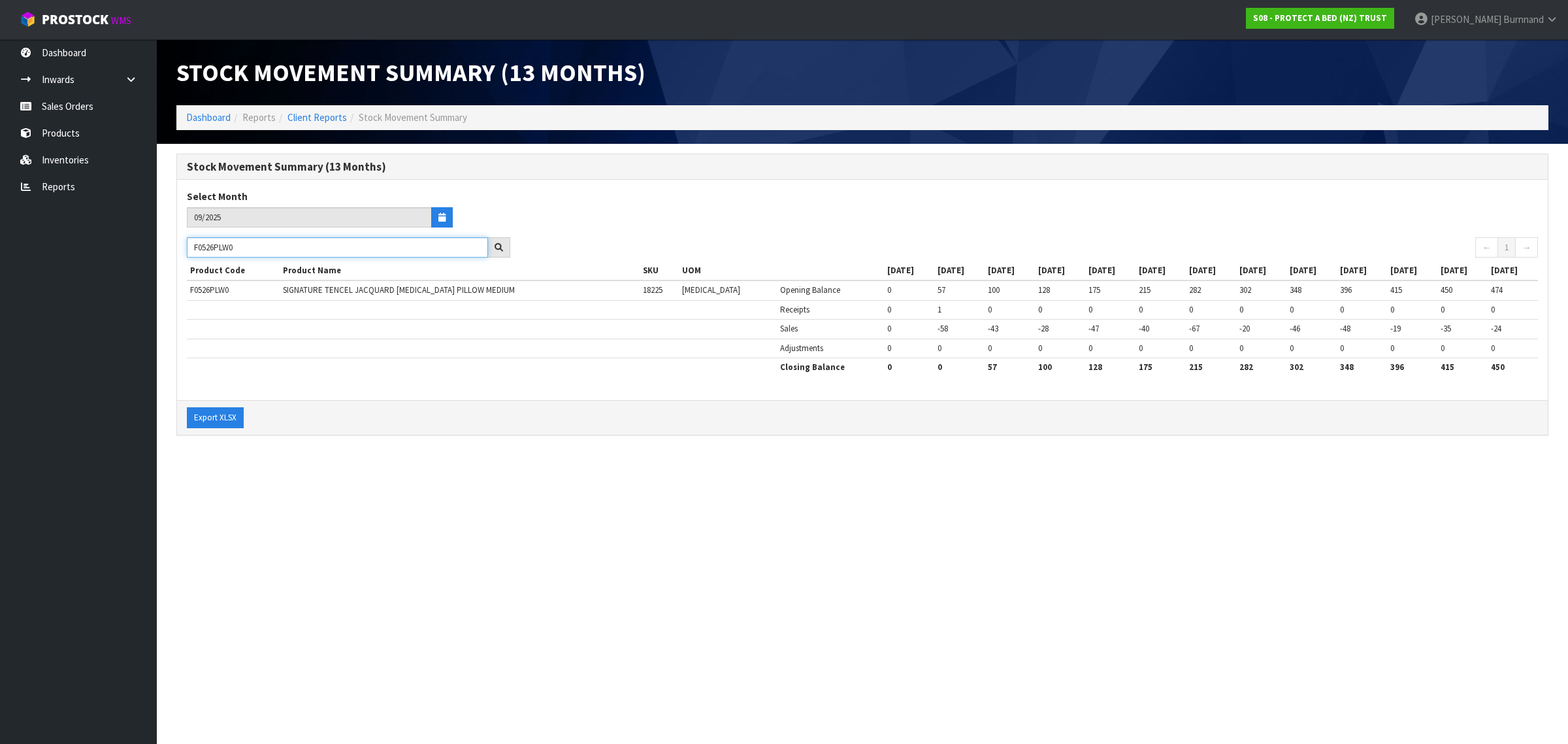
drag, startPoint x: 247, startPoint y: 246, endPoint x: 191, endPoint y: 247, distance: 56.0
click at [191, 247] on input "F0526PLW0" at bounding box center [337, 248] width 301 height 20
paste input "7"
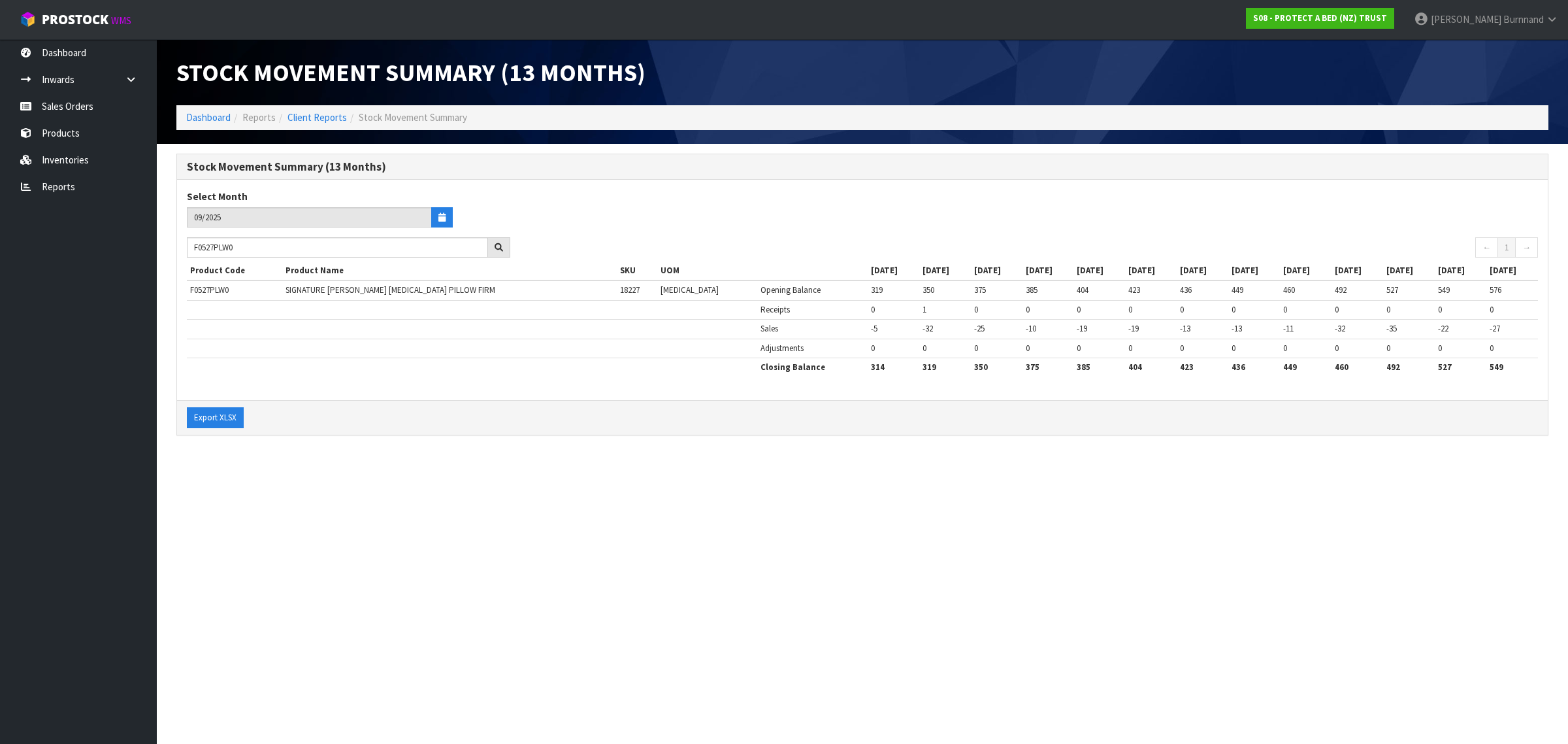
click at [457, 456] on section "Stock Movement Summary (13 Months) Select Month 09/2025 F0527PLW0 ← 1 → Product…" at bounding box center [863, 301] width 1411 height 315
drag, startPoint x: 248, startPoint y: 248, endPoint x: 187, endPoint y: 248, distance: 61.0
click at [187, 248] on input "F0527PLW0" at bounding box center [337, 248] width 301 height 20
paste input "88CLK"
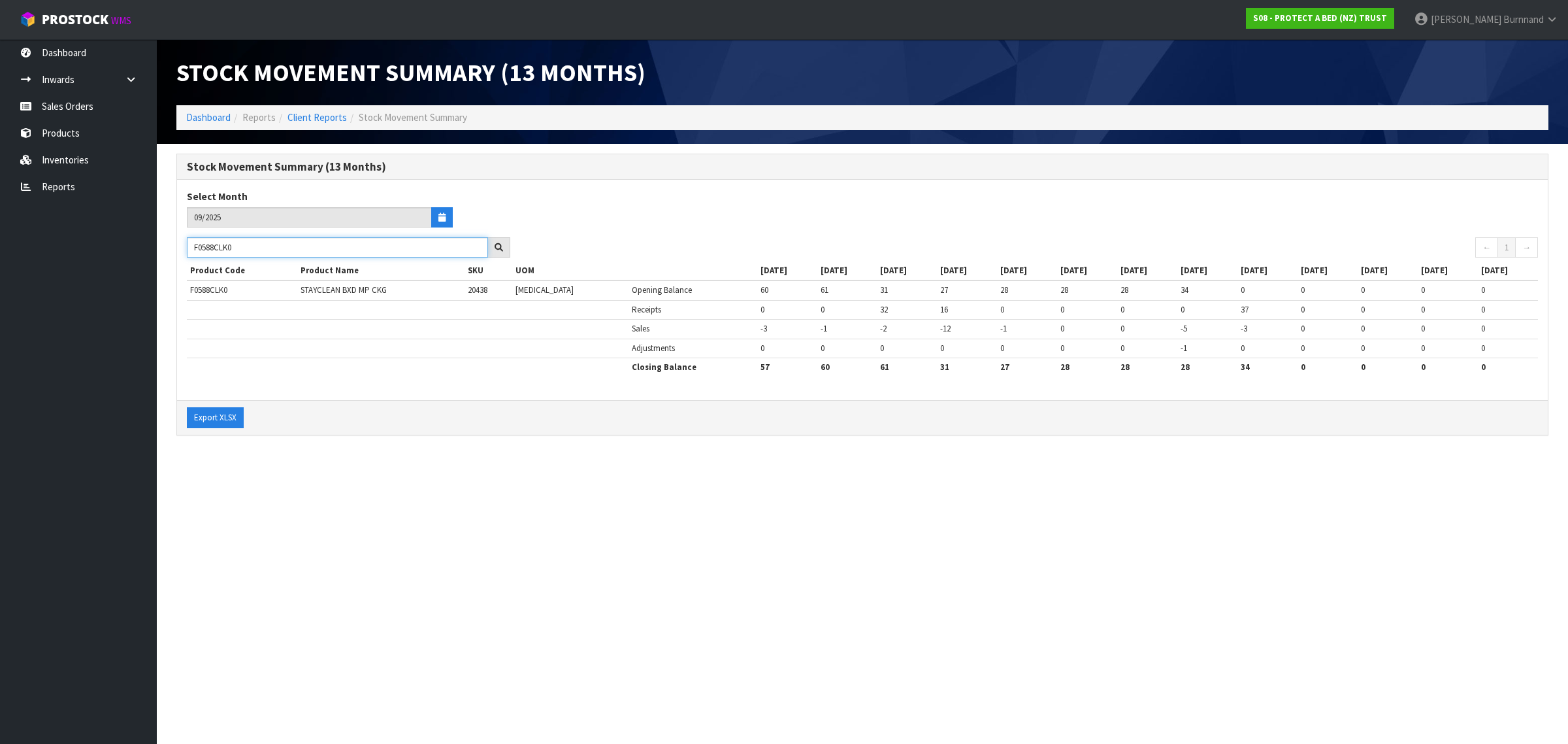
drag, startPoint x: 252, startPoint y: 248, endPoint x: 185, endPoint y: 244, distance: 67.1
click at [185, 244] on div "F0588CLK0" at bounding box center [348, 248] width 343 height 21
paste input "DBL"
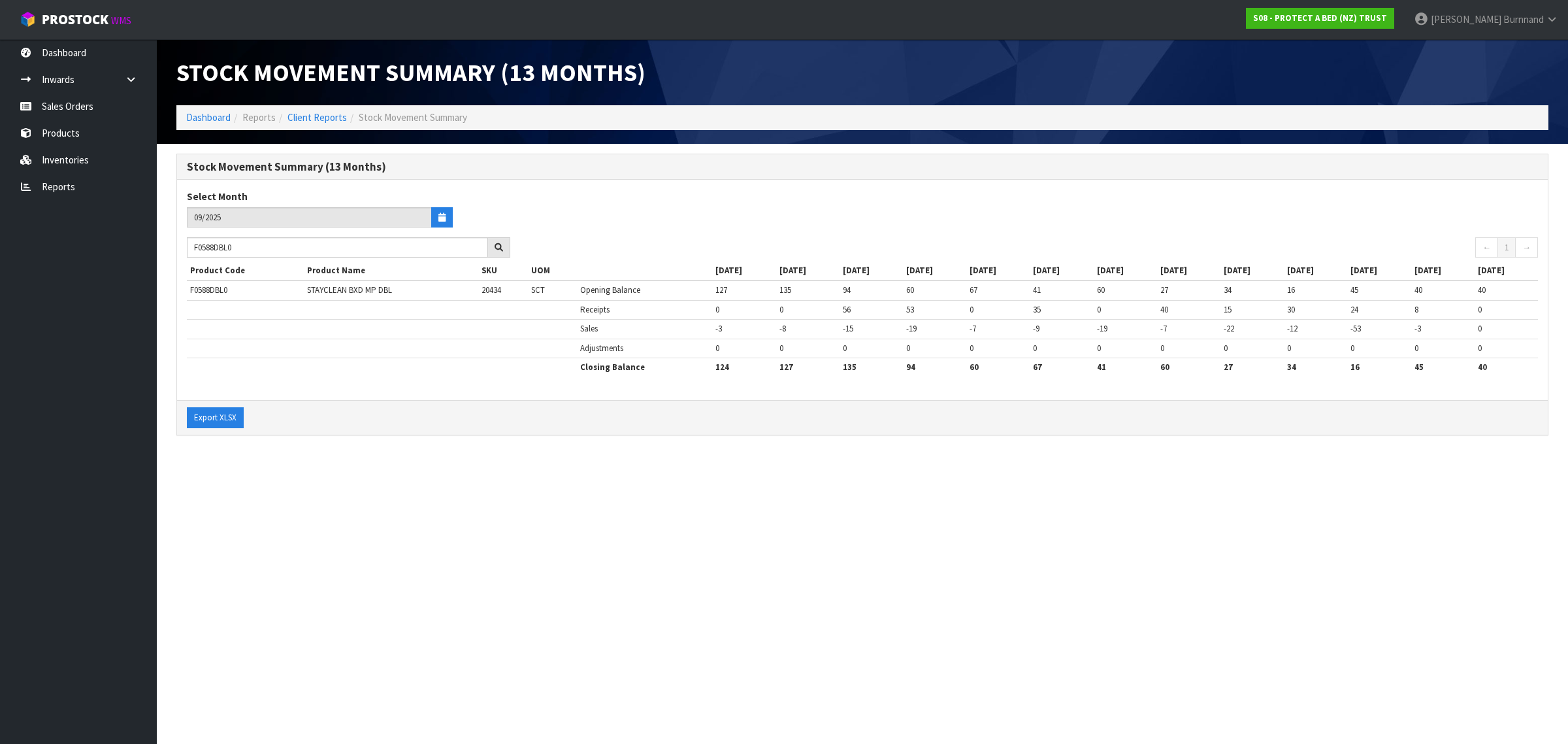
click at [510, 478] on section "Stock Movement Summary (13 Months) Dashboard Reports Client Reports Stock Movem…" at bounding box center [784, 372] width 1568 height 744
drag, startPoint x: 254, startPoint y: 249, endPoint x: 194, endPoint y: 249, distance: 60.0
click at [194, 249] on input "F0588DBL0" at bounding box center [337, 248] width 301 height 20
paste input "KGN"
click at [445, 571] on section "Stock Movement Summary (13 Months) Dashboard Reports Client Reports Stock Movem…" at bounding box center [784, 372] width 1568 height 744
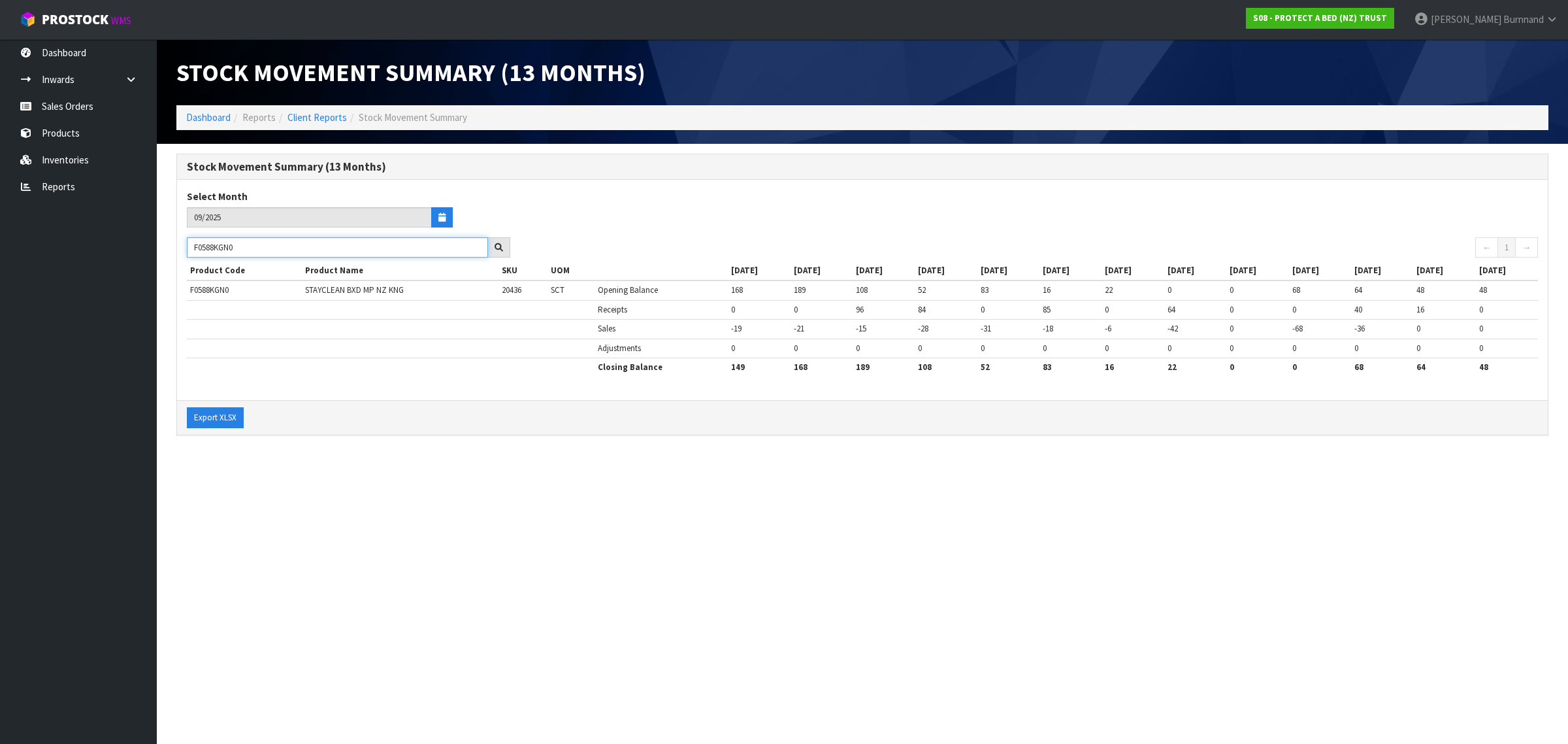
drag, startPoint x: 251, startPoint y: 247, endPoint x: 190, endPoint y: 246, distance: 61.0
click at [190, 246] on input "F0588KGN0" at bounding box center [337, 248] width 301 height 20
paste input "SG"
click at [498, 525] on section "Stock Movement Summary (13 Months) Dashboard Reports Client Reports Stock Movem…" at bounding box center [784, 372] width 1568 height 744
drag, startPoint x: 248, startPoint y: 246, endPoint x: 186, endPoint y: 246, distance: 62.0
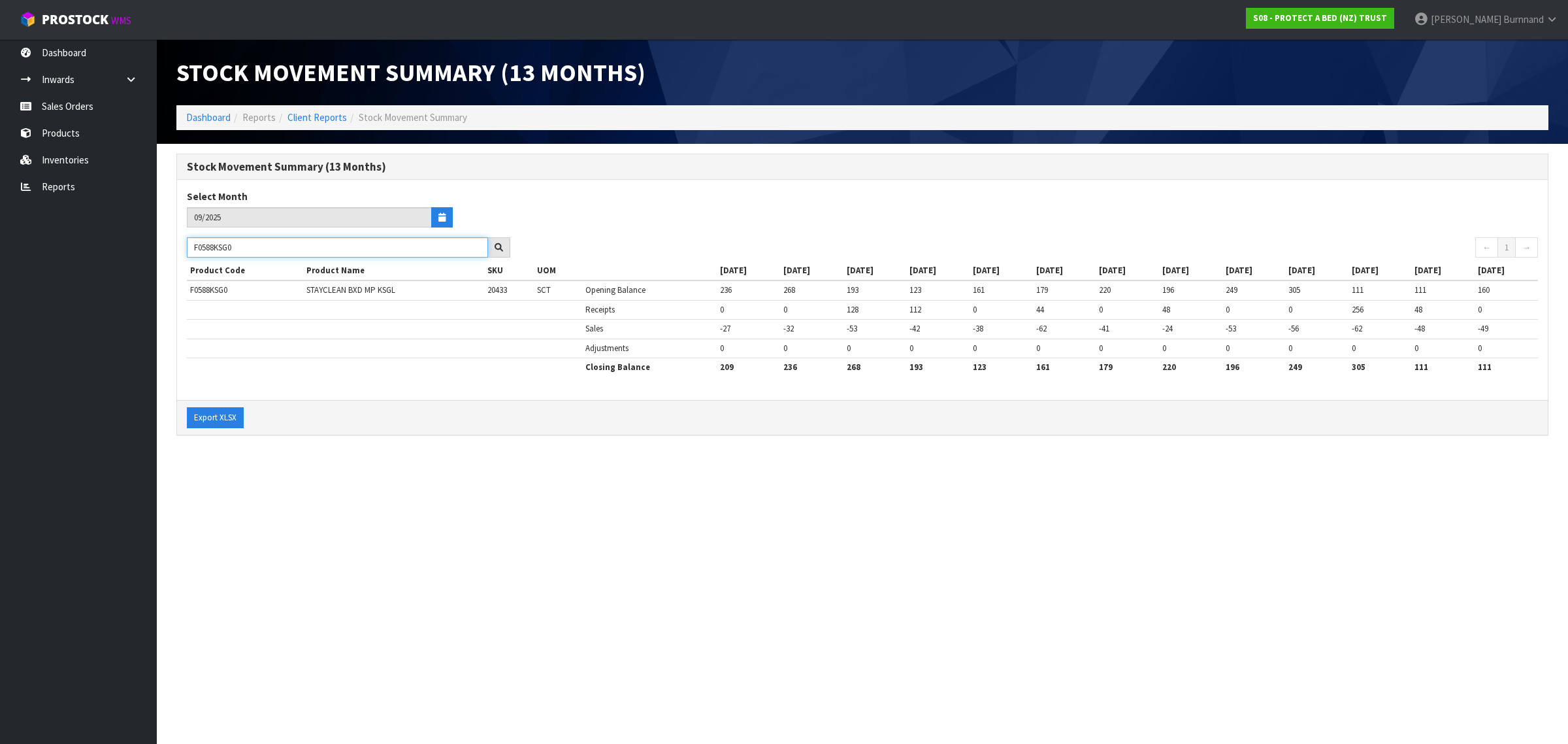
click at [186, 246] on div "F0588KSG0" at bounding box center [348, 248] width 343 height 21
paste input "L"
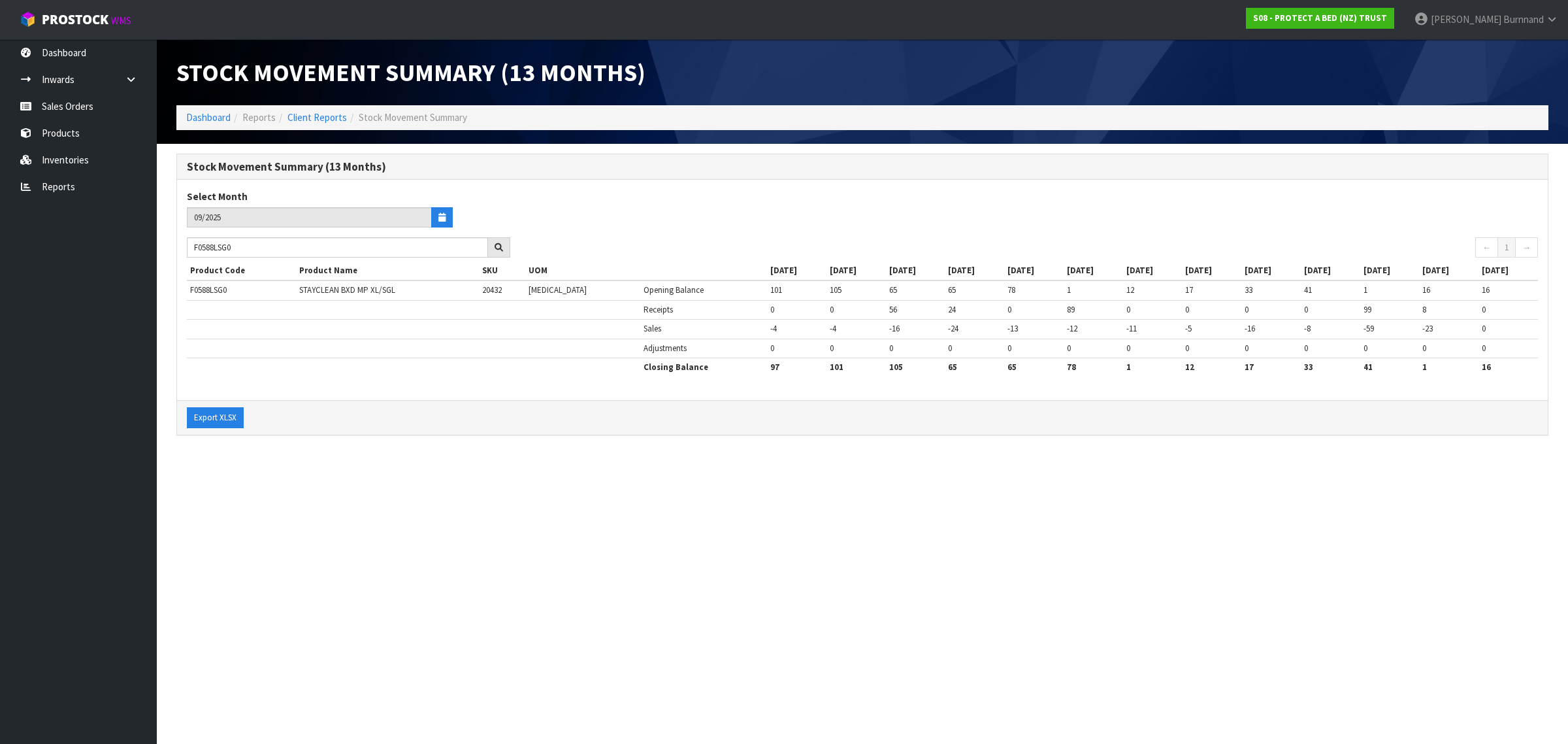
click at [448, 494] on section "Stock Movement Summary (13 Months) Dashboard Reports Client Reports Stock Movem…" at bounding box center [784, 372] width 1568 height 744
drag, startPoint x: 243, startPoint y: 247, endPoint x: 190, endPoint y: 247, distance: 53.0
click at [190, 247] on input "F0588LSG0" at bounding box center [337, 248] width 301 height 20
paste input "PPS"
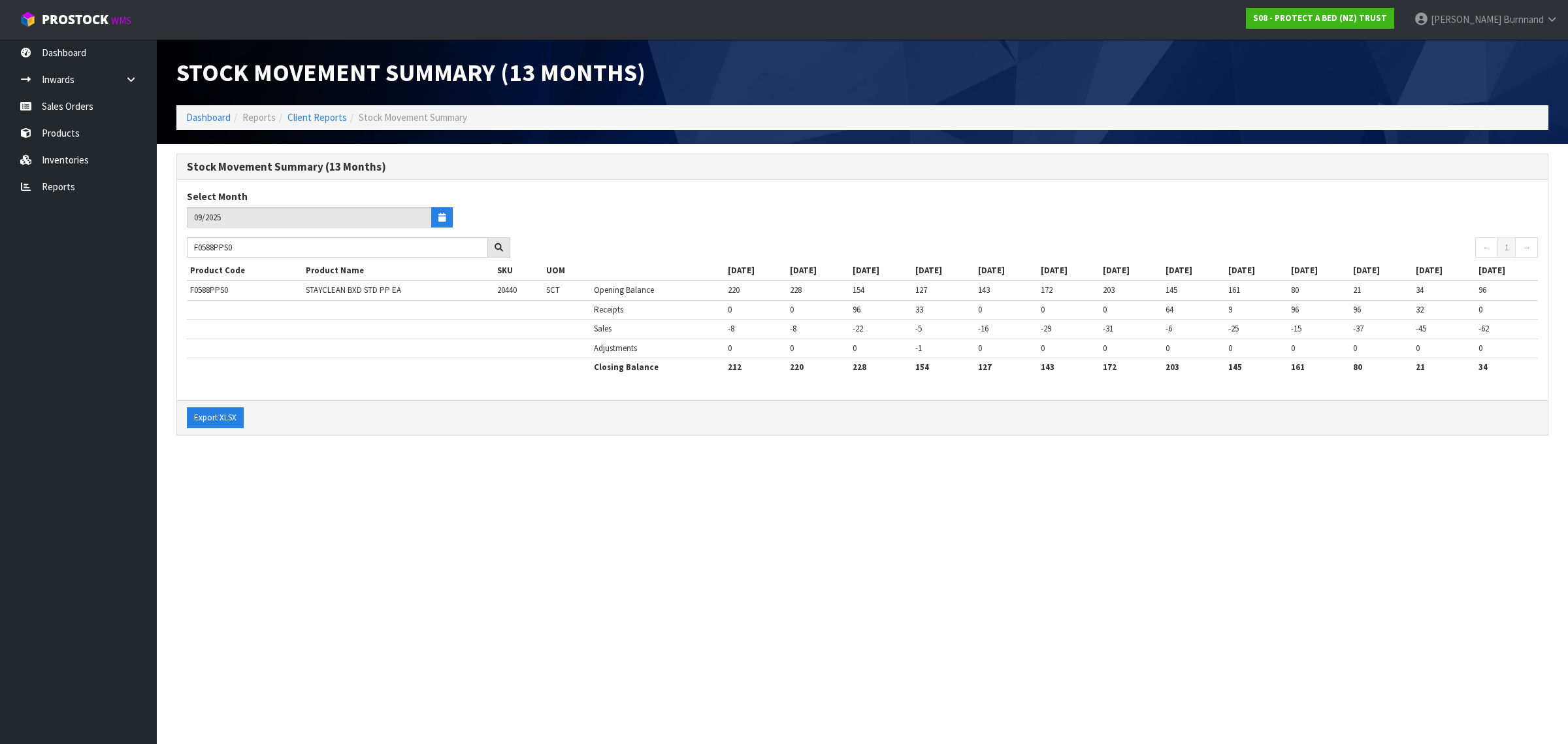
click at [565, 498] on section "Stock Movement Summary (13 Months) Dashboard Reports Client Reports Stock Movem…" at bounding box center [784, 372] width 1568 height 744
click at [436, 477] on section "Stock Movement Summary (13 Months) Dashboard Reports Client Reports Stock Movem…" at bounding box center [784, 372] width 1568 height 744
drag, startPoint x: 227, startPoint y: 245, endPoint x: 186, endPoint y: 244, distance: 41.0
click at [186, 244] on div "F0588PPS0" at bounding box center [348, 248] width 343 height 21
paste input "T"
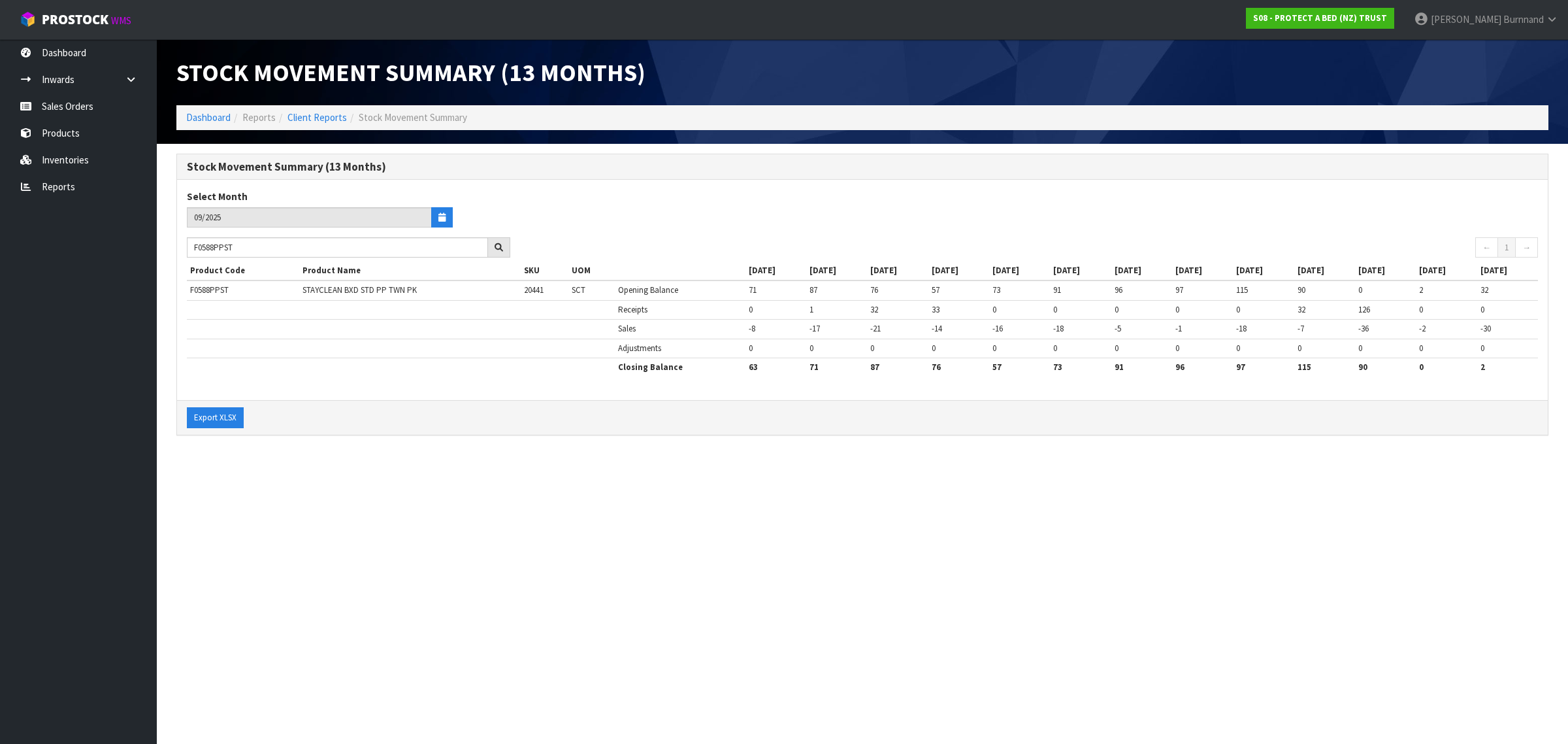
click at [521, 478] on section "Stock Movement Summary (13 Months) Dashboard Reports Client Reports Stock Movem…" at bounding box center [784, 372] width 1568 height 744
drag, startPoint x: 253, startPoint y: 247, endPoint x: 190, endPoint y: 249, distance: 63.0
click at [190, 249] on input "F0588PPST" at bounding box center [337, 248] width 301 height 20
paste input "QUE0"
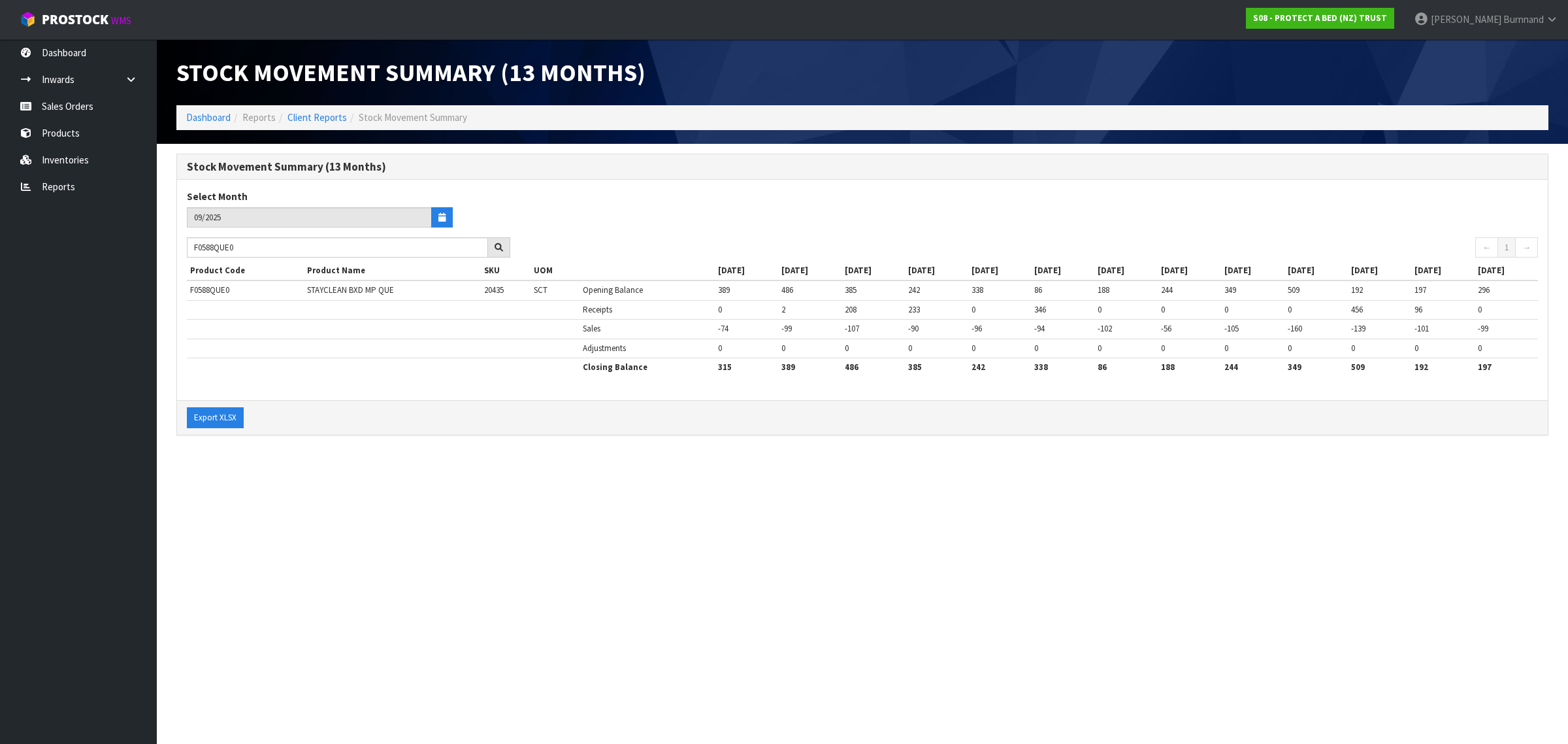
click at [518, 472] on section "Stock Movement Summary (13 Months) Dashboard Reports Client Reports Stock Movem…" at bounding box center [784, 372] width 1568 height 744
drag, startPoint x: 248, startPoint y: 250, endPoint x: 188, endPoint y: 242, distance: 60.5
click at [188, 242] on input "F0588QUE0" at bounding box center [337, 248] width 301 height 20
paste input "SGL"
click at [455, 579] on section "Stock Movement Summary (13 Months) Dashboard Reports Client Reports Stock Movem…" at bounding box center [784, 372] width 1568 height 744
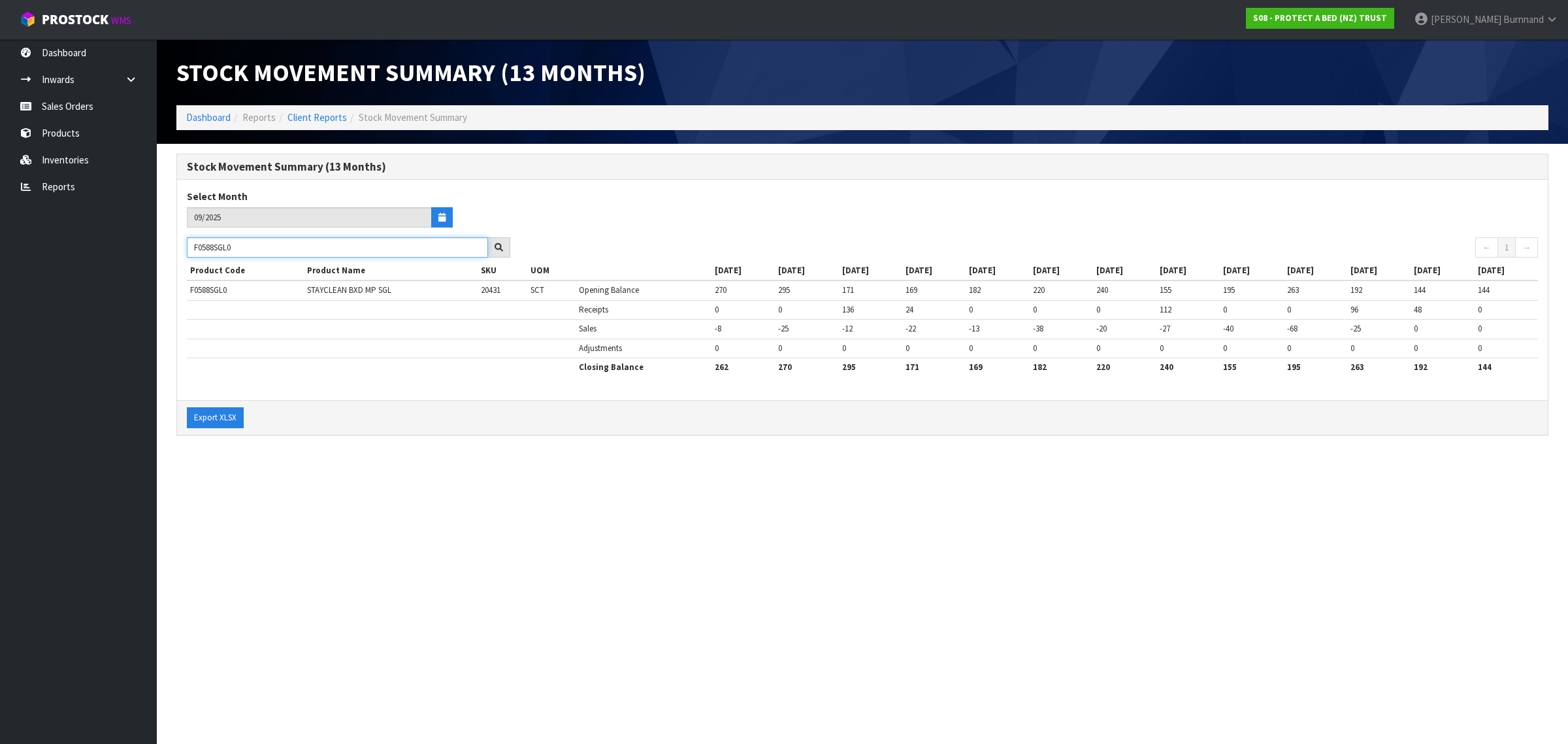
drag, startPoint x: 252, startPoint y: 244, endPoint x: 187, endPoint y: 246, distance: 65.0
click at [187, 246] on input "F0588SGL0" at bounding box center [337, 248] width 301 height 20
paste input "KN"
click at [515, 526] on section "Stock Movement Summary (13 Months) Dashboard Reports Client Reports Stock Movem…" at bounding box center [784, 372] width 1568 height 744
drag, startPoint x: 254, startPoint y: 246, endPoint x: 181, endPoint y: 245, distance: 73.0
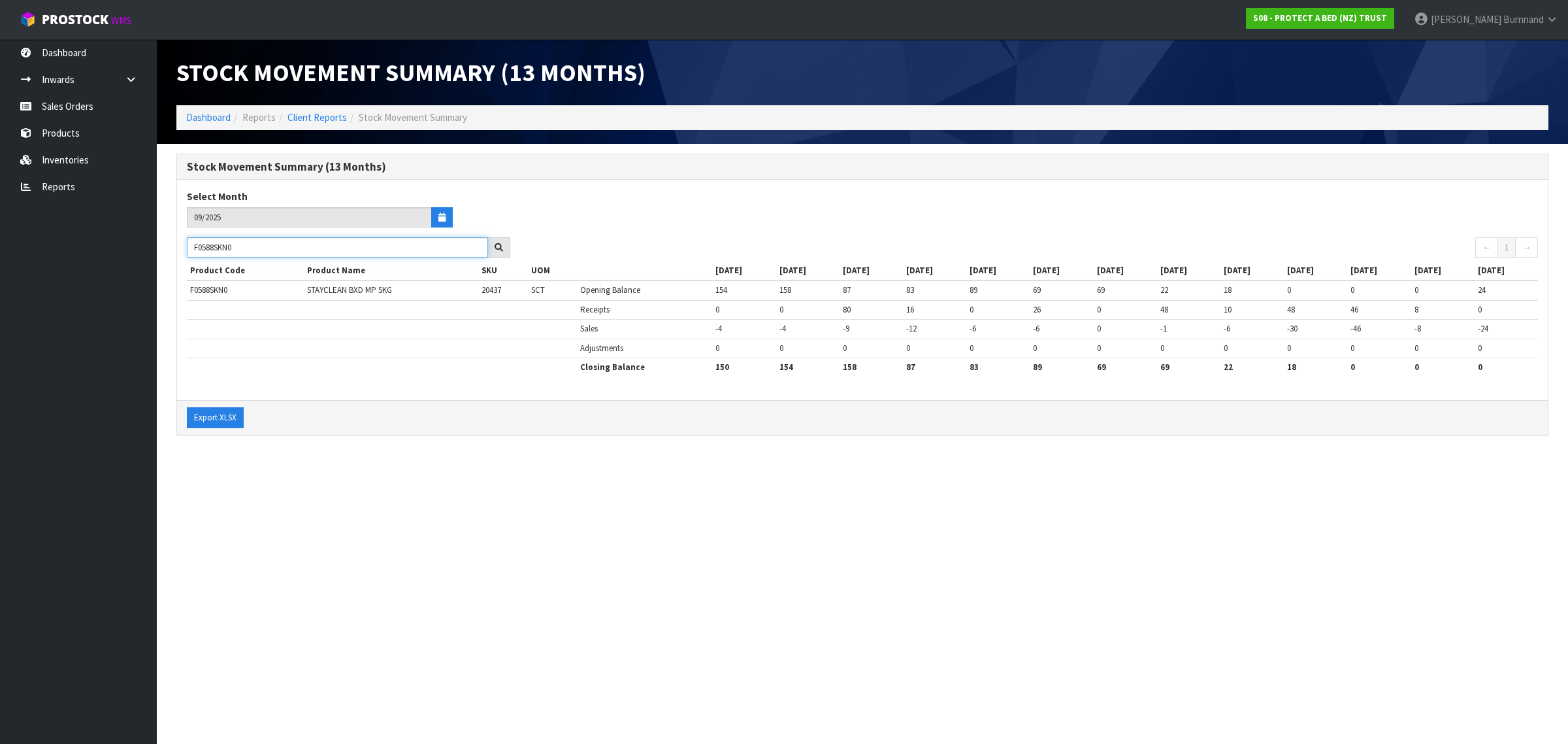
click at [181, 245] on div "F0588SKN0" at bounding box center [348, 248] width 343 height 21
paste input "9CLK"
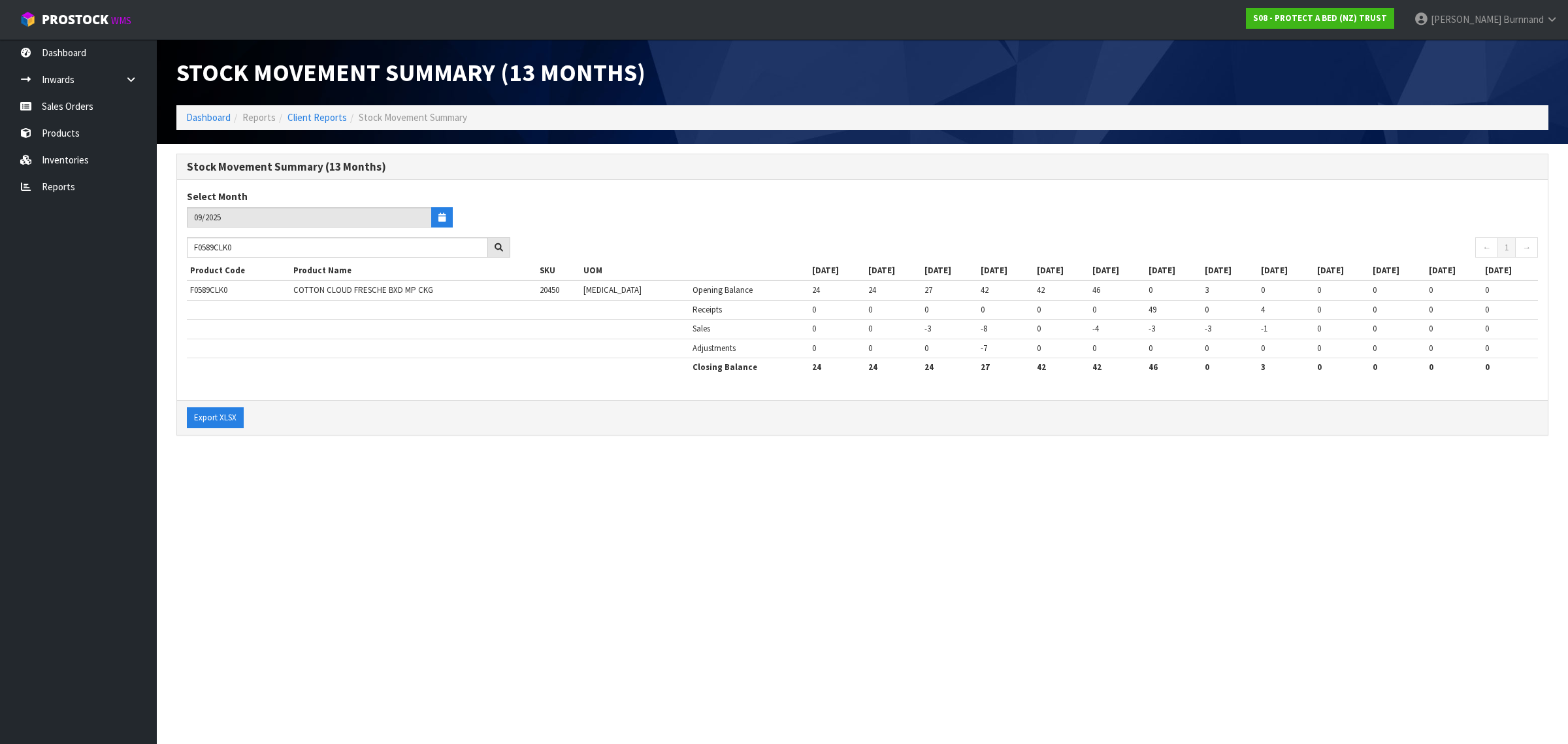
click at [585, 484] on section "Stock Movement Summary (13 Months) Dashboard Reports Client Reports Stock Movem…" at bounding box center [784, 372] width 1568 height 744
drag, startPoint x: 256, startPoint y: 248, endPoint x: 188, endPoint y: 248, distance: 68.0
click at [188, 248] on input "F0589CLK0" at bounding box center [337, 248] width 301 height 20
paste input "DBL"
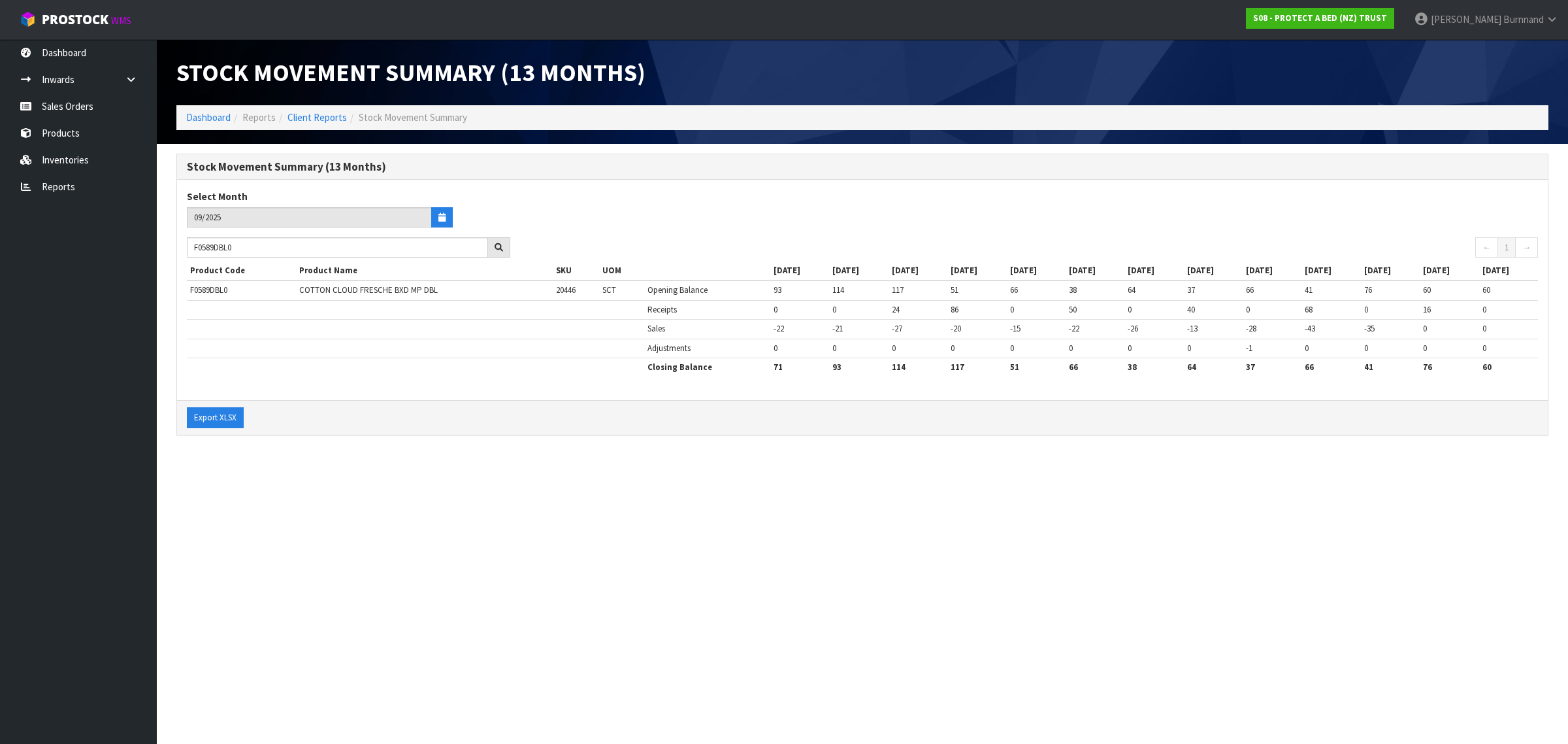
click at [498, 451] on section "Stock Movement Summary (13 Months) Select Month 09/2025 F0589DBL0 ← 1 → Product…" at bounding box center [863, 301] width 1411 height 315
drag, startPoint x: 250, startPoint y: 247, endPoint x: 187, endPoint y: 243, distance: 63.1
click at [187, 243] on input "F0589DBL0" at bounding box center [337, 248] width 301 height 20
paste input "KGN"
click at [430, 488] on section "Stock Movement Summary (13 Months) Dashboard Reports Client Reports Stock Movem…" at bounding box center [784, 372] width 1568 height 744
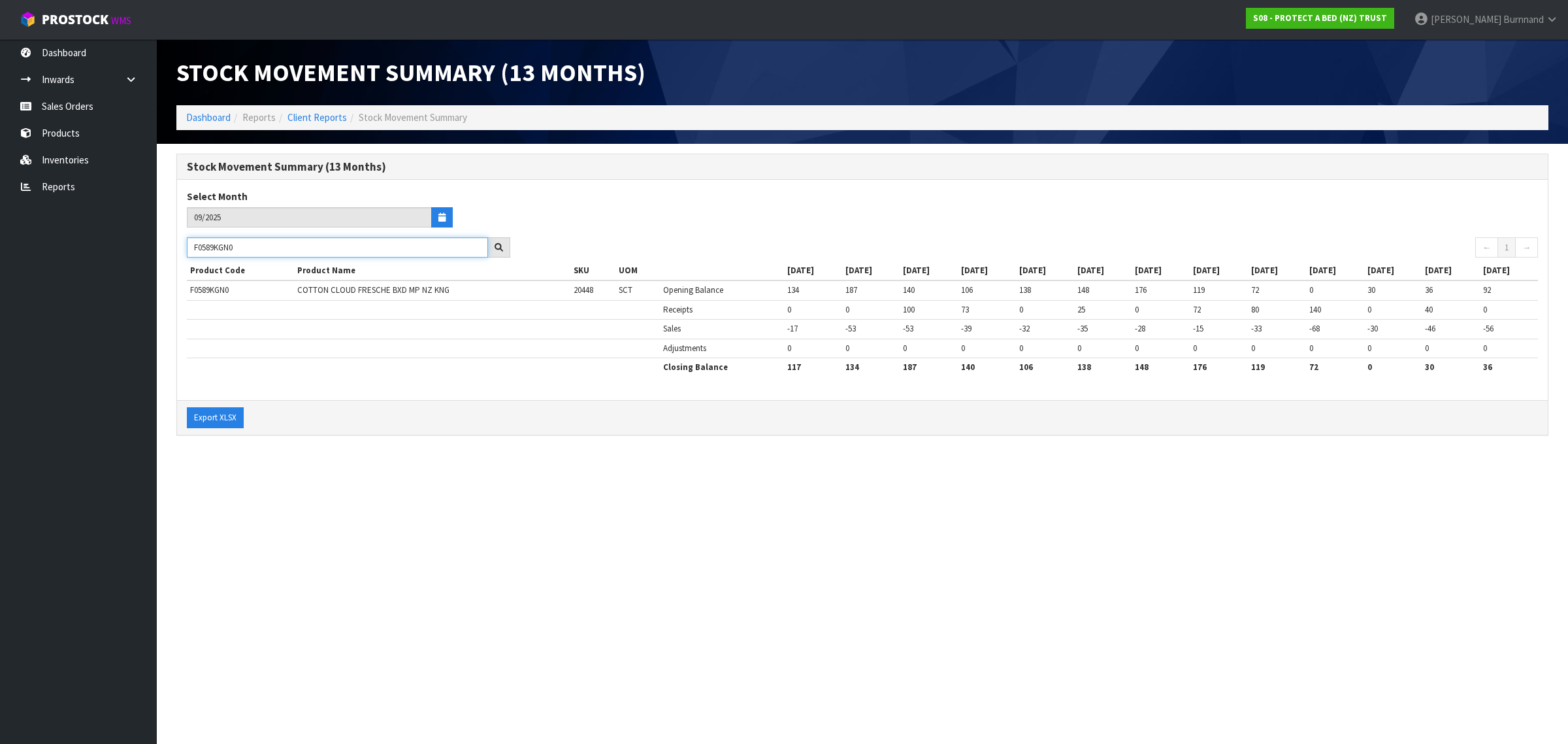
drag, startPoint x: 246, startPoint y: 248, endPoint x: 194, endPoint y: 247, distance: 52.0
click at [194, 247] on input "F0589KGN0" at bounding box center [337, 248] width 301 height 20
paste input "SG"
click at [475, 494] on section "Stock Movement Summary (13 Months) Dashboard Reports Client Reports Stock Movem…" at bounding box center [784, 372] width 1568 height 744
drag, startPoint x: 248, startPoint y: 246, endPoint x: 184, endPoint y: 245, distance: 64.0
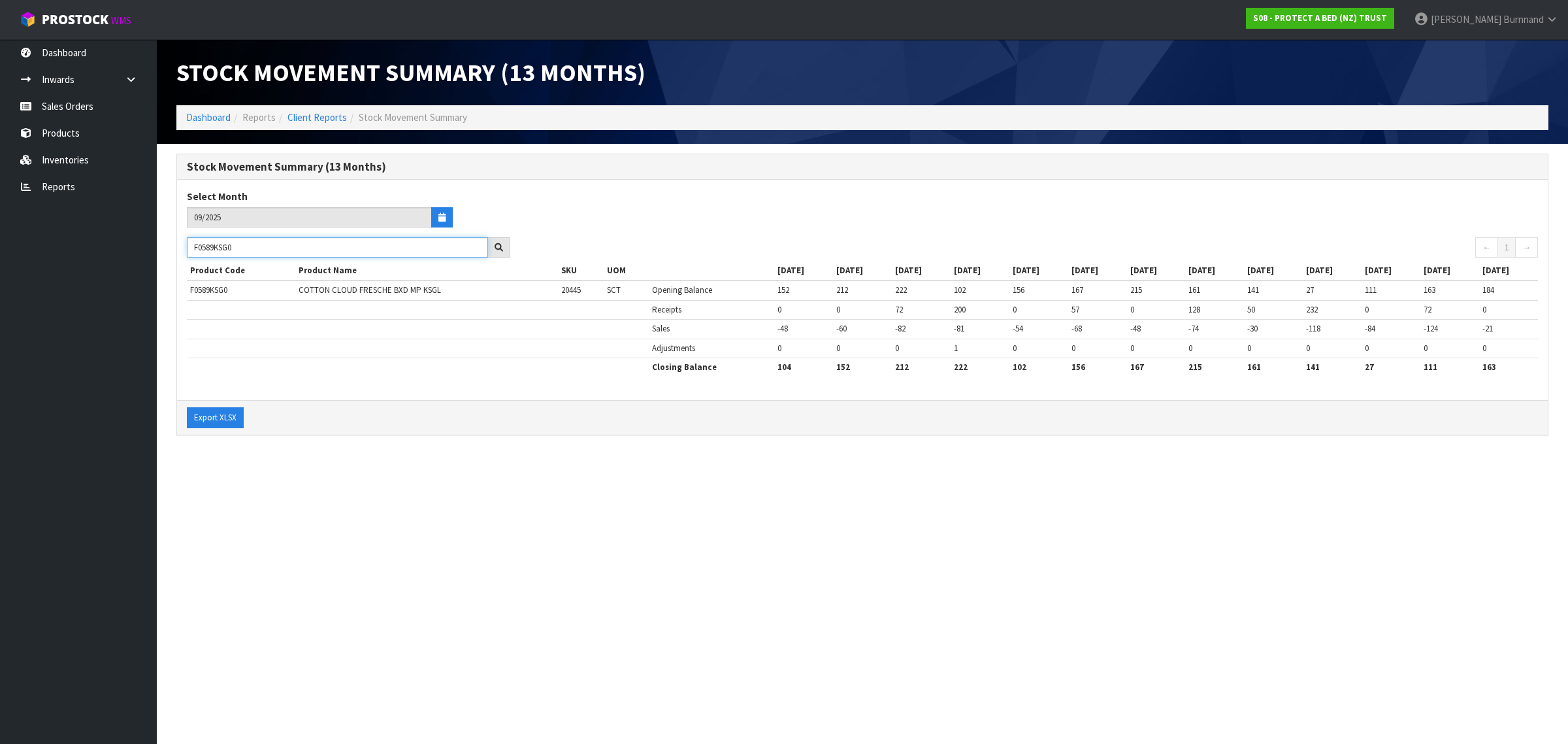
click at [184, 245] on div "F0589KSG0" at bounding box center [348, 248] width 343 height 21
paste input "L"
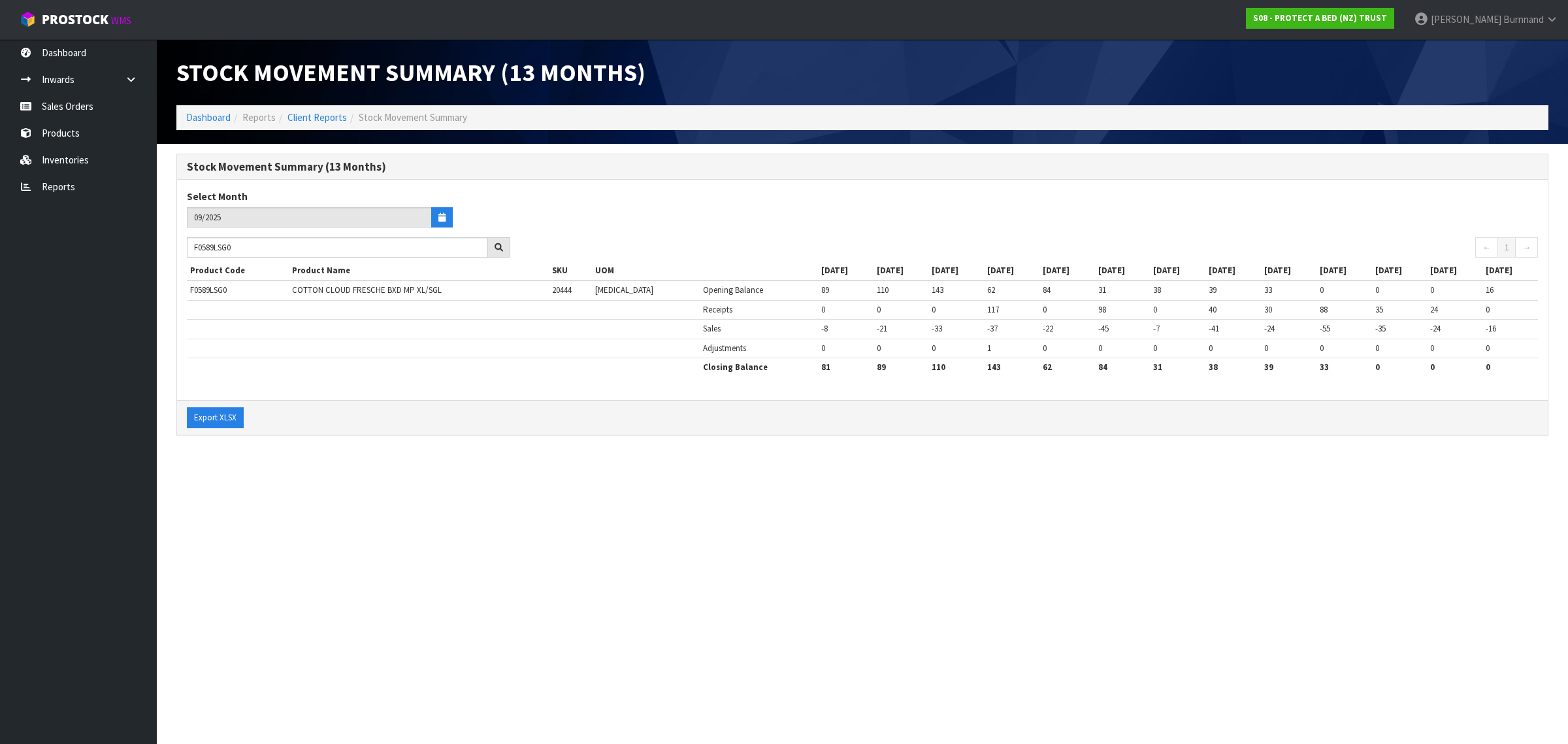
click at [413, 462] on section "Stock Movement Summary (13 Months) Dashboard Reports Client Reports Stock Movem…" at bounding box center [784, 372] width 1568 height 744
drag, startPoint x: 244, startPoint y: 247, endPoint x: 183, endPoint y: 246, distance: 61.0
click at [183, 246] on div "F0589LSG0" at bounding box center [348, 248] width 343 height 21
paste input "PPS"
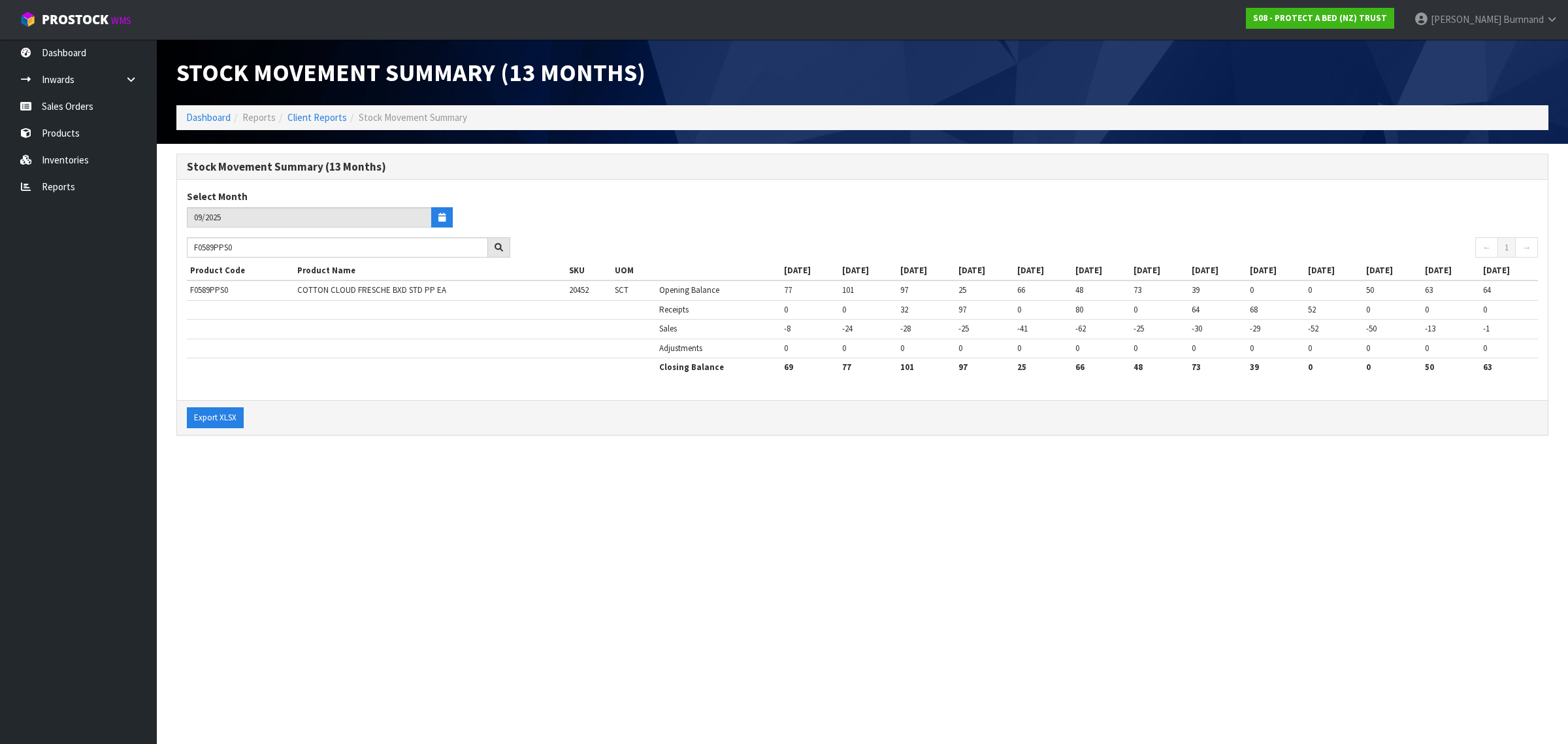
click at [532, 488] on section "Stock Movement Summary (13 Months) Dashboard Reports Client Reports Stock Movem…" at bounding box center [784, 372] width 1568 height 744
drag, startPoint x: 257, startPoint y: 247, endPoint x: 184, endPoint y: 247, distance: 73.0
click at [184, 247] on div "F0589PPS0" at bounding box center [348, 248] width 343 height 21
paste input "T"
click at [524, 472] on section "Stock Movement Summary (13 Months) Dashboard Reports Client Reports Stock Movem…" at bounding box center [784, 372] width 1568 height 744
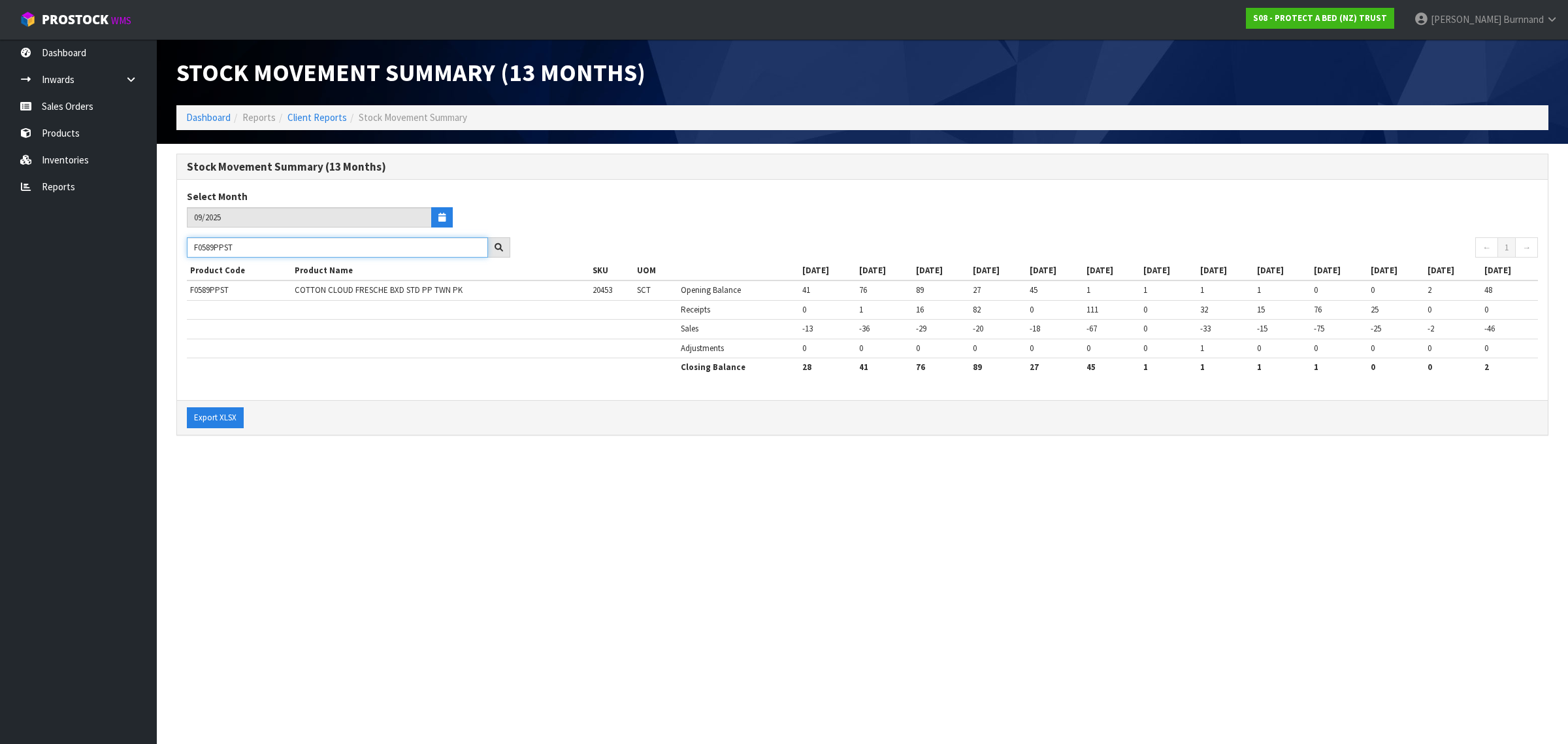
drag, startPoint x: 248, startPoint y: 248, endPoint x: 194, endPoint y: 247, distance: 54.0
click at [194, 247] on input "F0589PPST" at bounding box center [337, 248] width 301 height 20
paste input "QUE0"
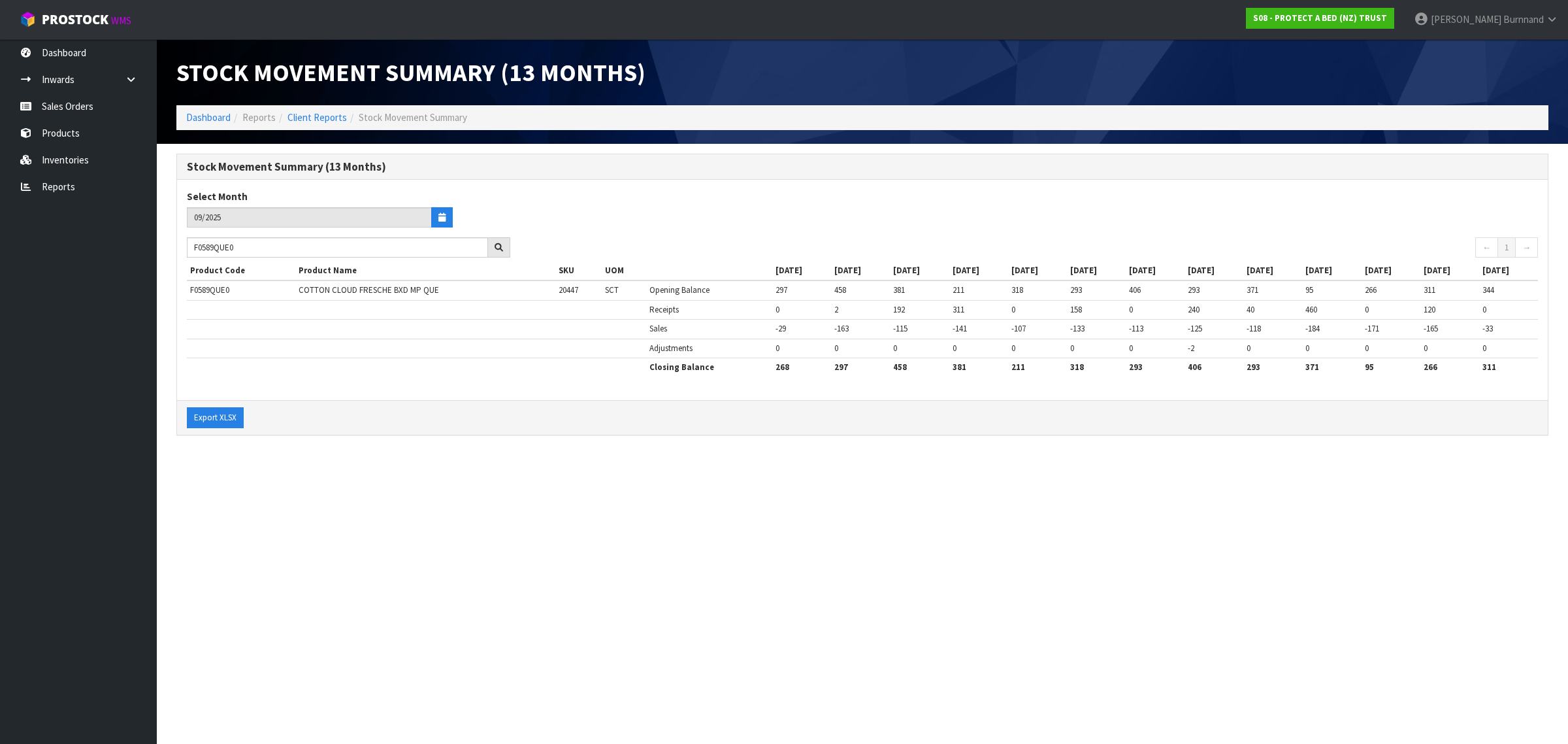
click at [608, 489] on section "Stock Movement Summary (13 Months) Dashboard Reports Client Reports Stock Movem…" at bounding box center [784, 372] width 1568 height 744
drag, startPoint x: 249, startPoint y: 248, endPoint x: 188, endPoint y: 246, distance: 61.0
click at [188, 246] on input "F0589QUE0" at bounding box center [337, 248] width 301 height 20
paste input "SGL"
click at [485, 490] on section "Stock Movement Summary (13 Months) Dashboard Reports Client Reports Stock Movem…" at bounding box center [784, 372] width 1568 height 744
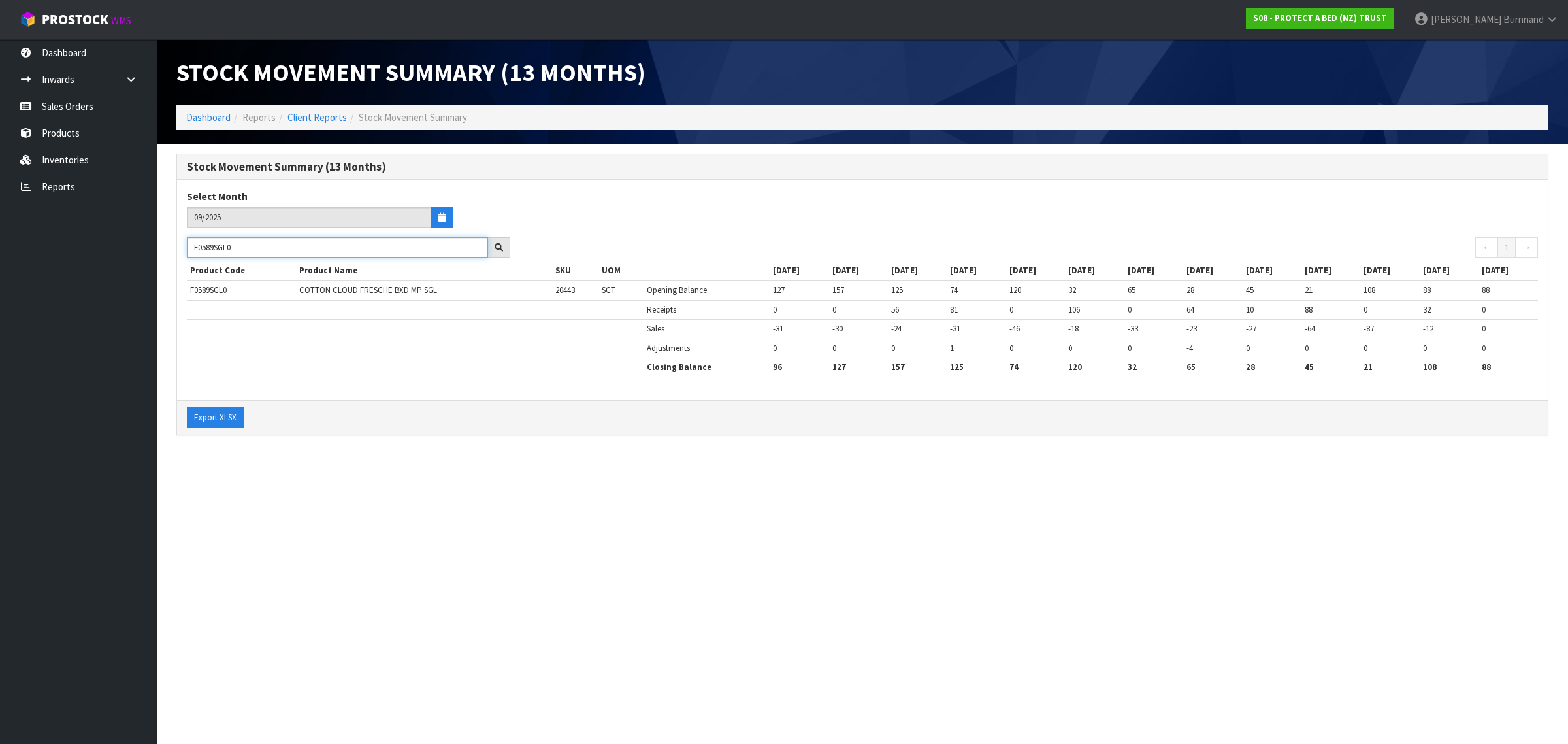
drag, startPoint x: 254, startPoint y: 246, endPoint x: 194, endPoint y: 246, distance: 60.0
click at [194, 246] on input "F0589SGL0" at bounding box center [337, 248] width 301 height 20
paste input "KN"
click at [377, 518] on section "Stock Movement Summary (13 Months) Dashboard Reports Client Reports Stock Movem…" at bounding box center [784, 372] width 1568 height 744
drag, startPoint x: 255, startPoint y: 246, endPoint x: 194, endPoint y: 244, distance: 61.0
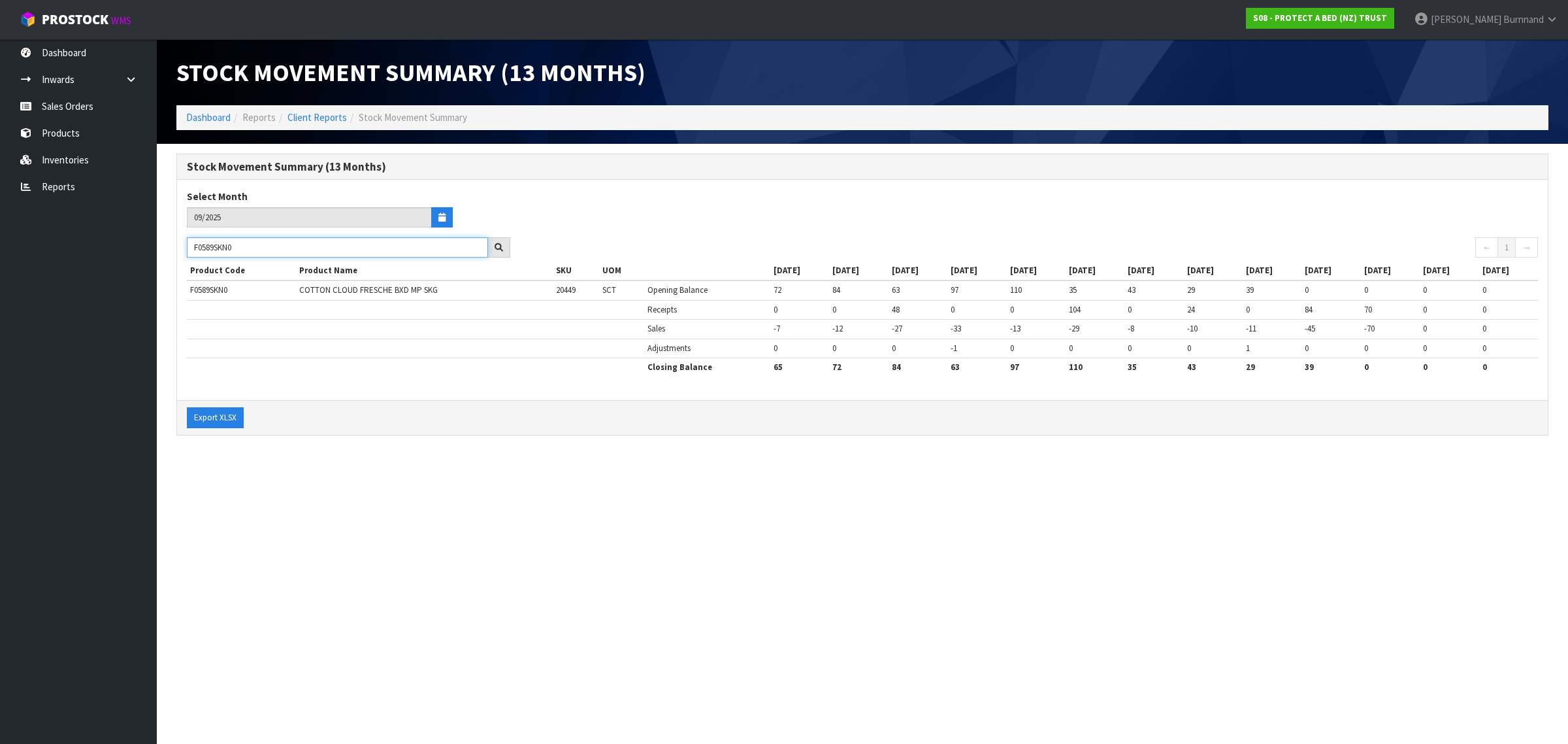
click at [194, 244] on input "F0589SKN0" at bounding box center [337, 248] width 301 height 20
paste input "90CLK"
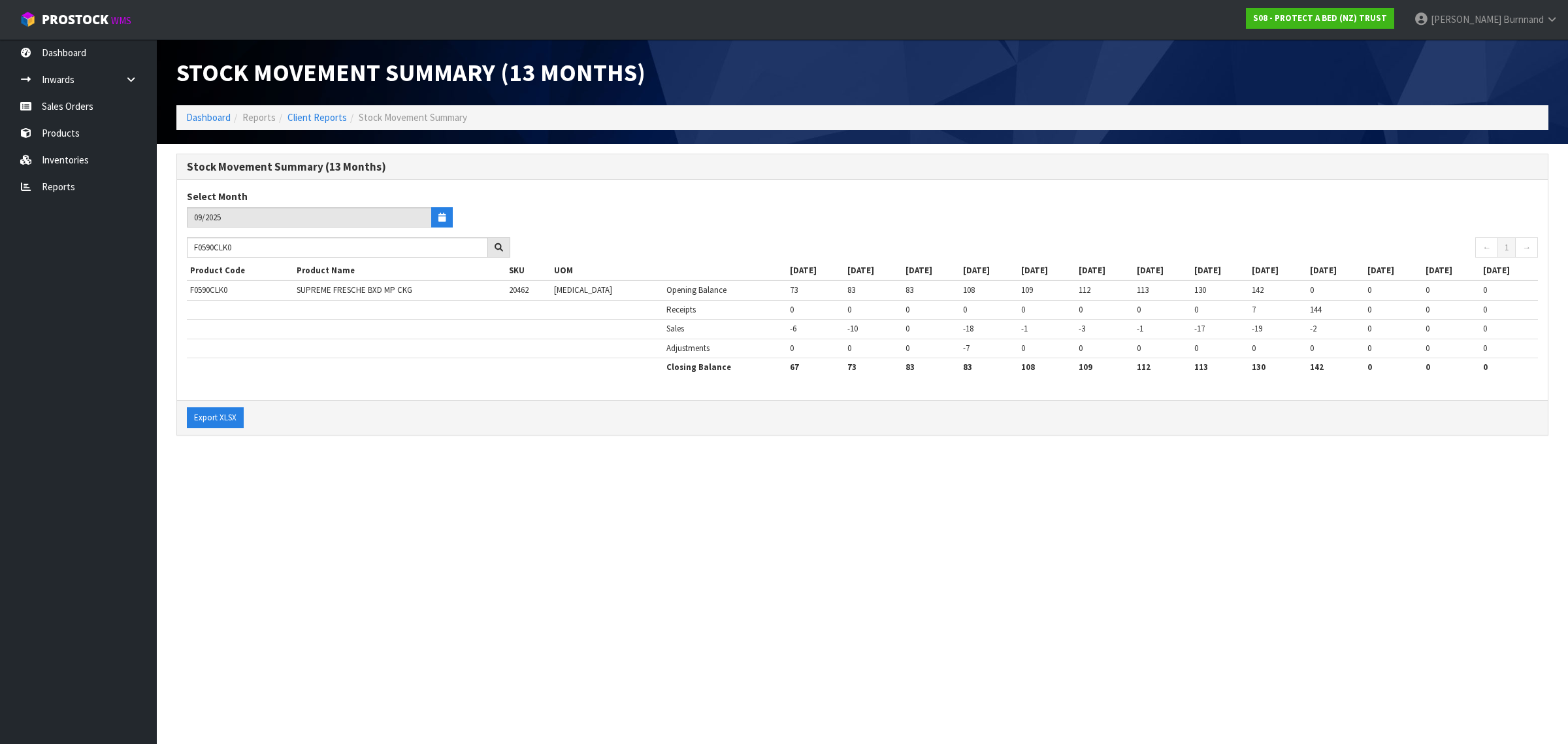
click at [489, 494] on section "Stock Movement Summary (13 Months) Dashboard Reports Client Reports Stock Movem…" at bounding box center [784, 372] width 1568 height 744
drag, startPoint x: 251, startPoint y: 250, endPoint x: 187, endPoint y: 250, distance: 64.0
click at [187, 250] on input "F0590CLK0" at bounding box center [337, 248] width 301 height 20
paste input "DBL"
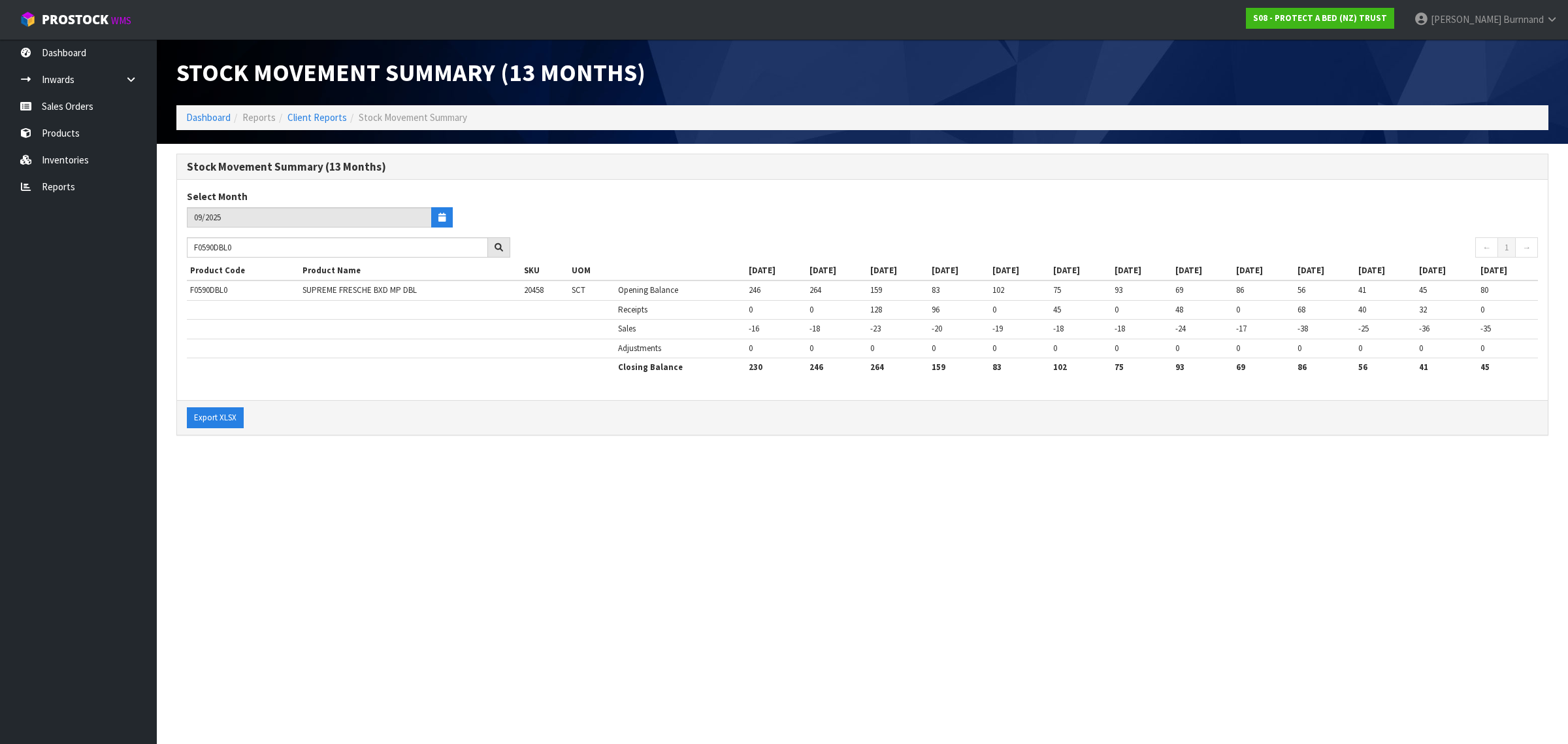
click at [485, 517] on section "Stock Movement Summary (13 Months) Dashboard Reports Client Reports Stock Movem…" at bounding box center [784, 372] width 1568 height 744
drag, startPoint x: 252, startPoint y: 250, endPoint x: 194, endPoint y: 239, distance: 59.0
click at [194, 239] on input "F0590DBL0" at bounding box center [337, 248] width 301 height 20
paste input "KGN"
drag, startPoint x: 597, startPoint y: 561, endPoint x: 612, endPoint y: 549, distance: 19.2
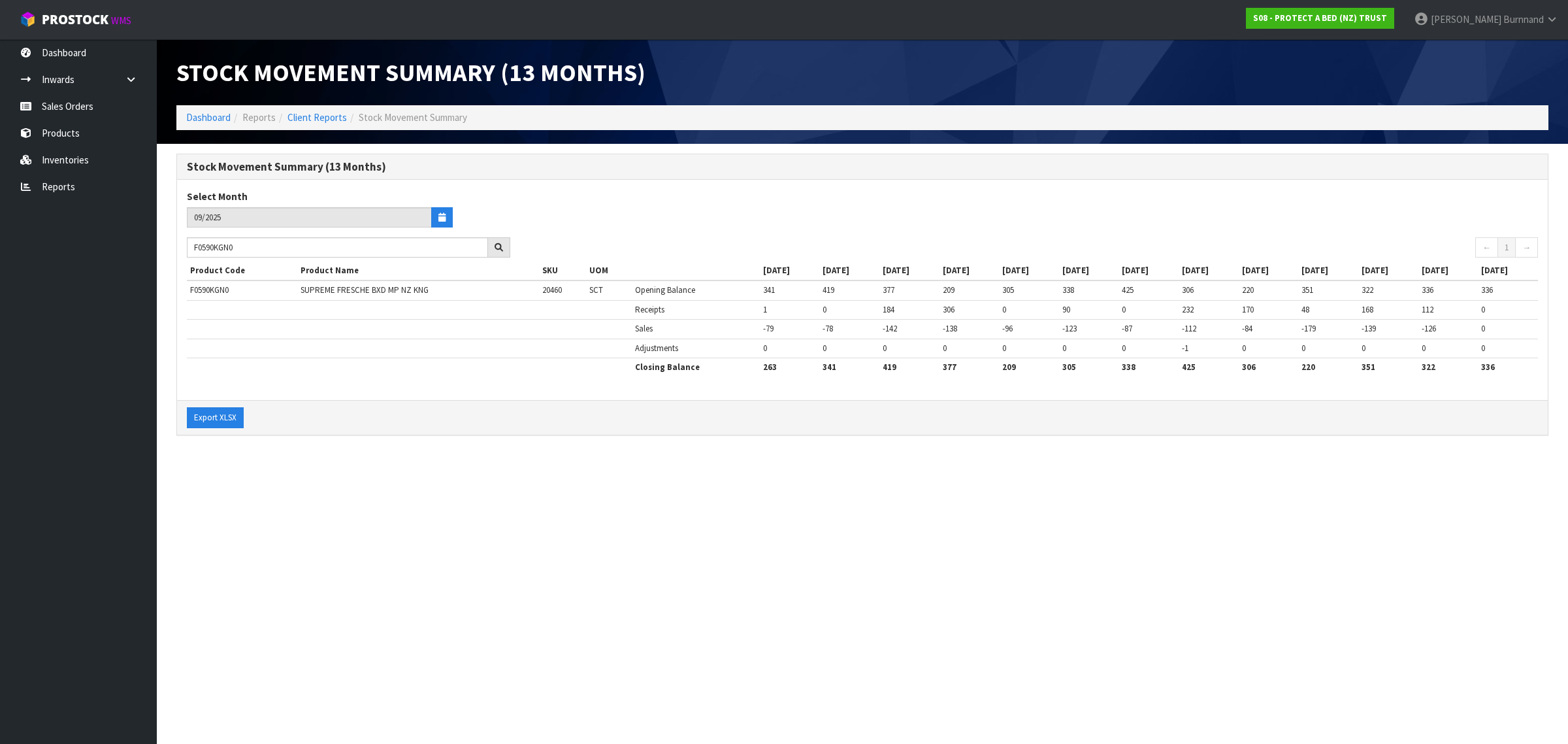
click at [599, 560] on section "Stock Movement Summary (13 Months) Dashboard Reports Client Reports Stock Movem…" at bounding box center [784, 372] width 1568 height 744
drag, startPoint x: 245, startPoint y: 248, endPoint x: 184, endPoint y: 248, distance: 61.0
click at [184, 248] on div "F0590KGN0" at bounding box center [348, 248] width 343 height 21
paste input "SG"
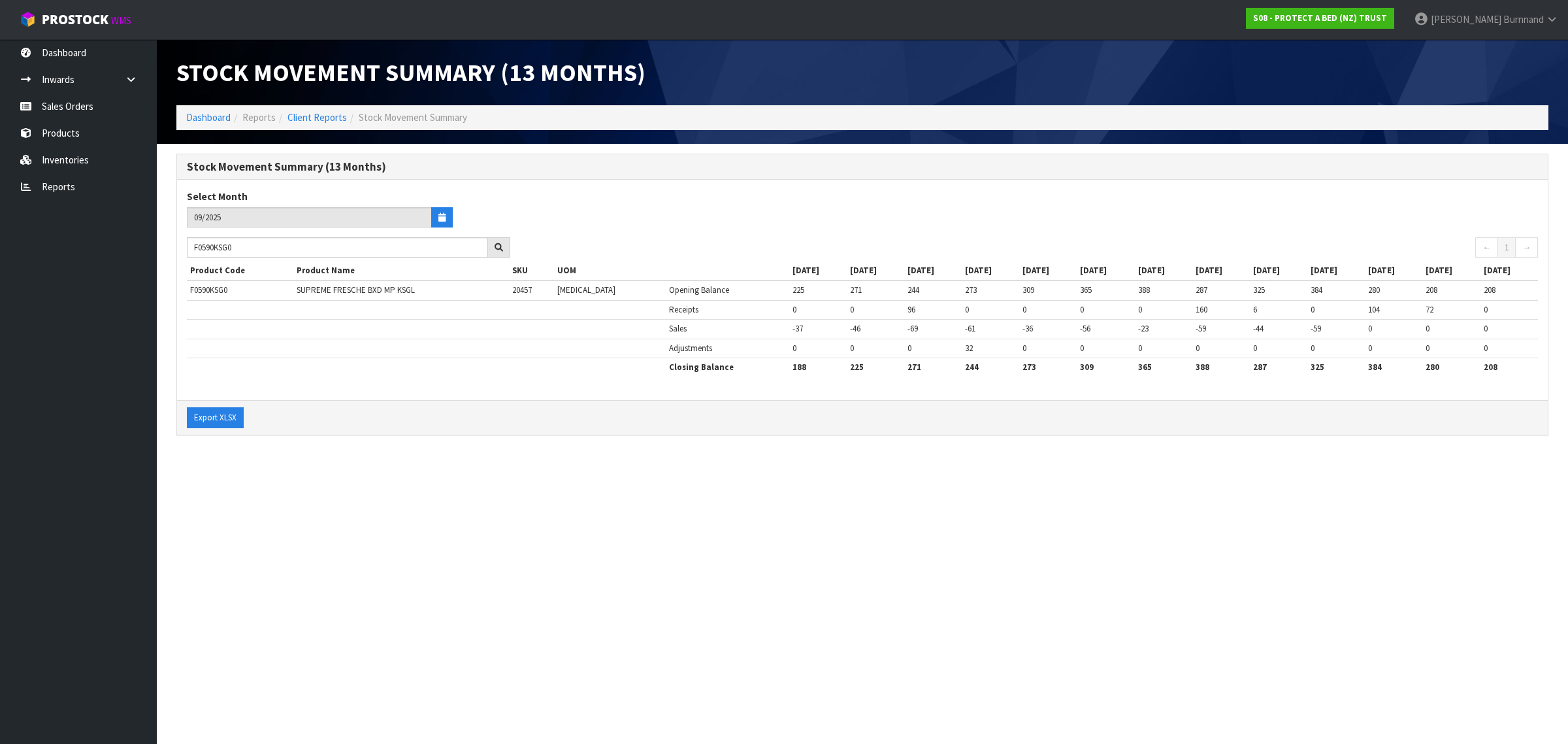
click at [563, 437] on div "Stock Movement Summary (13 Months) Select Month 09/2025 F0590KSG0 ← 1 → Product…" at bounding box center [862, 301] width 1391 height 295
drag, startPoint x: 245, startPoint y: 248, endPoint x: 188, endPoint y: 240, distance: 57.6
click at [188, 240] on input "F0590KSG0" at bounding box center [337, 248] width 301 height 20
paste input "L"
click at [428, 507] on section "Stock Movement Summary (13 Months) Dashboard Reports Client Reports Stock Movem…" at bounding box center [784, 372] width 1568 height 744
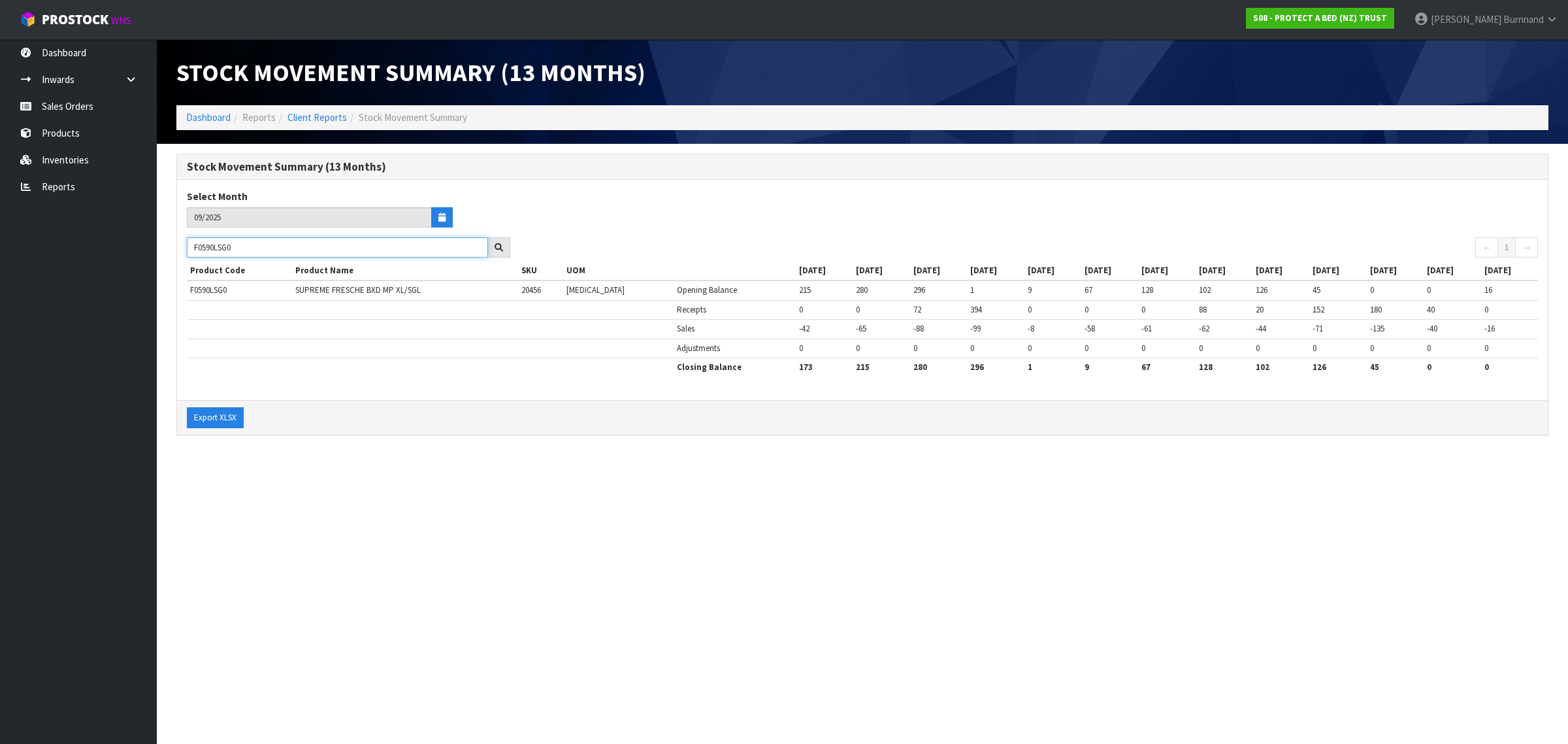
drag, startPoint x: 243, startPoint y: 244, endPoint x: 185, endPoint y: 248, distance: 58.1
click at [185, 248] on div "F0590LSG0" at bounding box center [348, 248] width 343 height 21
paste input "PPS"
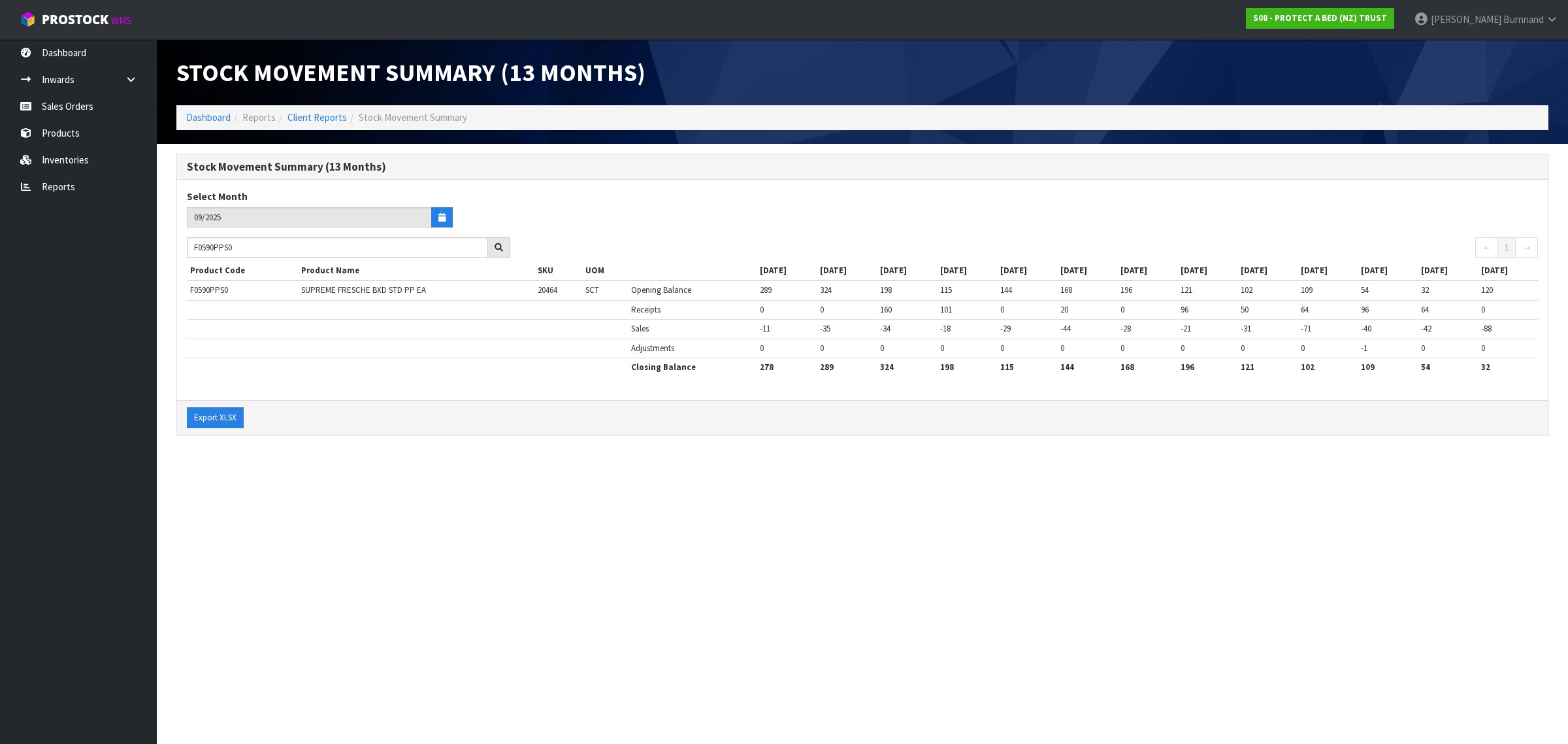
click at [380, 487] on section "Stock Movement Summary (13 Months) Dashboard Reports Client Reports Stock Movem…" at bounding box center [784, 372] width 1568 height 744
drag, startPoint x: 243, startPoint y: 250, endPoint x: 191, endPoint y: 243, distance: 52.5
click at [191, 243] on input "F0590PPS0" at bounding box center [337, 248] width 301 height 20
paste input "T"
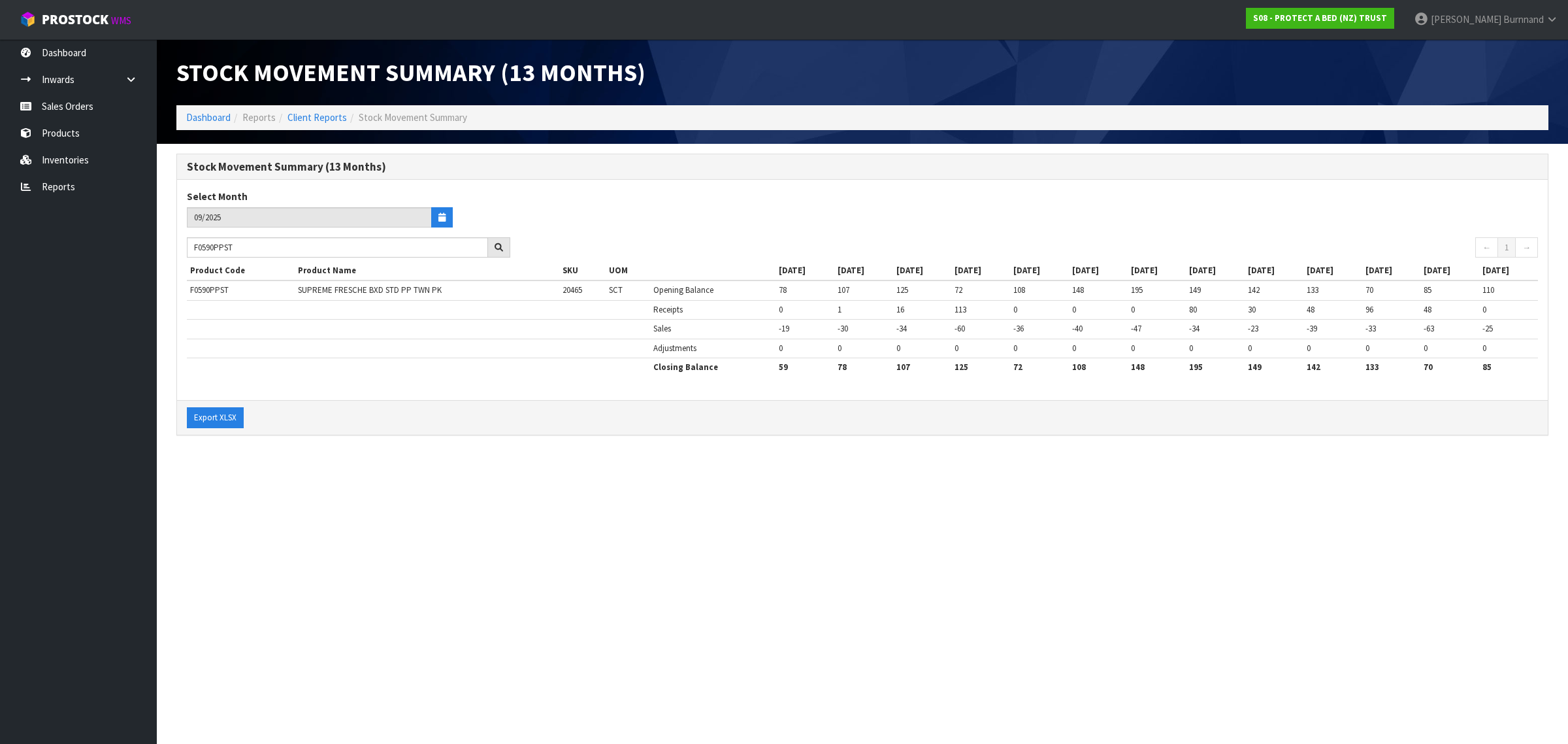
click at [544, 535] on section "Stock Movement Summary (13 Months) Dashboard Reports Client Reports Stock Movem…" at bounding box center [784, 372] width 1568 height 744
drag, startPoint x: 249, startPoint y: 247, endPoint x: 192, endPoint y: 247, distance: 57.0
click at [192, 247] on input "F0590PPST" at bounding box center [337, 248] width 301 height 20
paste input "QUE0"
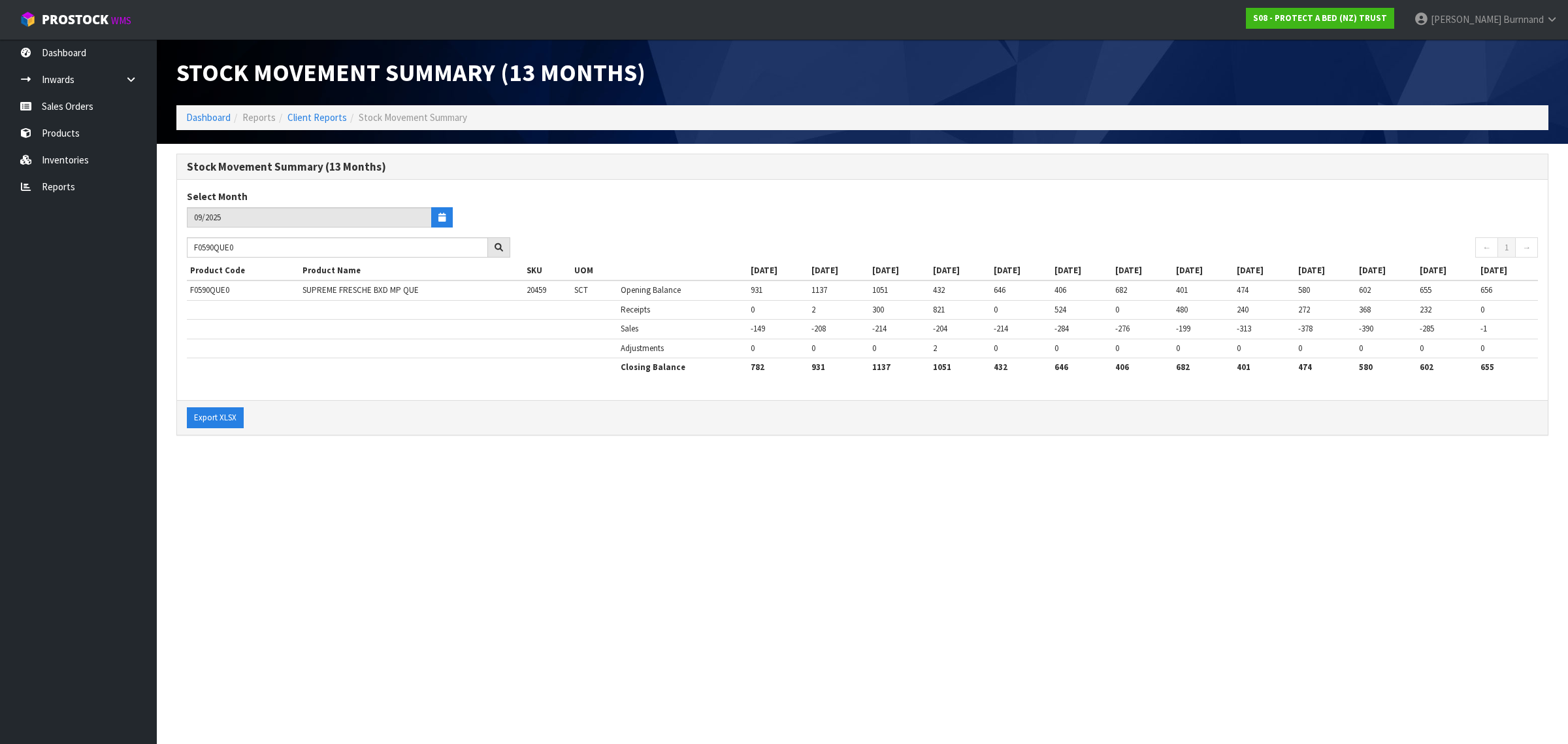
click at [445, 546] on section "Stock Movement Summary (13 Months) Dashboard Reports Client Reports Stock Movem…" at bounding box center [784, 372] width 1568 height 744
drag, startPoint x: 249, startPoint y: 248, endPoint x: 185, endPoint y: 247, distance: 64.0
click at [185, 247] on div "F0590QUE0" at bounding box center [348, 248] width 343 height 21
paste input "SGL"
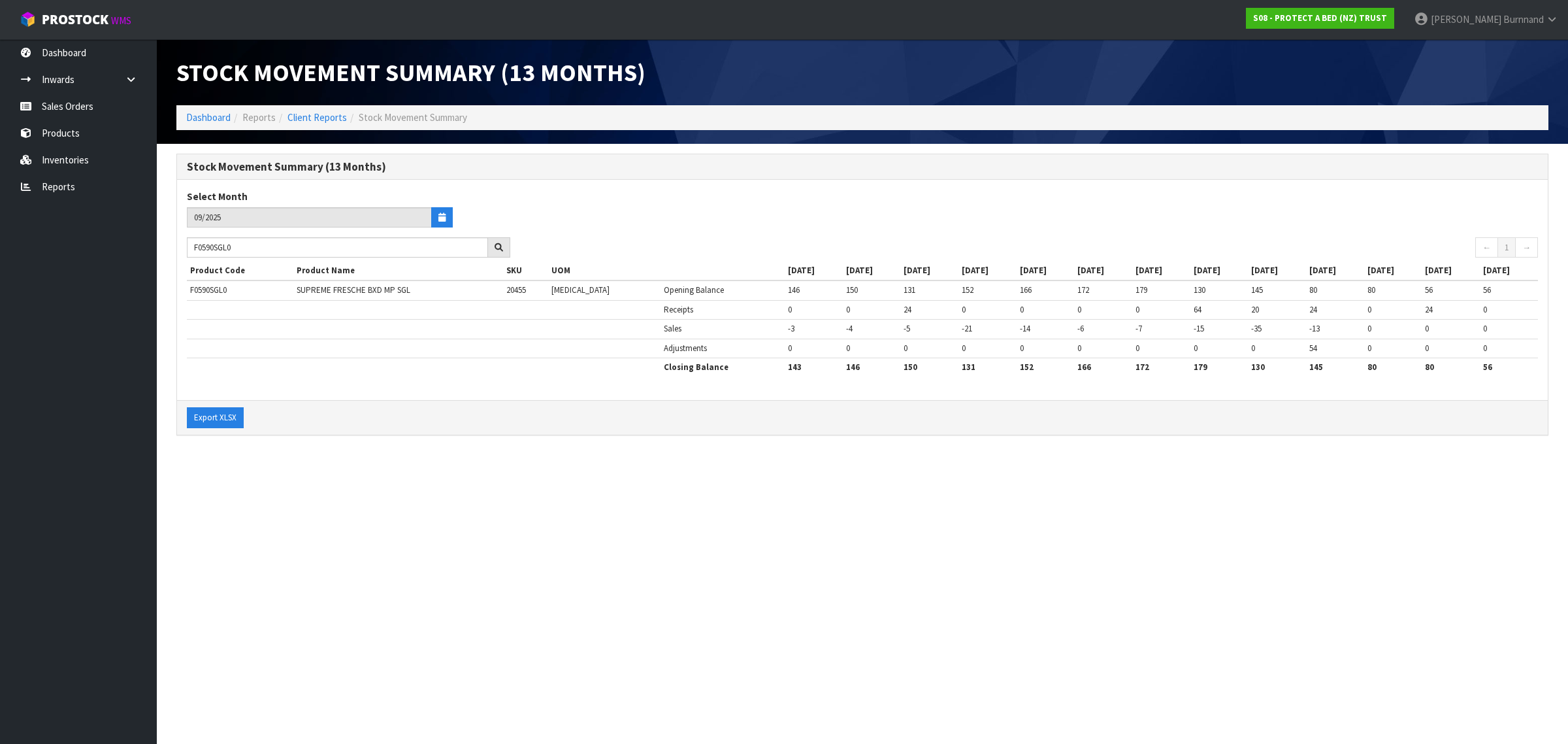
click at [549, 547] on section "Stock Movement Summary (13 Months) Dashboard Reports Client Reports Stock Movem…" at bounding box center [784, 372] width 1568 height 744
drag, startPoint x: 246, startPoint y: 246, endPoint x: 184, endPoint y: 245, distance: 62.0
click at [184, 245] on div "F0590SGL0" at bounding box center [348, 248] width 343 height 21
paste input "KN"
click at [392, 544] on section "Stock Movement Summary (13 Months) Dashboard Reports Client Reports Stock Movem…" at bounding box center [784, 372] width 1568 height 744
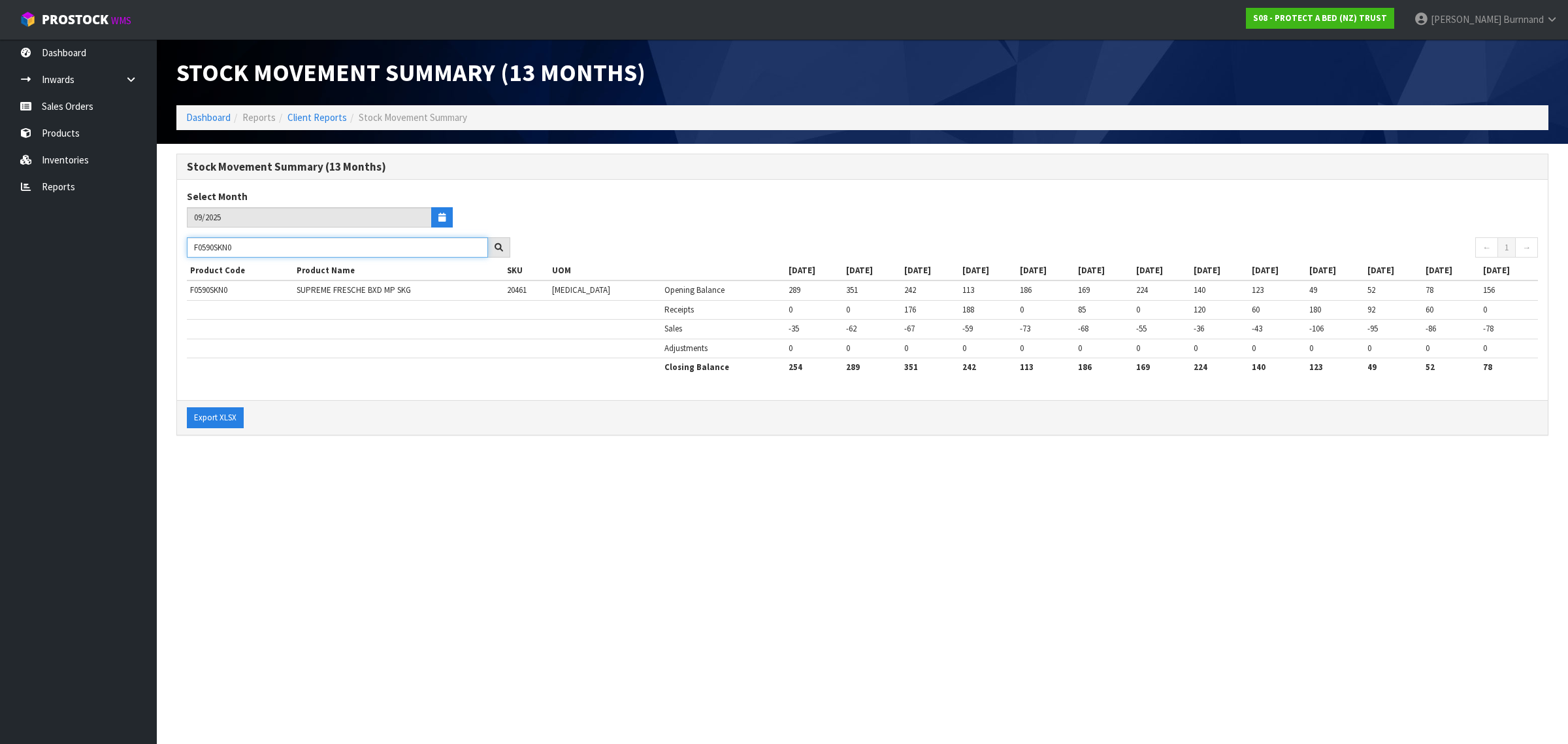
drag, startPoint x: 249, startPoint y: 250, endPoint x: 185, endPoint y: 249, distance: 64.0
click at [185, 249] on div "F0590SKN0" at bounding box center [348, 248] width 343 height 21
paste input "1KG"
click at [552, 501] on section "Stock Movement Summary (13 Months) Dashboard Reports Client Reports Stock Movem…" at bounding box center [784, 372] width 1568 height 744
drag, startPoint x: 252, startPoint y: 252, endPoint x: 181, endPoint y: 246, distance: 71.3
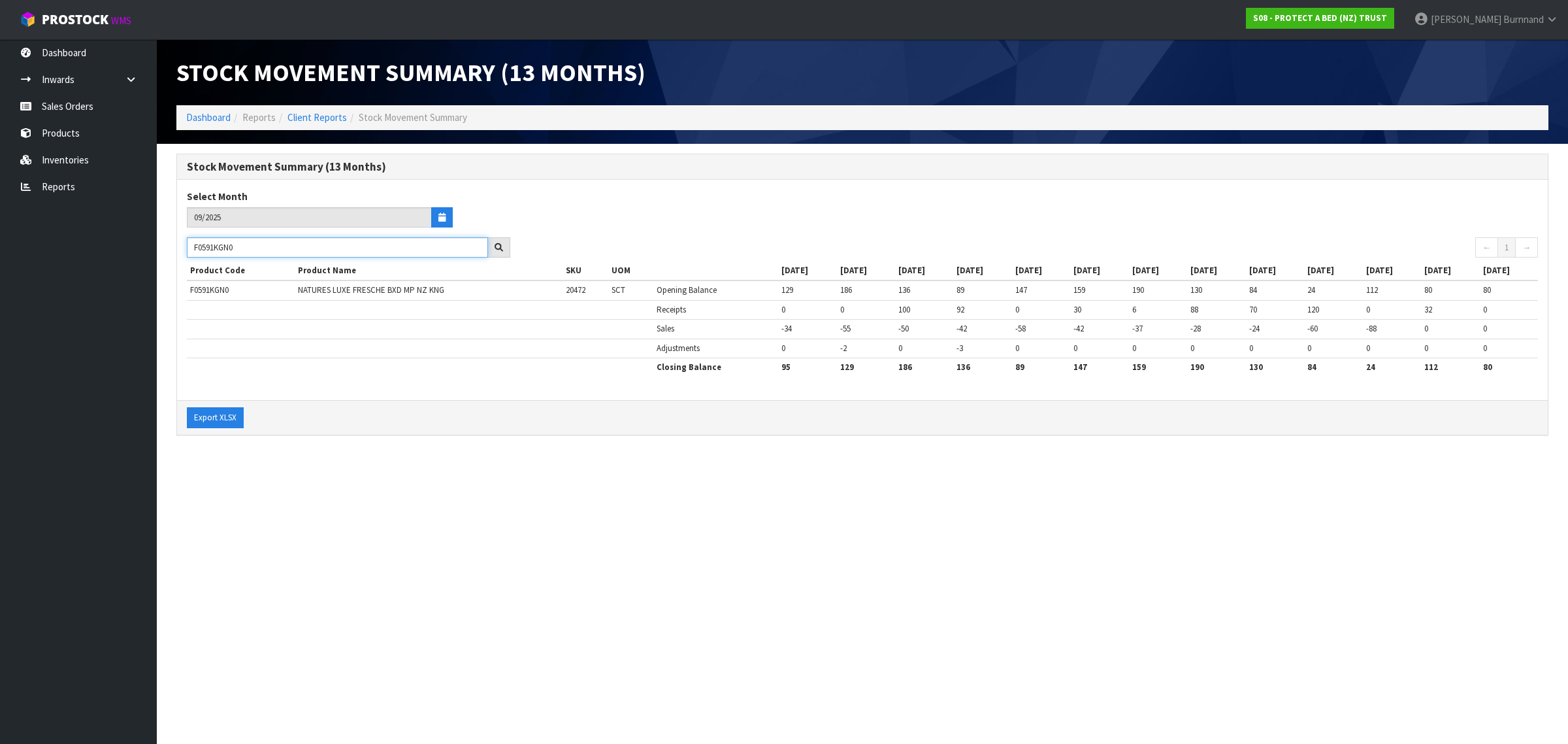
click at [181, 246] on div "F0591KGN0" at bounding box center [348, 248] width 343 height 21
paste input "QUE"
click at [599, 574] on section "Stock Movement Summary (13 Months) Dashboard Reports Client Reports Stock Movem…" at bounding box center [784, 372] width 1568 height 744
drag, startPoint x: 256, startPoint y: 250, endPoint x: 184, endPoint y: 246, distance: 72.1
click at [184, 246] on div "F0591QUE0" at bounding box center [348, 248] width 343 height 21
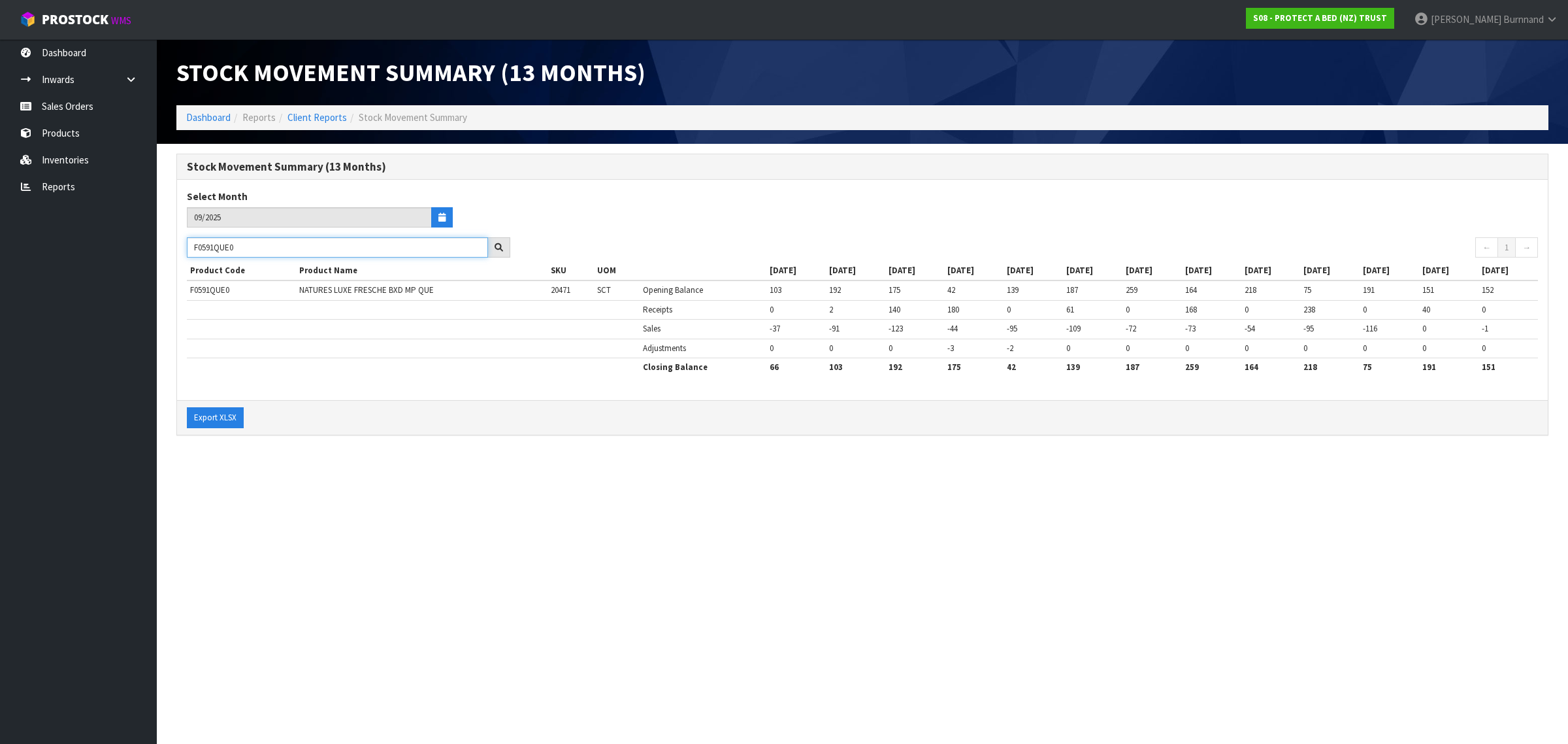
paste input "2KGN"
click at [514, 484] on section "Stock Movement Summary (13 Months) Dashboard Reports Client Reports Stock Movem…" at bounding box center [784, 372] width 1568 height 744
drag, startPoint x: 256, startPoint y: 250, endPoint x: 184, endPoint y: 245, distance: 72.2
click at [184, 245] on div "F0592KGN0" at bounding box center [348, 248] width 343 height 21
paste input "QUE"
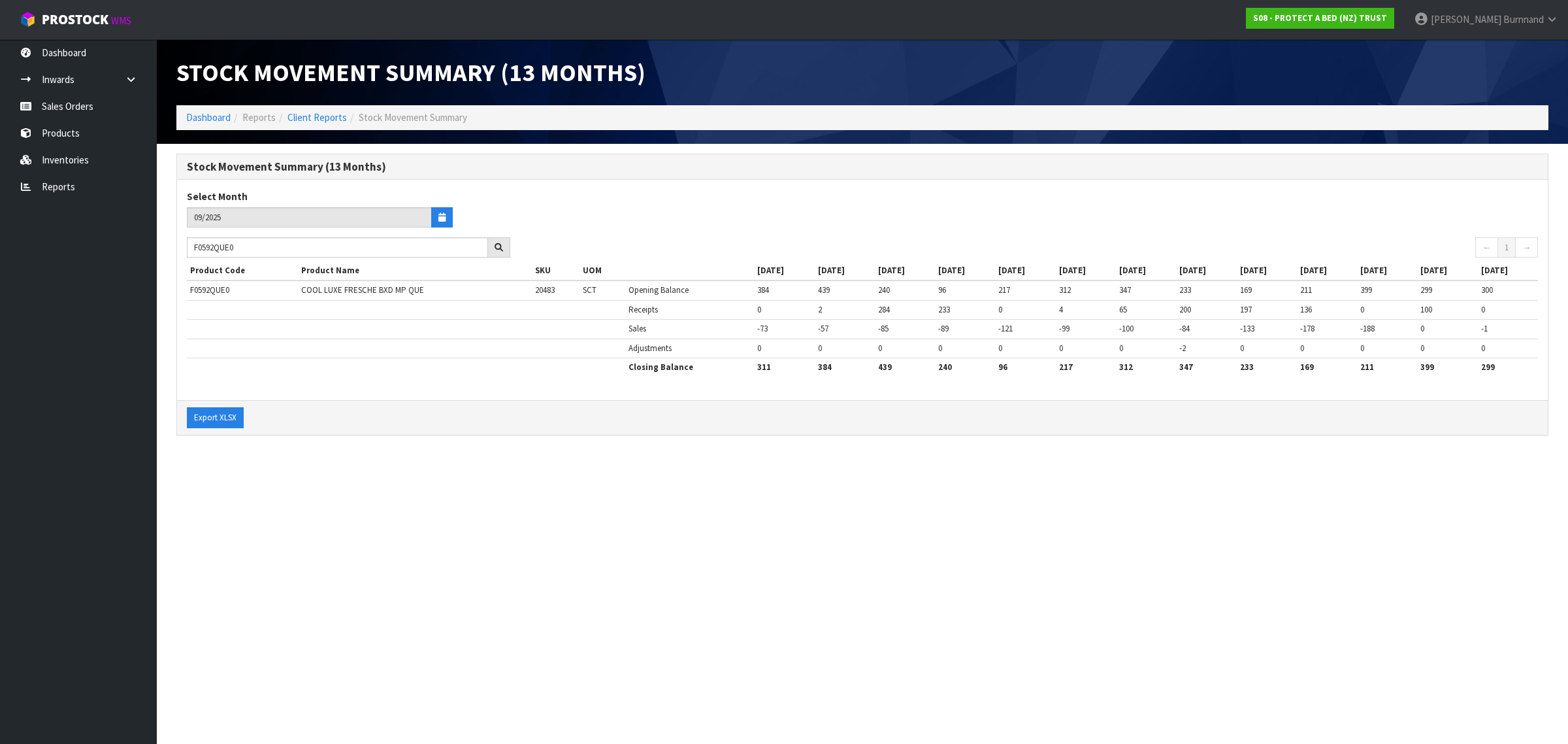
click at [515, 512] on section "Stock Movement Summary (13 Months) Dashboard Reports Client Reports Stock Movem…" at bounding box center [784, 372] width 1568 height 744
drag, startPoint x: 234, startPoint y: 246, endPoint x: 183, endPoint y: 242, distance: 51.2
click at [183, 242] on div "F0592QUE0" at bounding box center [348, 248] width 343 height 21
paste input "SKN"
click at [476, 534] on section "Stock Movement Summary (13 Months) Dashboard Reports Client Reports Stock Movem…" at bounding box center [784, 372] width 1568 height 744
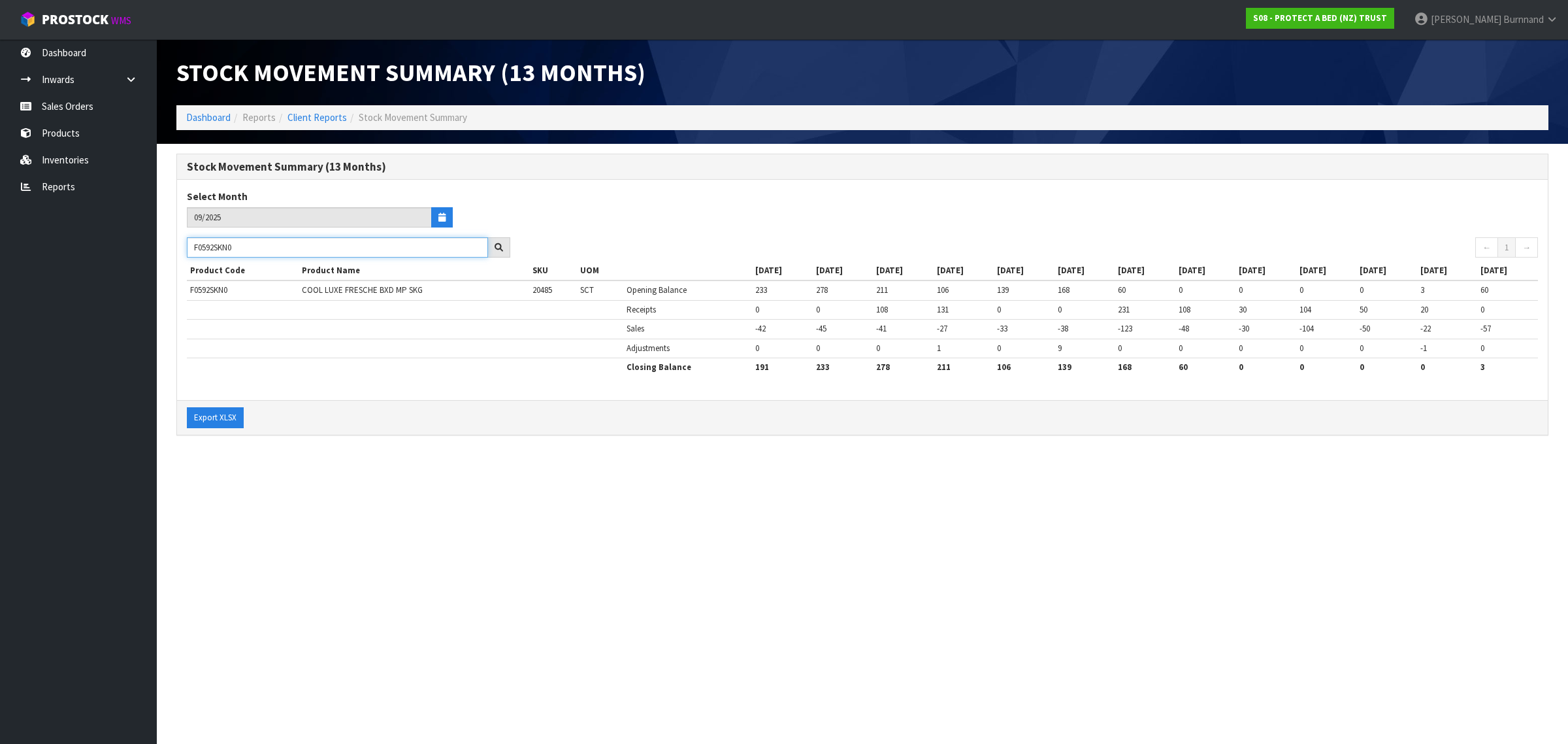
drag, startPoint x: 247, startPoint y: 245, endPoint x: 187, endPoint y: 243, distance: 60.0
click at [187, 243] on input "F0592SKN0" at bounding box center [337, 248] width 301 height 20
paste input "PPST"
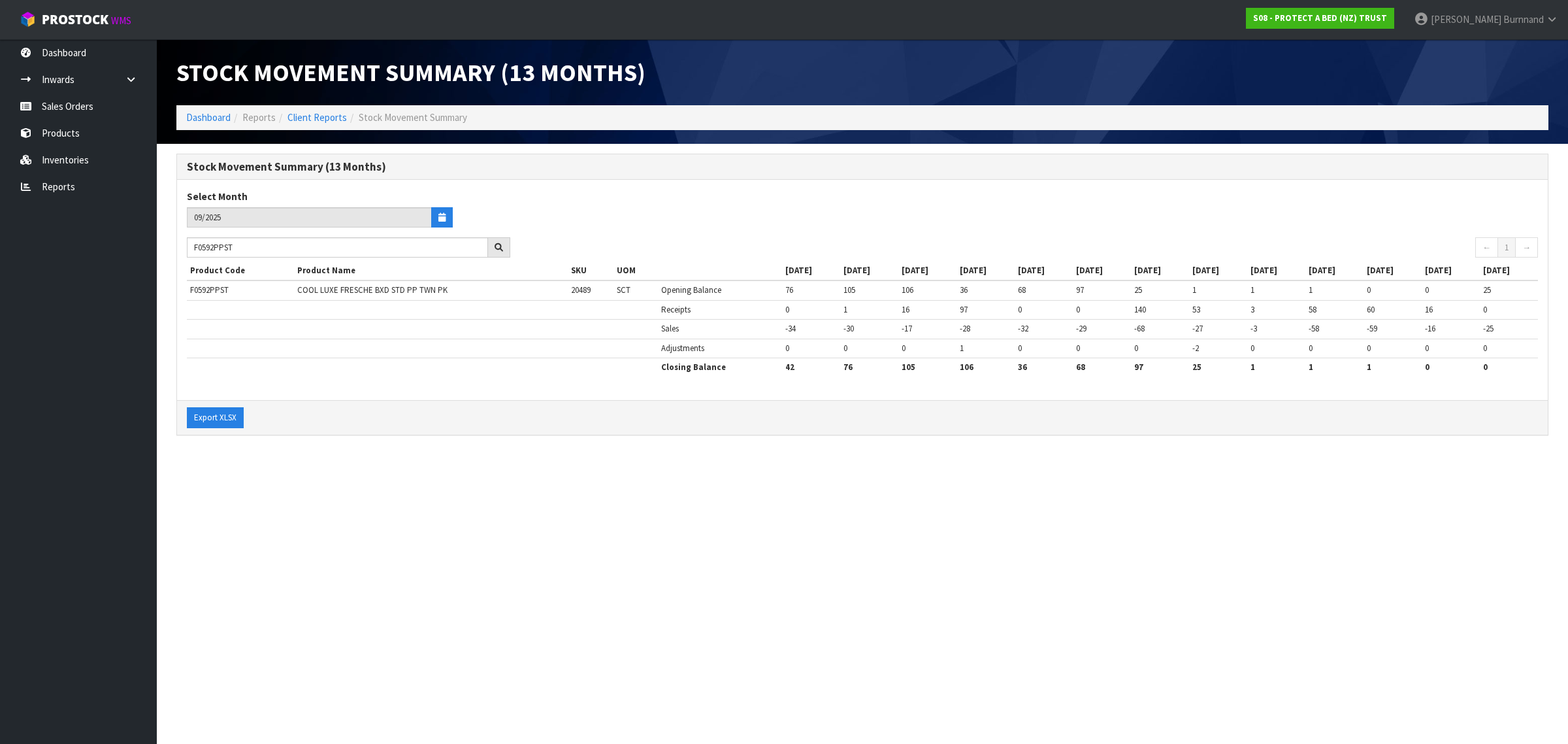
click at [387, 510] on section "Stock Movement Summary (13 Months) Dashboard Reports Client Reports Stock Movem…" at bounding box center [784, 372] width 1568 height 744
drag, startPoint x: 250, startPoint y: 246, endPoint x: 184, endPoint y: 246, distance: 66.0
click at [184, 246] on div "F0592PPST" at bounding box center [348, 248] width 343 height 21
paste input "LSG0"
click at [468, 523] on section "Stock Movement Summary (13 Months) Dashboard Reports Client Reports Stock Movem…" at bounding box center [784, 372] width 1568 height 744
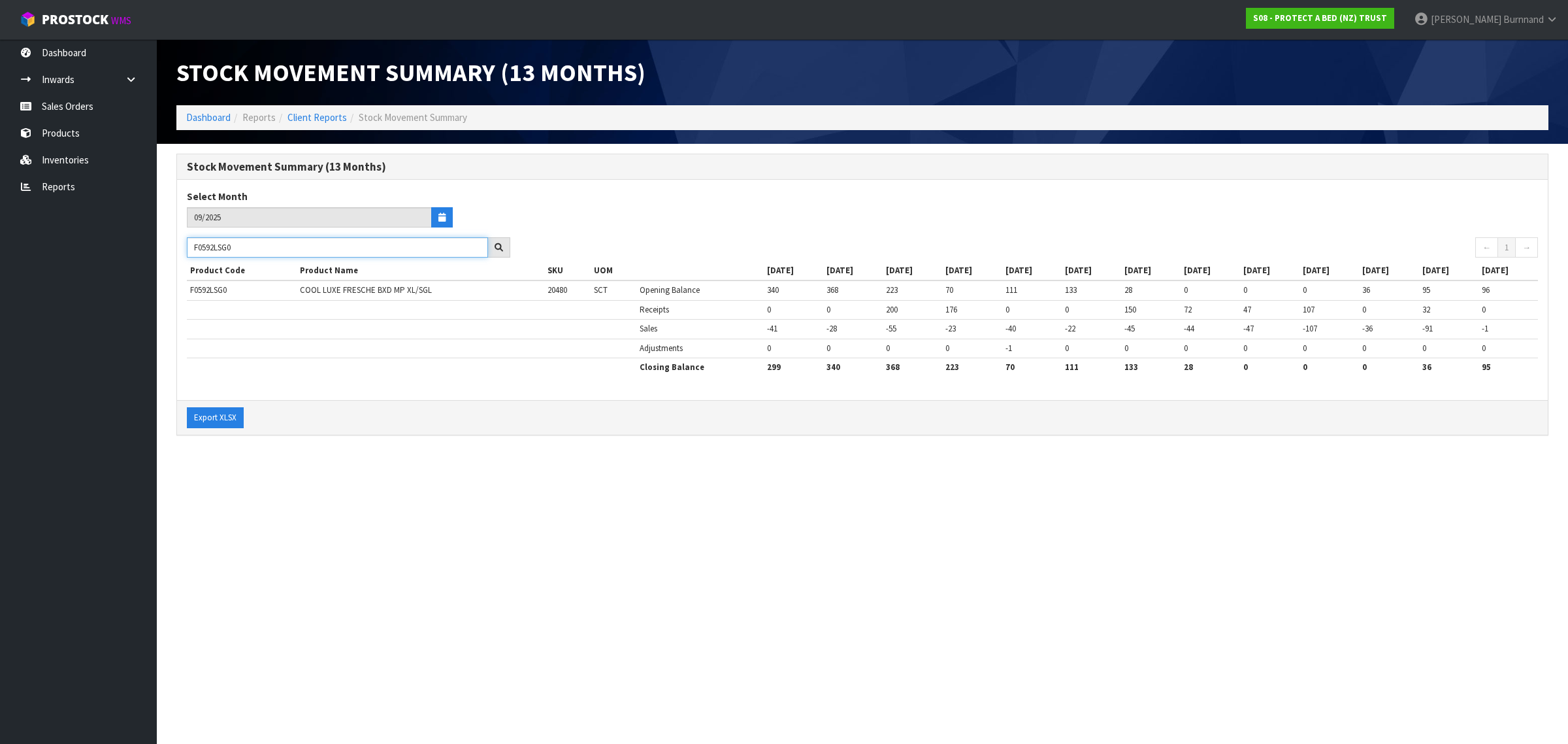
drag, startPoint x: 260, startPoint y: 252, endPoint x: 183, endPoint y: 245, distance: 77.3
click at [183, 245] on div "F0592LSG0" at bounding box center [348, 248] width 343 height 21
paste input "PPS"
click at [572, 504] on section "Stock Movement Summary (13 Months) Dashboard Reports Client Reports Stock Movem…" at bounding box center [784, 372] width 1568 height 744
drag, startPoint x: 246, startPoint y: 246, endPoint x: 185, endPoint y: 245, distance: 61.0
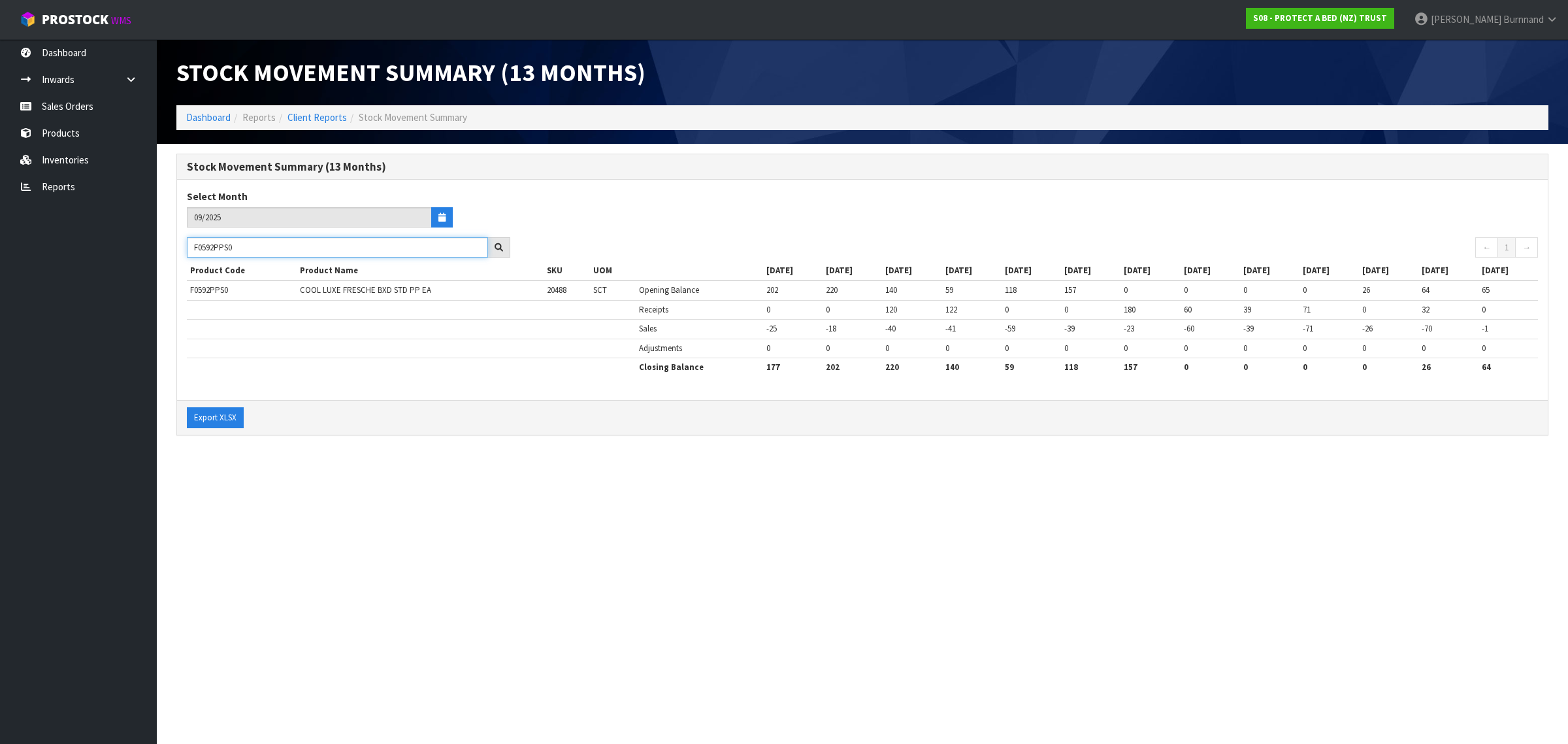
click at [185, 245] on div "F0592PPS0" at bounding box center [348, 248] width 343 height 21
paste input "KSG"
click at [445, 511] on section "Stock Movement Summary (13 Months) Dashboard Reports Client Reports Stock Movem…" at bounding box center [784, 372] width 1568 height 744
drag, startPoint x: 247, startPoint y: 250, endPoint x: 188, endPoint y: 248, distance: 59.0
click at [188, 248] on input "F0592KSG0" at bounding box center [337, 248] width 301 height 20
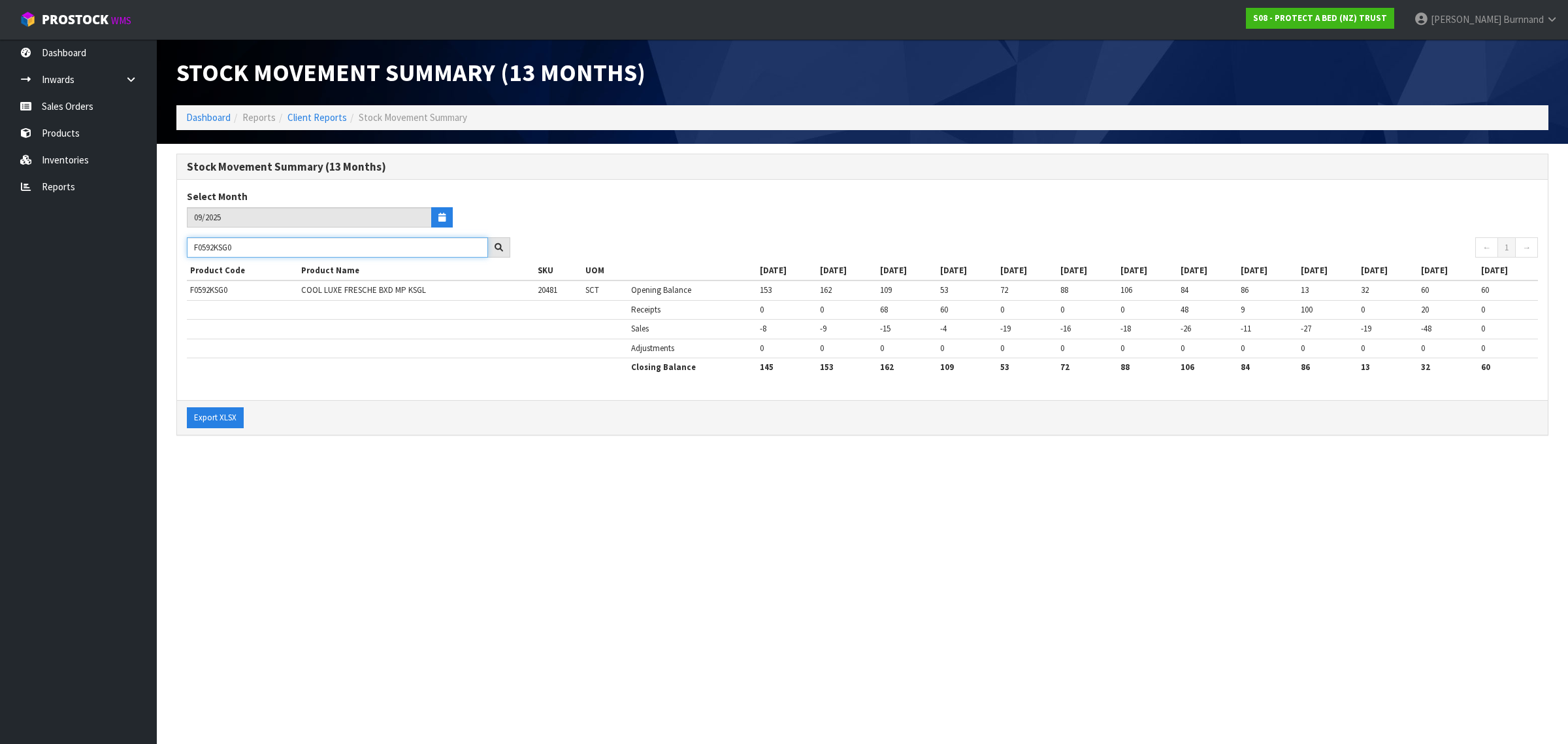
paste input "5DBL"
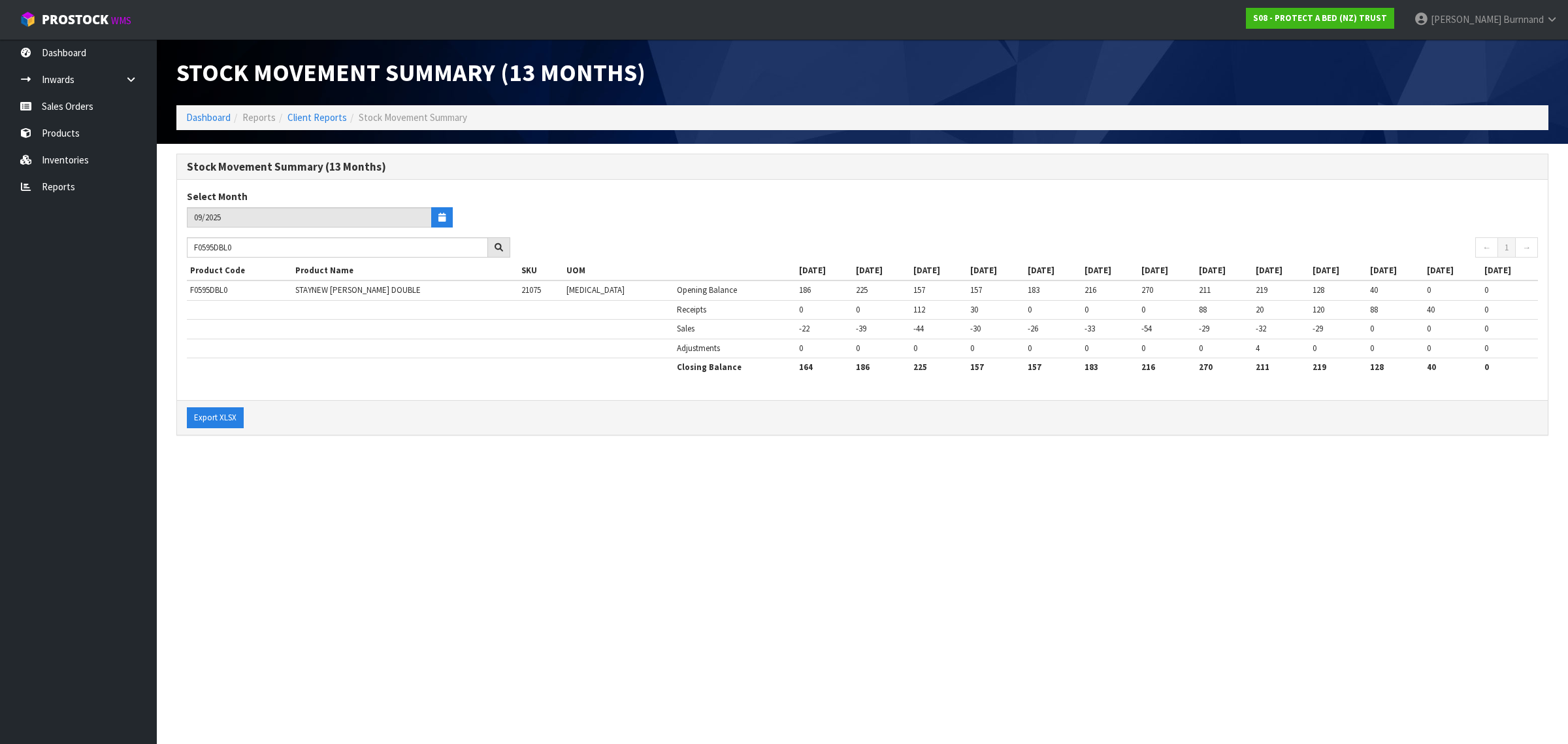
click at [417, 482] on section "Stock Movement Summary (13 Months) Dashboard Reports Client Reports Stock Movem…" at bounding box center [784, 372] width 1568 height 744
drag, startPoint x: 268, startPoint y: 250, endPoint x: 188, endPoint y: 242, distance: 80.4
click at [188, 242] on input "F0595DBL0" at bounding box center [337, 248] width 301 height 20
paste input "KGN"
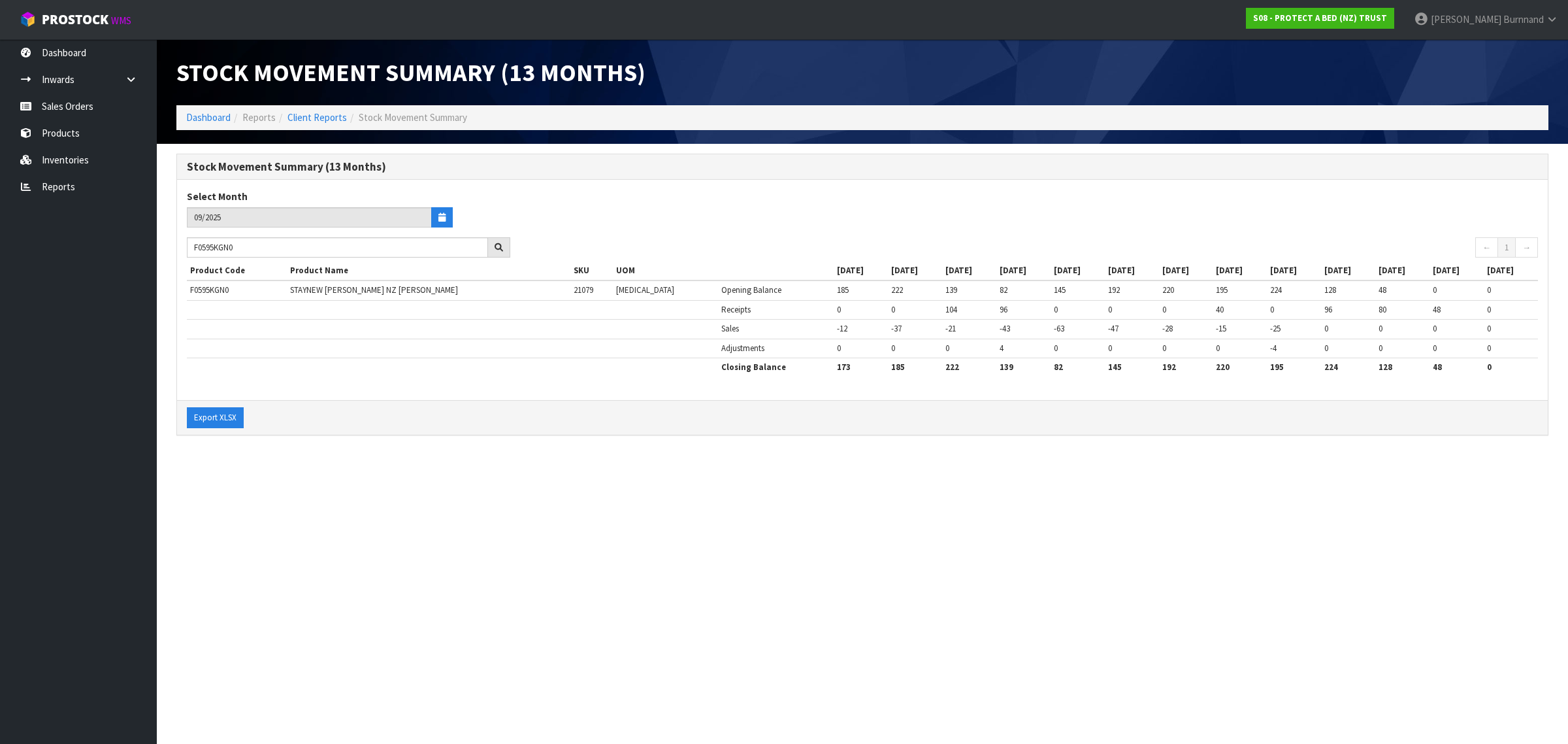
click at [466, 535] on section "Stock Movement Summary (13 Months) Dashboard Reports Client Reports Stock Movem…" at bounding box center [784, 372] width 1568 height 744
drag, startPoint x: 256, startPoint y: 247, endPoint x: 177, endPoint y: 247, distance: 79.0
click at [177, 247] on div "Stock Movement Summary (13 Months) Select Month 09/2025 F0595KGN0 ← 1 → Product…" at bounding box center [863, 294] width 1372 height 282
paste input "SG"
click at [518, 498] on section "Stock Movement Summary (13 Months) Dashboard Reports Client Reports Stock Movem…" at bounding box center [784, 372] width 1568 height 744
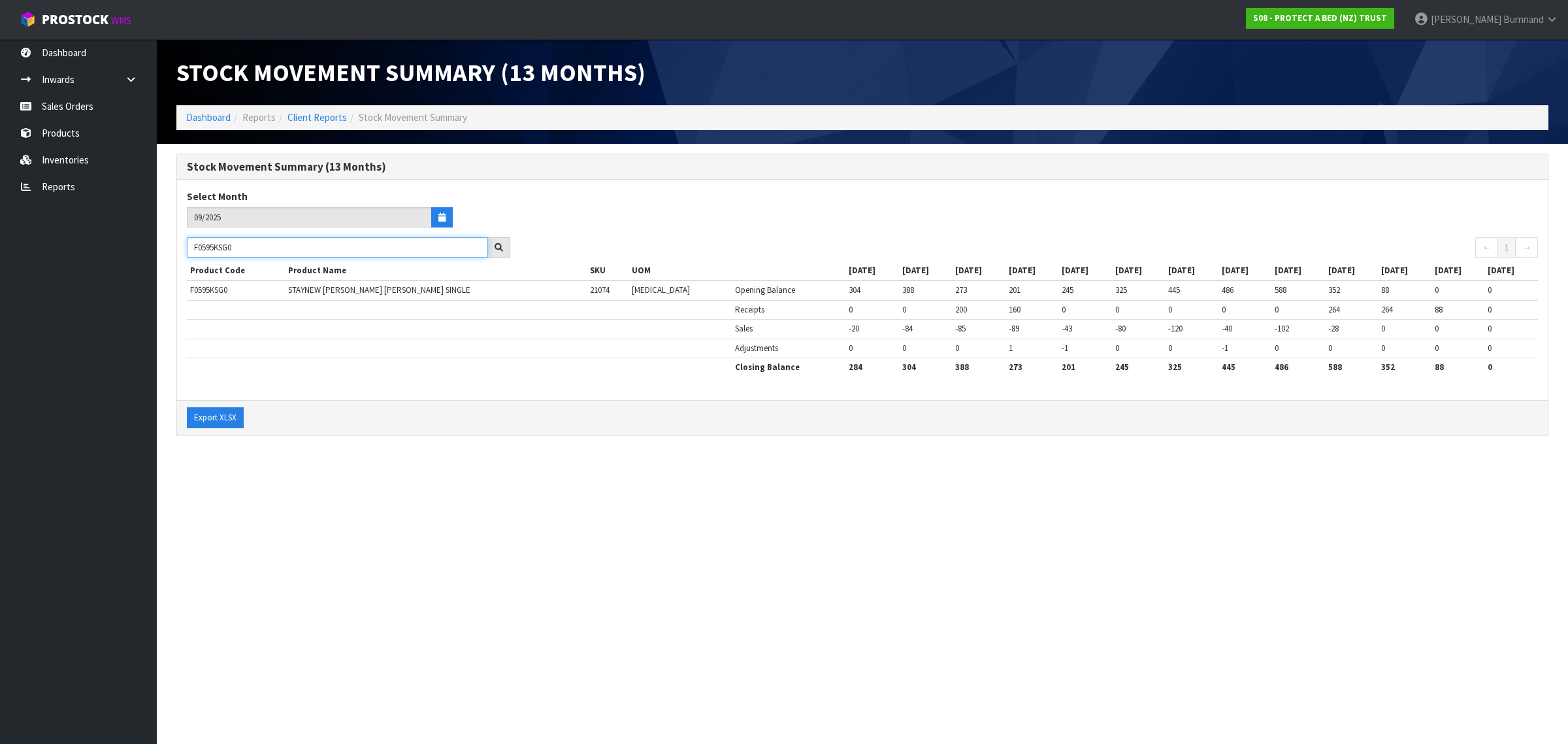
drag, startPoint x: 246, startPoint y: 249, endPoint x: 184, endPoint y: 247, distance: 62.0
click at [184, 247] on div "F0595KSG0" at bounding box center [348, 248] width 343 height 21
paste input "PPS"
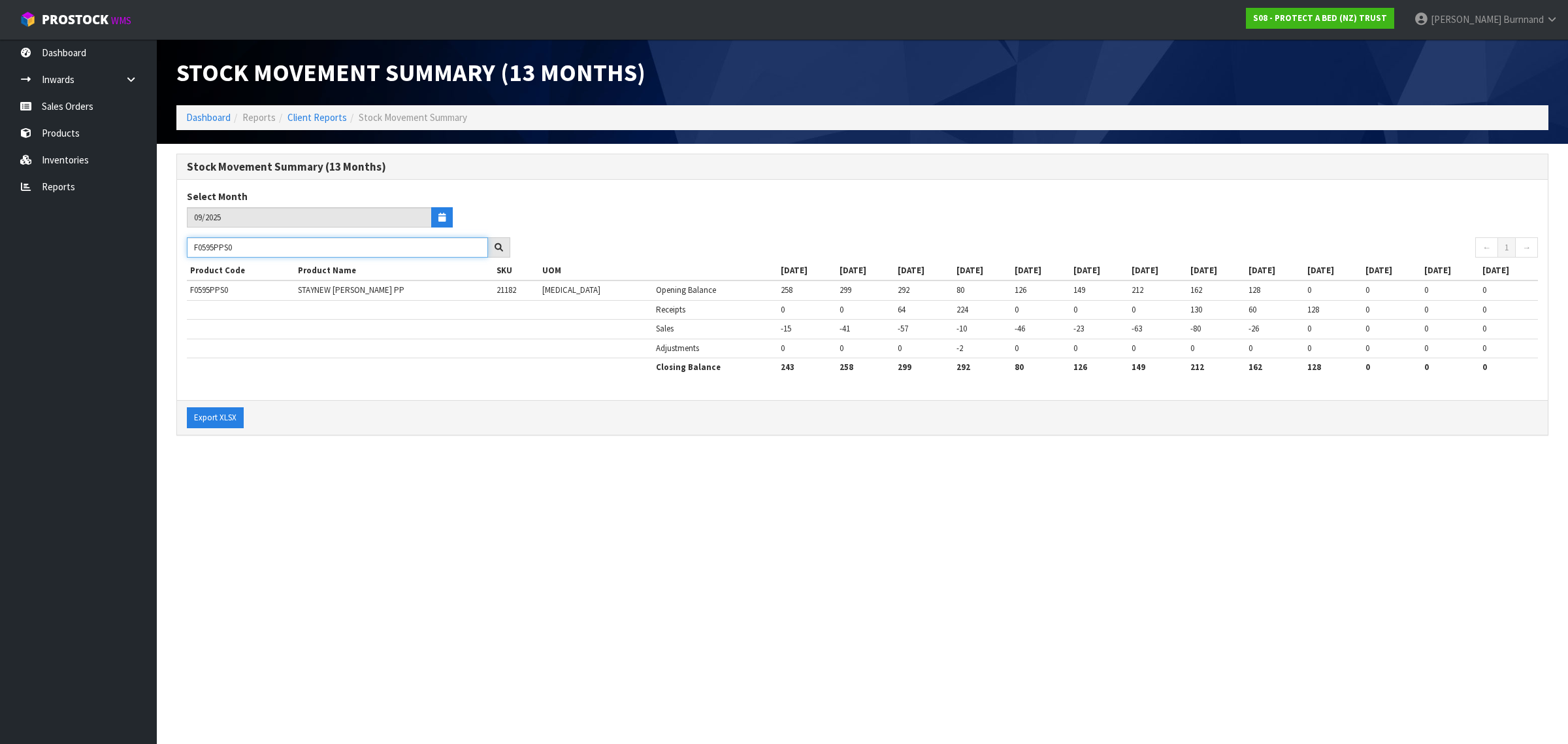
type input "F0595PPS0"
click at [415, 484] on section "Stock Movement Summary (13 Months) Dashboard Reports Client Reports Stock Movem…" at bounding box center [784, 372] width 1568 height 744
